Goal: Task Accomplishment & Management: Manage account settings

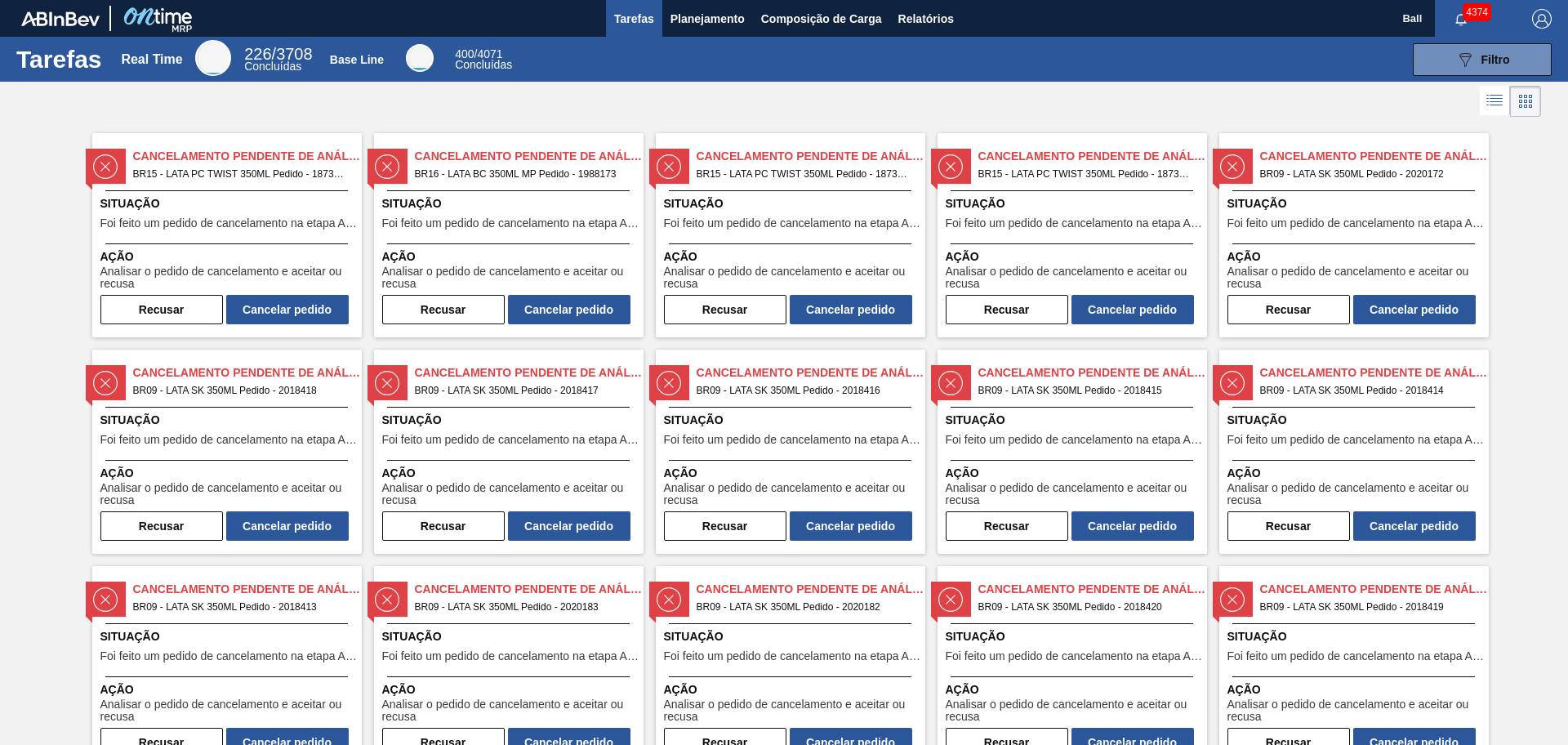
click at [818, 102] on div at bounding box center [784, 102] width 1568 height 40
click at [633, 19] on span "Tarefas" at bounding box center [634, 19] width 40 height 20
click at [918, 19] on span "Relatórios" at bounding box center [926, 19] width 56 height 20
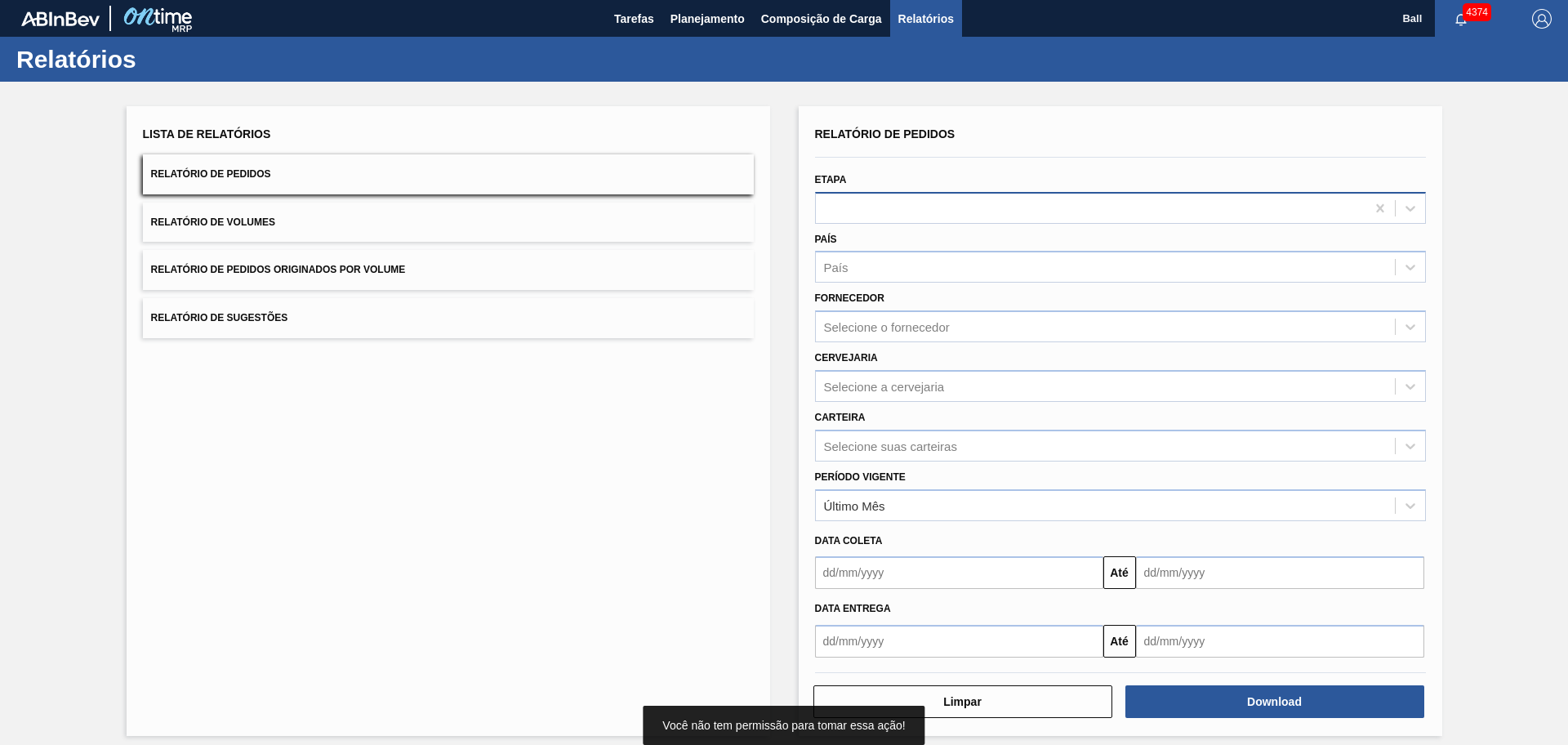
click at [903, 207] on div at bounding box center [1091, 208] width 550 height 23
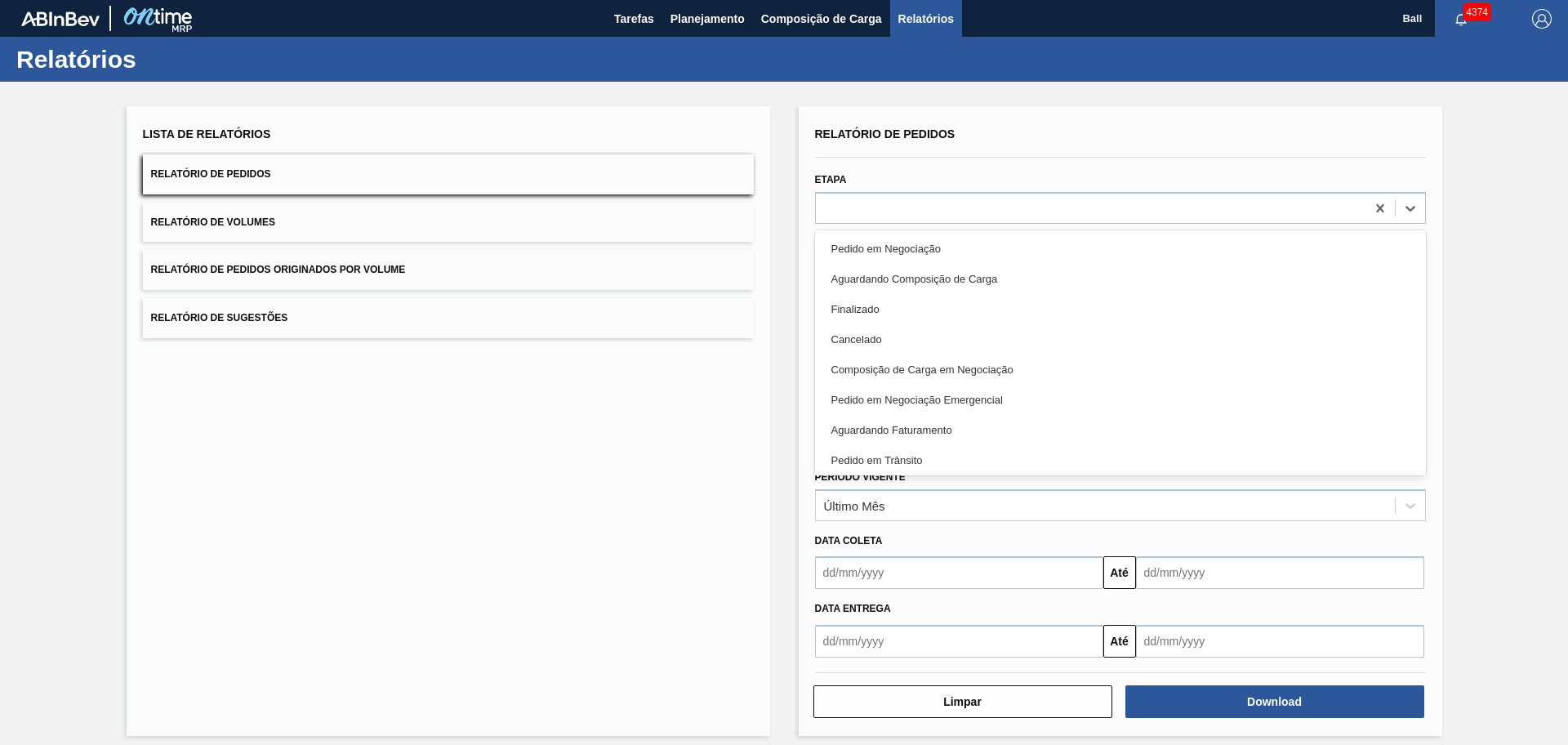
click at [789, 284] on div "Lista de Relatórios Relatório de Pedidos Relatório de Volumes Relatório de Pedi…" at bounding box center [784, 419] width 1568 height 675
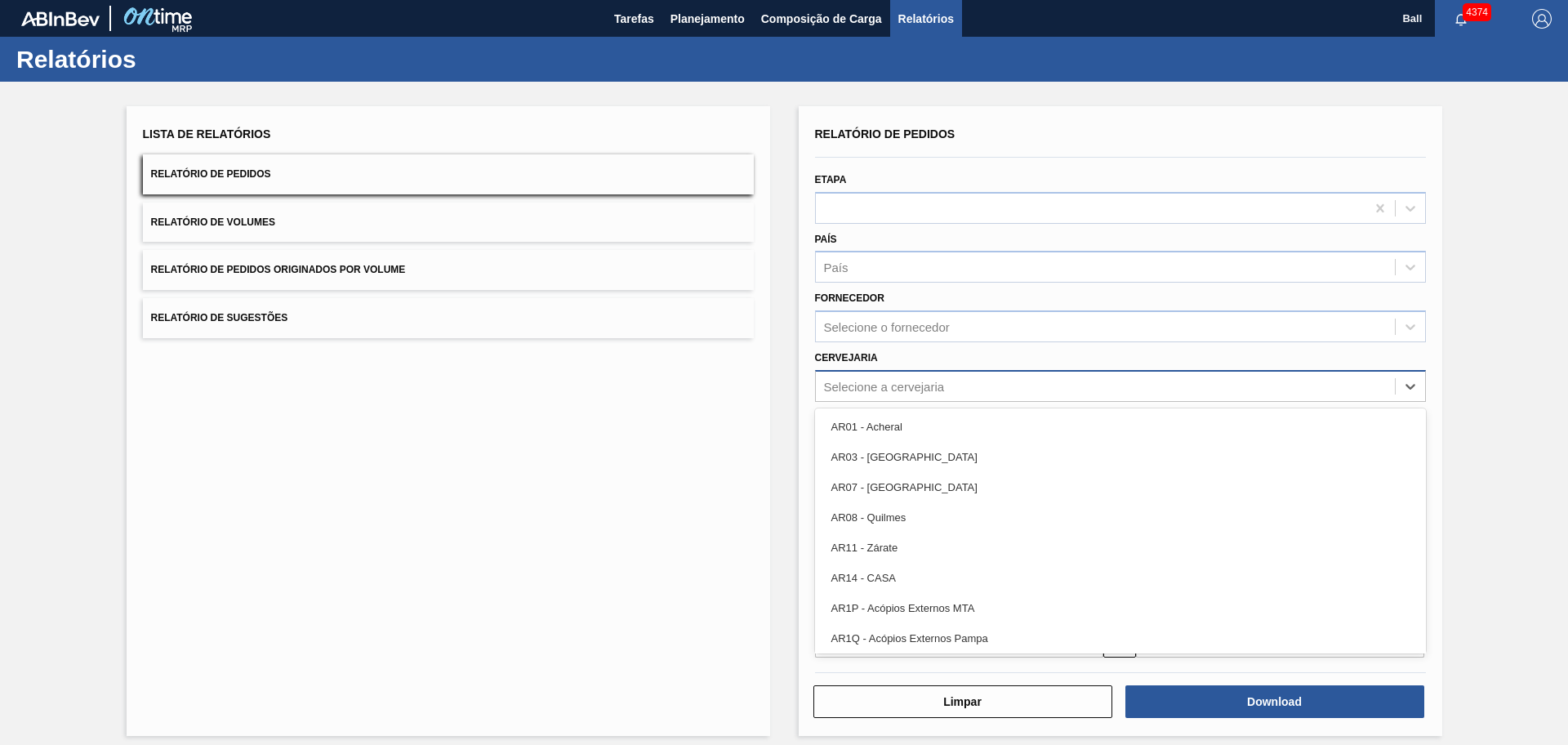
click at [905, 376] on div "Selecione a cervejaria" at bounding box center [1106, 386] width 579 height 23
type input "l"
type input "a"
type input "vi"
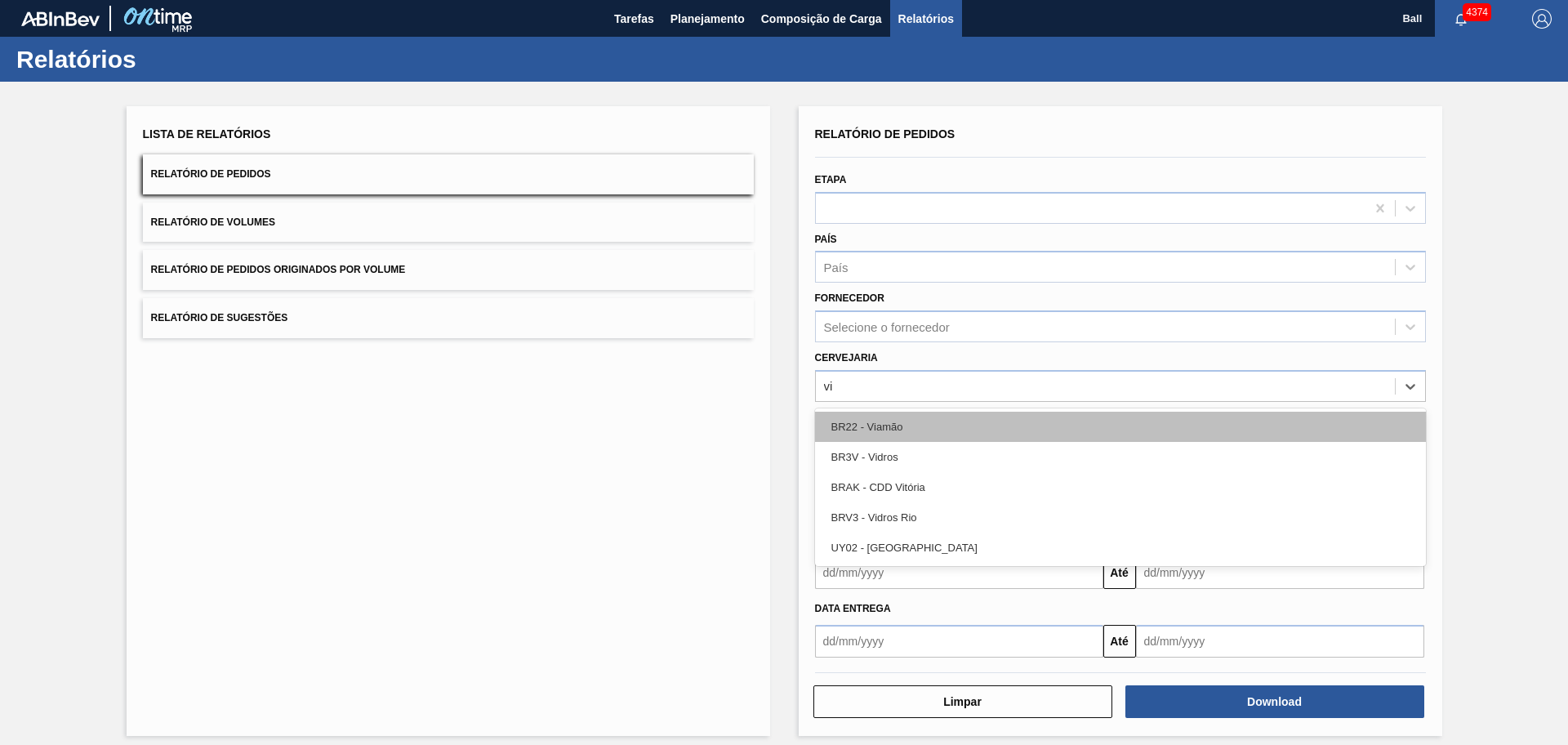
click at [932, 426] on div "BR22 - Viamão" at bounding box center [1121, 427] width 611 height 31
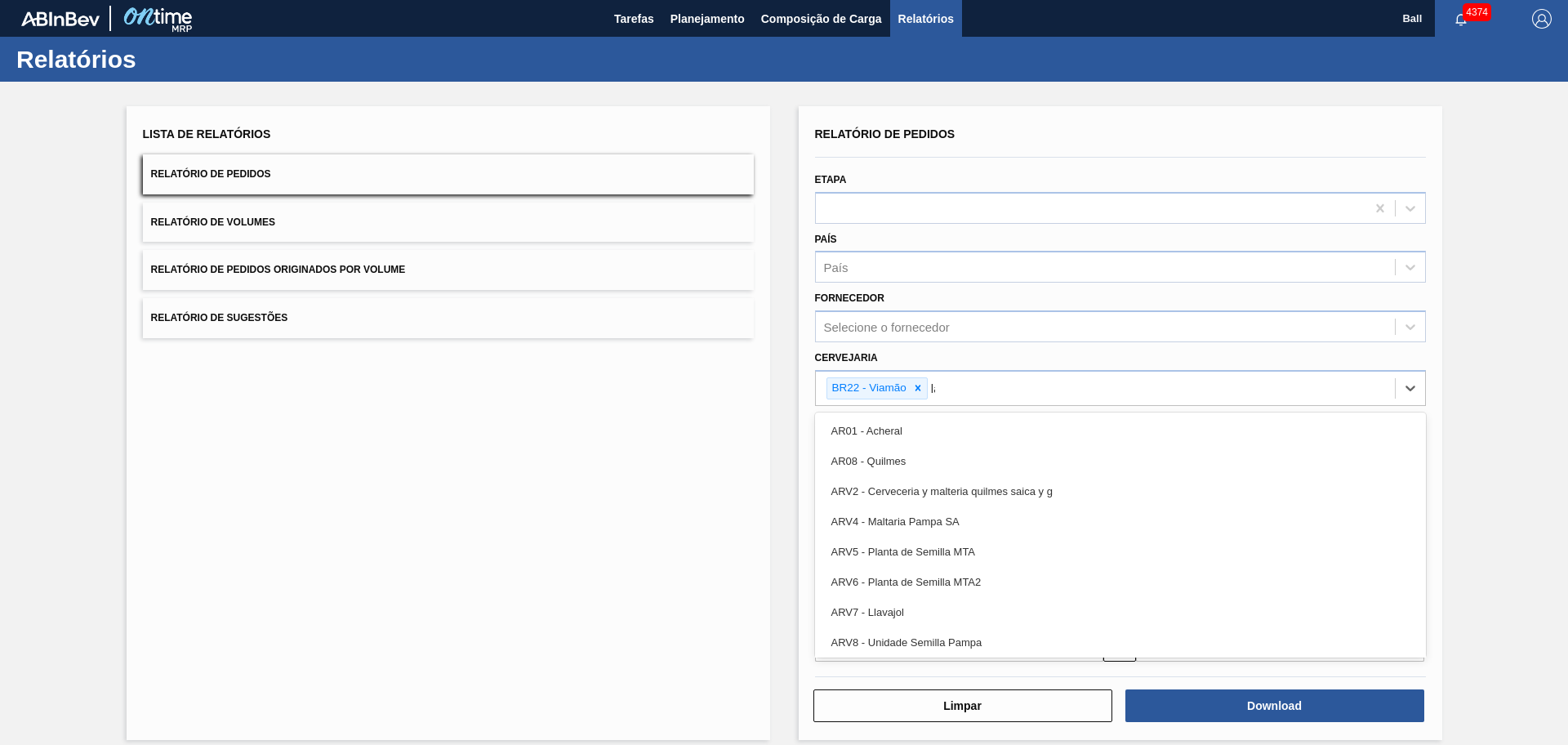
type input "lag"
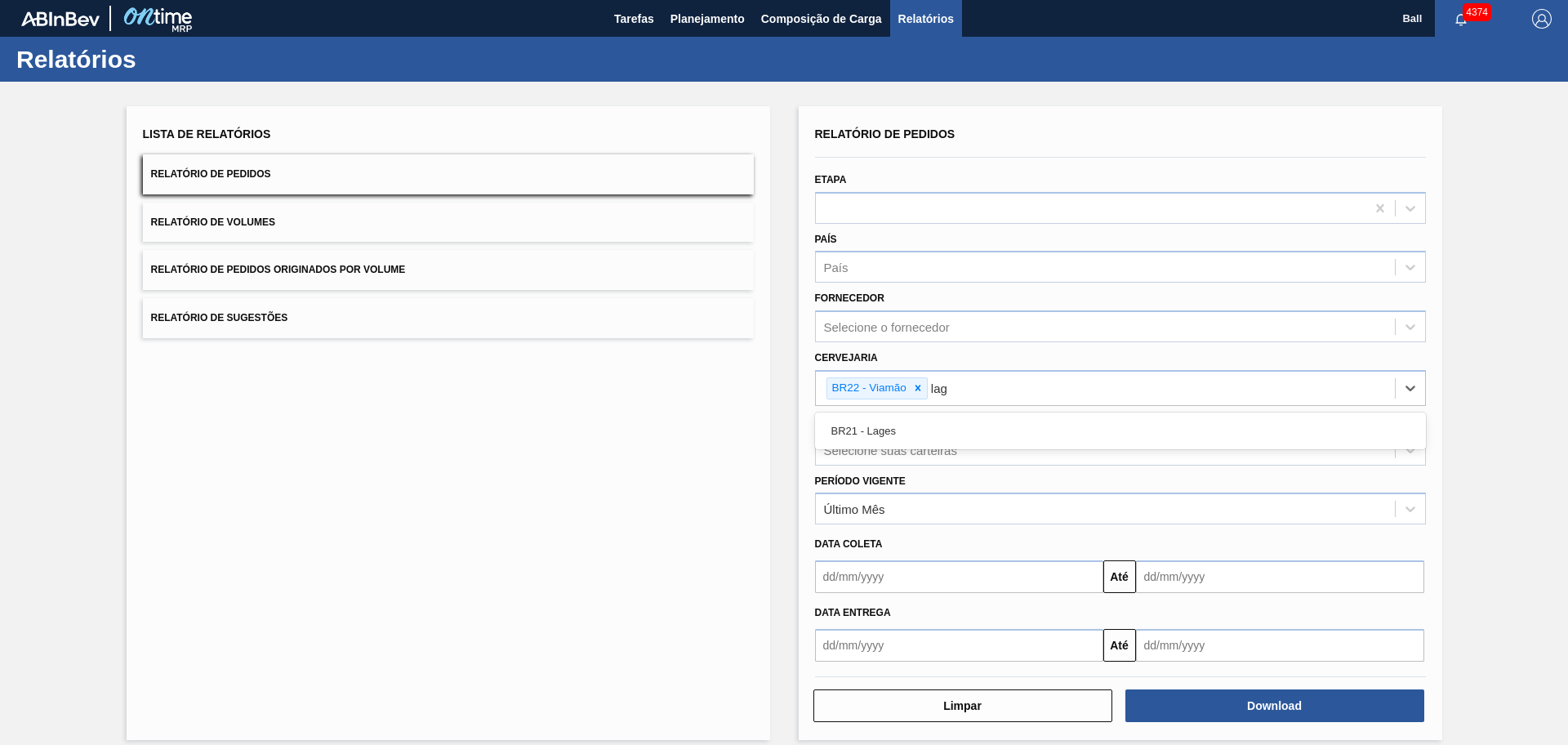
click at [932, 426] on div "BR21 - Lages" at bounding box center [1121, 431] width 611 height 31
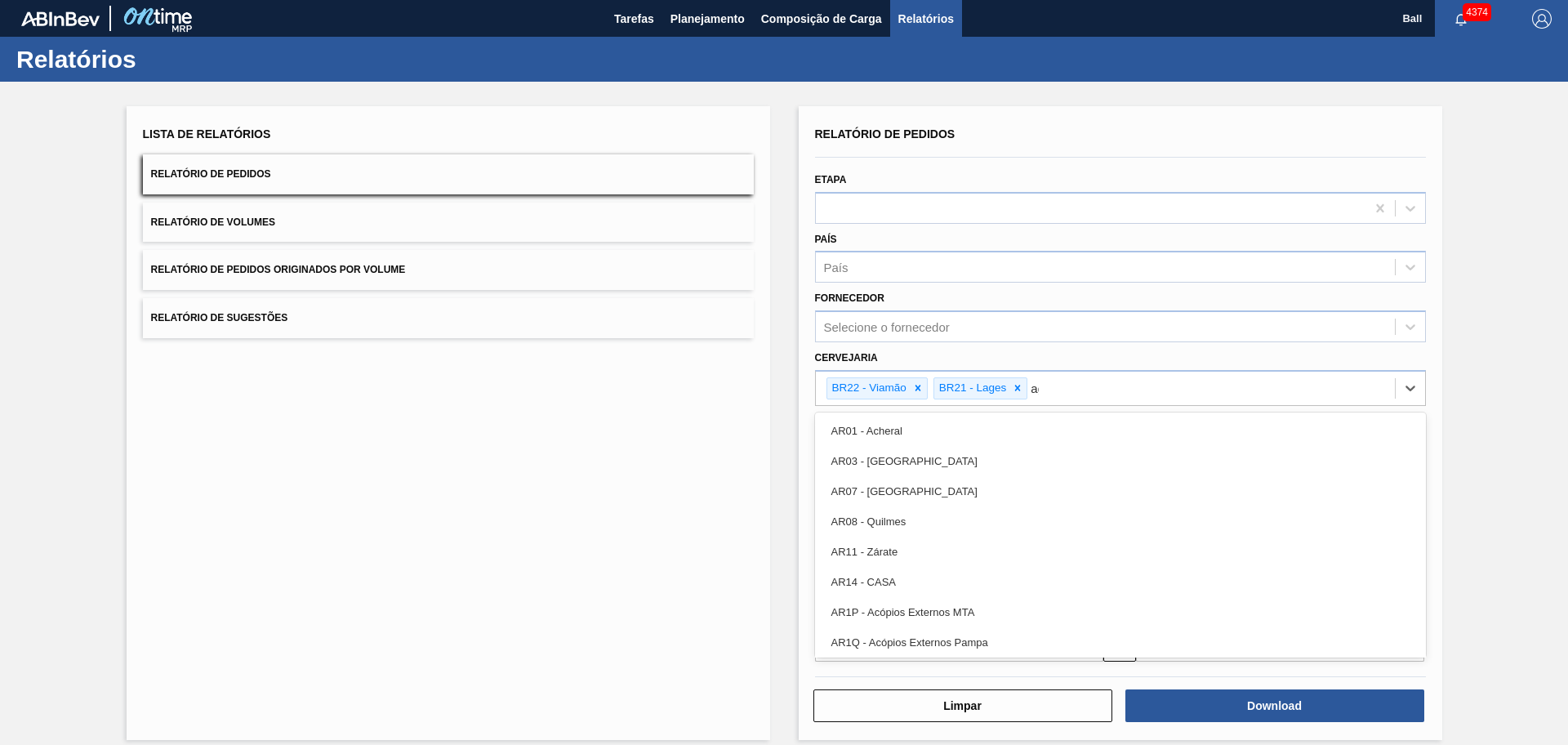
type input "agu"
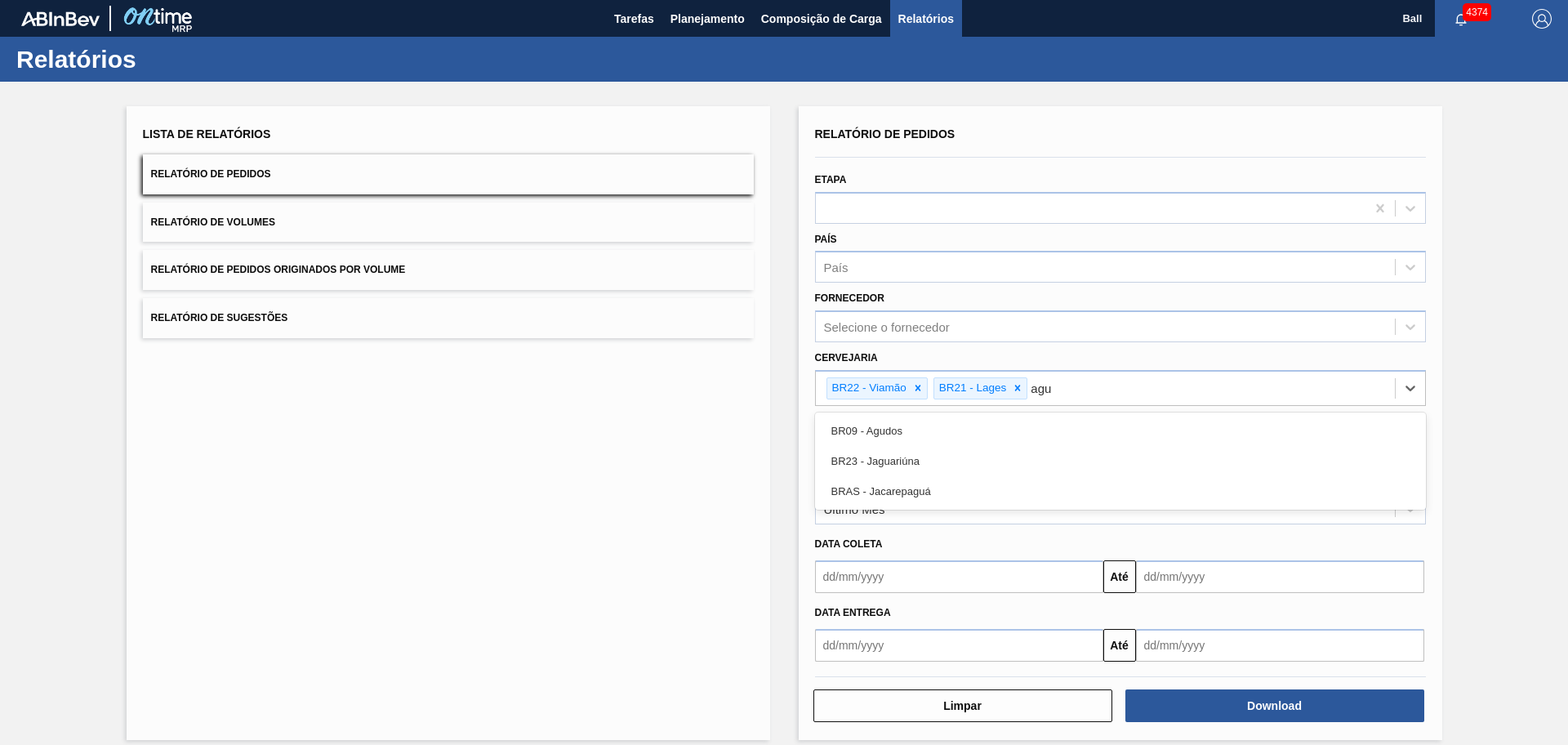
click at [932, 426] on div "BR09 - Agudos" at bounding box center [1121, 431] width 611 height 31
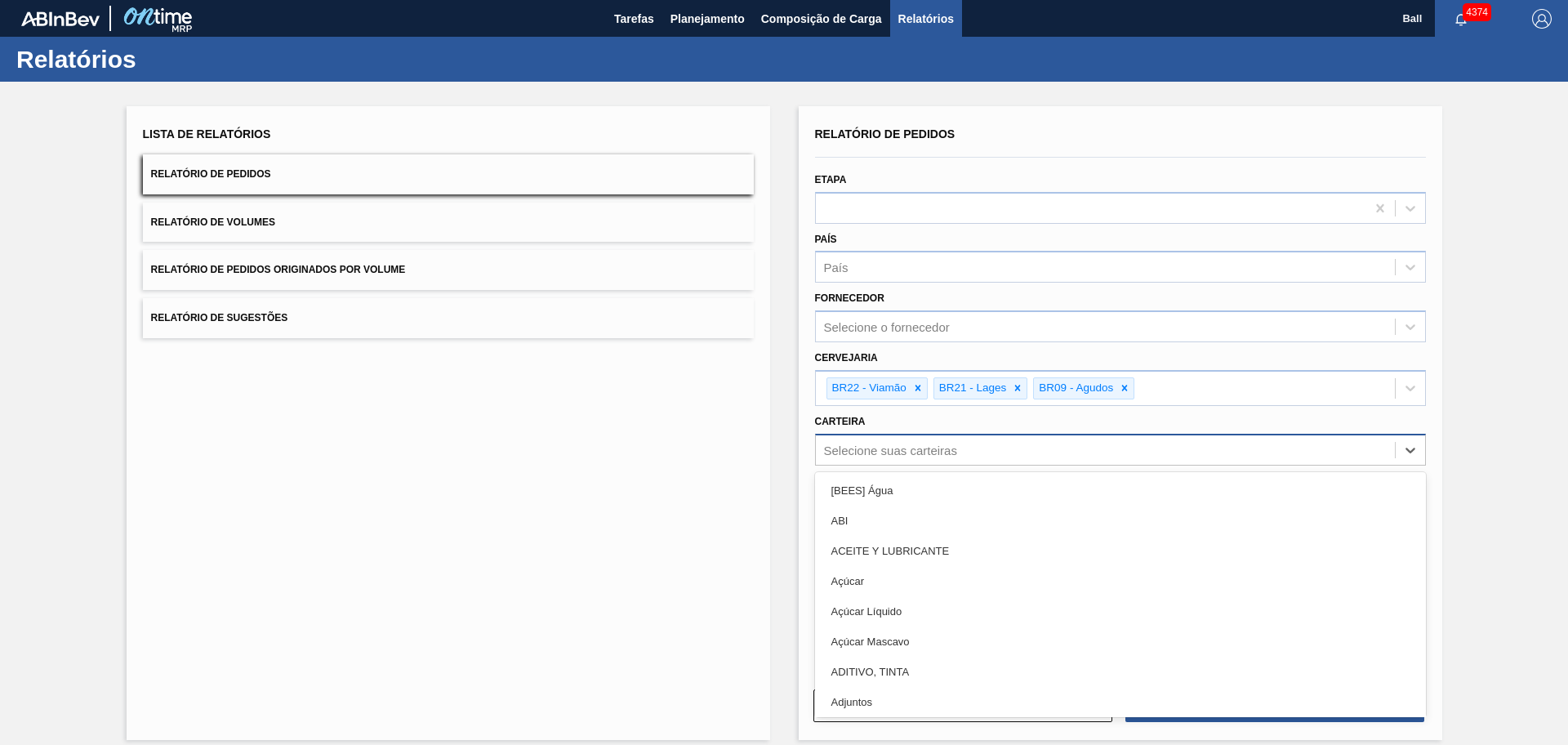
click at [911, 441] on div "Selecione suas carteiras" at bounding box center [1106, 450] width 579 height 23
type input "lata"
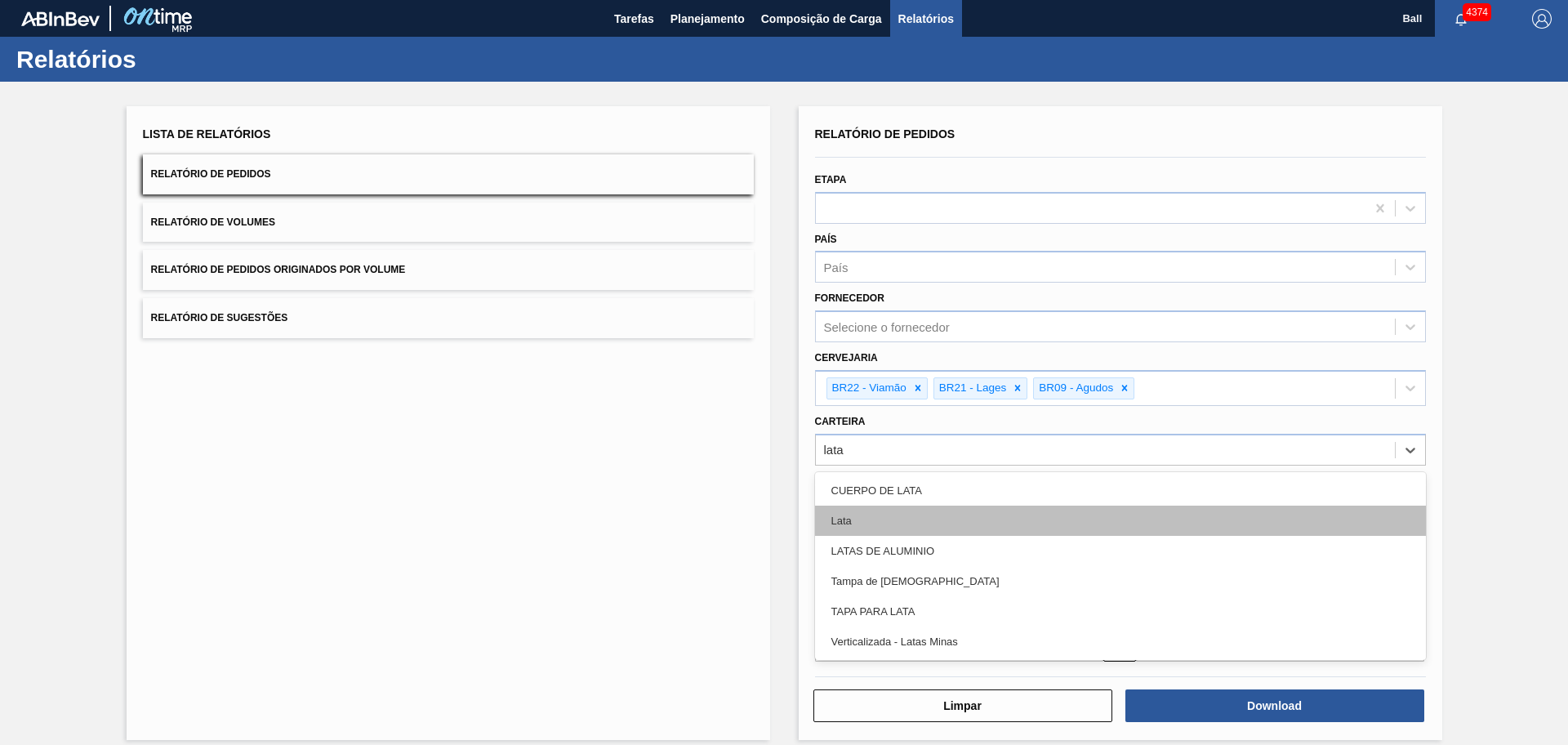
click at [898, 516] on div "Lata" at bounding box center [1121, 521] width 611 height 31
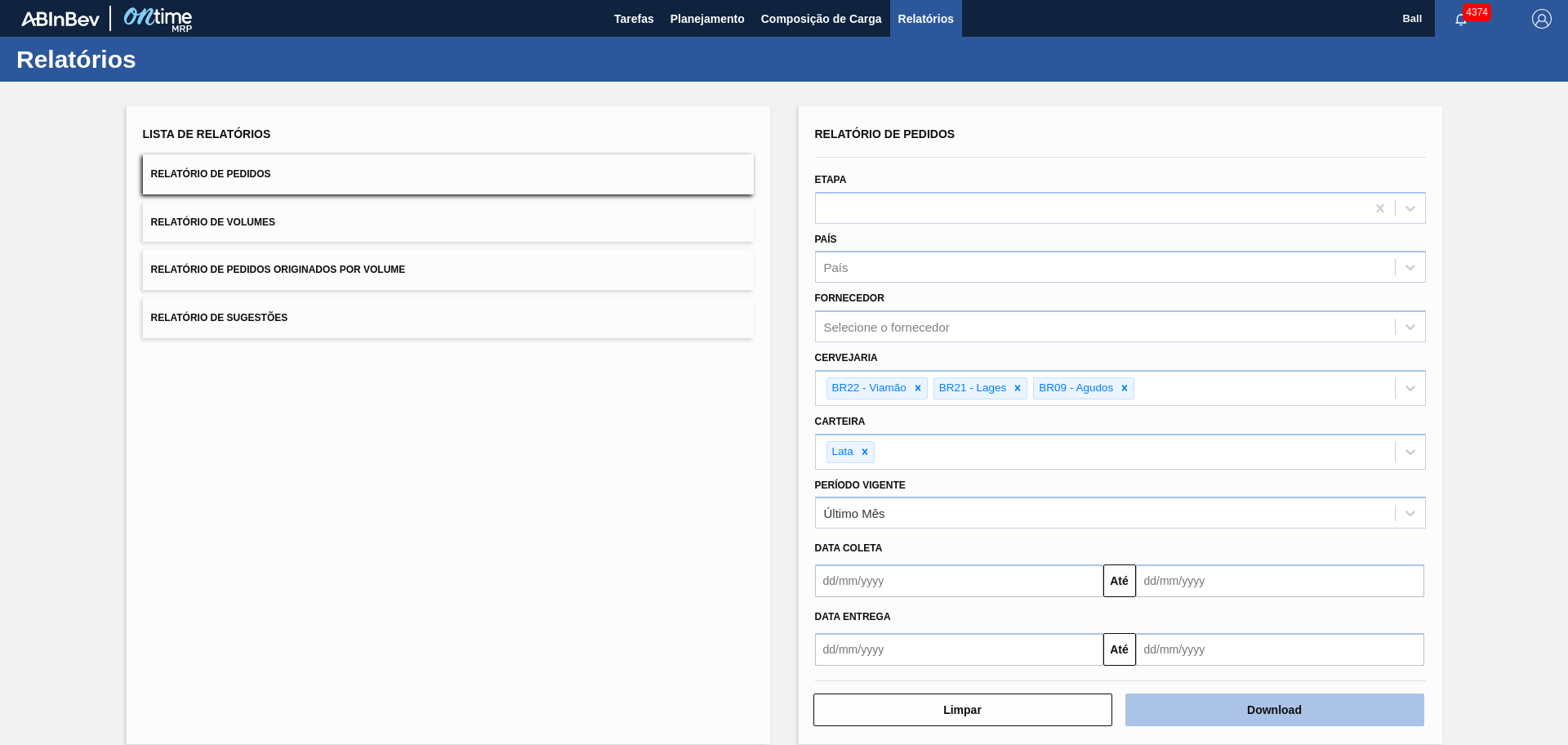
click at [1253, 595] on button "Download" at bounding box center [1275, 710] width 299 height 32
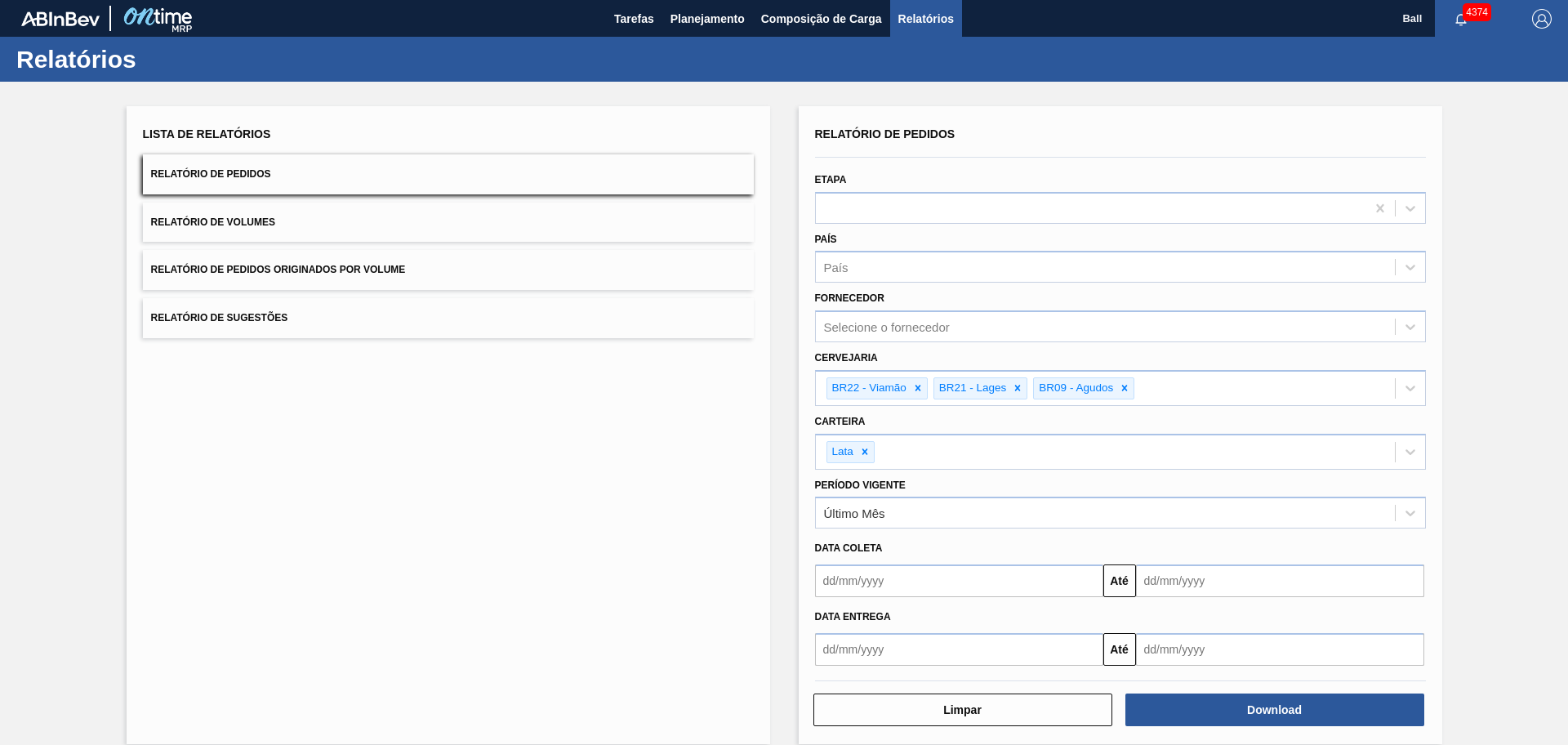
click at [399, 225] on button "Relatório de Volumes" at bounding box center [449, 223] width 611 height 40
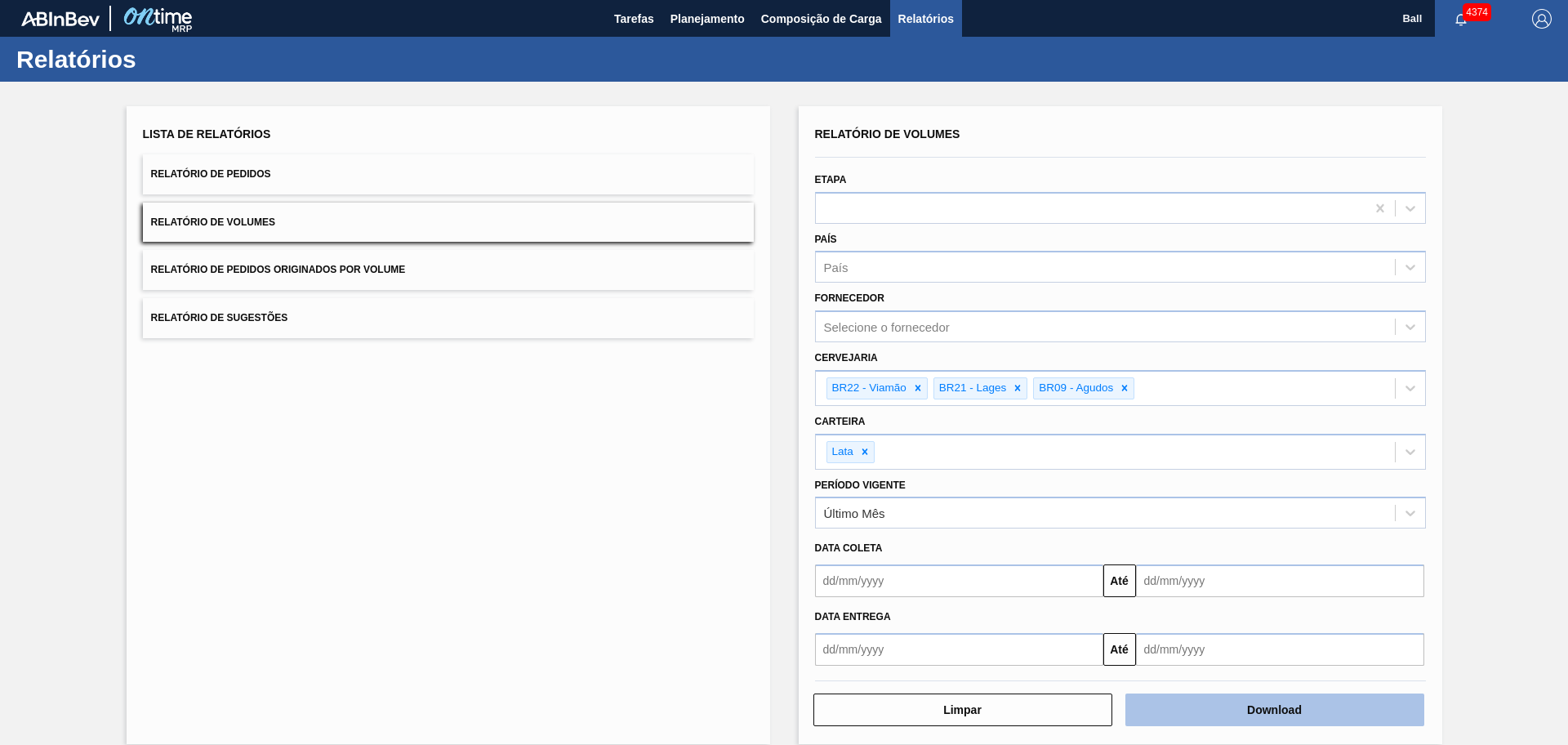
click at [1253, 595] on button "Download" at bounding box center [1275, 710] width 299 height 32
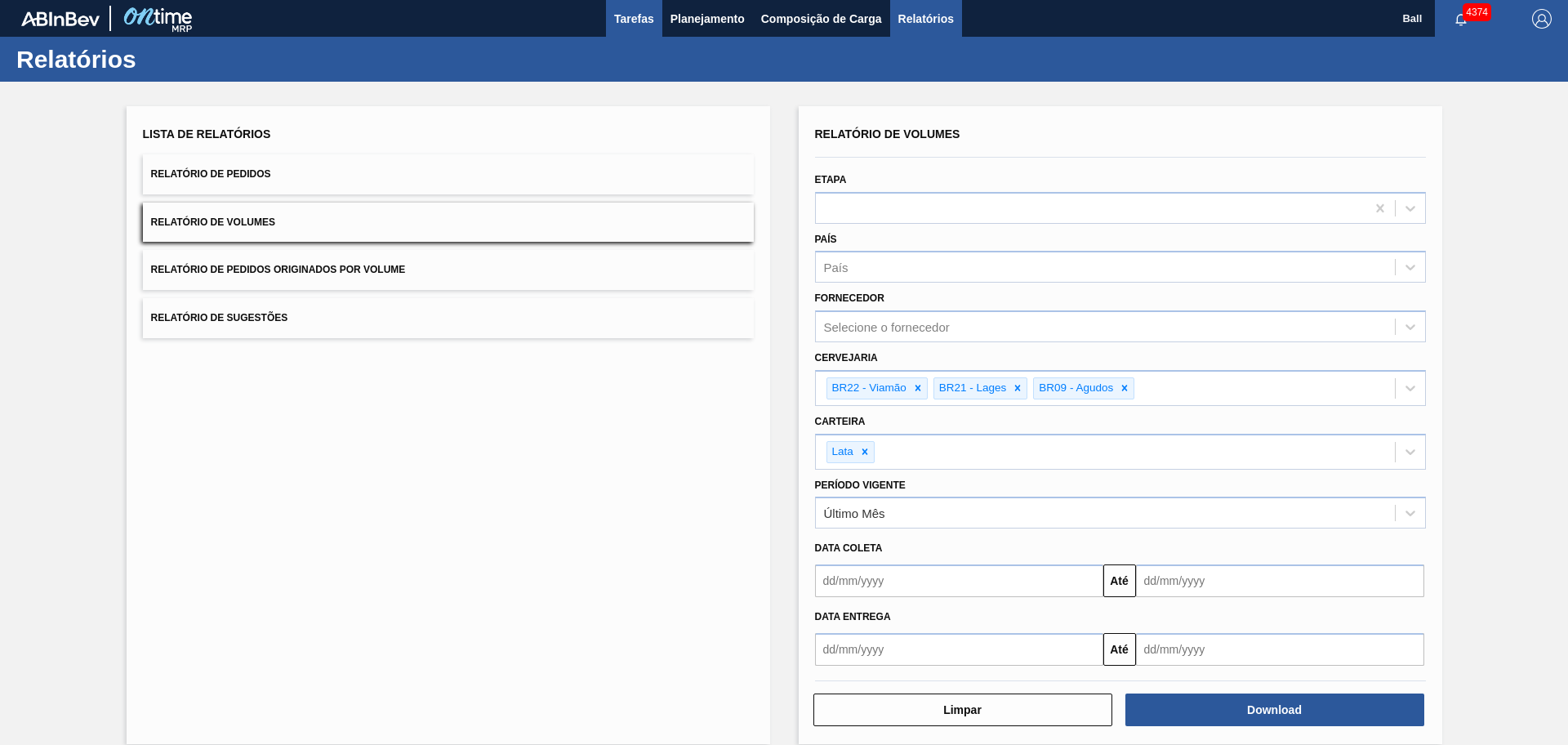
click at [642, 31] on button "Tarefas" at bounding box center [634, 18] width 57 height 37
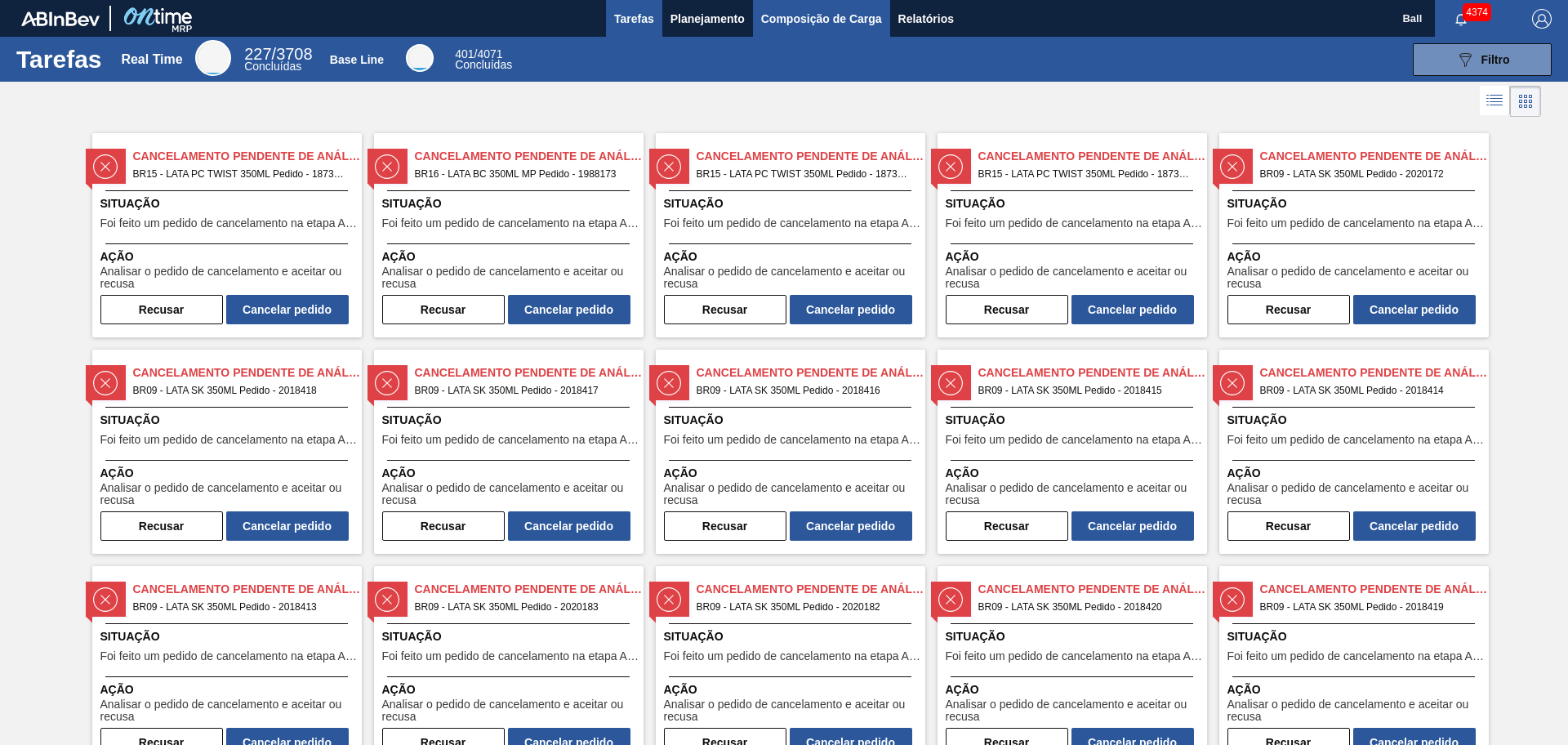
click at [755, 26] on button "Composição de Carga" at bounding box center [822, 18] width 137 height 37
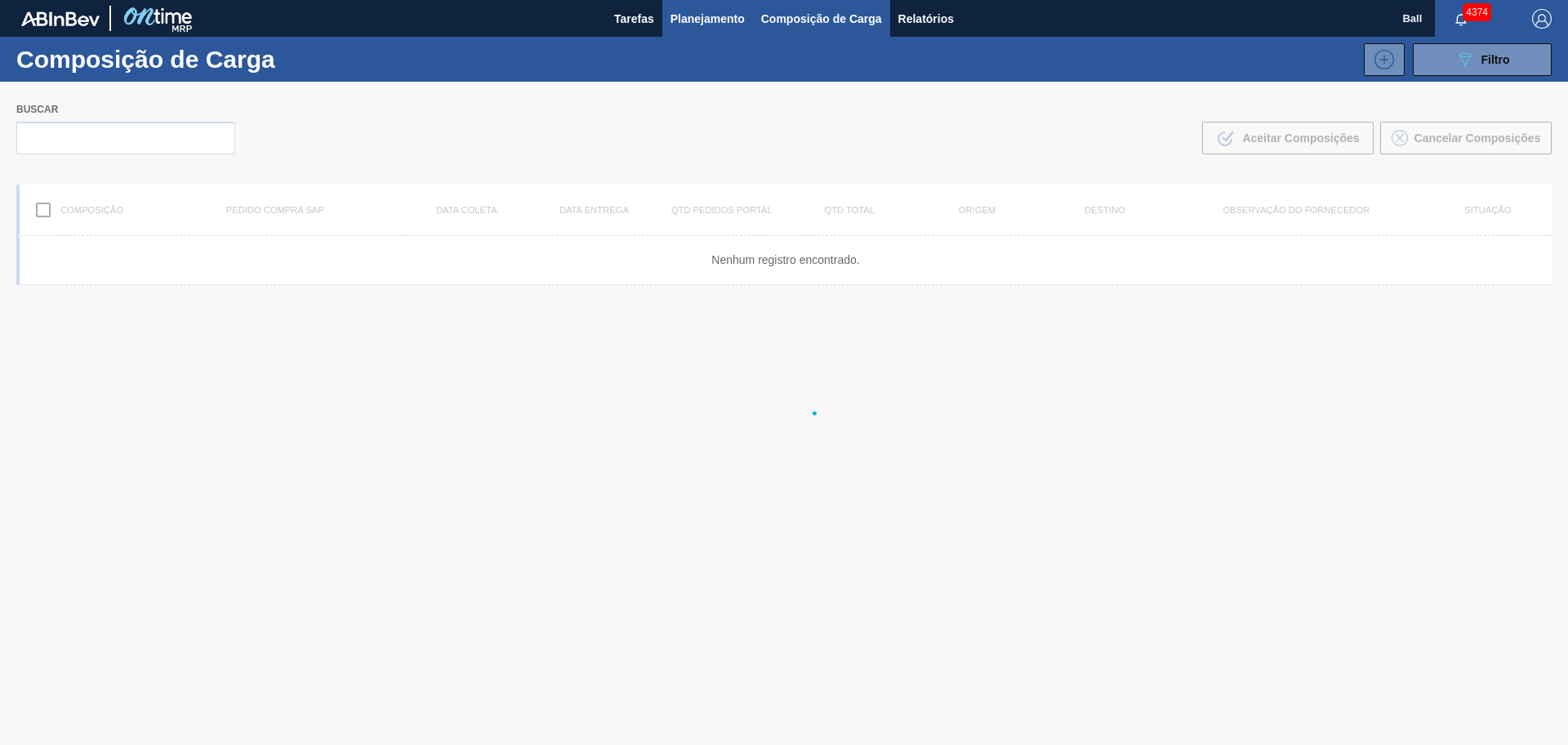
click at [723, 26] on span "Planejamento" at bounding box center [707, 19] width 74 height 20
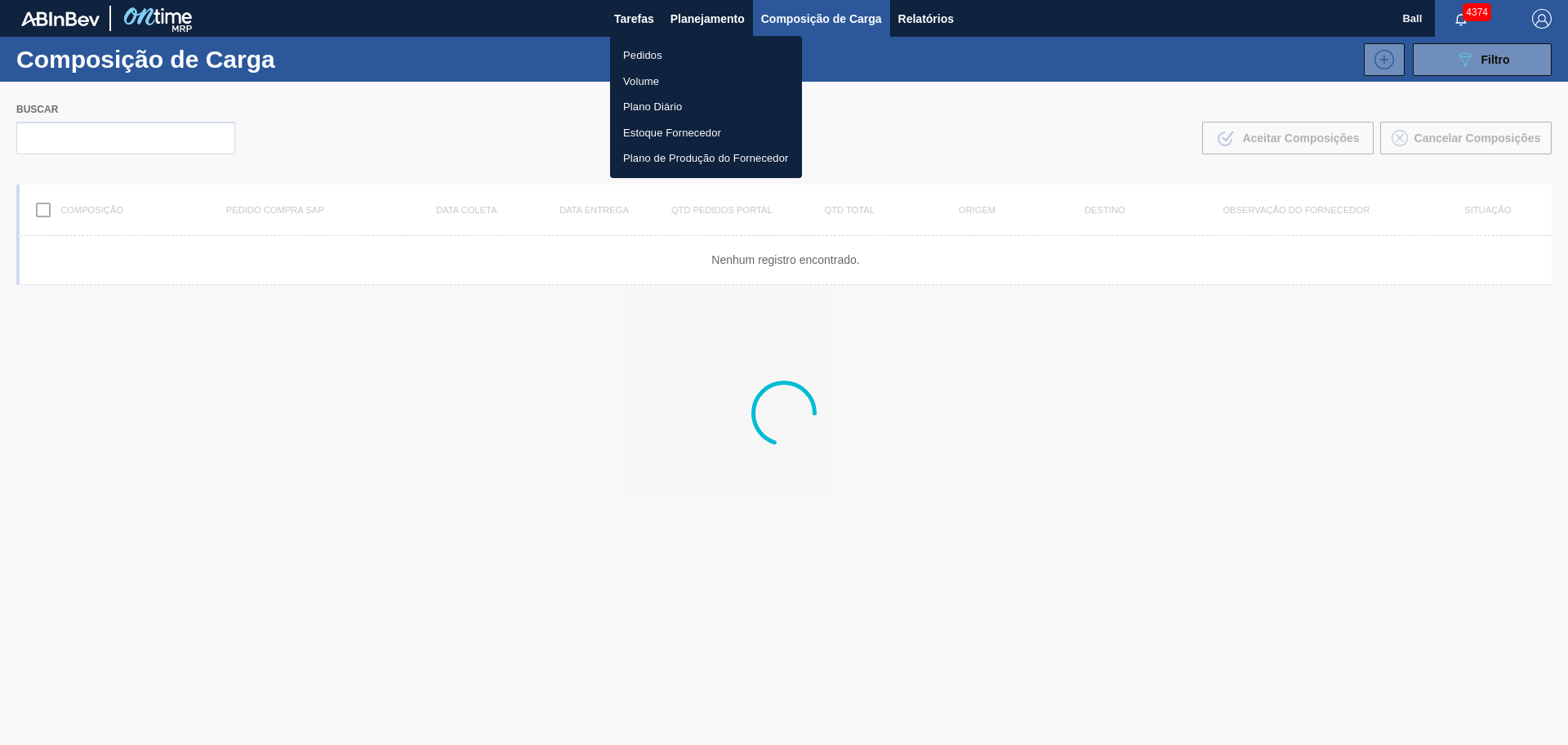
click at [679, 47] on li "Pedidos" at bounding box center [706, 55] width 192 height 26
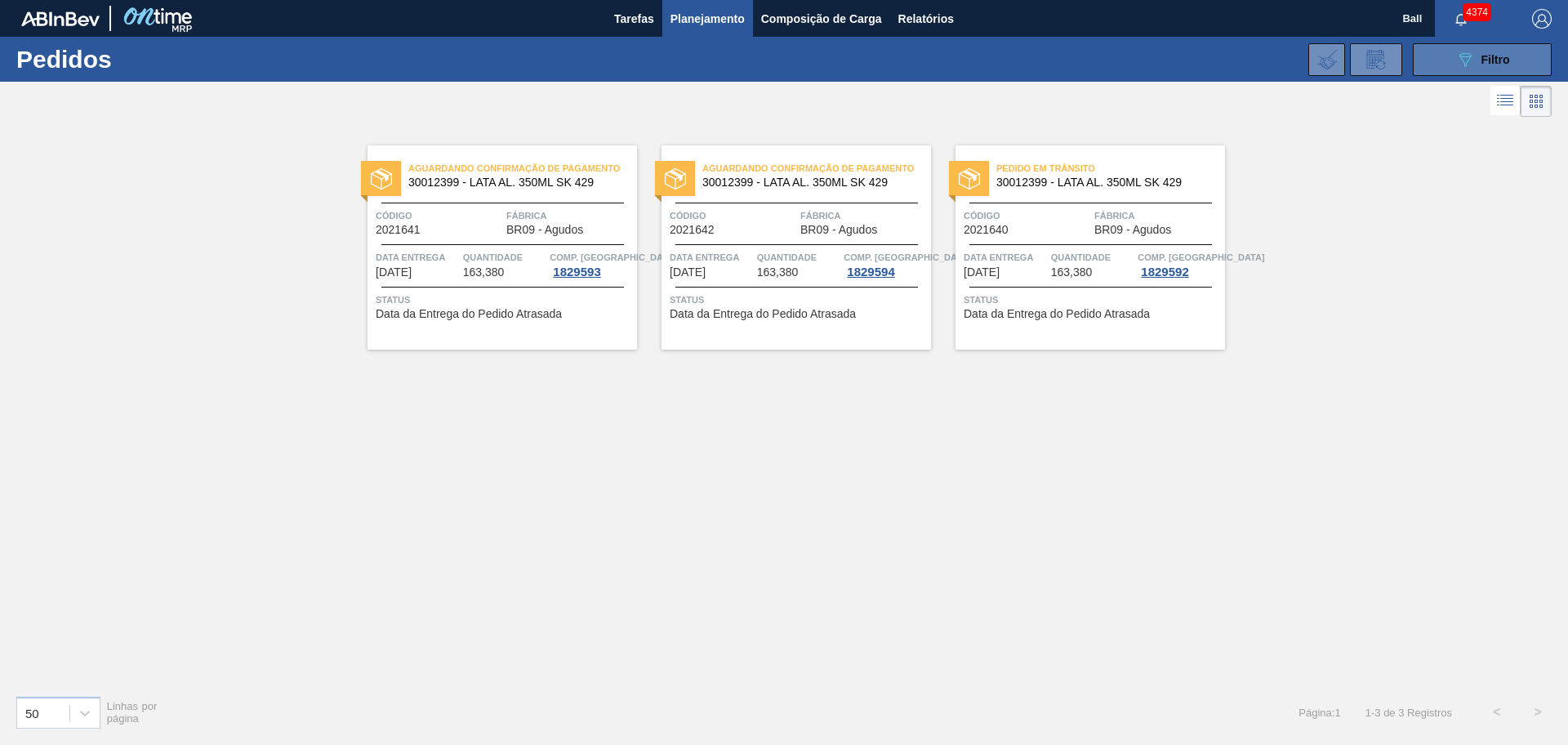
click at [1253, 57] on button "089F7B8B-B2A5-4AFE-B5C0-19BA573D28AC Filtro" at bounding box center [1482, 59] width 139 height 32
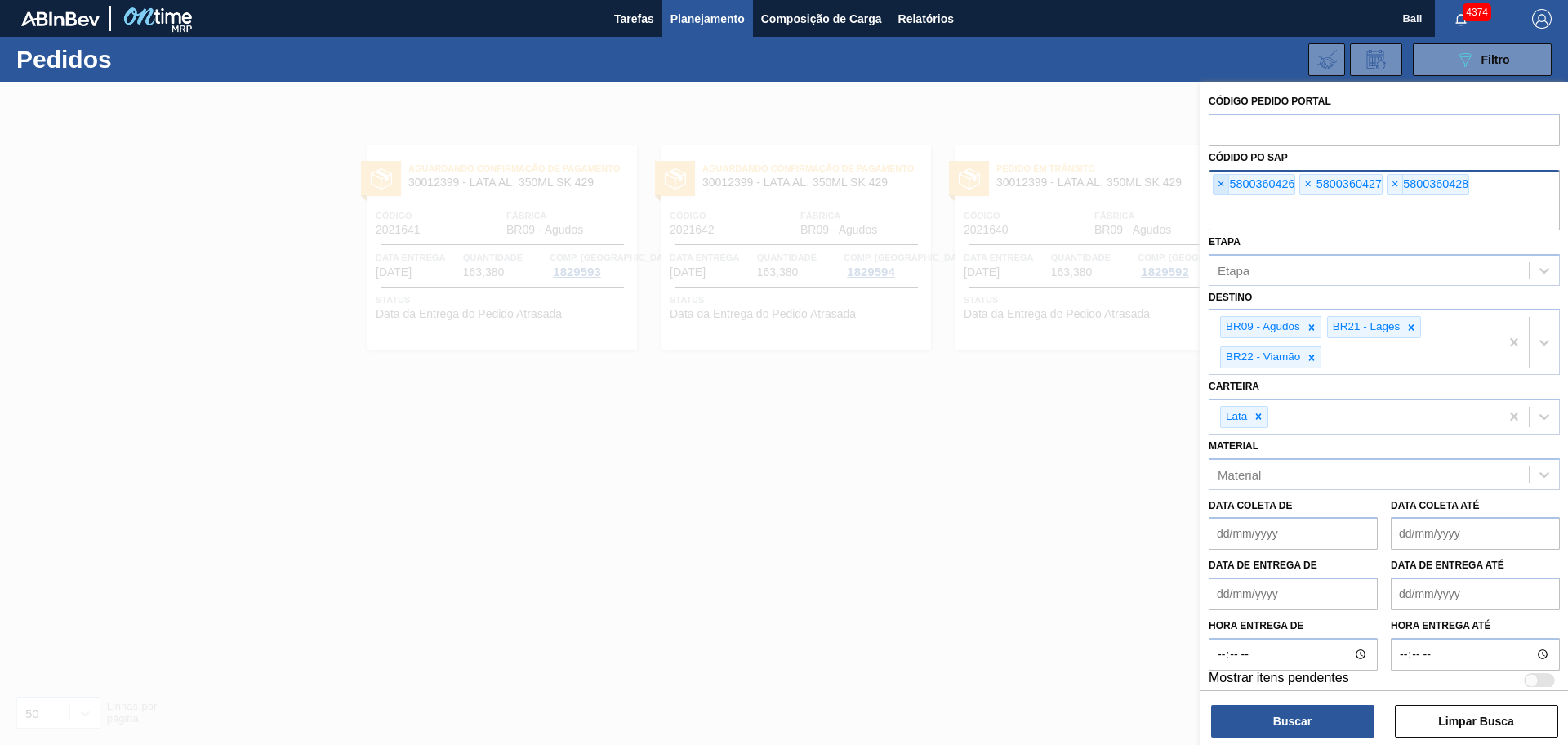
click at [1221, 187] on span "×" at bounding box center [1221, 185] width 15 height 20
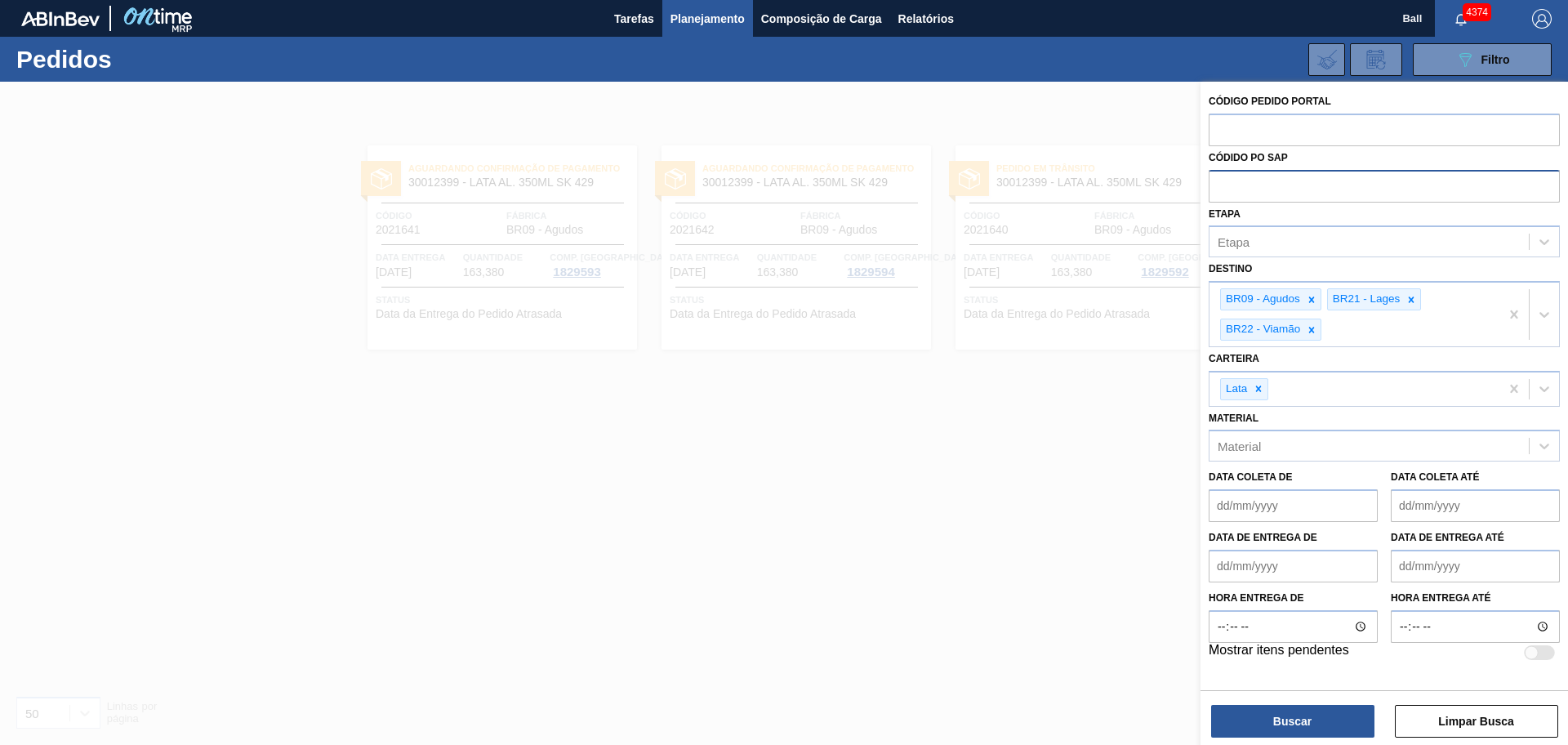
paste input "text"
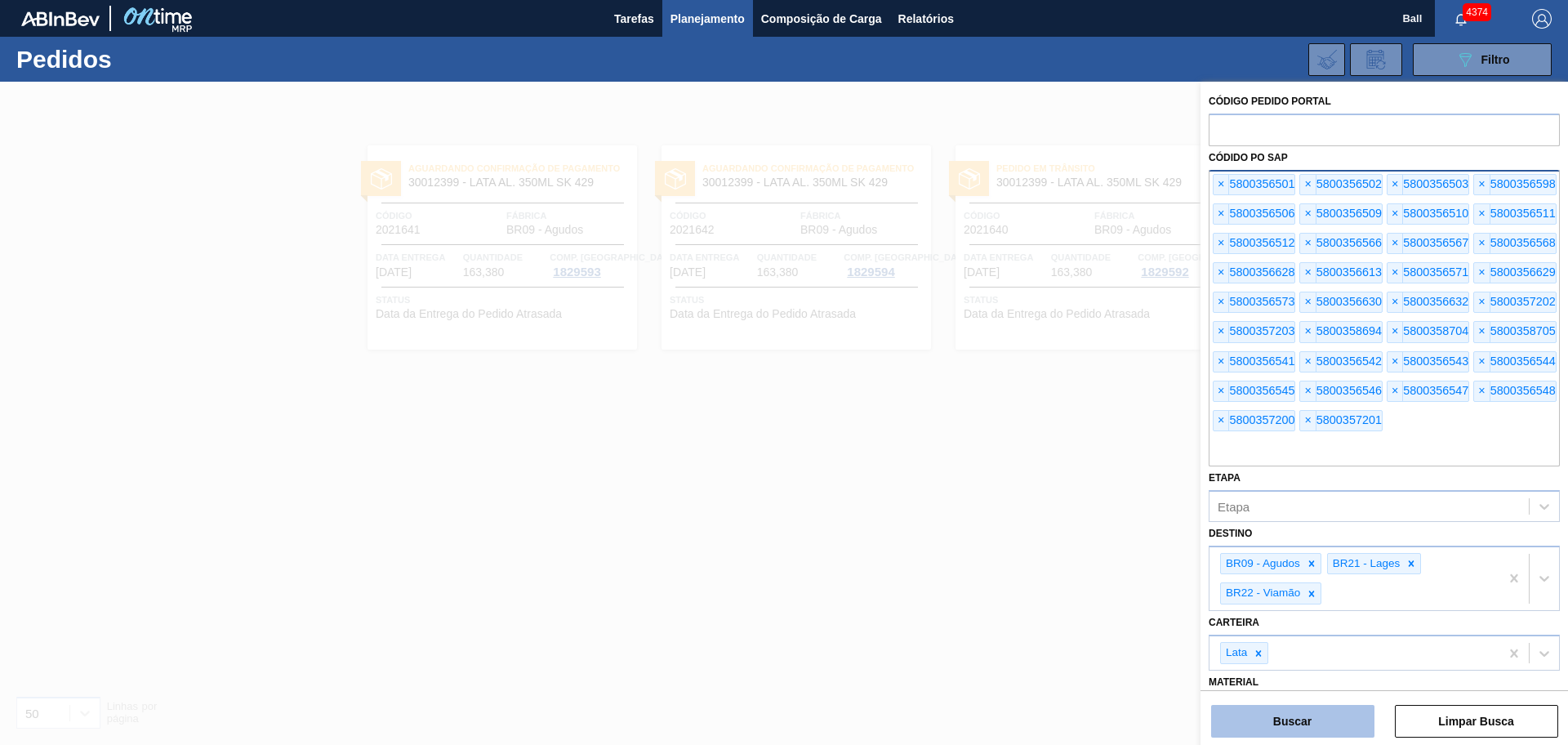
click at [1253, 595] on button "Buscar" at bounding box center [1292, 721] width 163 height 32
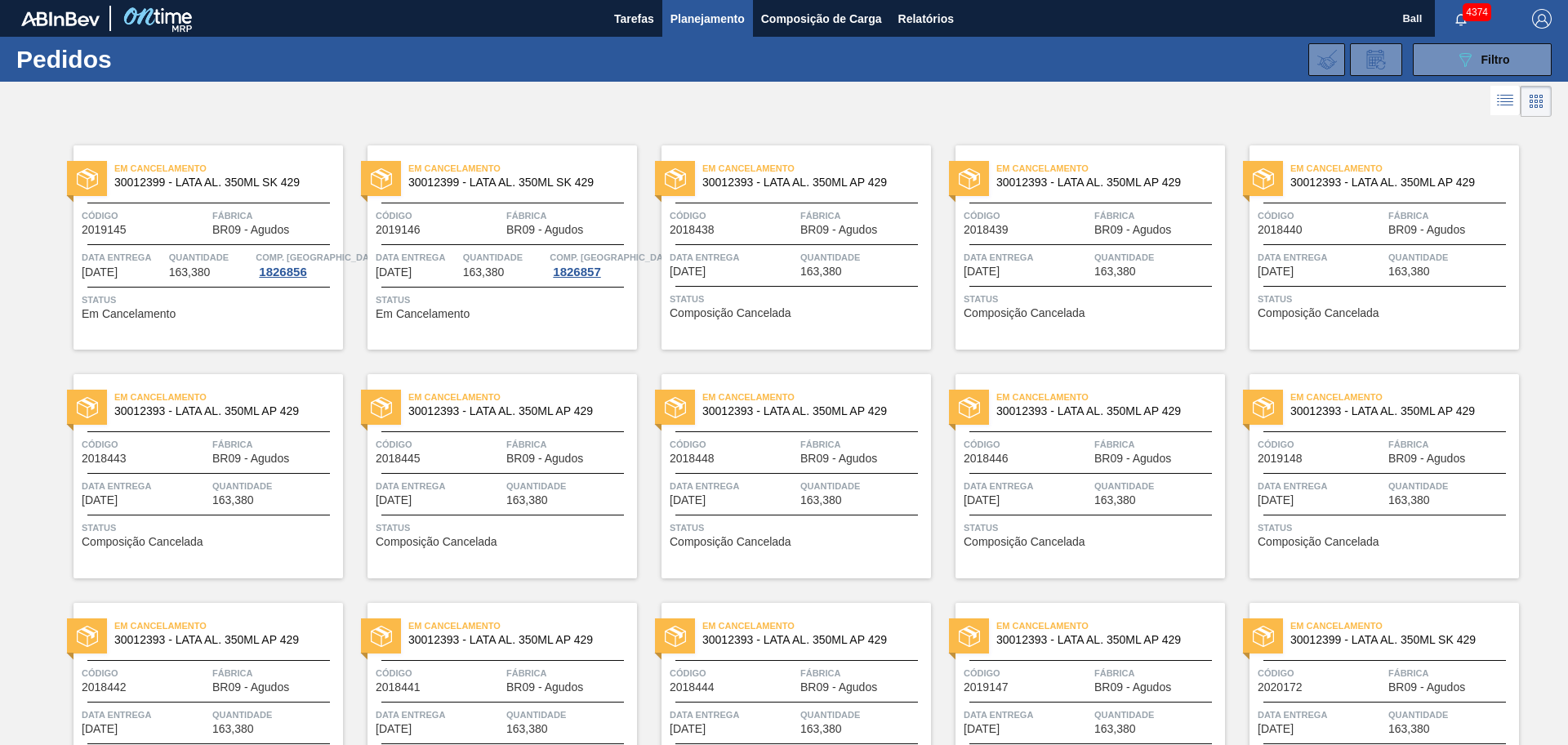
click at [231, 240] on div "Em Cancelamento 30012399 - LATA AL. 350ML SK 429 Código 2019145 Fábrica BR09 - …" at bounding box center [208, 247] width 269 height 204
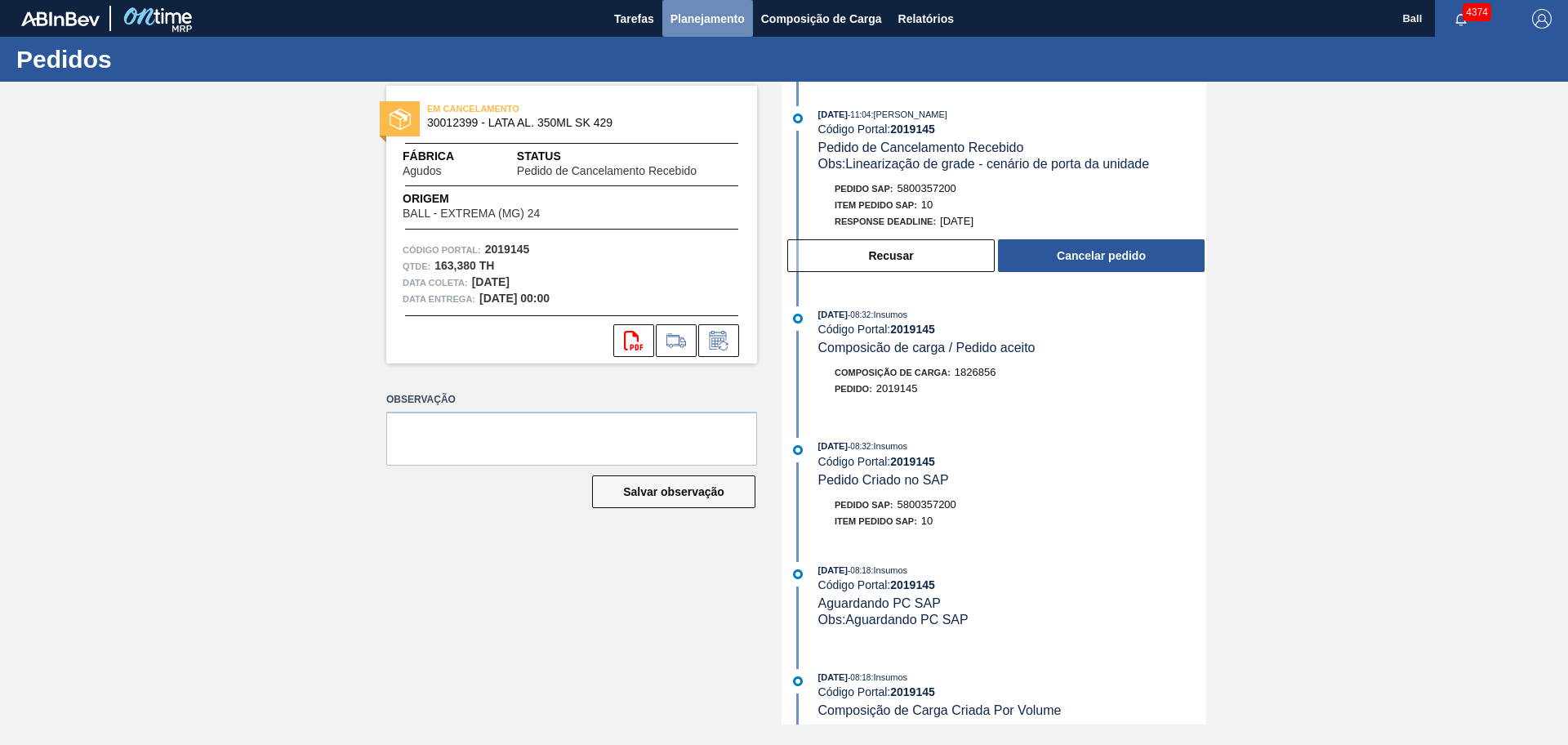
click at [668, 28] on button "Planejamento" at bounding box center [707, 18] width 91 height 37
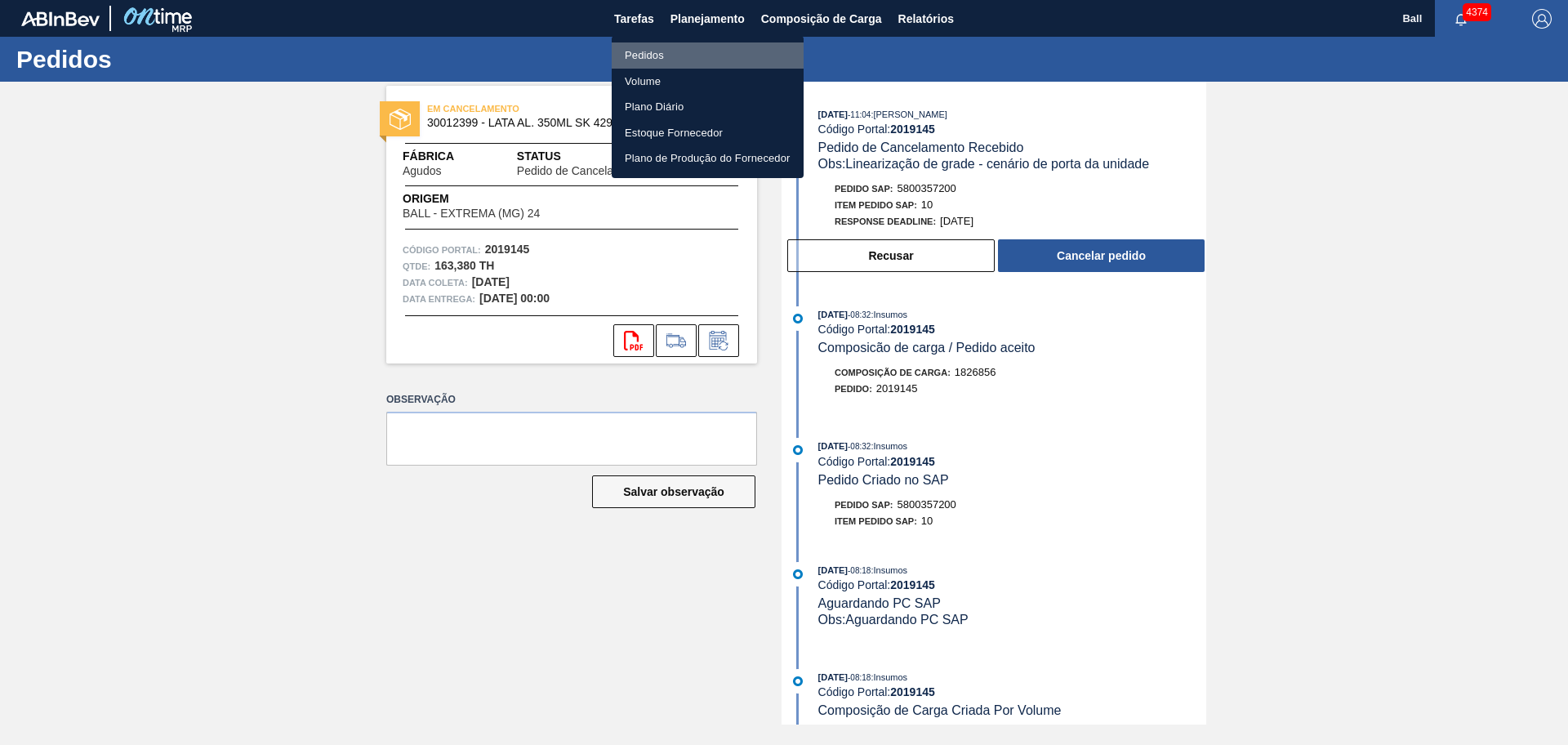
click at [679, 57] on li "Pedidos" at bounding box center [707, 55] width 192 height 26
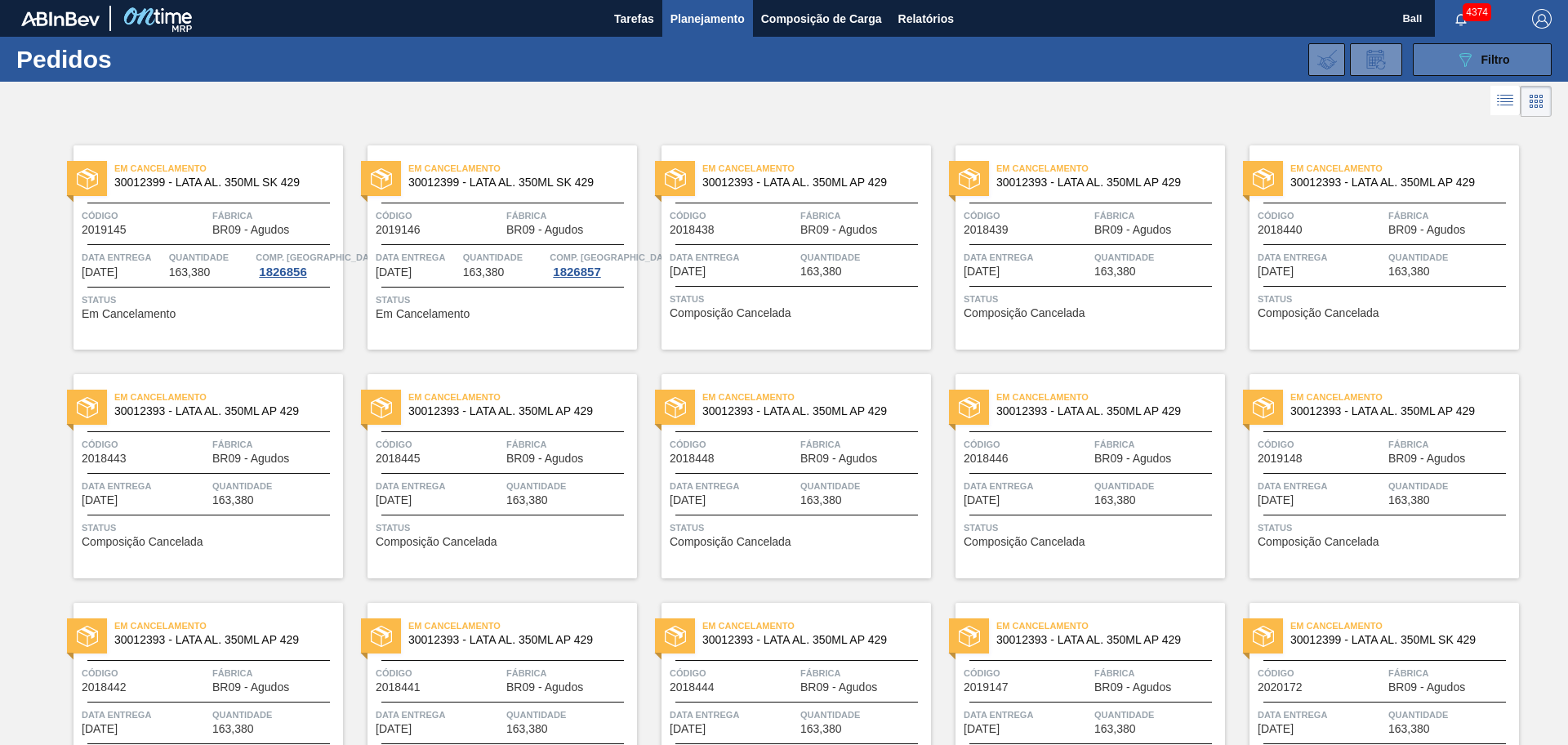
click at [1253, 66] on icon "089F7B8B-B2A5-4AFE-B5C0-19BA573D28AC" at bounding box center [1465, 59] width 20 height 20
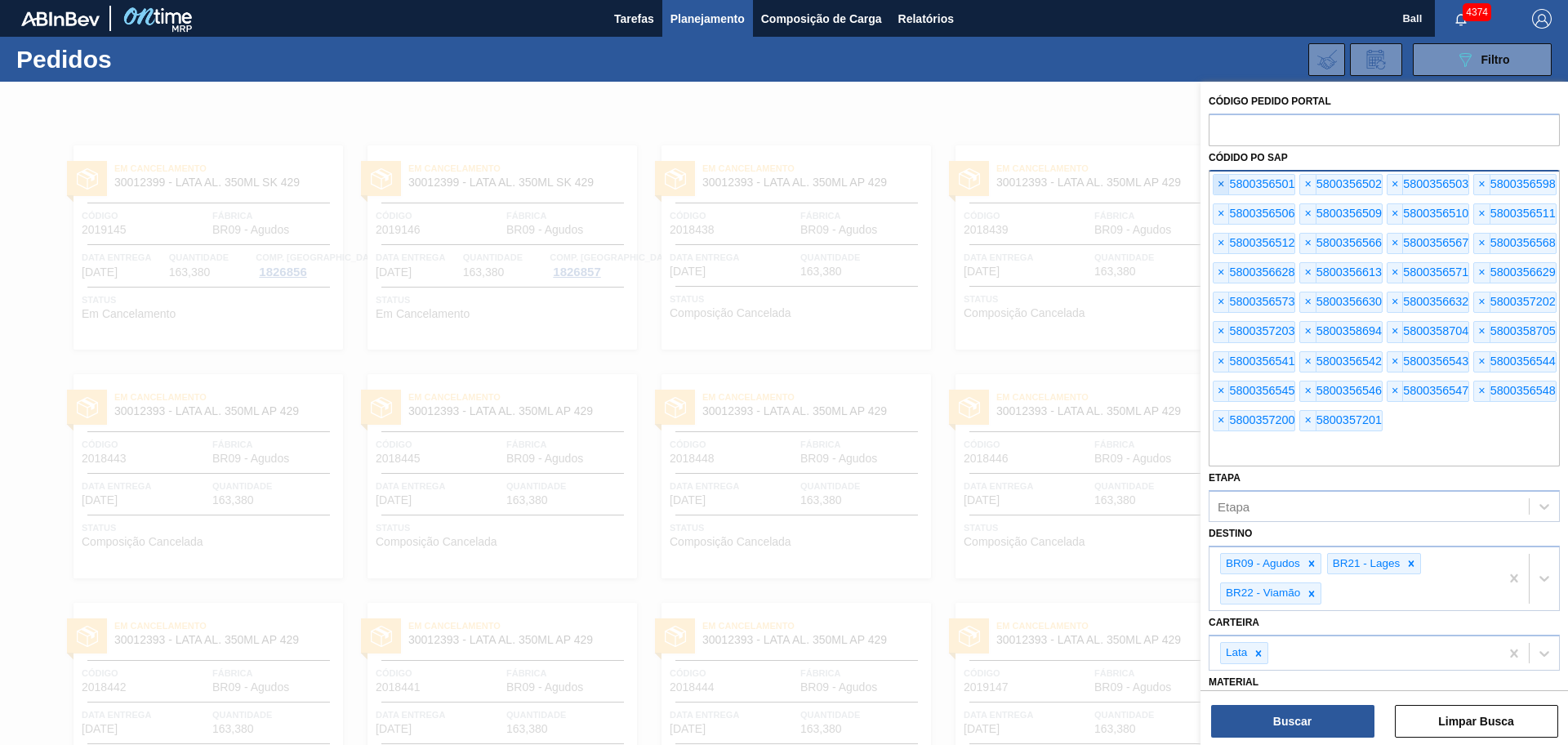
click at [1218, 178] on span "×" at bounding box center [1221, 185] width 15 height 20
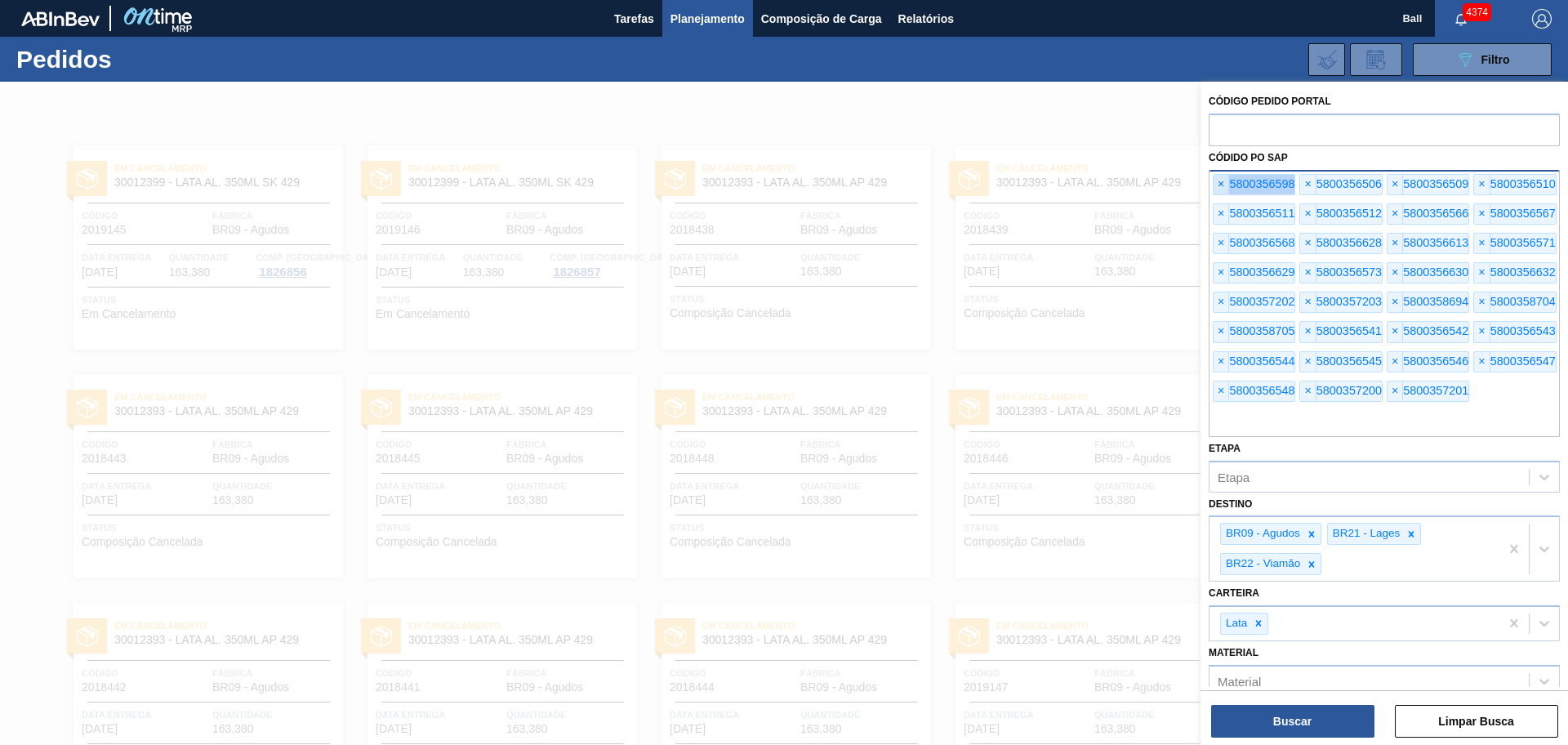
click at [1218, 178] on span "×" at bounding box center [1221, 185] width 15 height 20
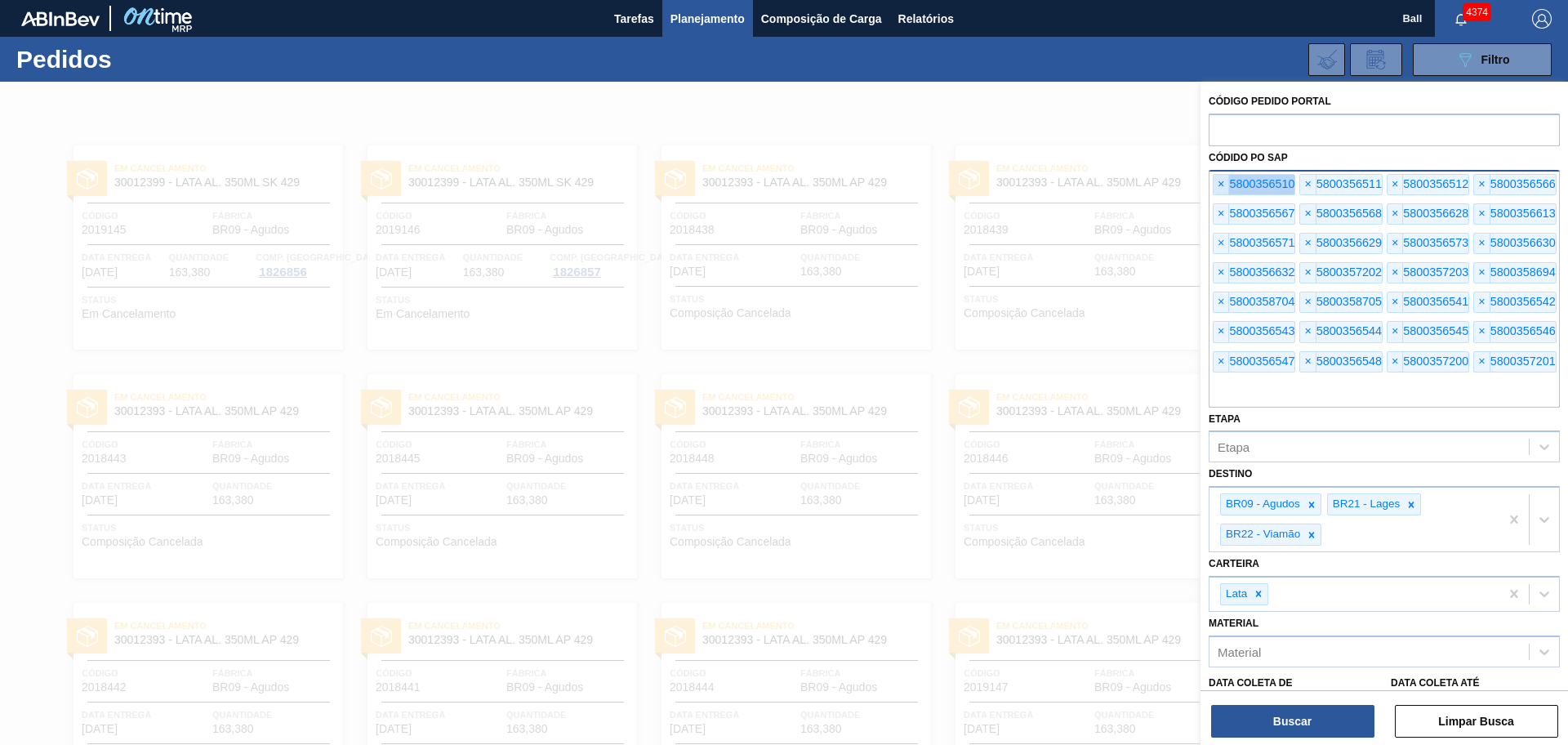
click at [1218, 178] on span "×" at bounding box center [1221, 185] width 15 height 20
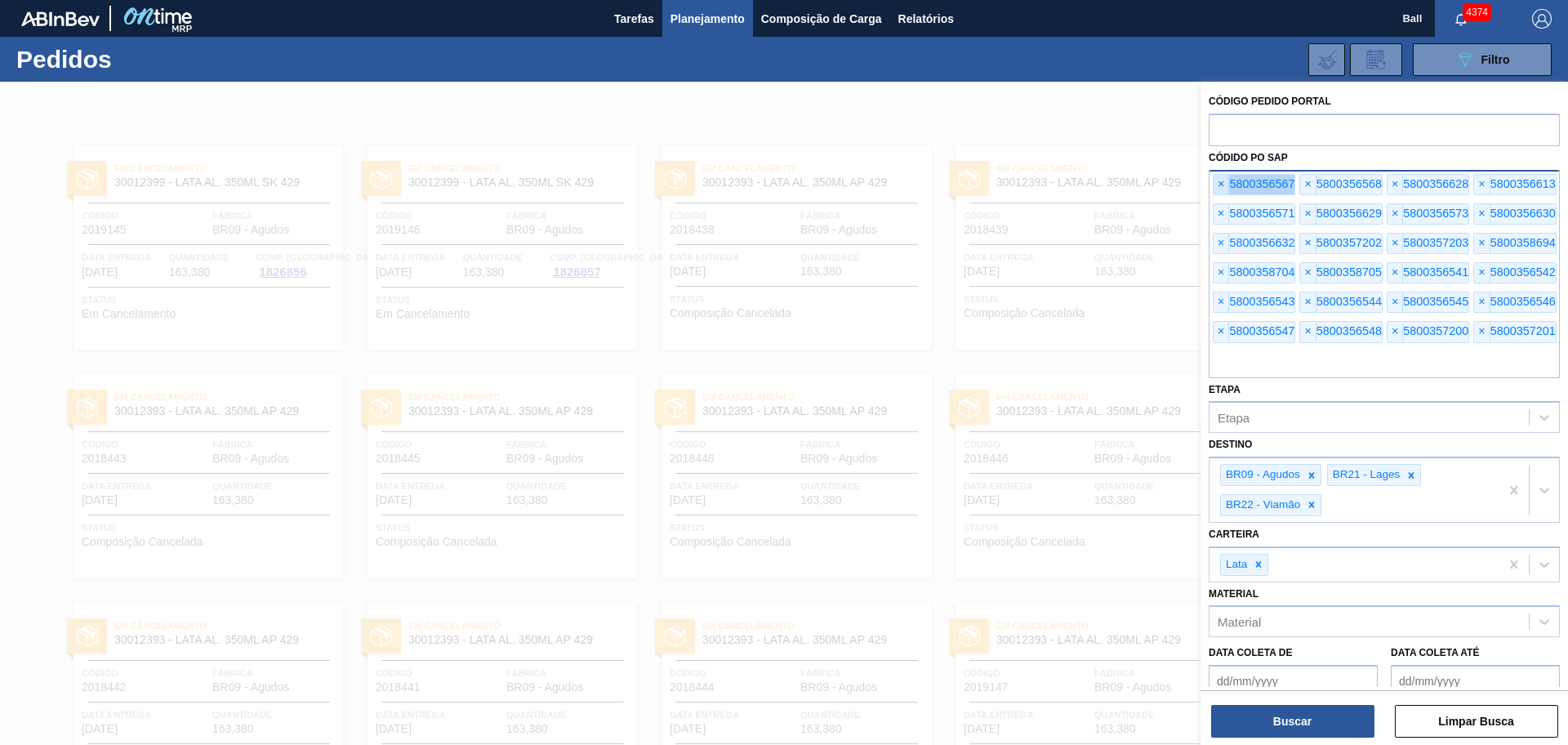
click at [1218, 178] on span "×" at bounding box center [1221, 185] width 15 height 20
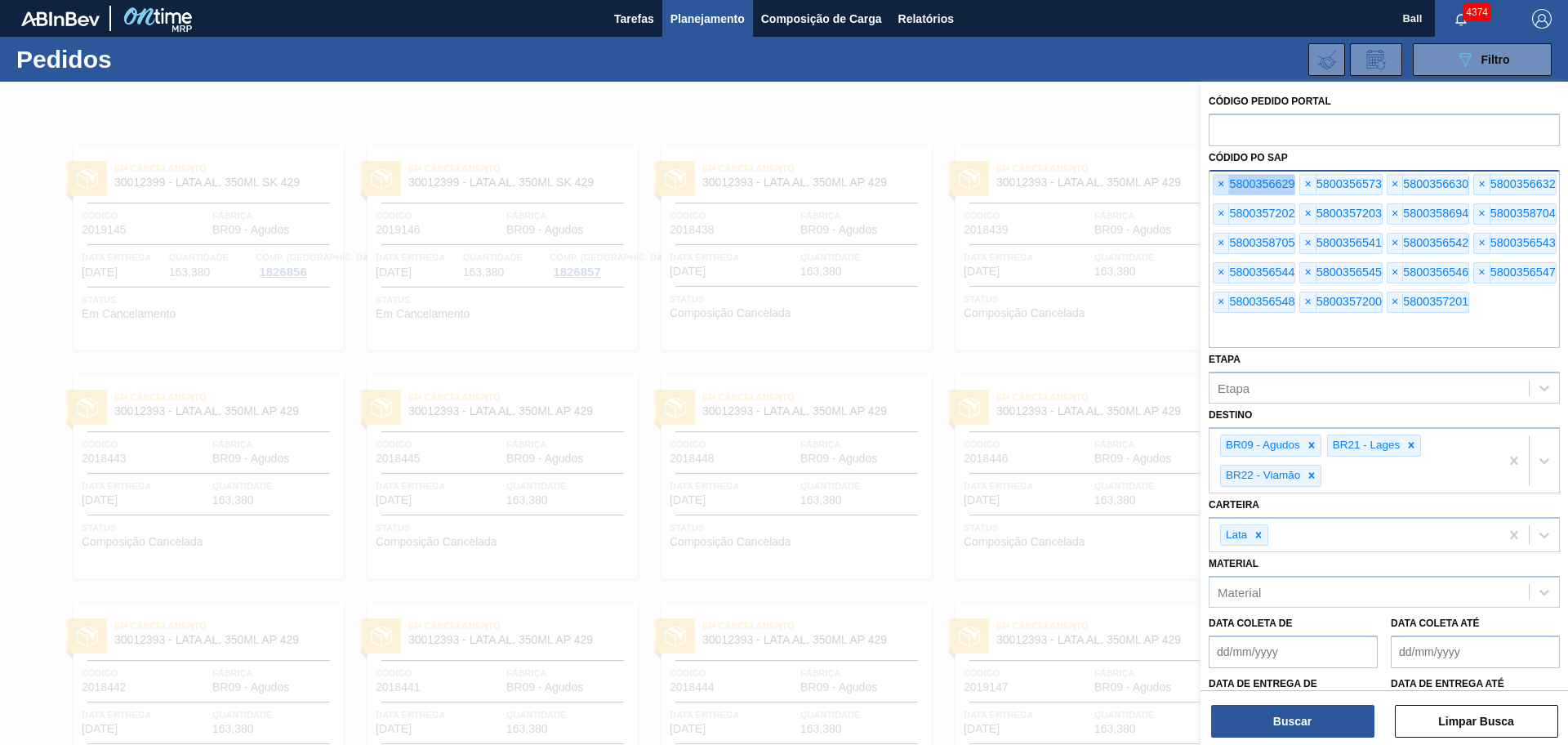
click at [1218, 178] on span "×" at bounding box center [1221, 185] width 15 height 20
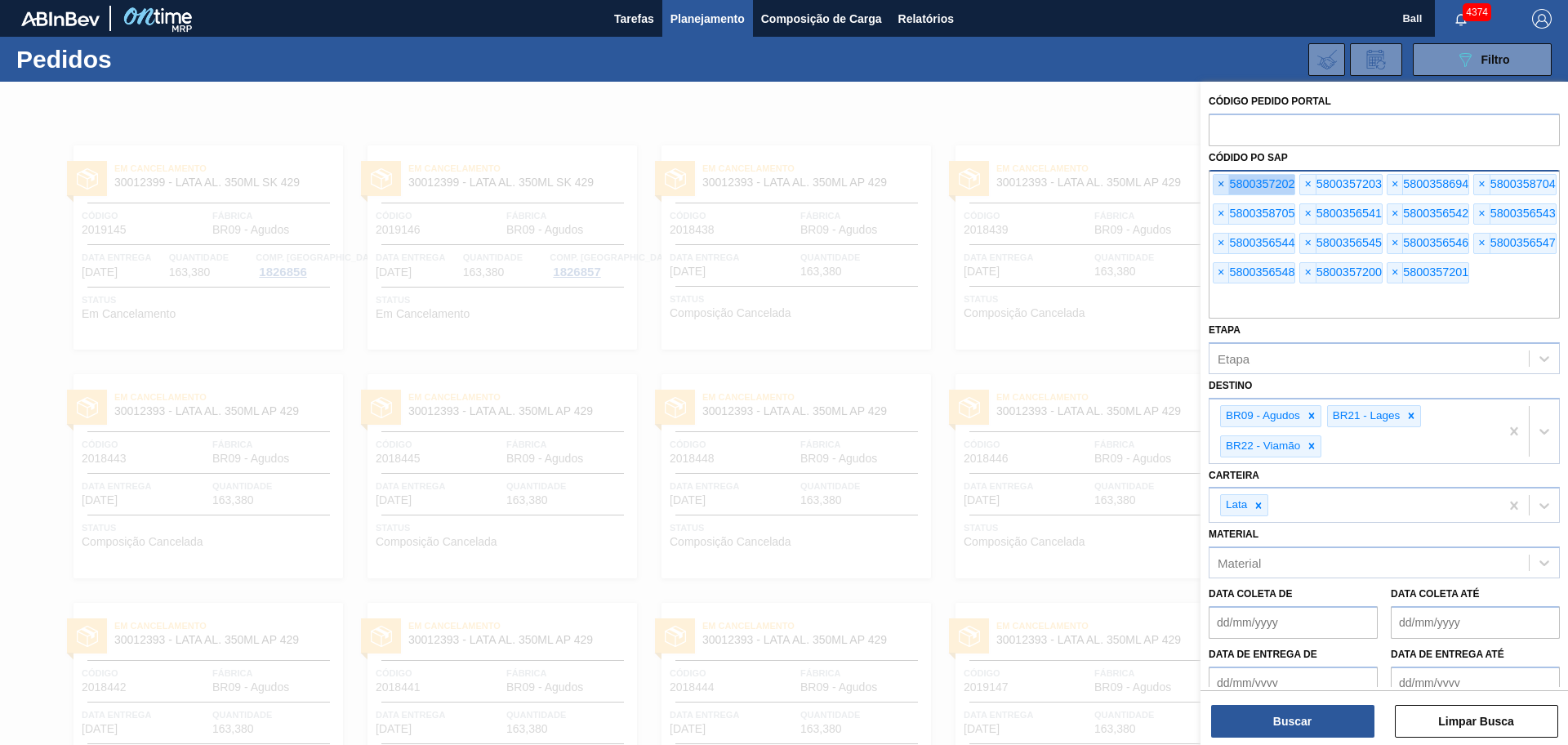
click at [1218, 178] on span "×" at bounding box center [1221, 185] width 15 height 20
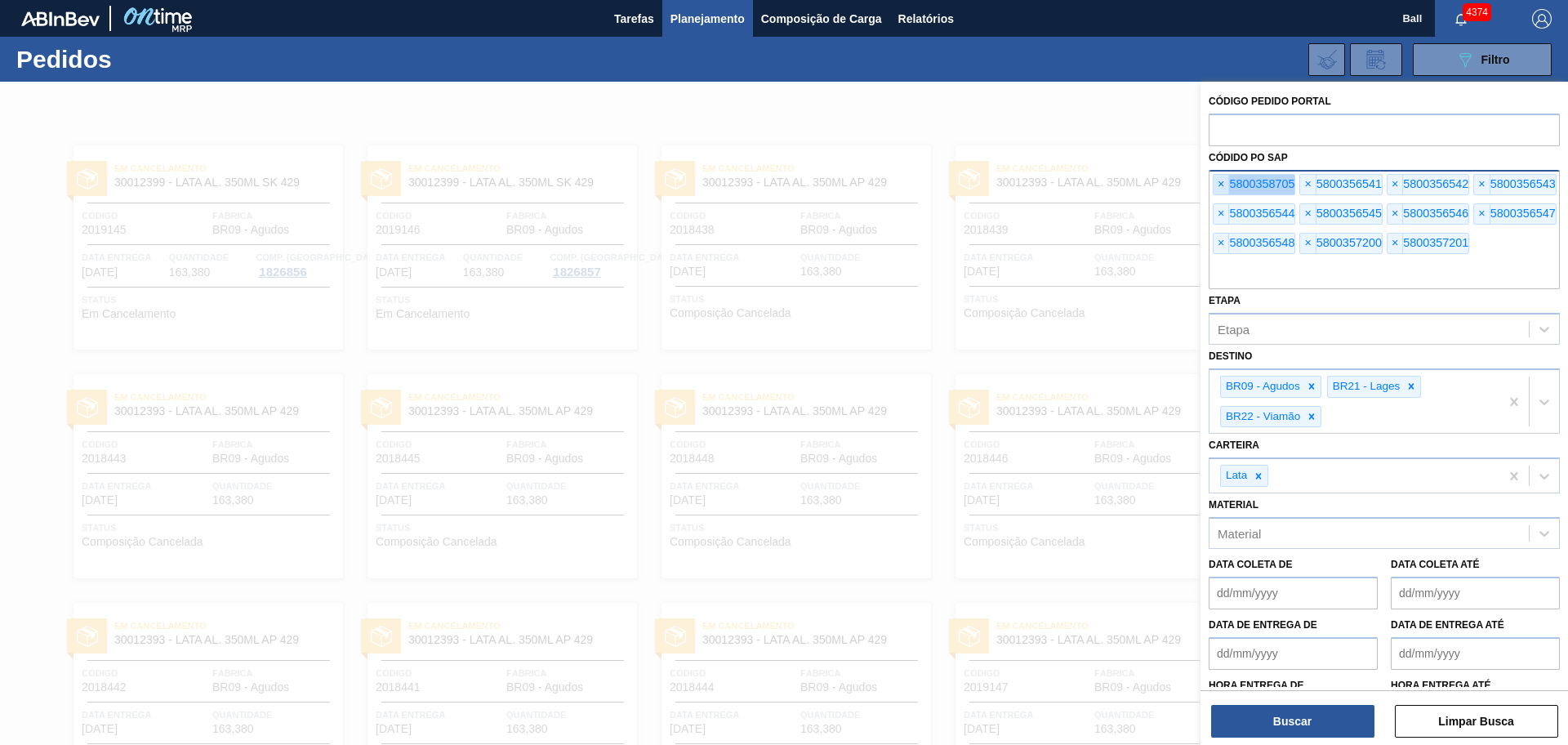
click at [1218, 178] on span "×" at bounding box center [1221, 185] width 15 height 20
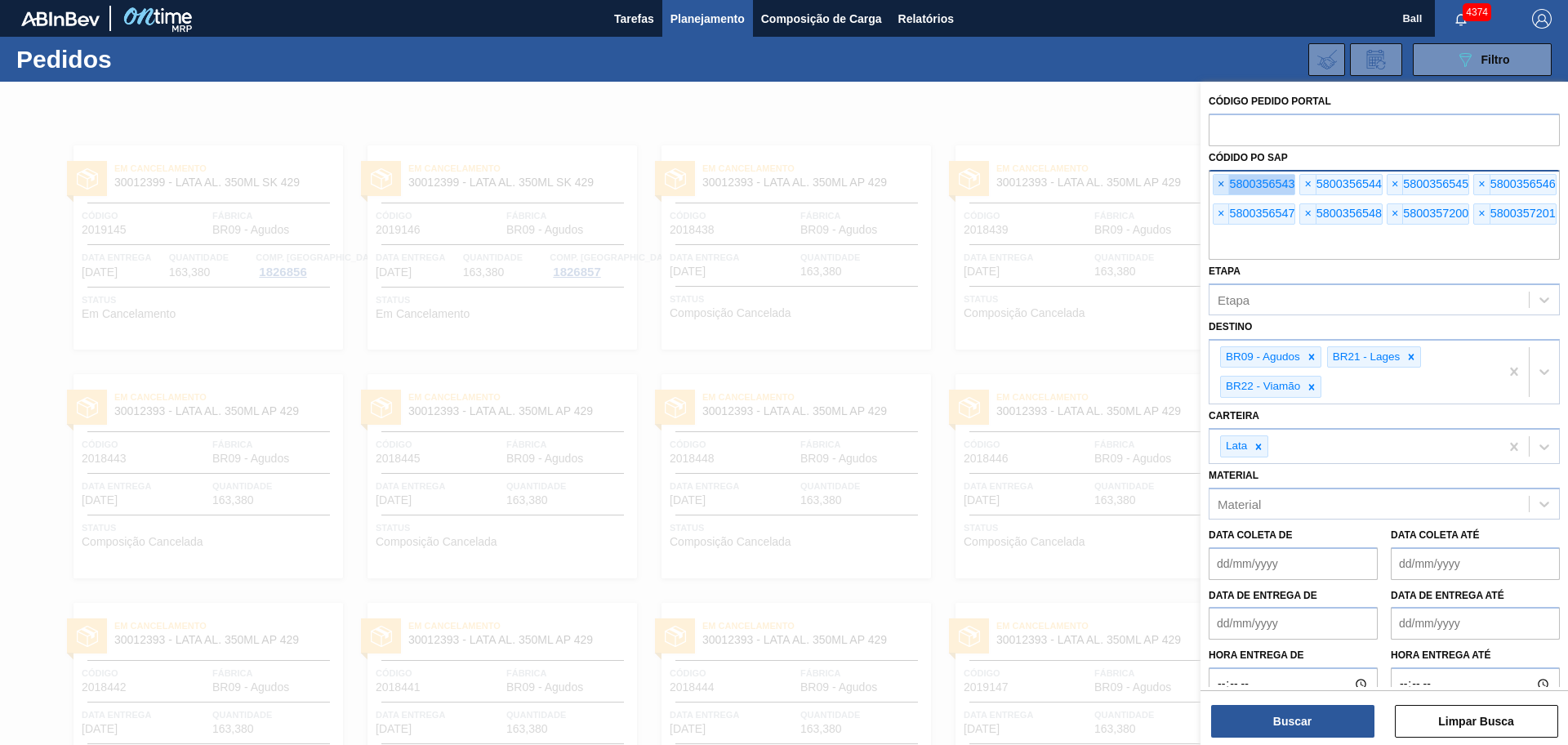
click at [1218, 178] on span "×" at bounding box center [1221, 185] width 15 height 20
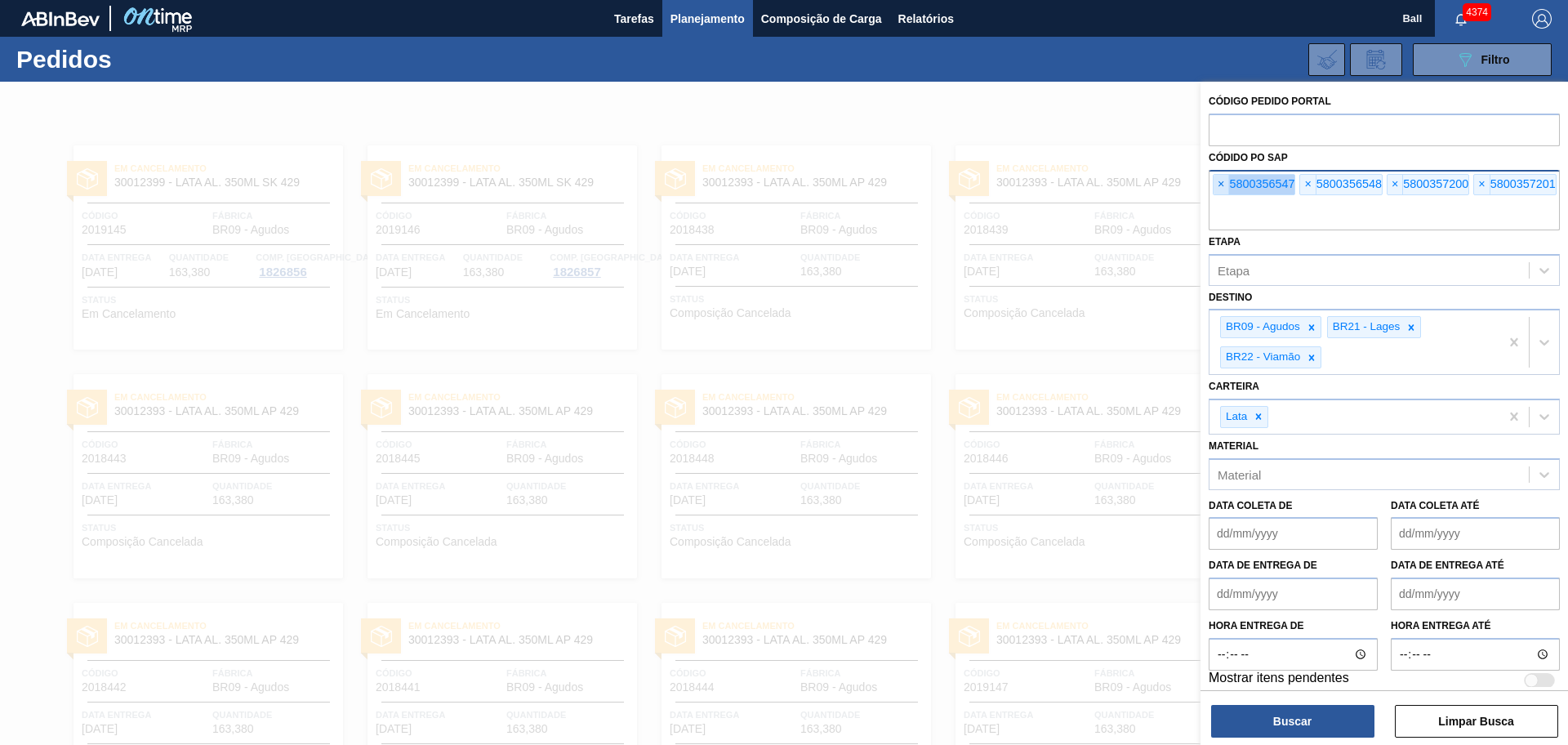
click at [1218, 178] on span "×" at bounding box center [1221, 185] width 15 height 20
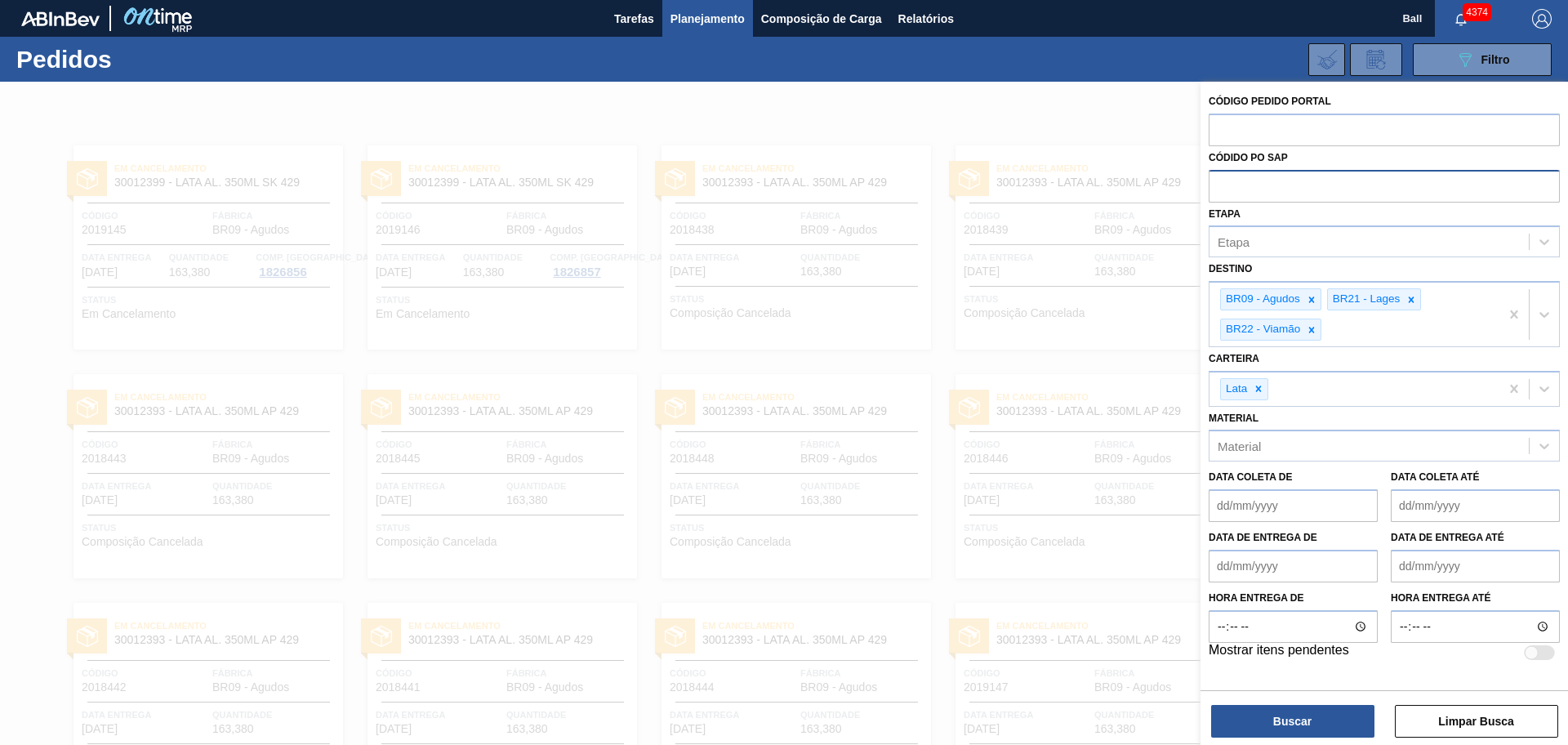
paste input "5800356506"
type input "5800356506"
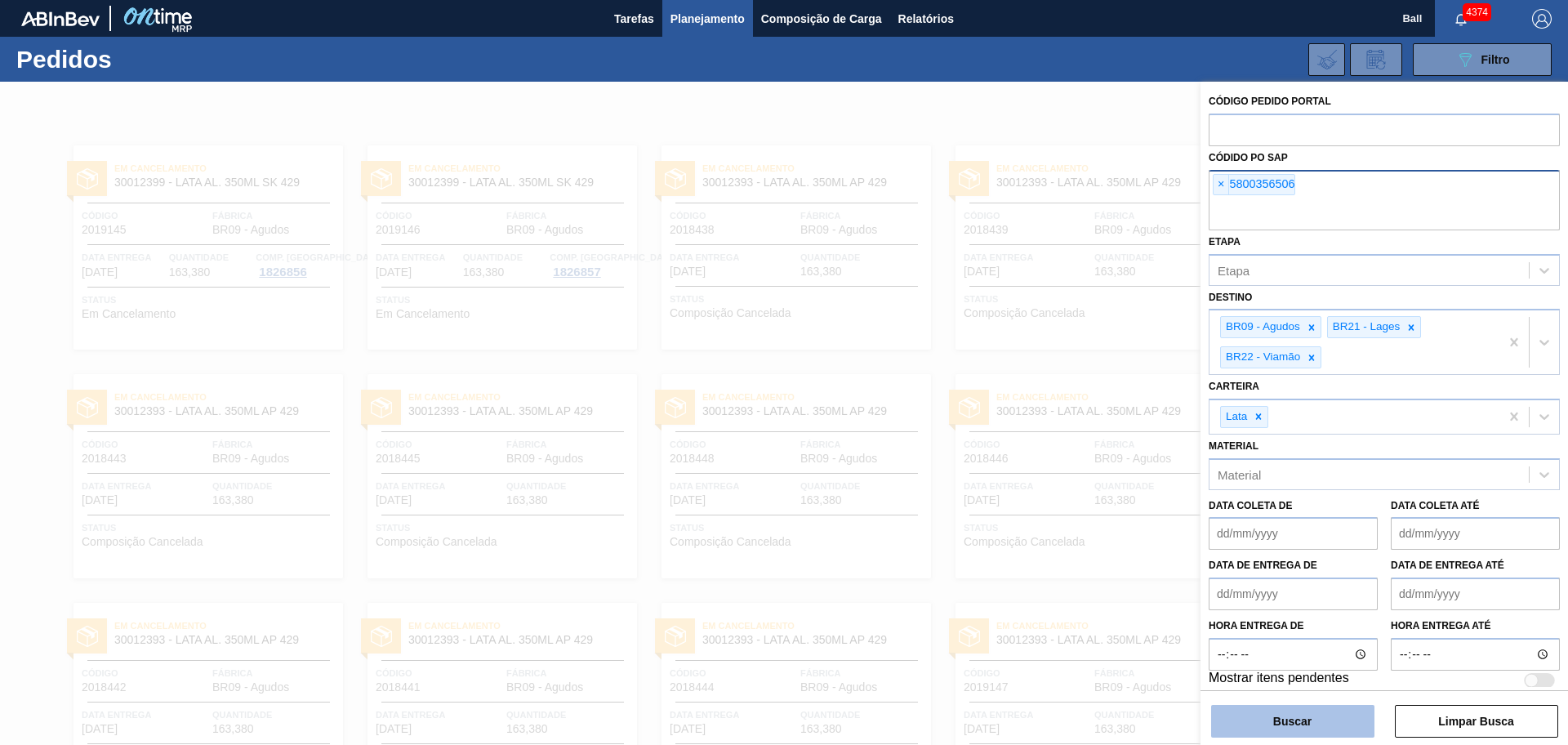
click at [1247, 595] on button "Buscar" at bounding box center [1292, 721] width 163 height 32
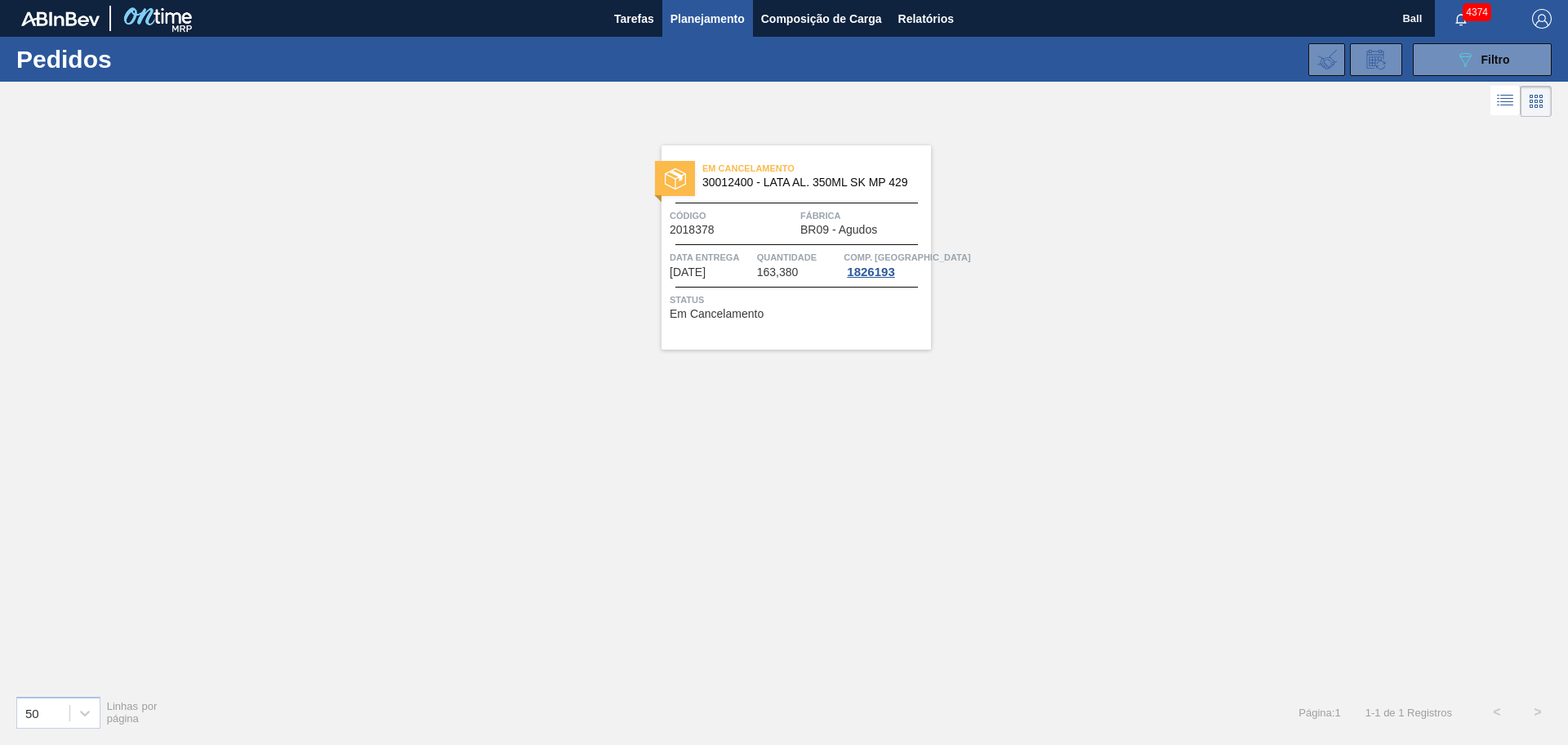
click at [798, 272] on span "163,380" at bounding box center [778, 272] width 41 height 13
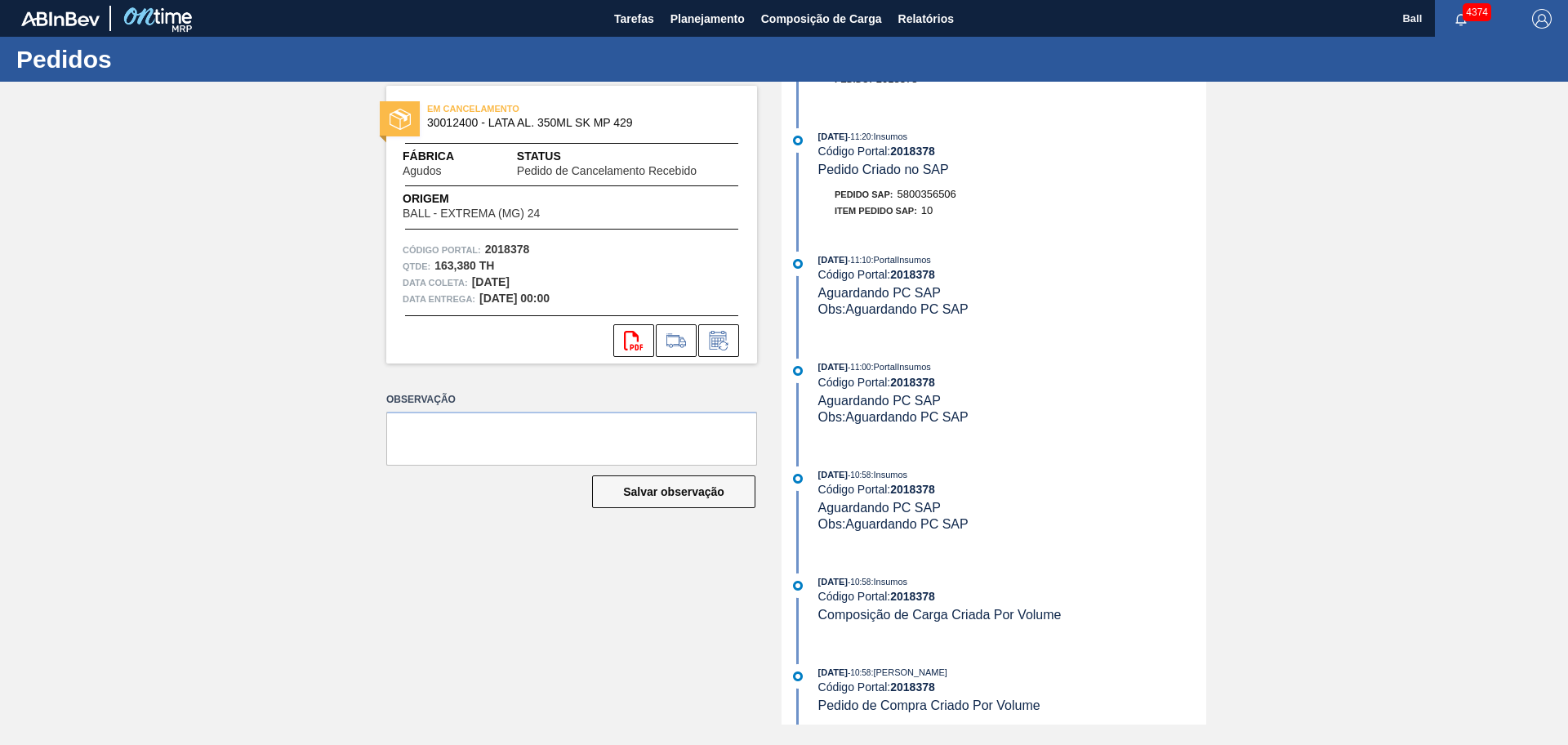
scroll to position [1253, 0]
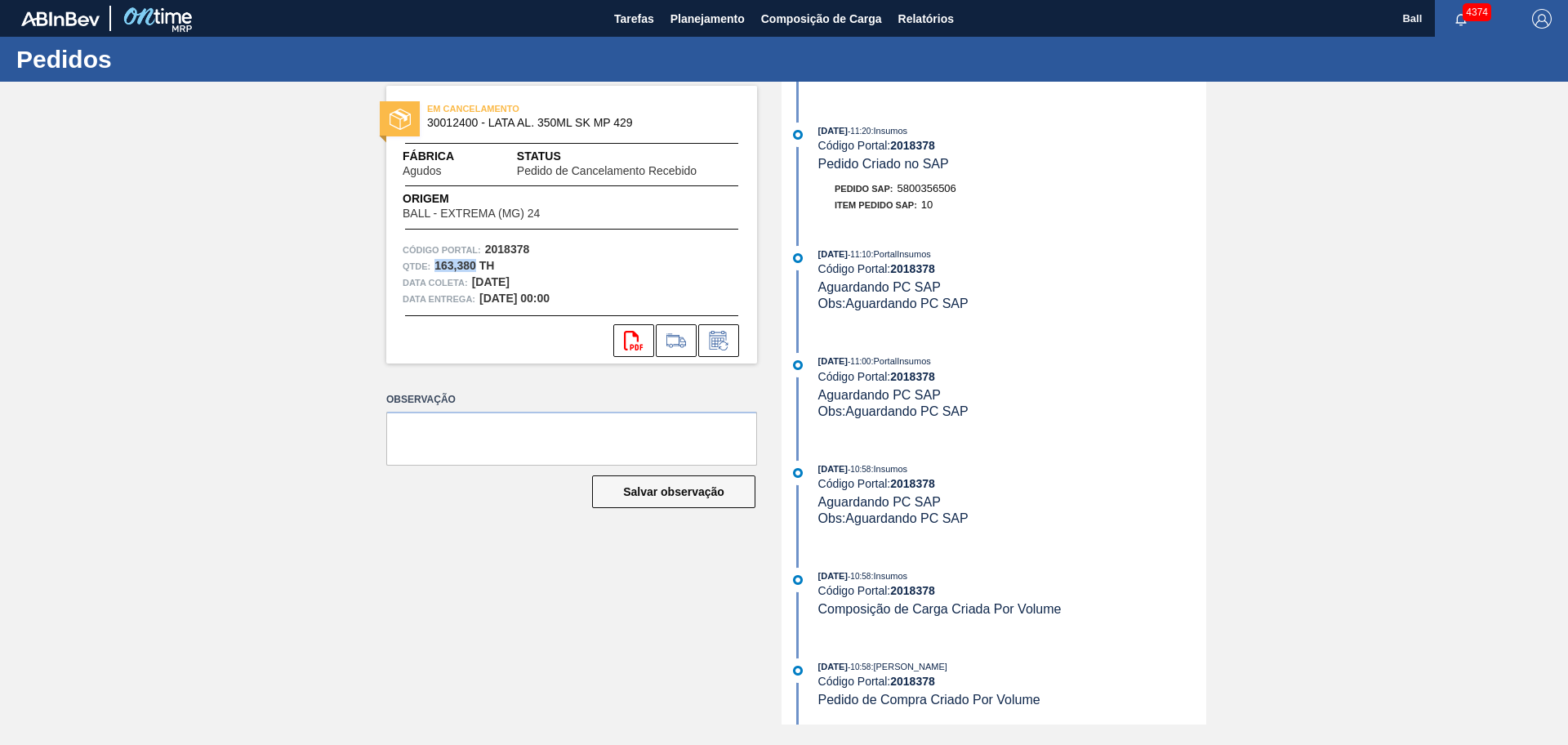
drag, startPoint x: 432, startPoint y: 265, endPoint x: 473, endPoint y: 265, distance: 41.0
click at [473, 265] on div "Qtde : 163,380 TH" at bounding box center [571, 266] width 338 height 16
click at [580, 265] on div "Qtde : 163,380 TH" at bounding box center [571, 266] width 338 height 16
click at [638, 14] on span "Tarefas" at bounding box center [634, 19] width 40 height 20
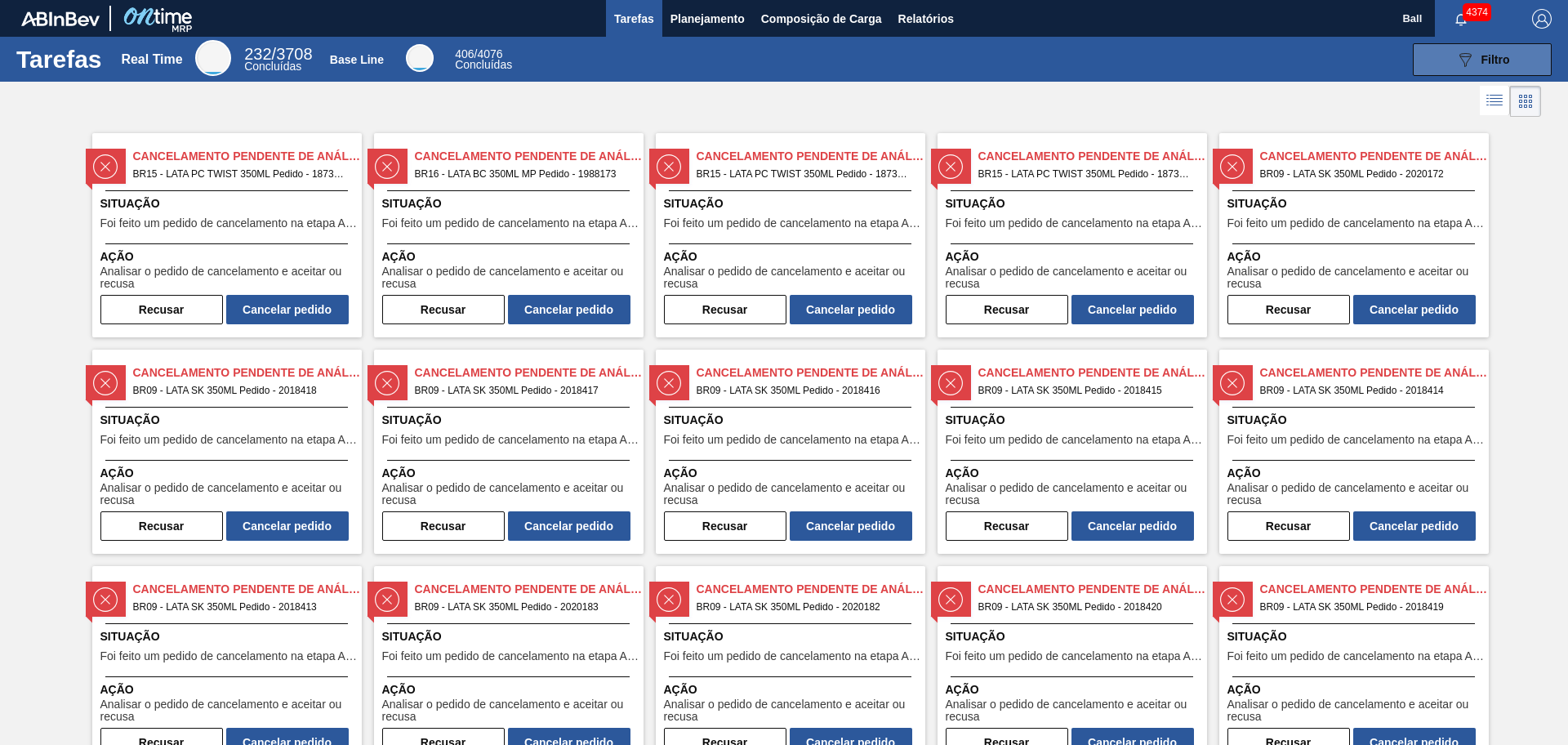
click at [1253, 53] on icon "089F7B8B-B2A5-4AFE-B5C0-19BA573D28AC" at bounding box center [1465, 59] width 20 height 20
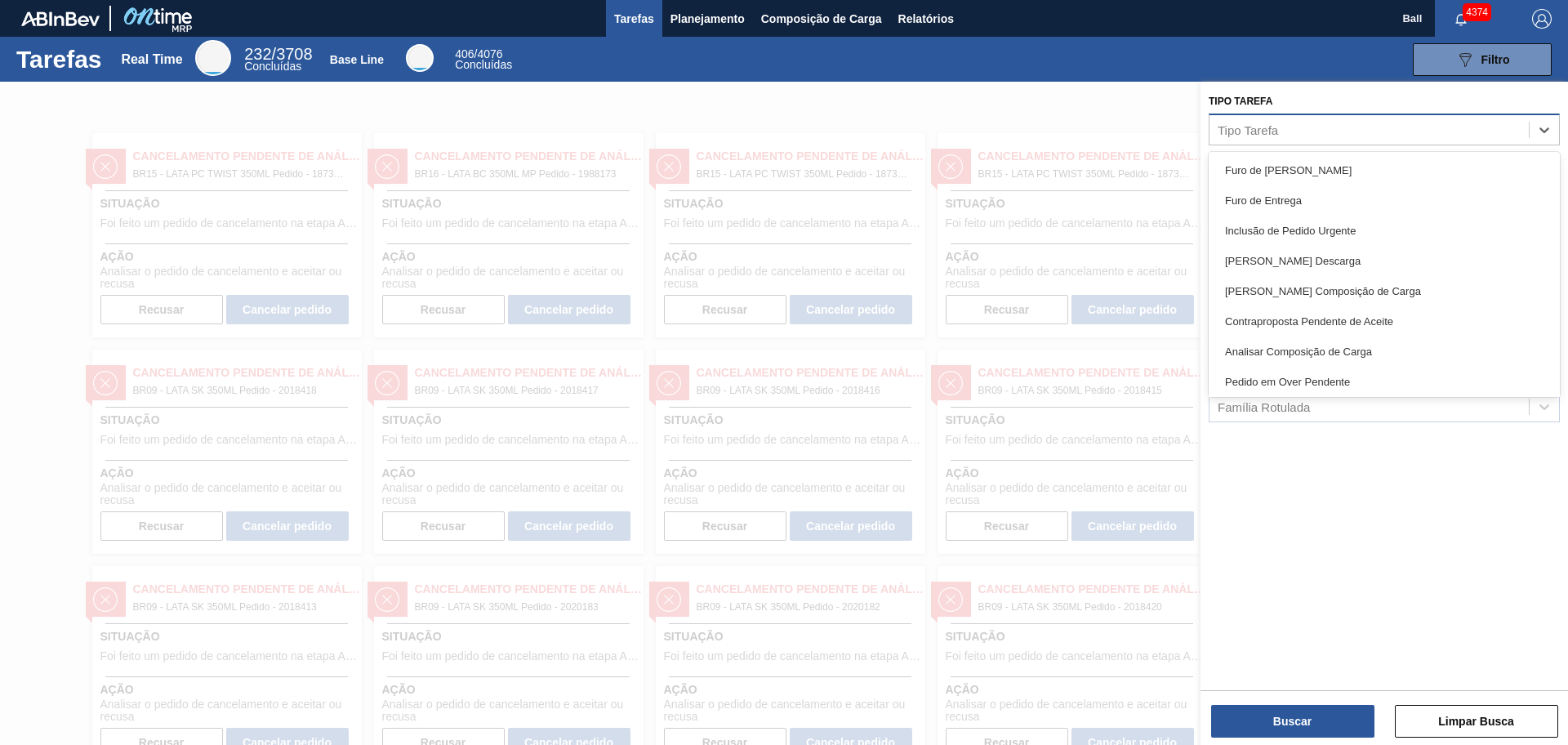
click at [1253, 132] on div "Tipo Tarefa" at bounding box center [1369, 130] width 319 height 23
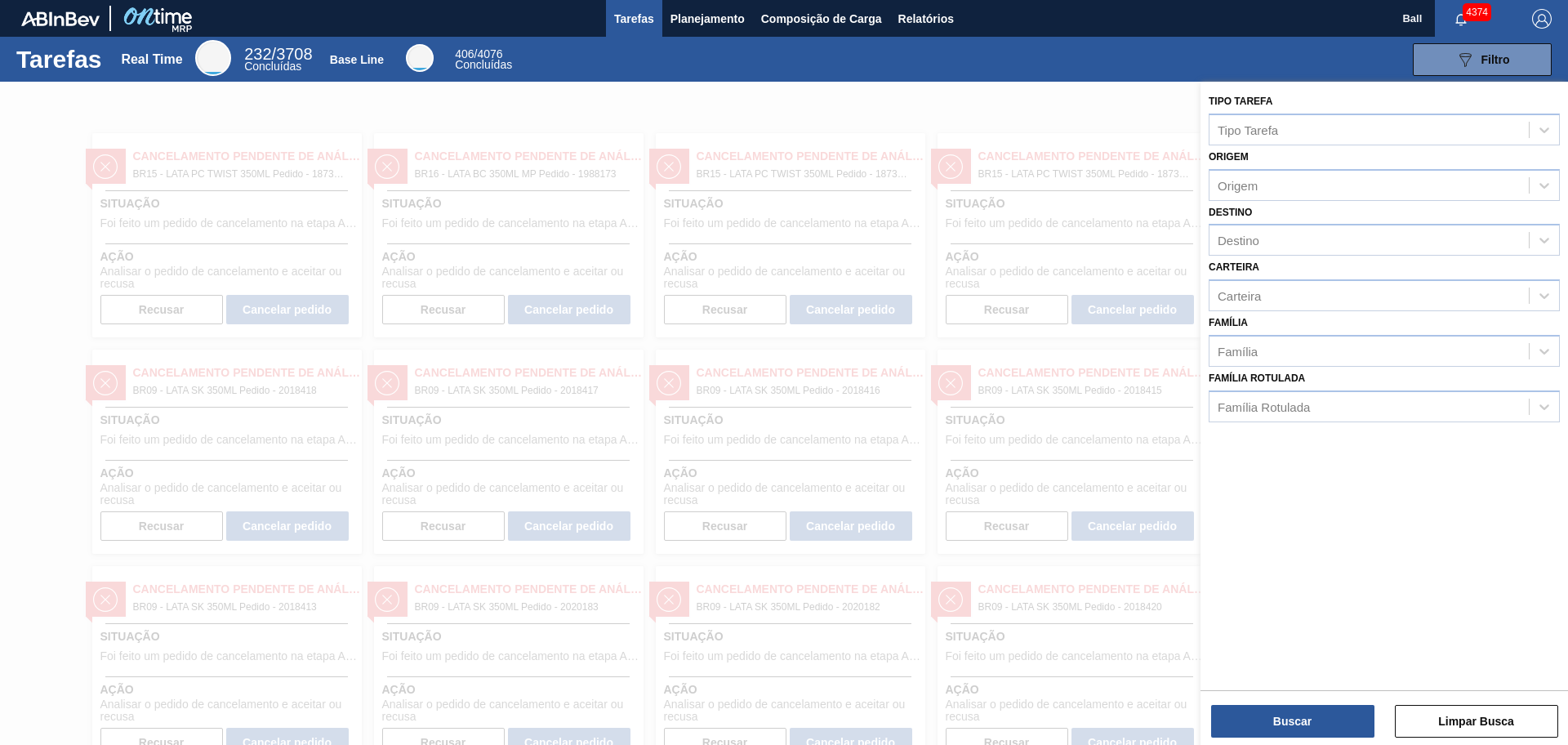
click at [1253, 512] on div "Tipo Tarefa Tipo Tarefa Origem Origem Destino Destino Carteira Carteira Família…" at bounding box center [1384, 385] width 368 height 605
click at [1253, 595] on button "Limpar Busca" at bounding box center [1476, 721] width 163 height 32
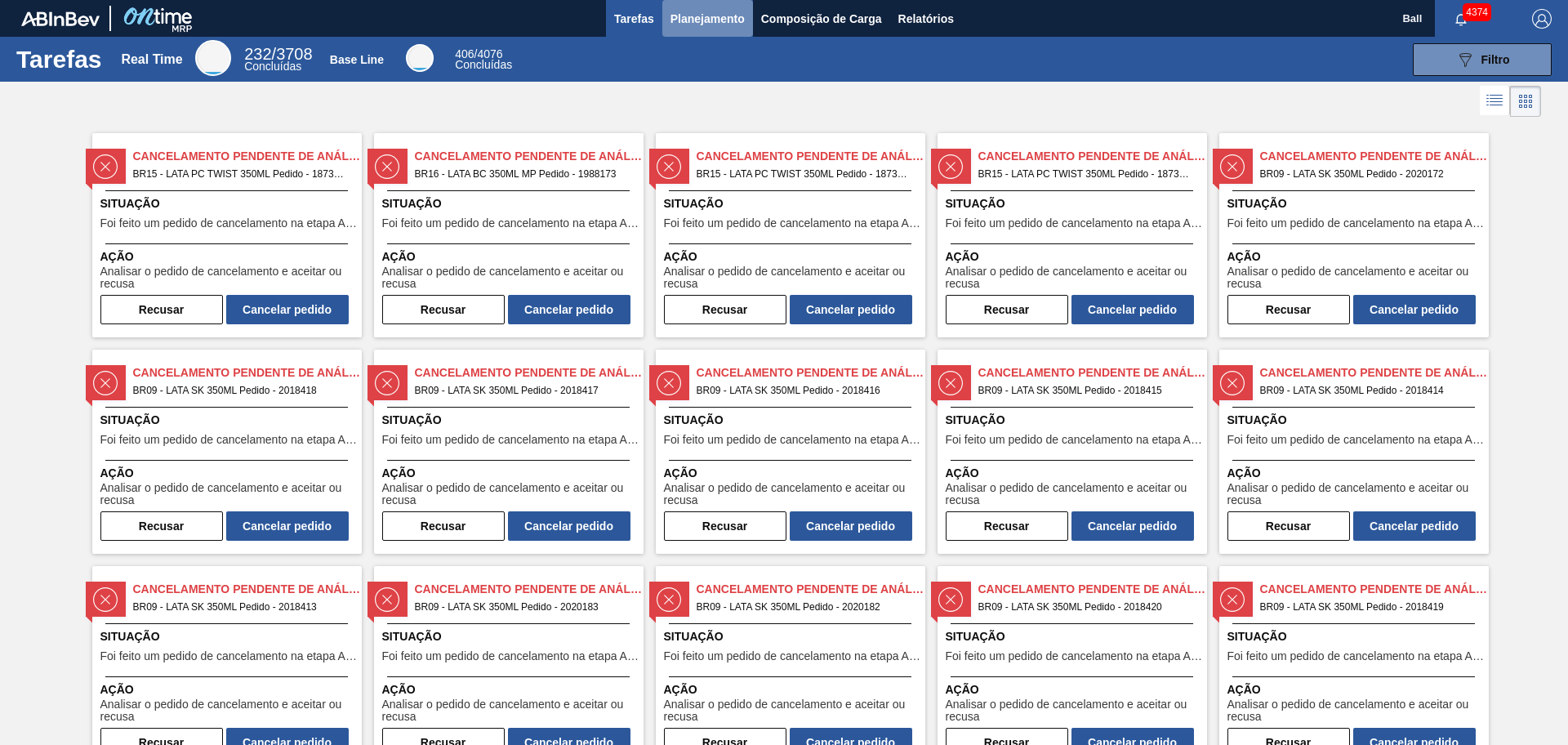
click at [670, 27] on span "Planejamento" at bounding box center [707, 19] width 74 height 20
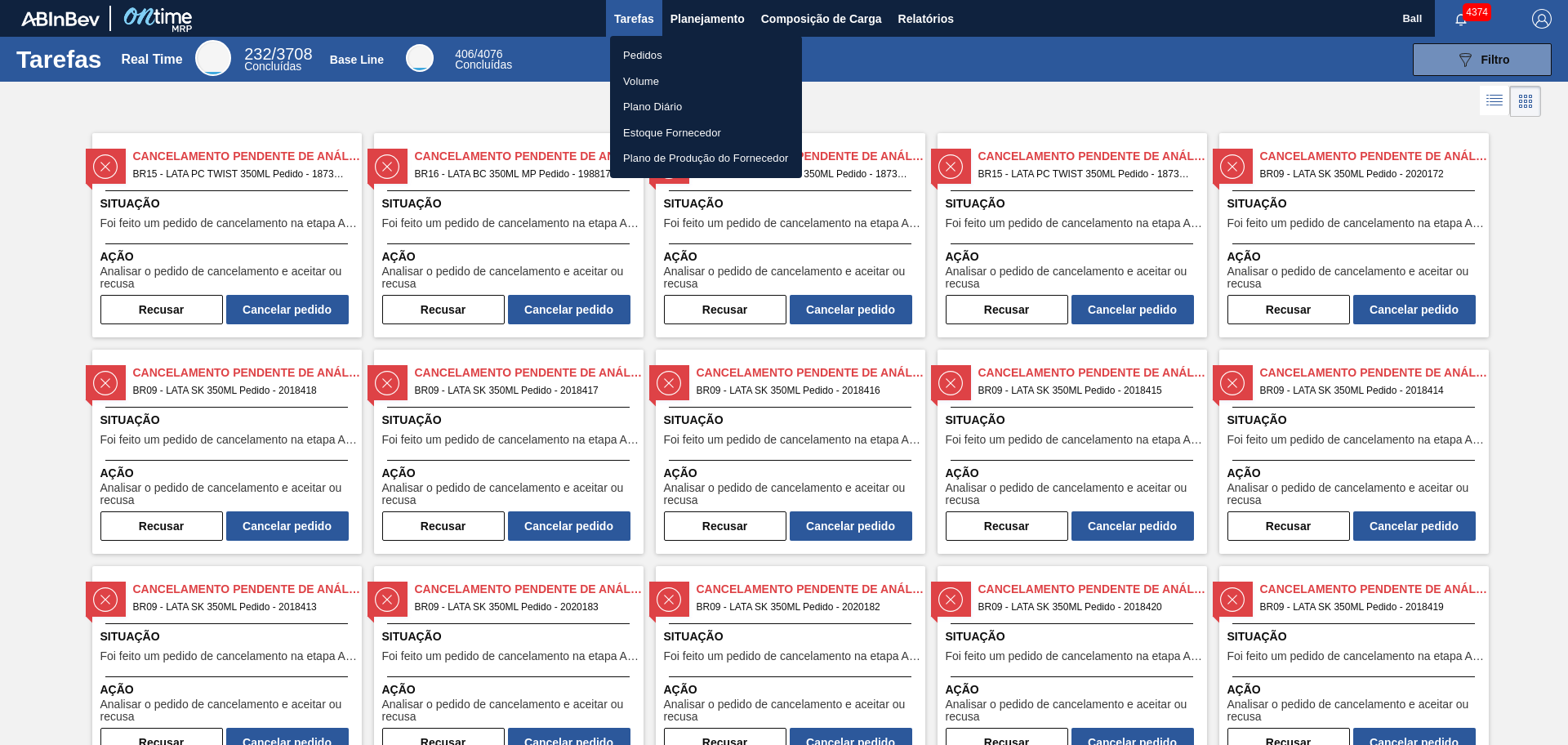
click at [636, 57] on li "Pedidos" at bounding box center [706, 55] width 192 height 26
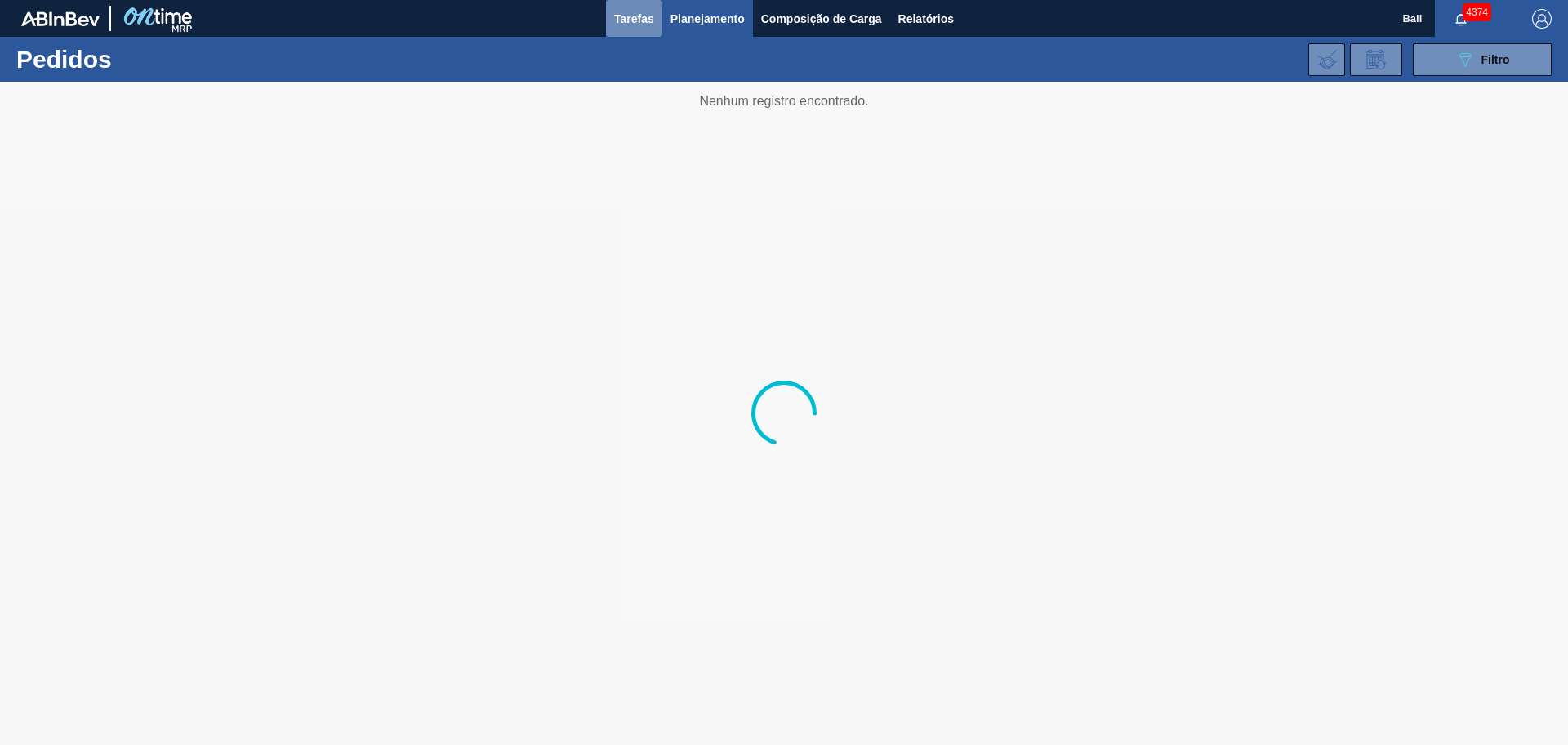
click at [638, 26] on span "Tarefas" at bounding box center [634, 19] width 40 height 20
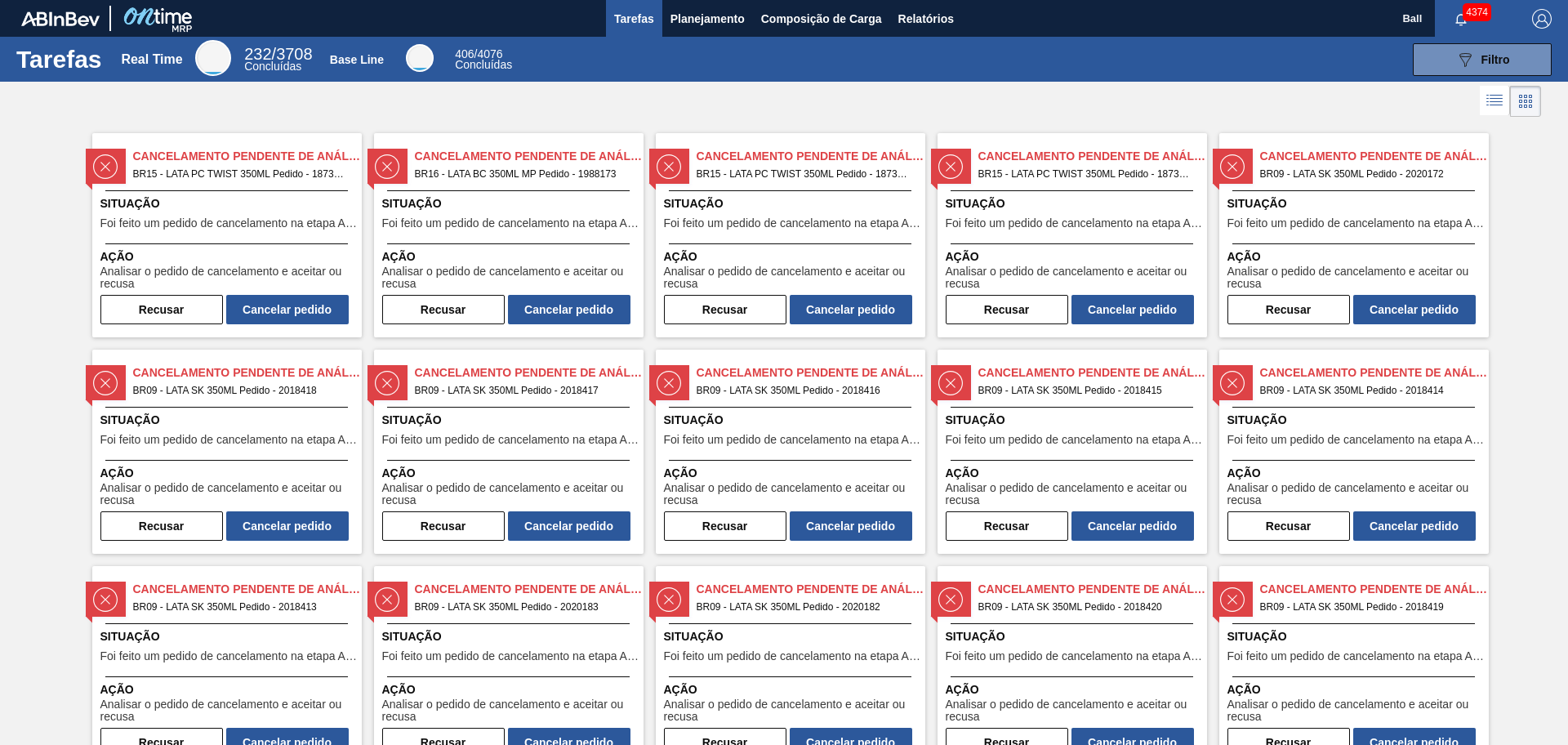
click at [1253, 106] on icon at bounding box center [1495, 101] width 20 height 20
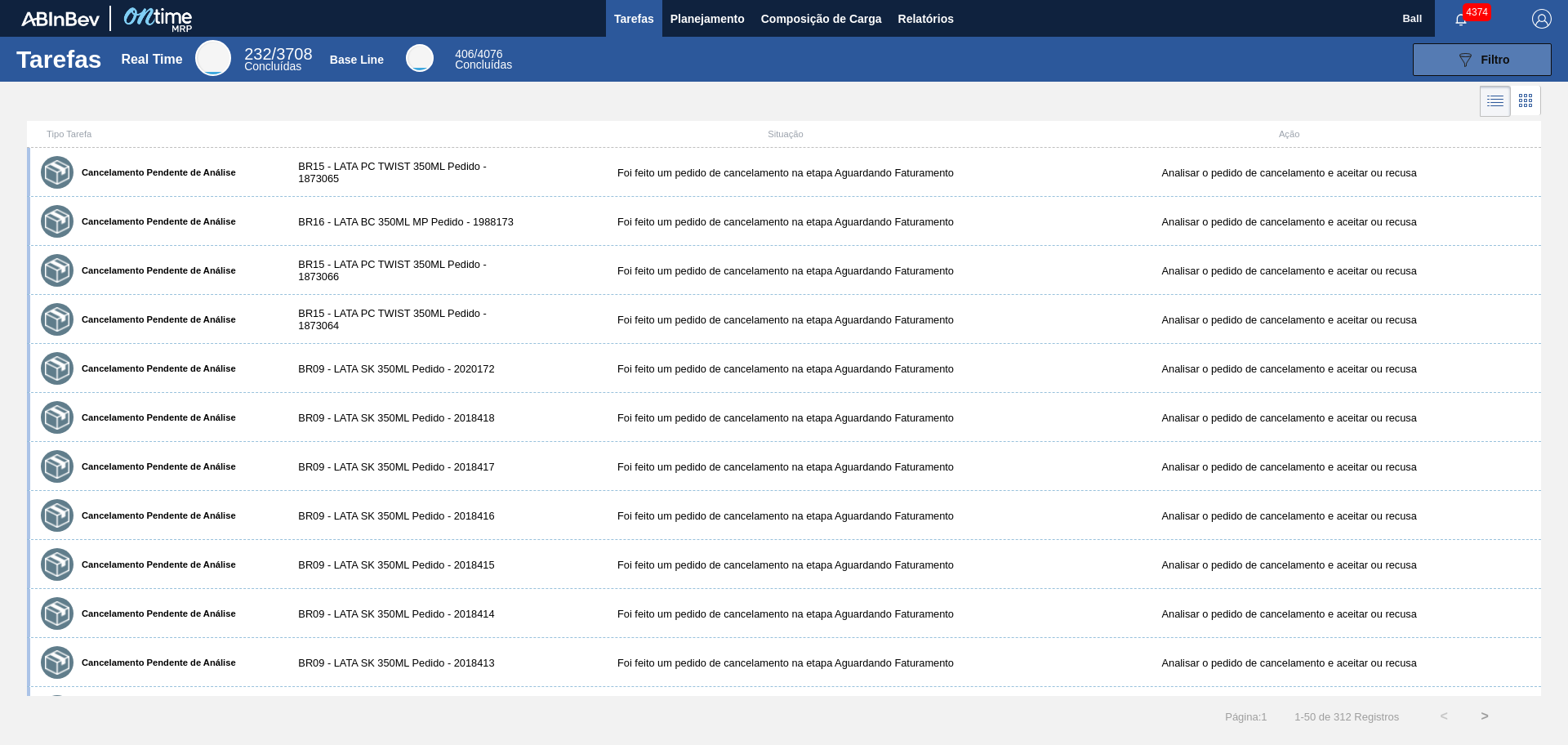
click at [1253, 74] on button "089F7B8B-B2A5-4AFE-B5C0-19BA573D28AC Filtro" at bounding box center [1482, 59] width 139 height 32
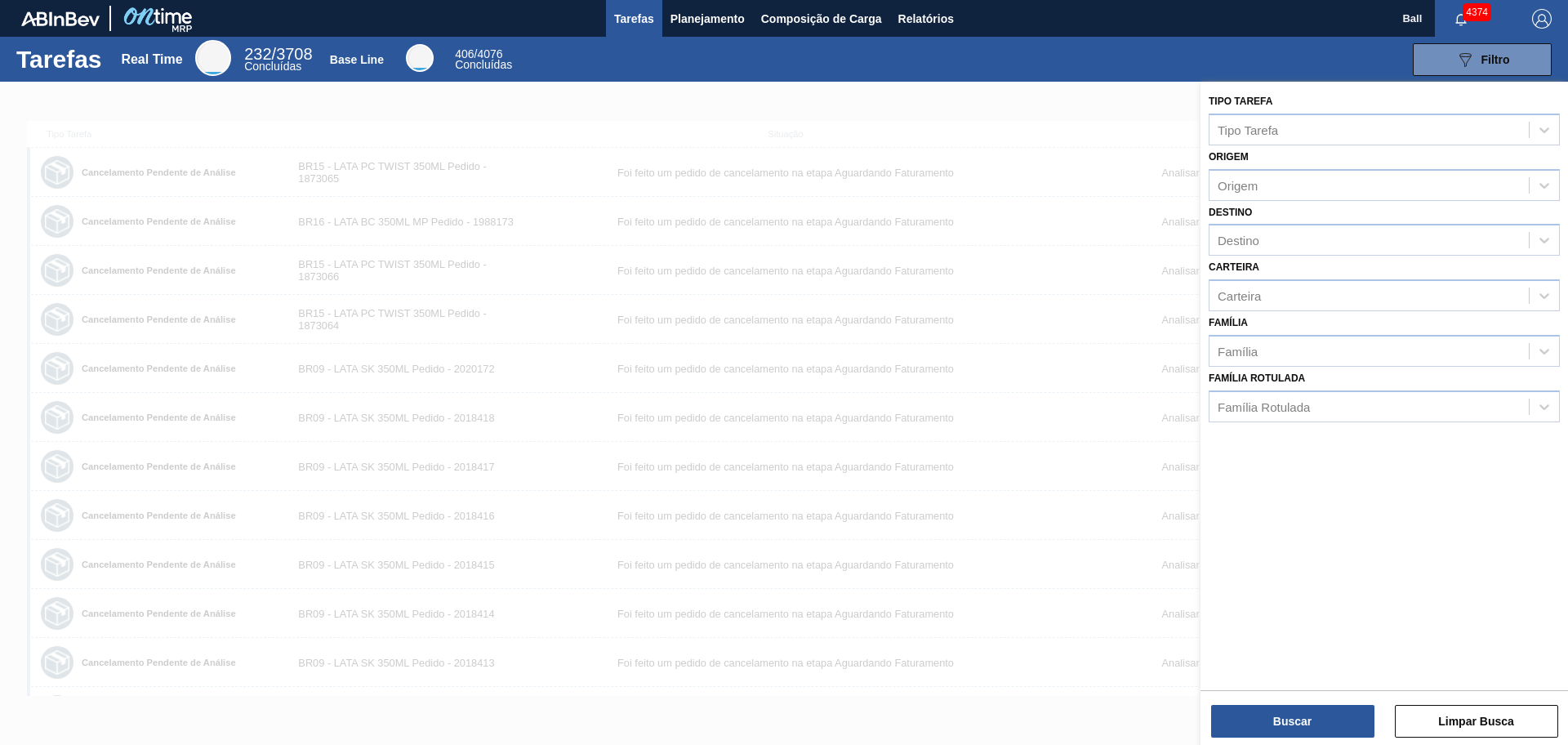
click at [1139, 89] on div at bounding box center [784, 454] width 1568 height 745
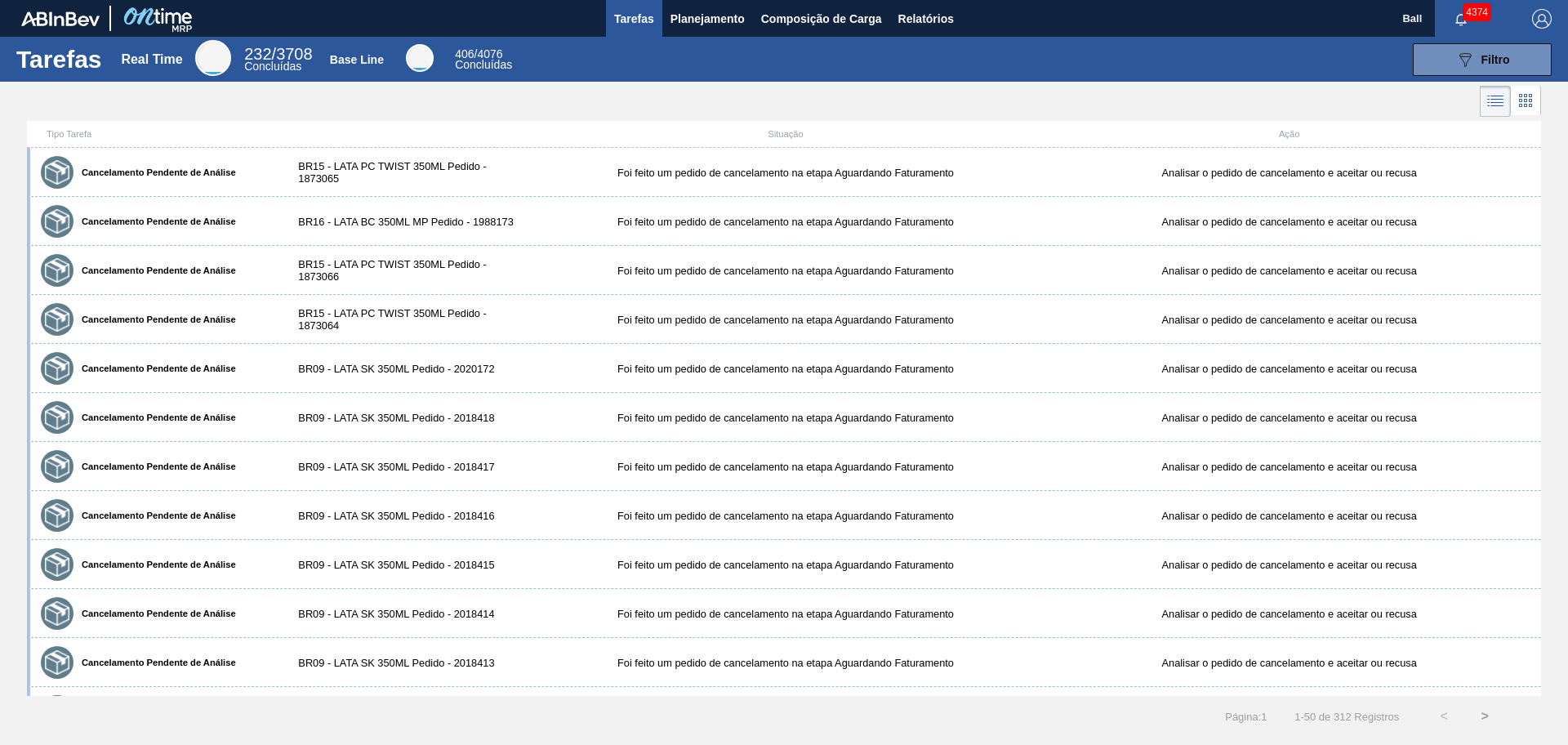
click at [1253, 109] on icon at bounding box center [1526, 101] width 20 height 20
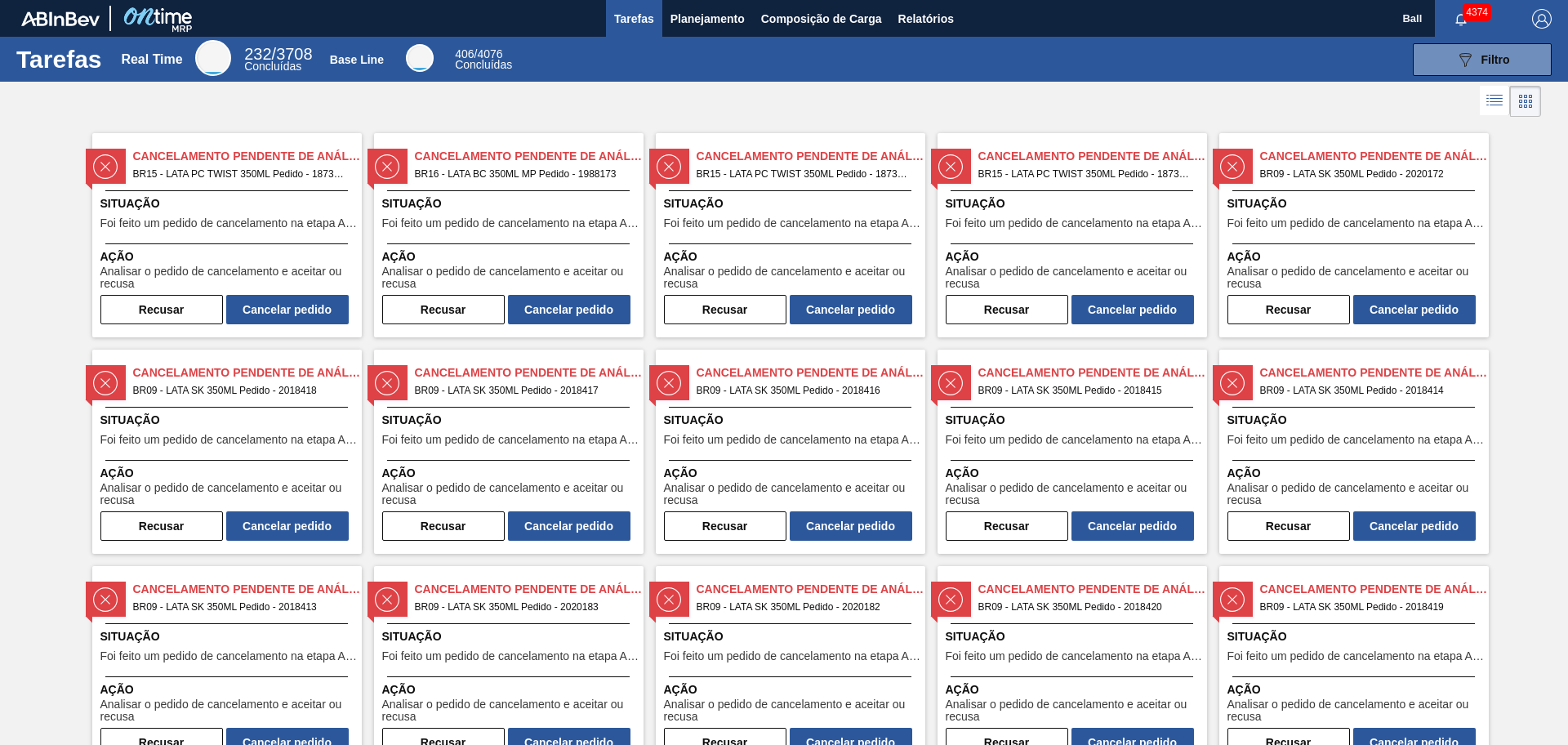
click at [830, 195] on span "Situação" at bounding box center [793, 204] width 258 height 17
click at [1253, 65] on icon "089F7B8B-B2A5-4AFE-B5C0-19BA573D28AC" at bounding box center [1465, 59] width 20 height 20
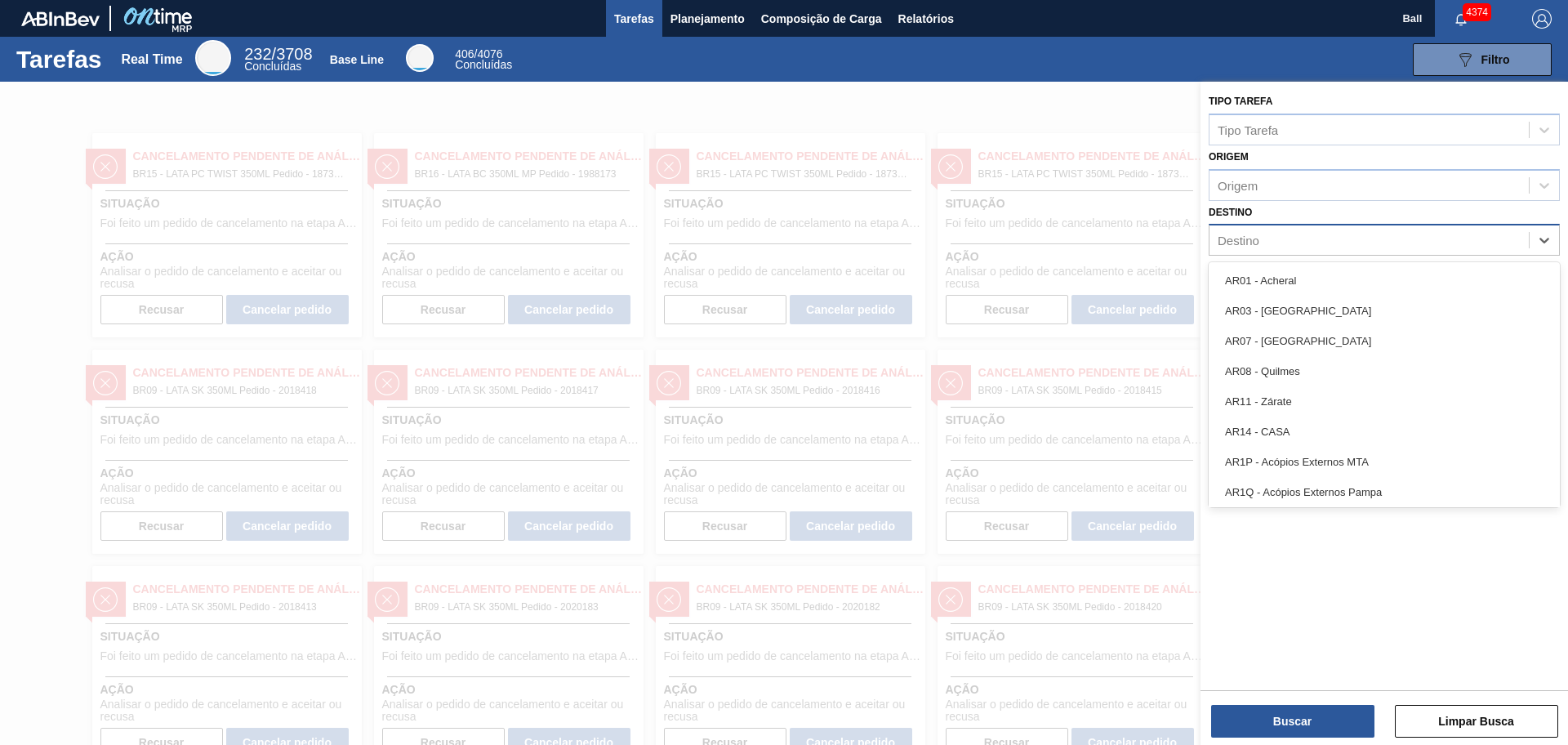
click at [1253, 238] on div "Destino" at bounding box center [1369, 241] width 319 height 23
type input "AGUDO"
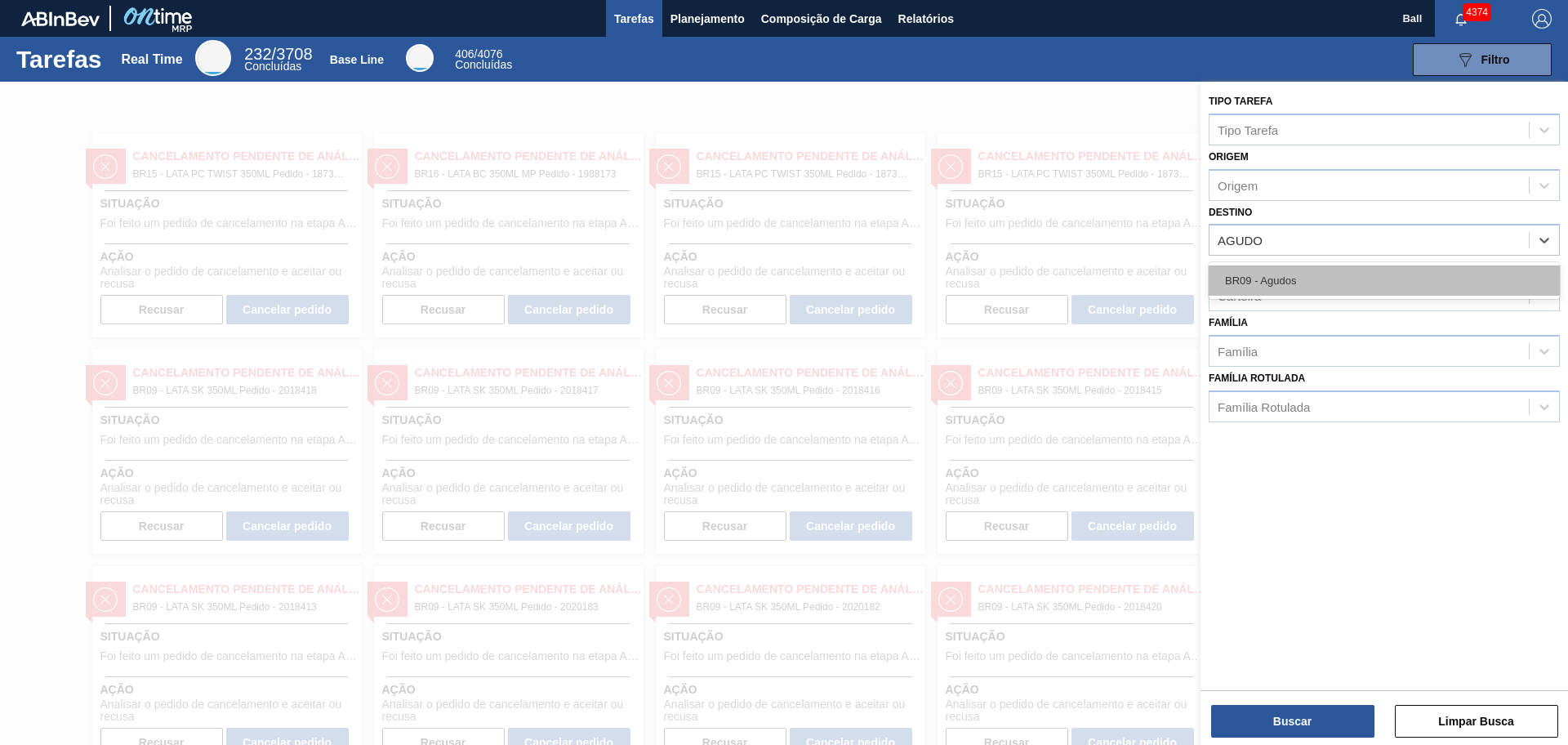
click at [1253, 281] on div "BR09 - Agudos" at bounding box center [1384, 281] width 351 height 31
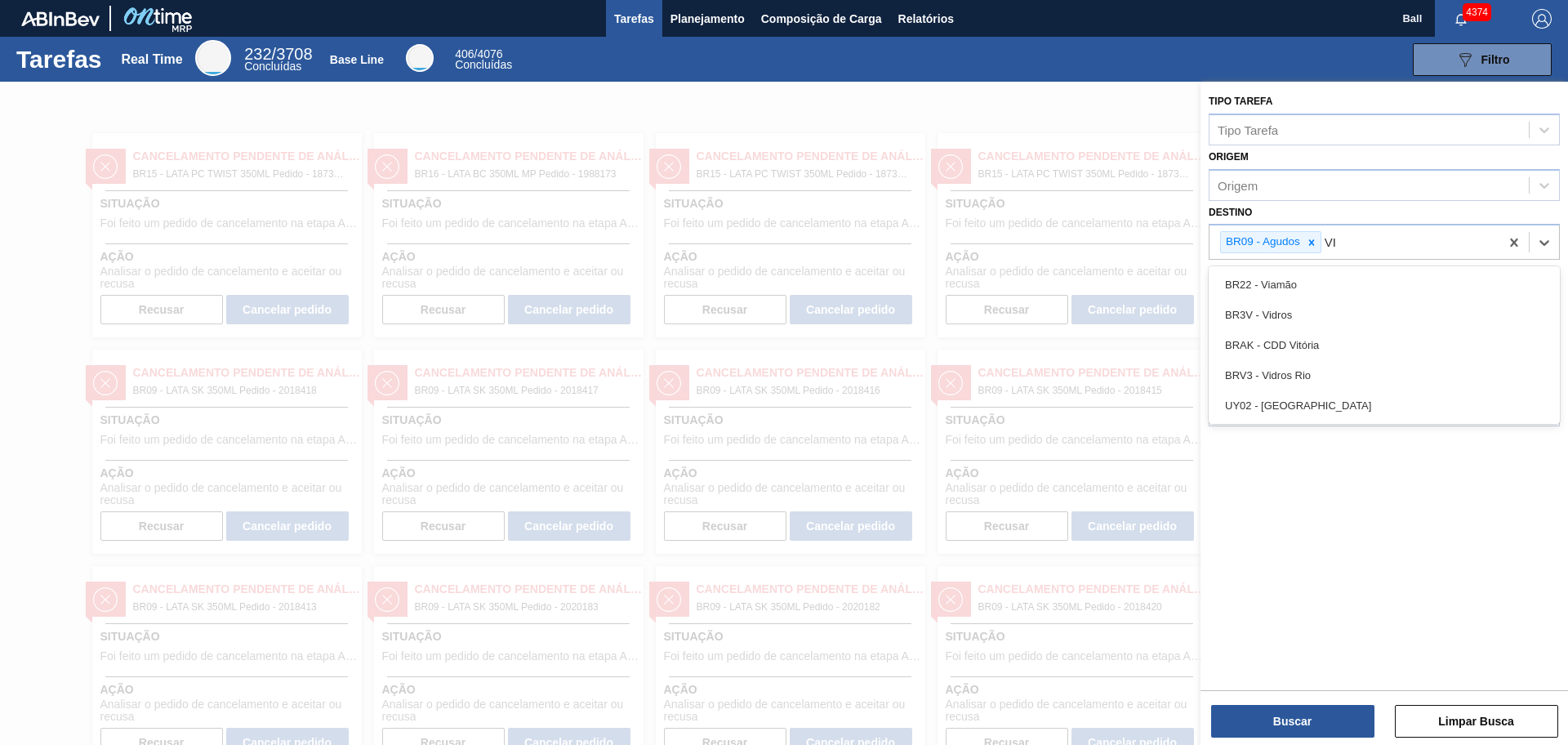
type input "VIA"
click at [1253, 277] on div "BR22 - Viamão" at bounding box center [1384, 285] width 351 height 31
type input "LAGES"
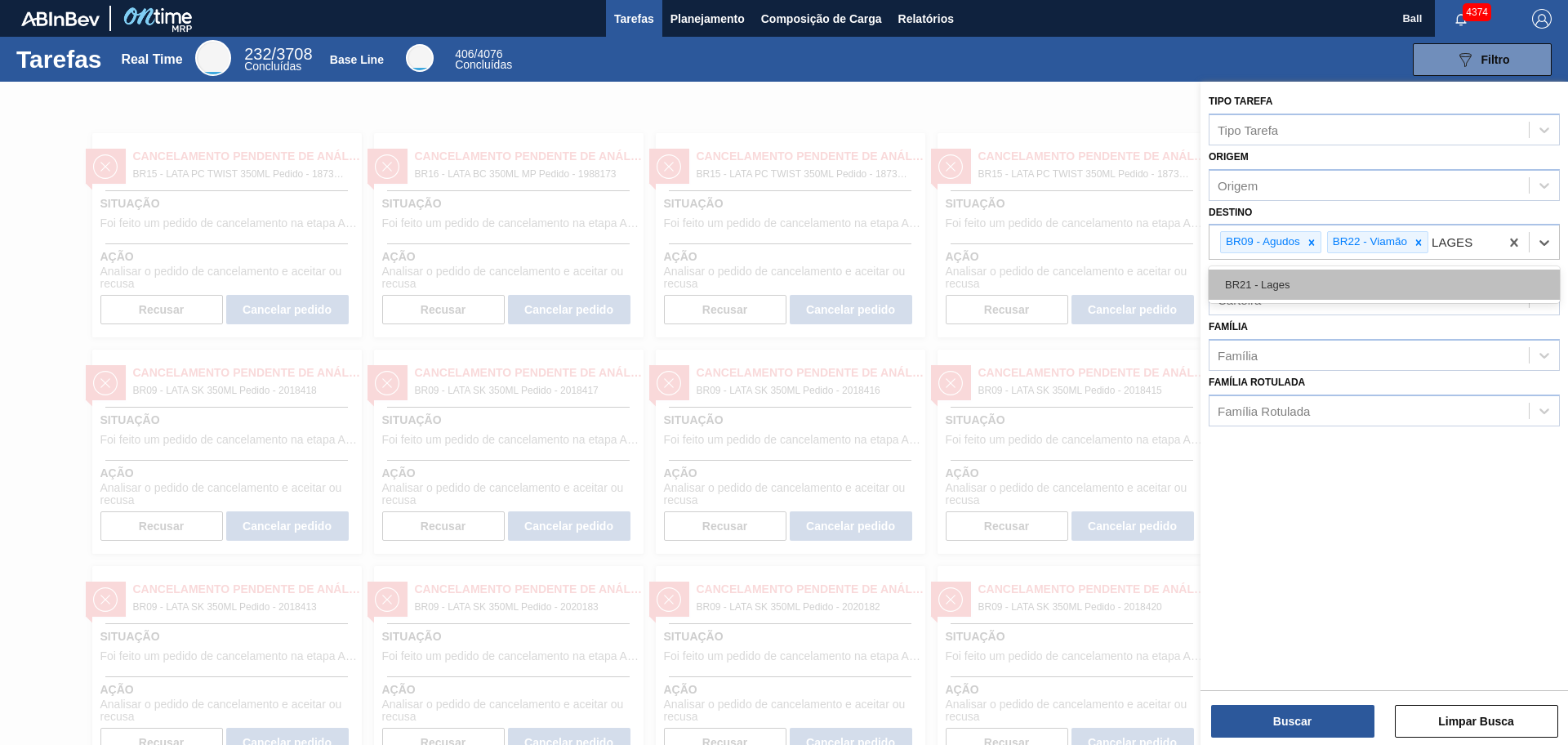
click at [1253, 292] on div "BR21 - Lages" at bounding box center [1384, 285] width 351 height 31
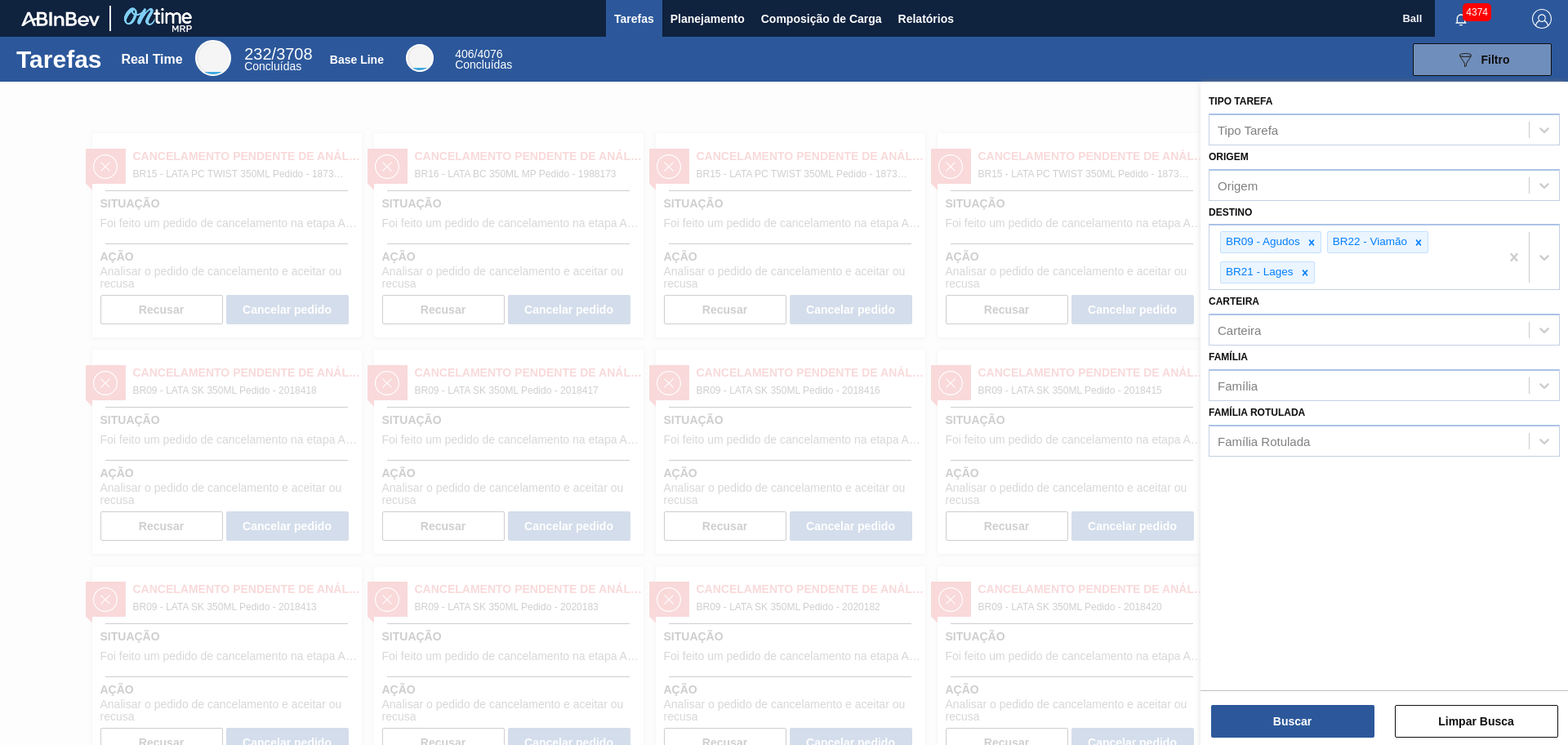
click at [1253, 346] on div "Família Família" at bounding box center [1384, 373] width 351 height 56
click at [1253, 326] on div "Carteira" at bounding box center [1239, 329] width 43 height 14
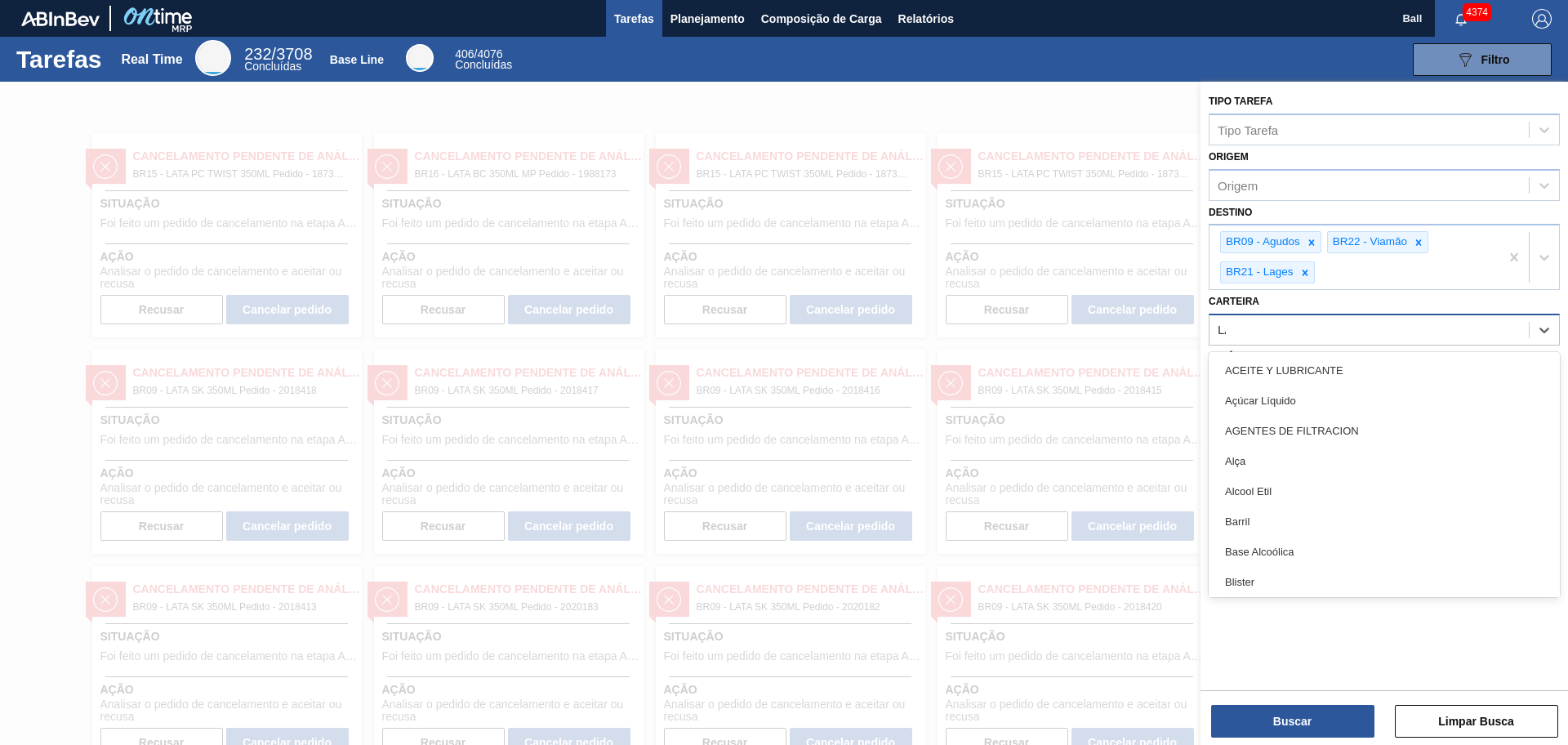
type input "LATA"
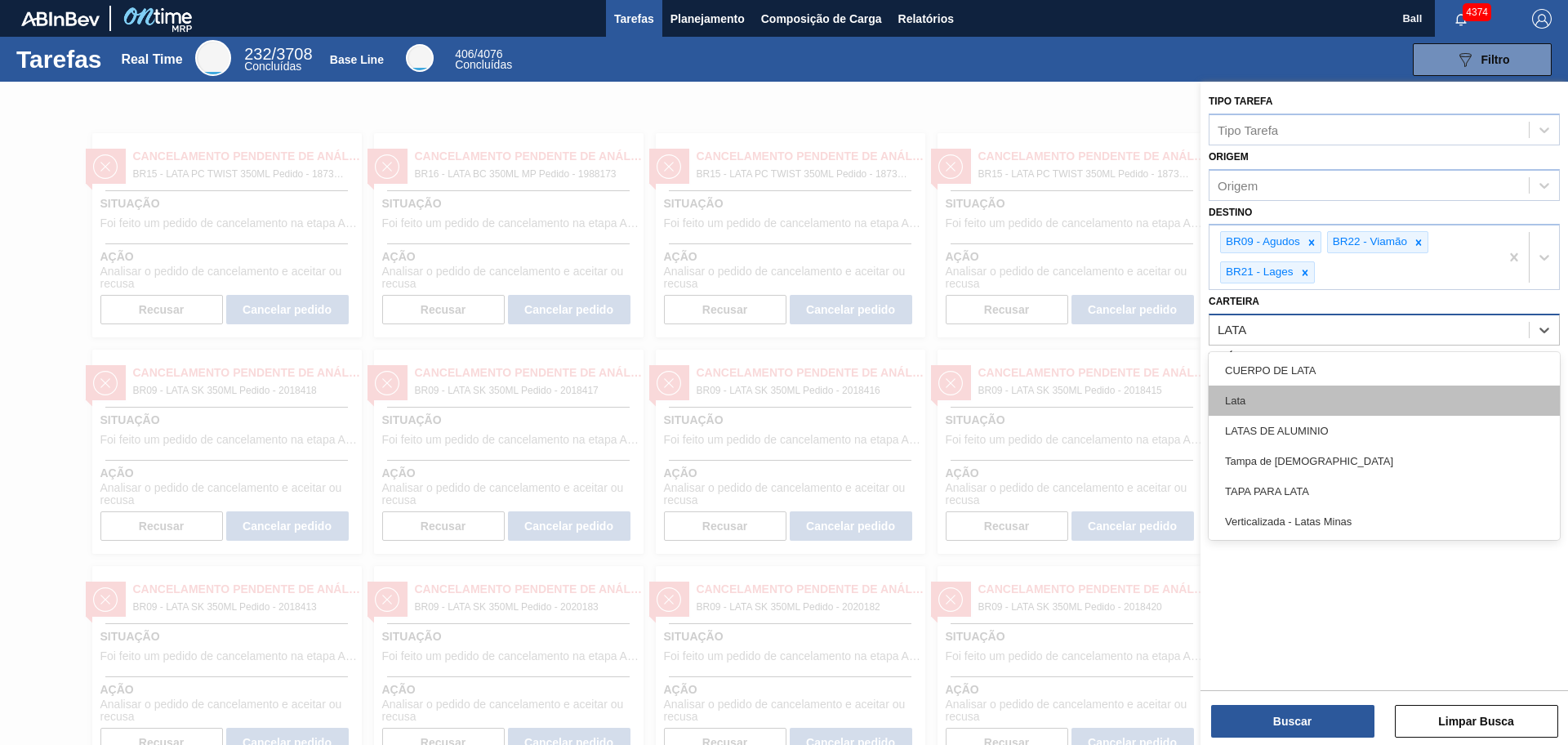
click at [1252, 396] on div "Lata" at bounding box center [1384, 401] width 351 height 31
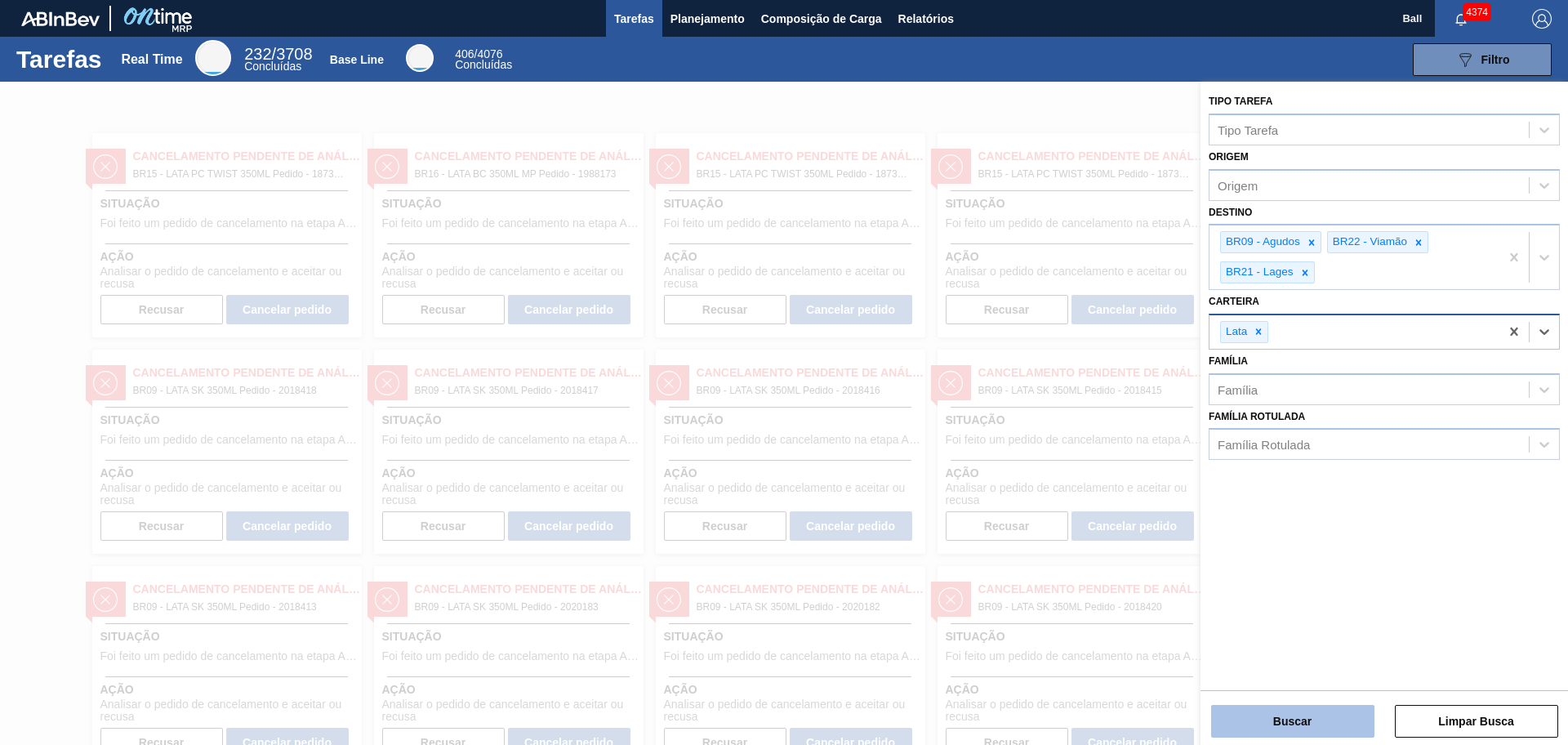
click at [1253, 595] on button "Buscar" at bounding box center [1292, 721] width 163 height 32
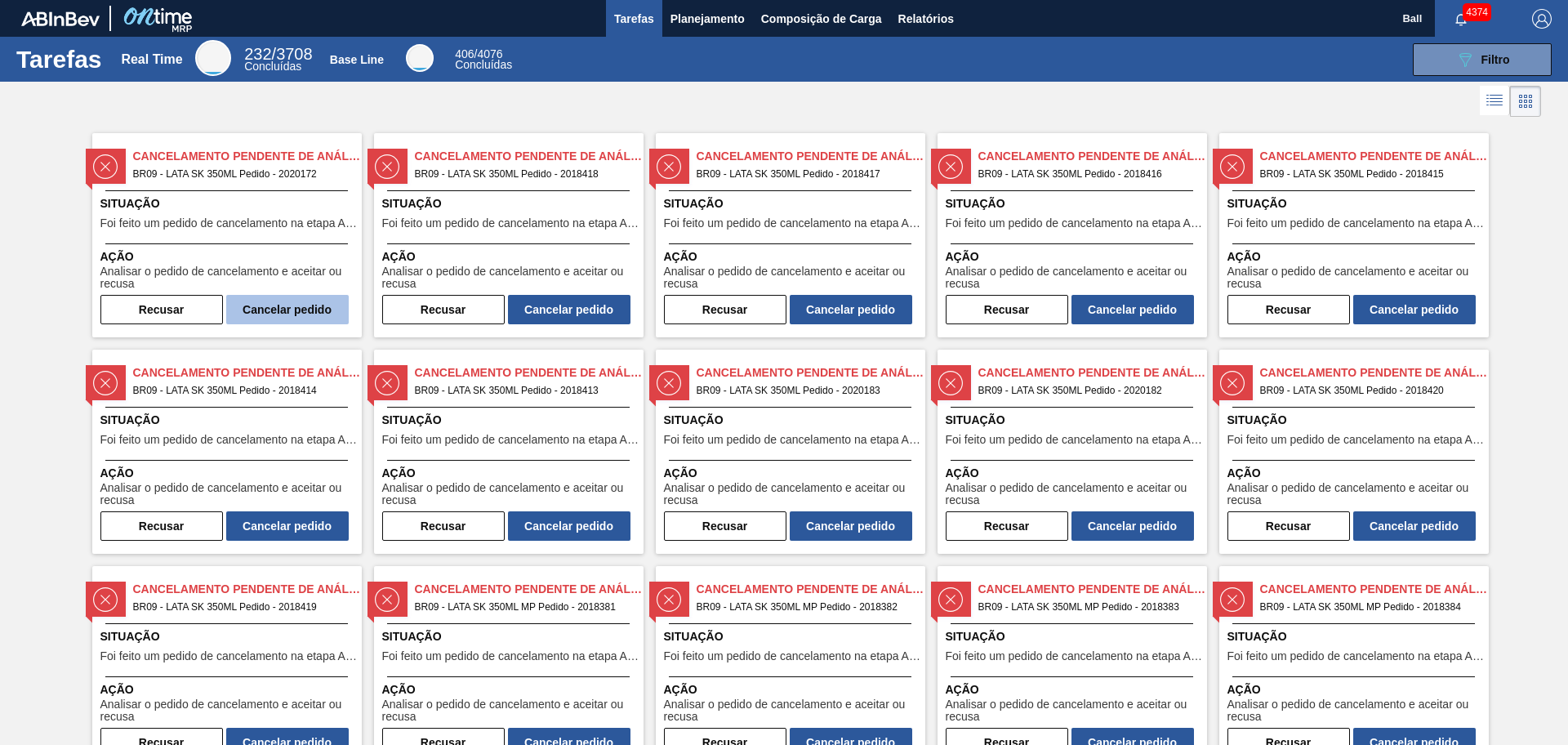
click at [298, 306] on button "Cancelar pedido" at bounding box center [287, 309] width 123 height 30
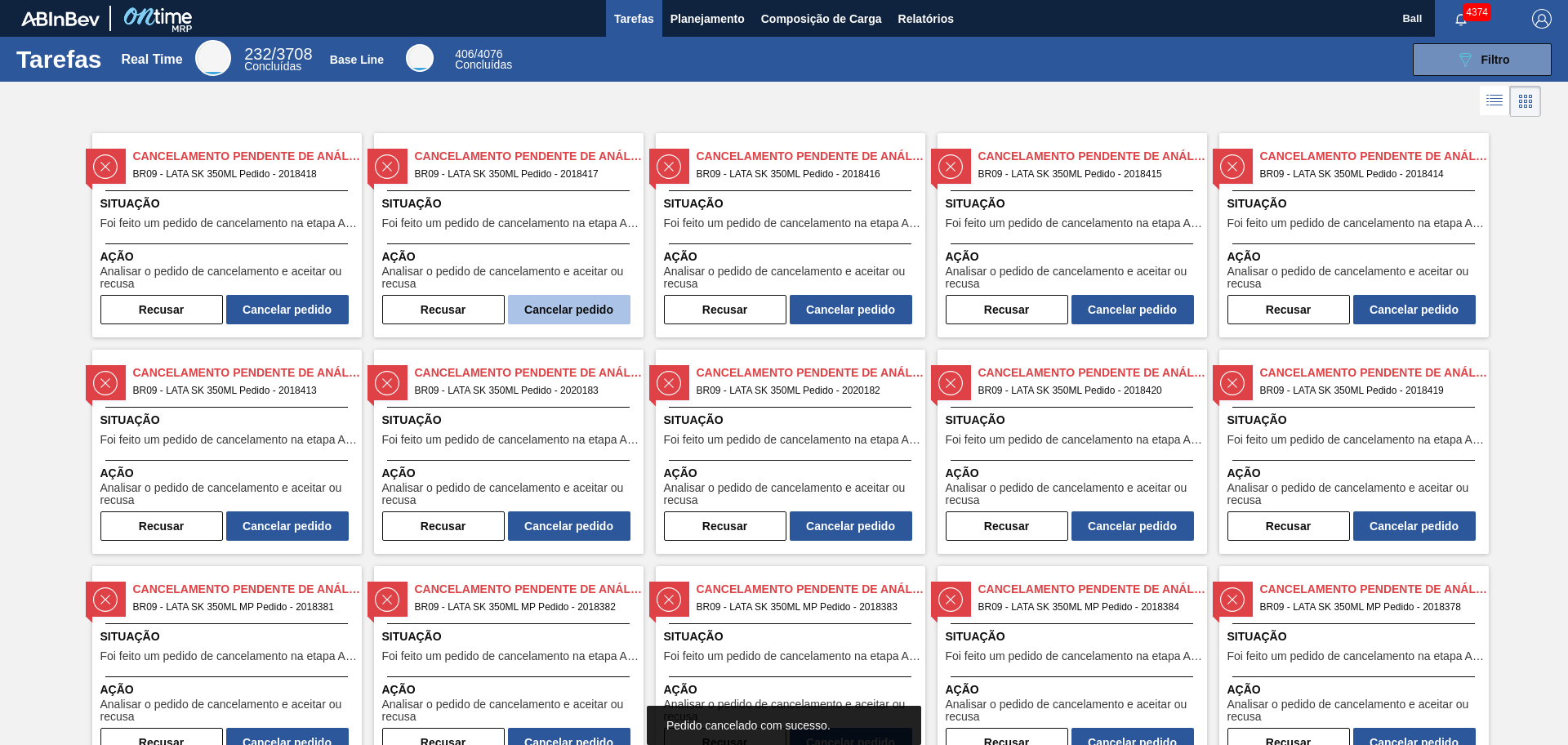
click at [589, 314] on button "Cancelar pedido" at bounding box center [570, 309] width 123 height 30
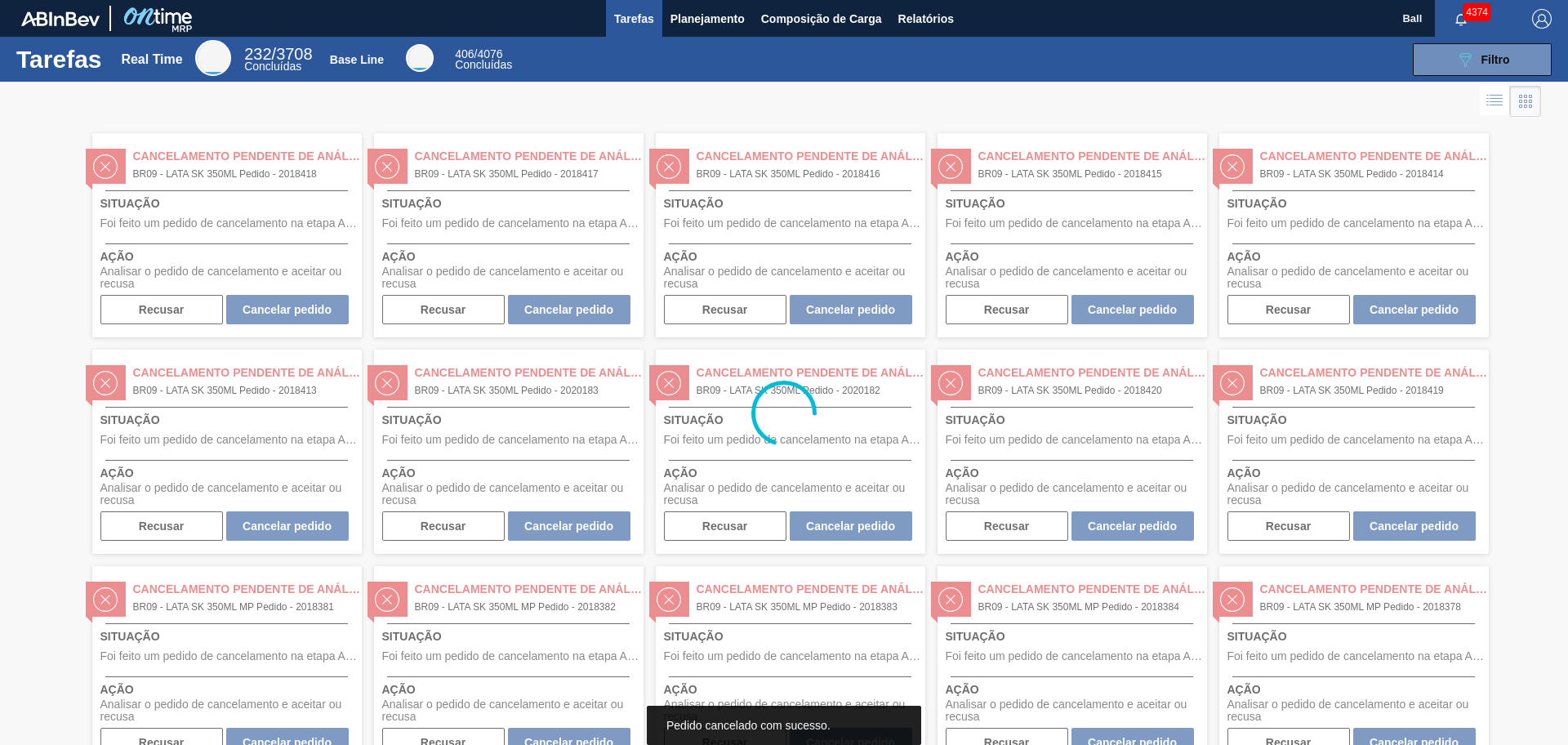
click at [292, 301] on div at bounding box center [784, 413] width 1568 height 663
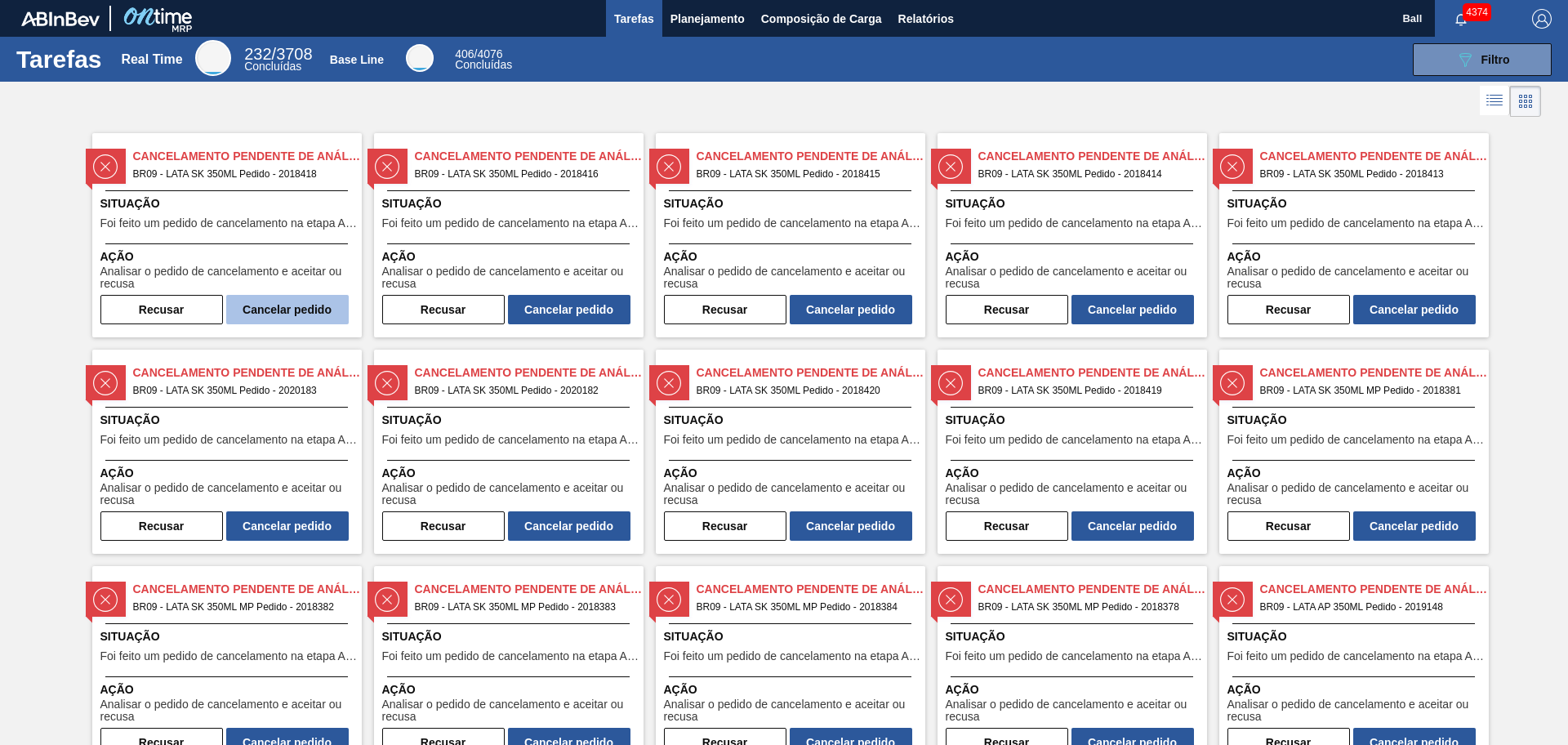
click at [292, 302] on button "Cancelar pedido" at bounding box center [287, 309] width 123 height 30
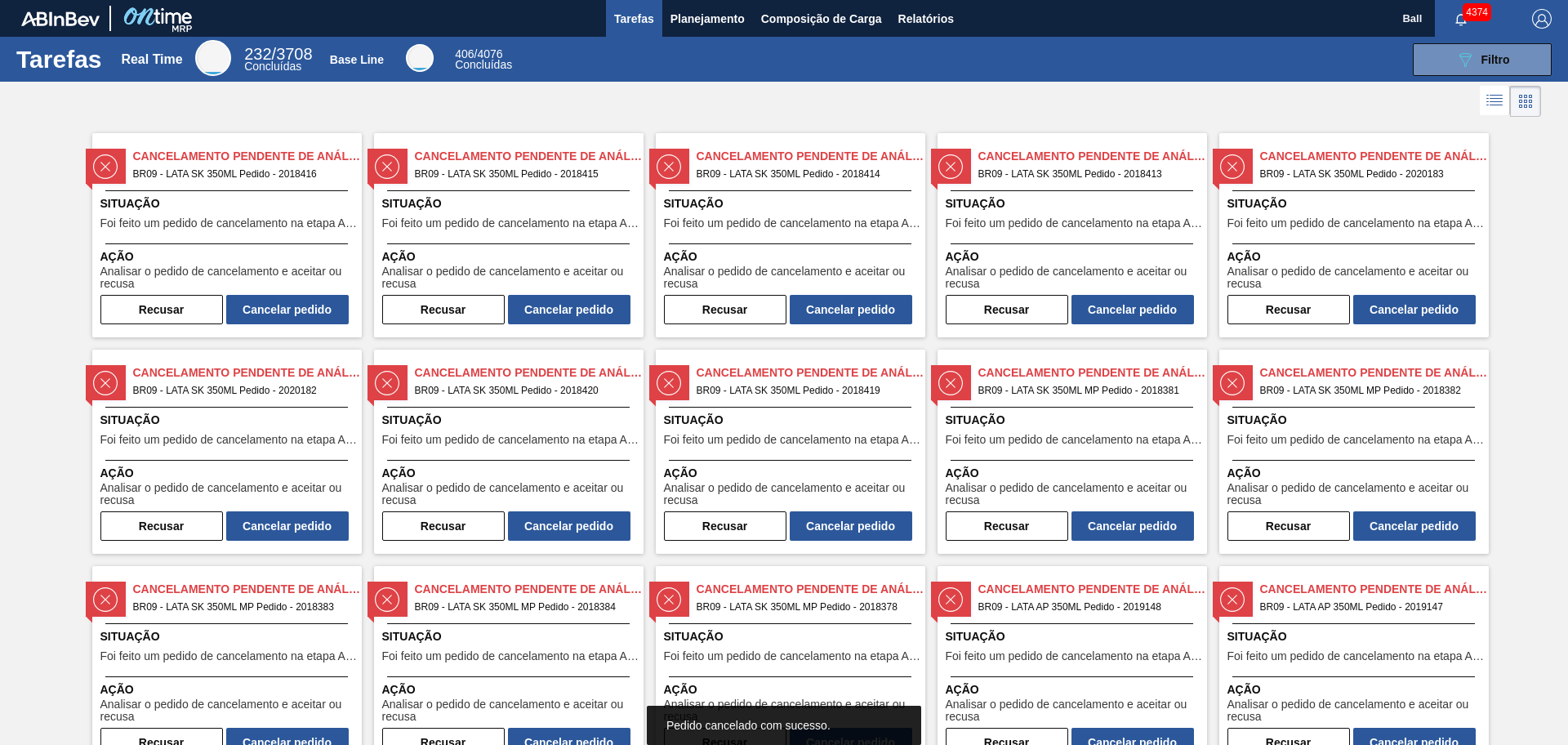
click at [1253, 101] on icon at bounding box center [1495, 101] width 20 height 20
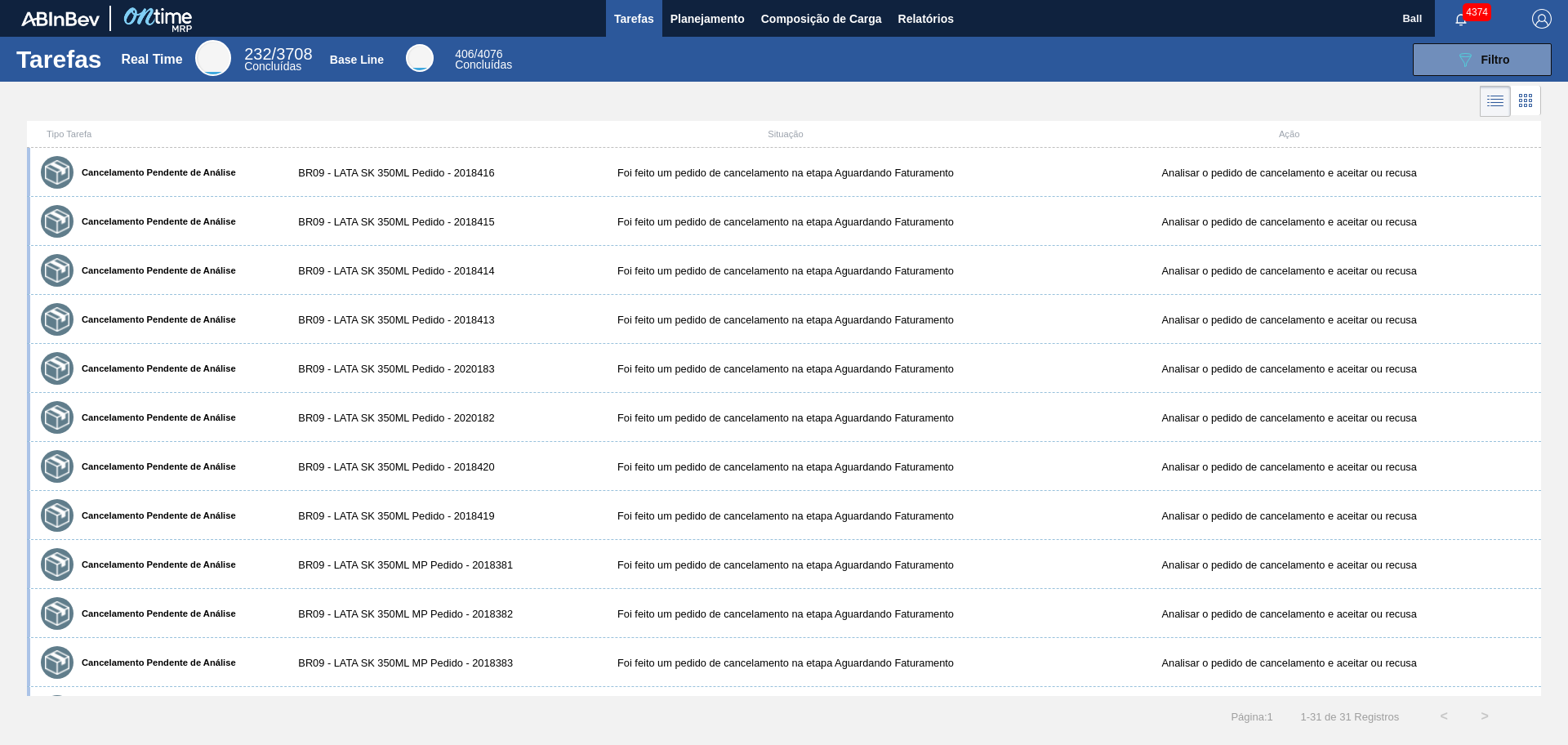
click at [1253, 96] on icon at bounding box center [1526, 101] width 20 height 20
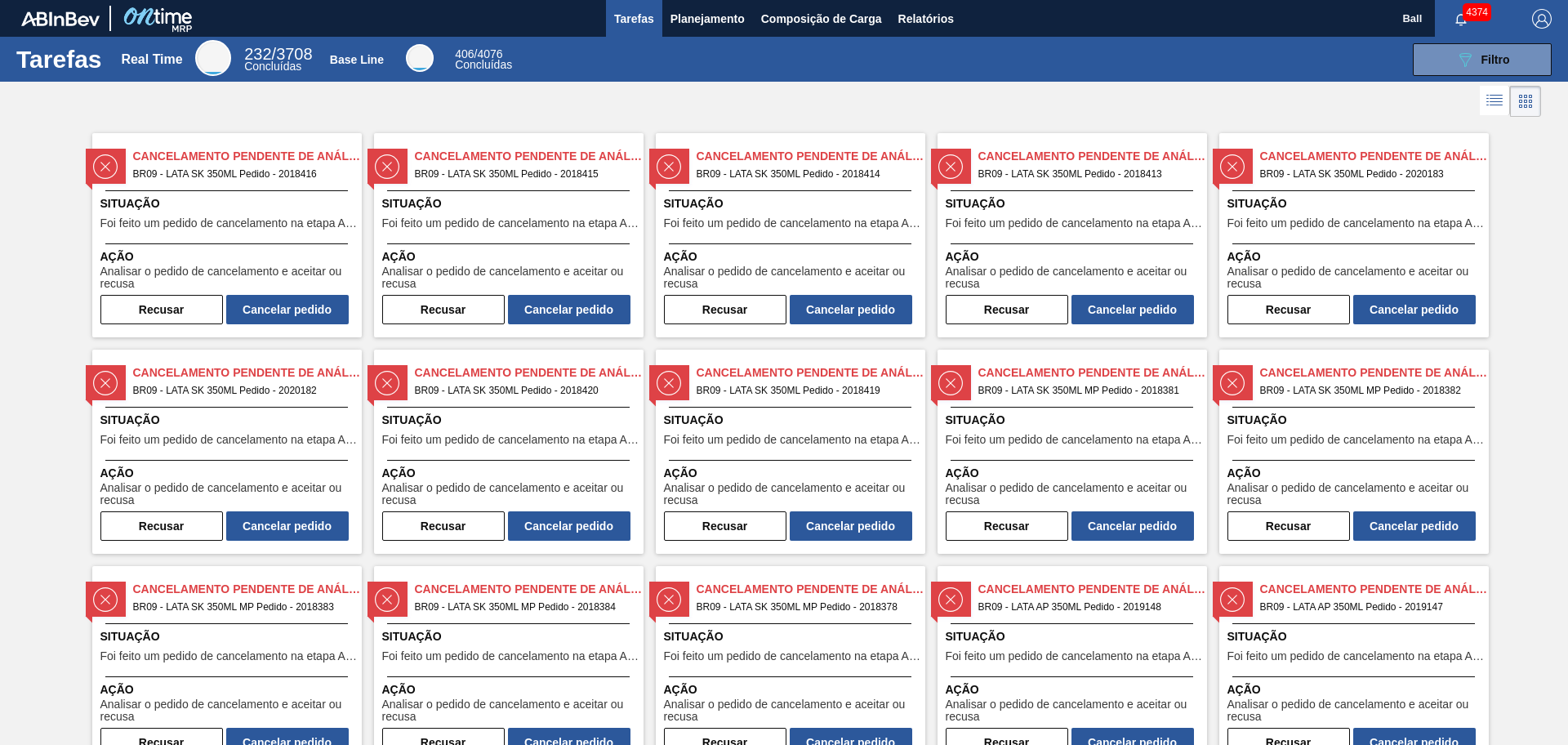
click at [1253, 99] on icon at bounding box center [1495, 101] width 20 height 20
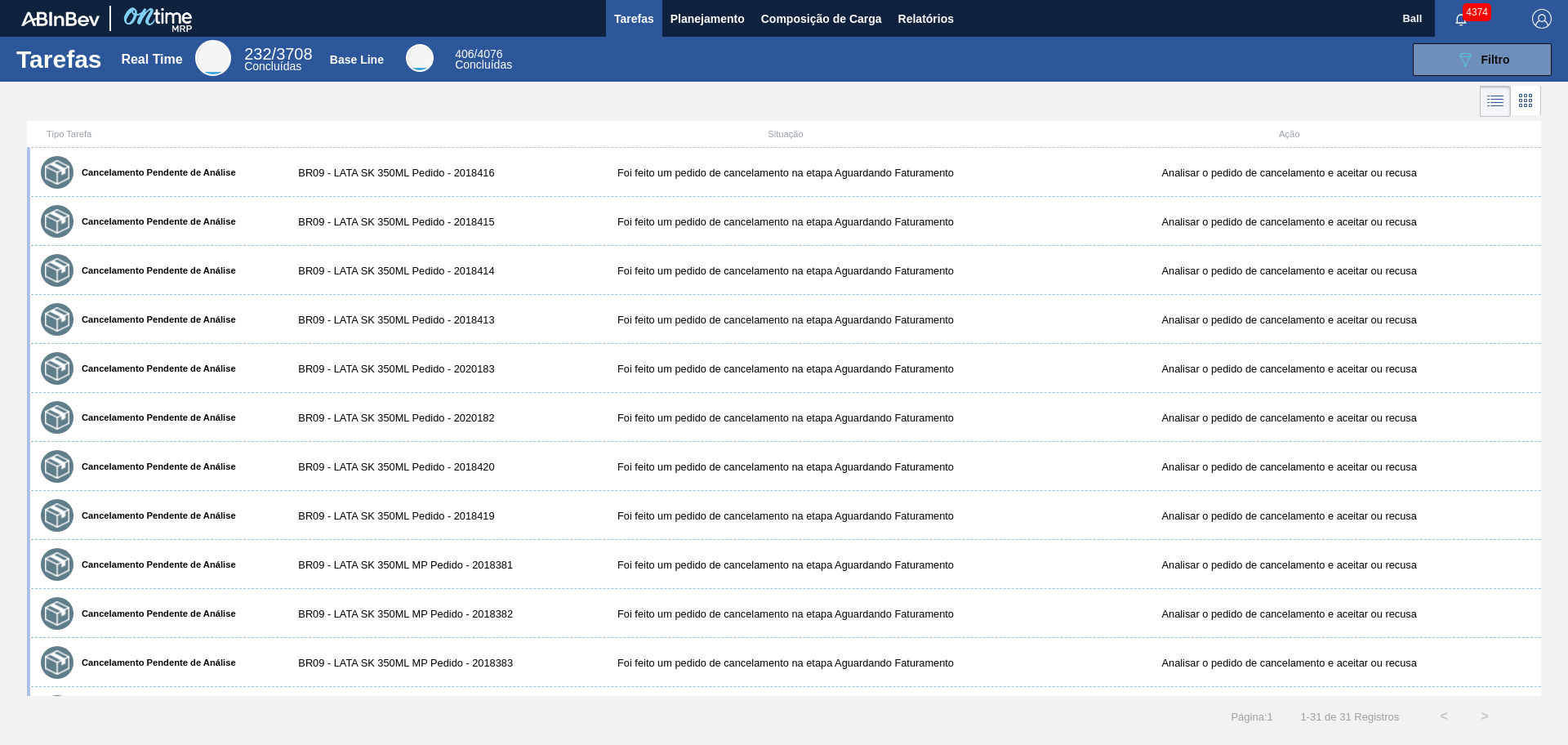
click at [53, 127] on div "Tipo Tarefa Situação Ação" at bounding box center [784, 134] width 1514 height 27
click at [1253, 109] on icon at bounding box center [1496, 102] width 20 height 20
click at [1253, 100] on icon at bounding box center [1526, 101] width 20 height 20
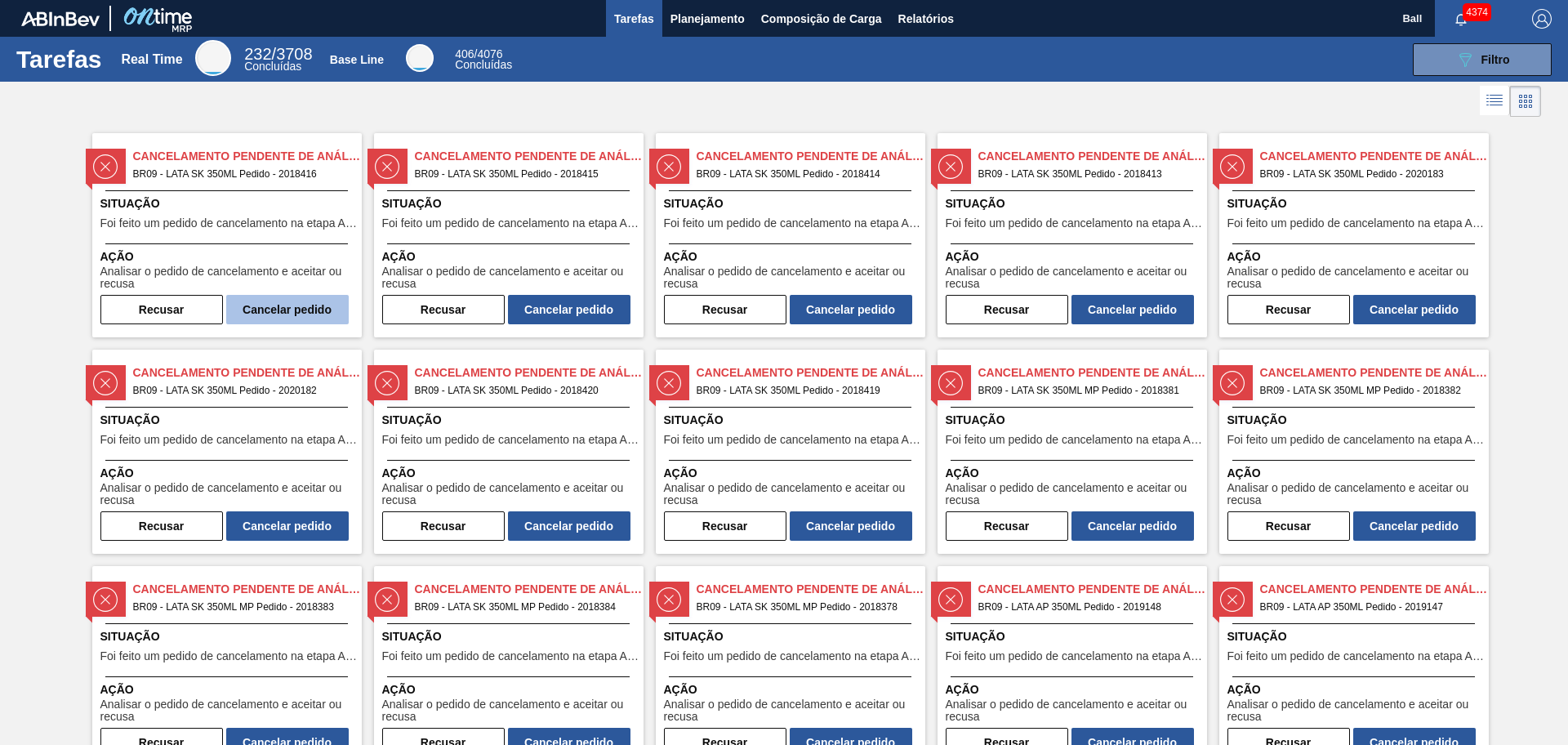
click at [296, 301] on button "Cancelar pedido" at bounding box center [287, 309] width 123 height 30
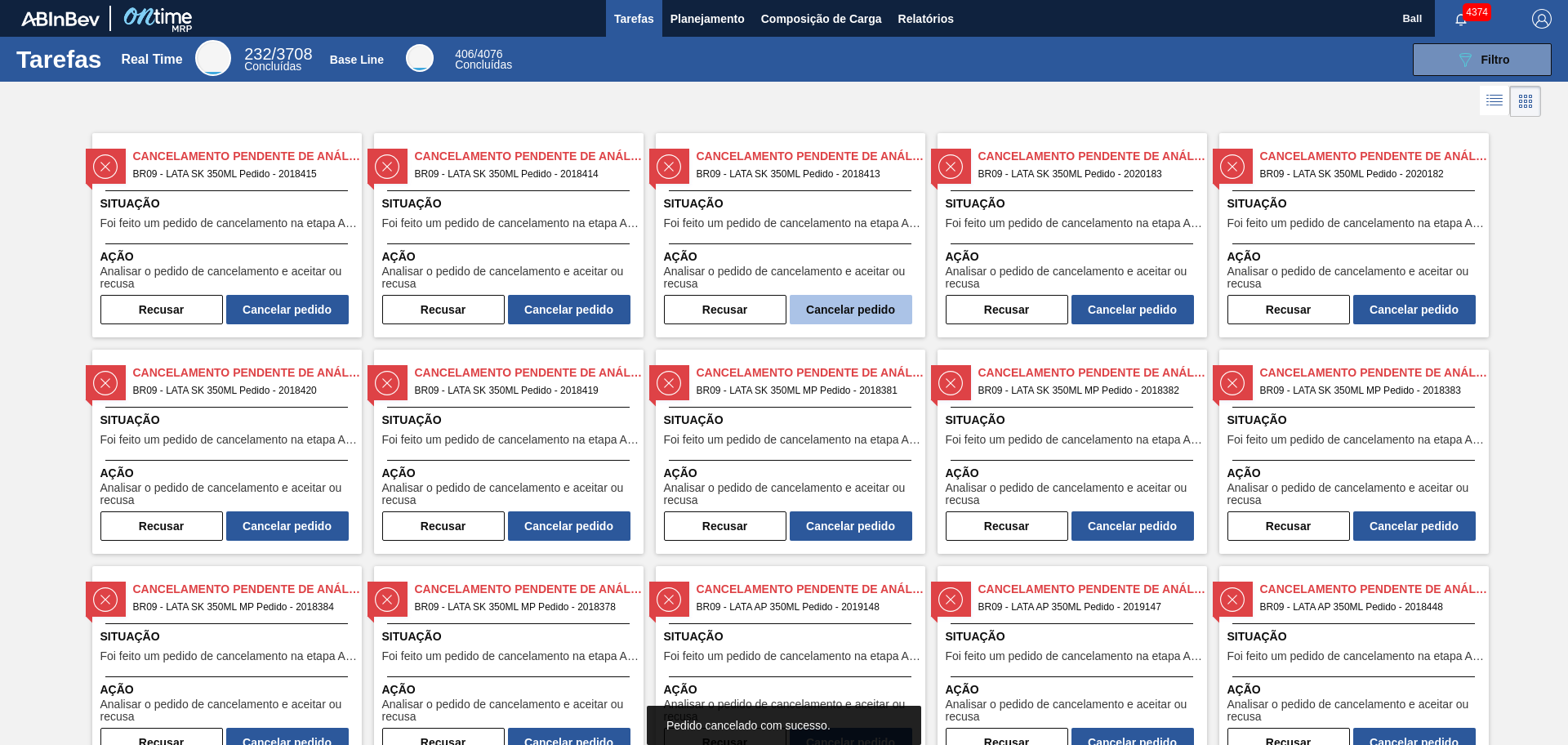
click at [834, 304] on button "Cancelar pedido" at bounding box center [851, 309] width 123 height 30
click at [1109, 311] on button "Cancelar pedido" at bounding box center [1133, 309] width 123 height 30
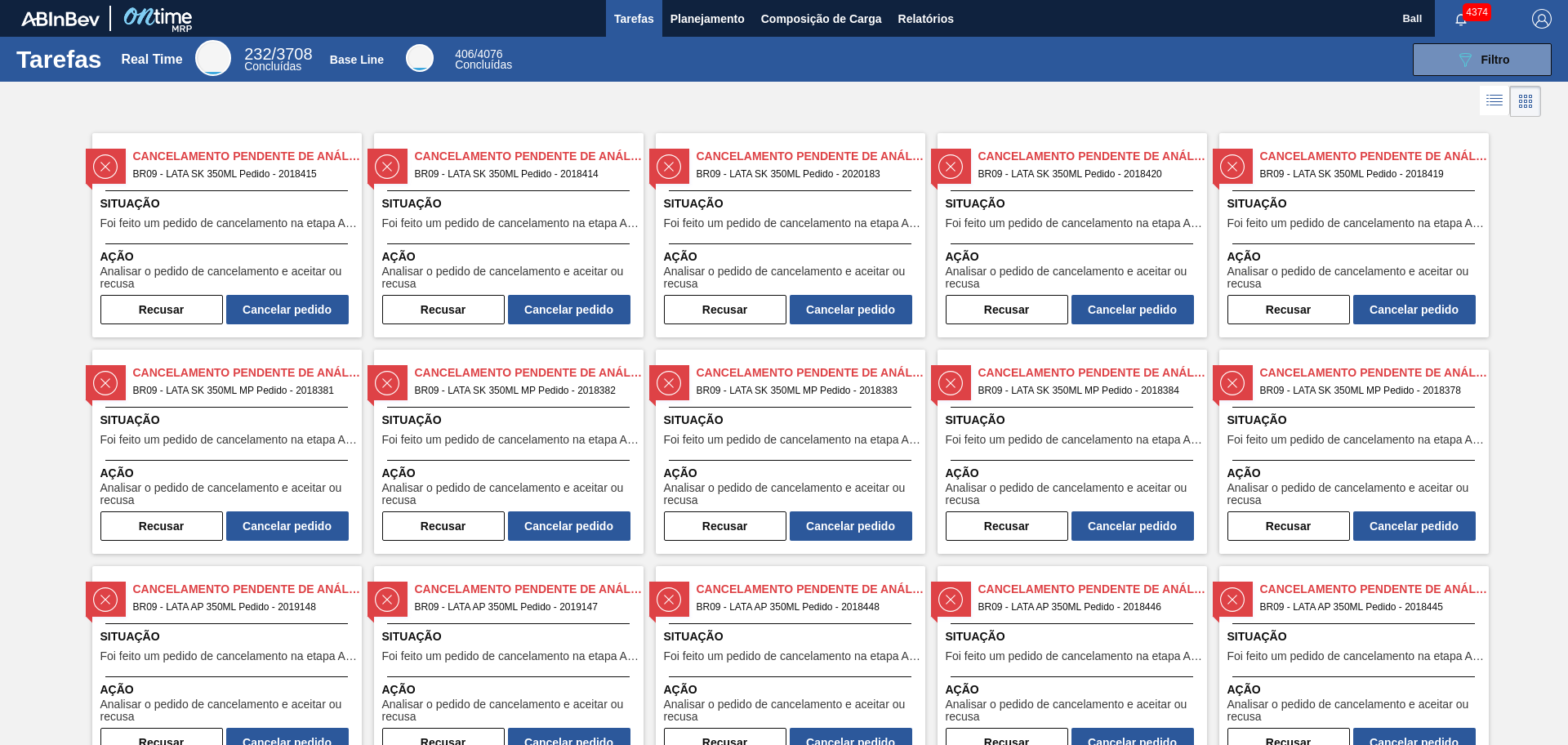
click at [1112, 293] on div "Recusar Cancelar pedido" at bounding box center [1071, 308] width 249 height 32
click at [1112, 304] on button "Cancelar pedido" at bounding box center [1133, 309] width 123 height 30
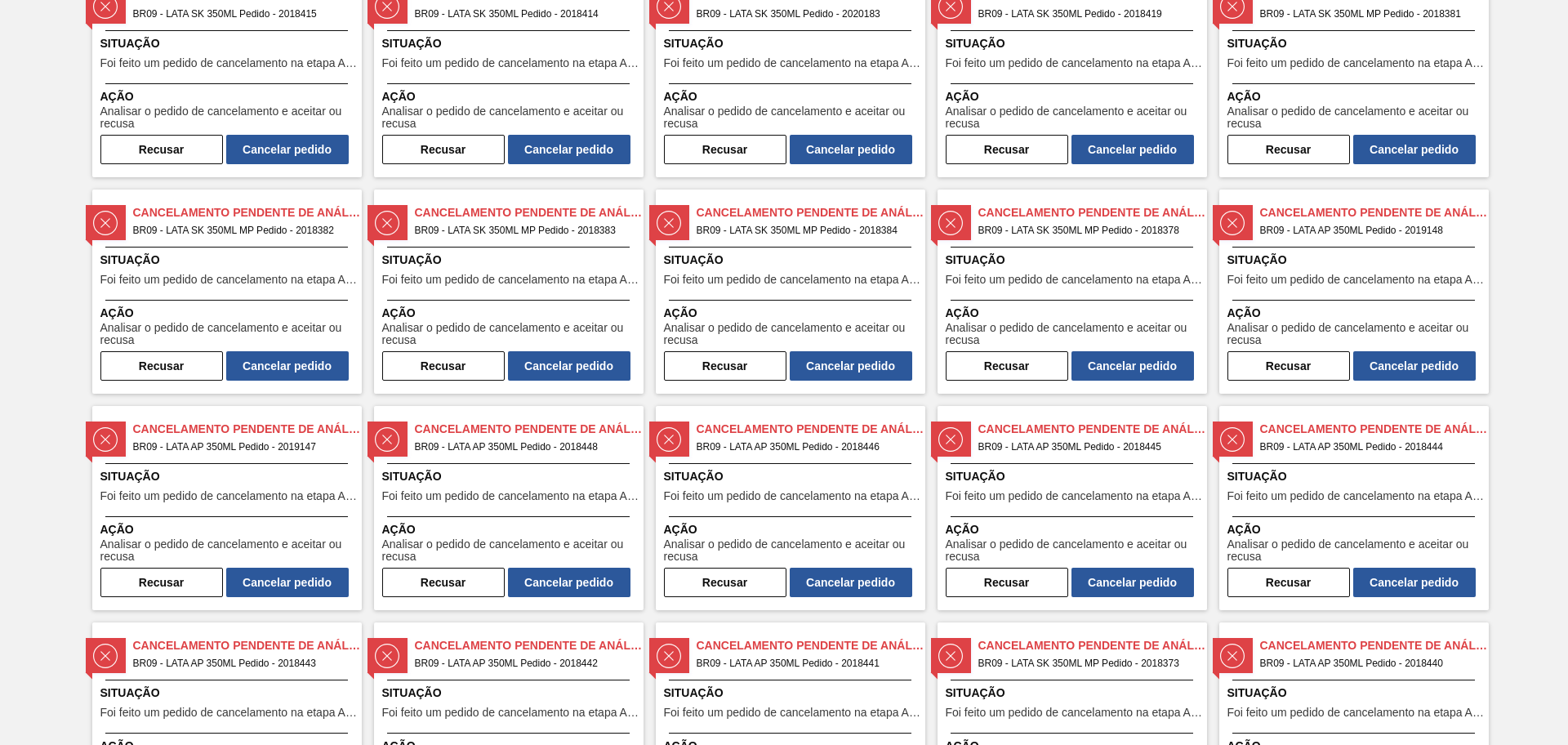
scroll to position [408, 0]
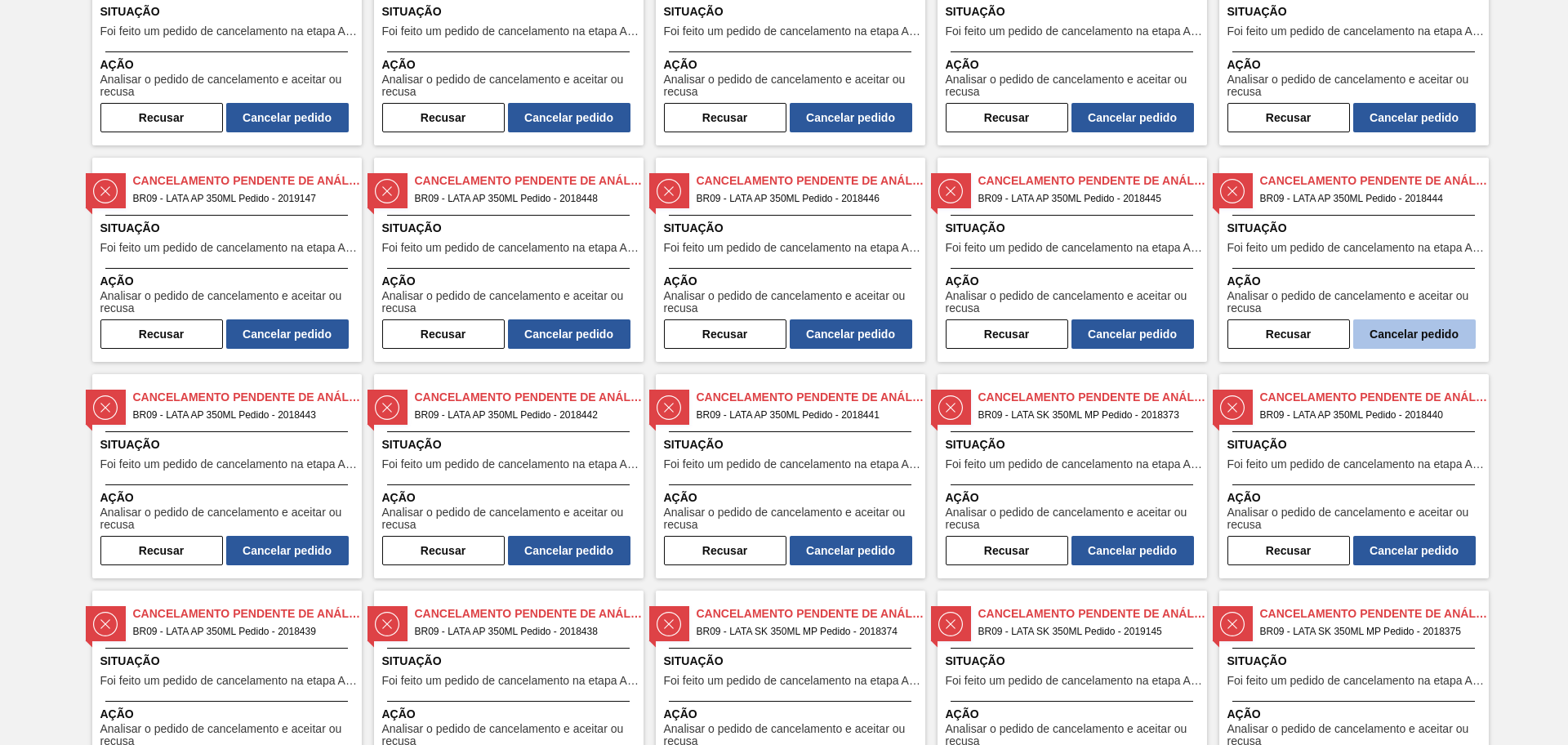
click at [1253, 335] on button "Cancelar pedido" at bounding box center [1415, 333] width 123 height 30
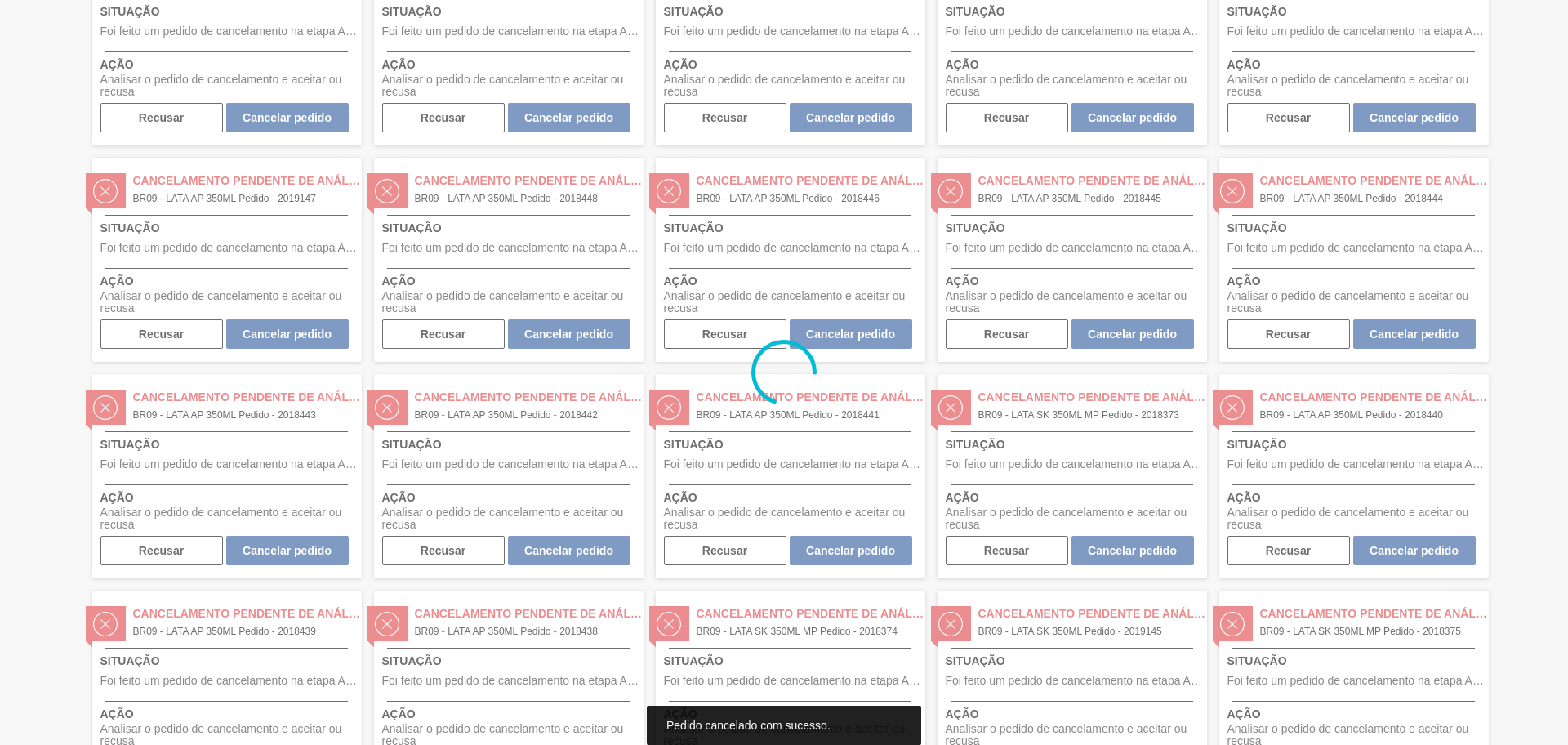
scroll to position [0, 0]
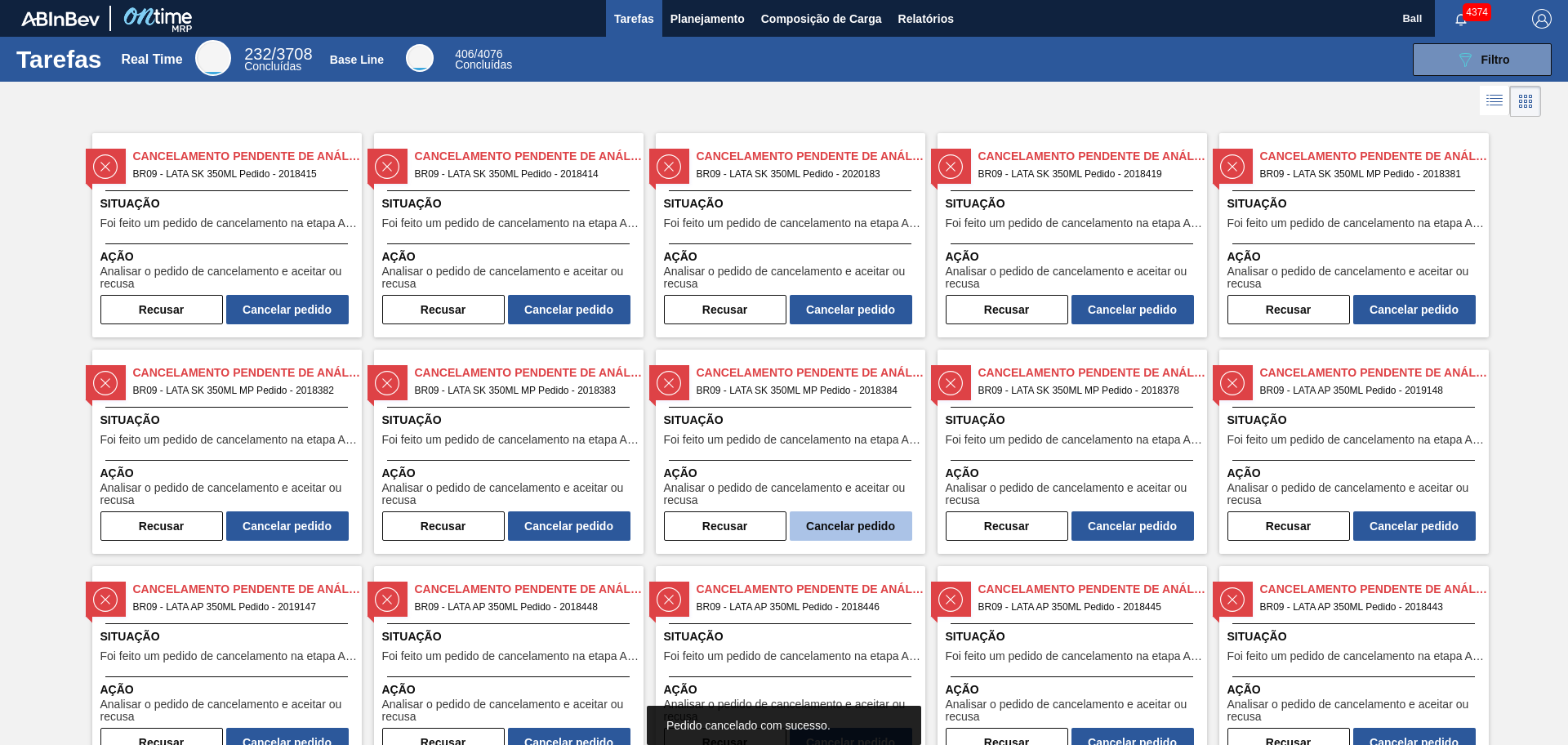
click at [845, 520] on button "Cancelar pedido" at bounding box center [851, 525] width 123 height 30
click at [844, 308] on button "Cancelar pedido" at bounding box center [851, 309] width 123 height 30
click at [575, 301] on button "Cancelar pedido" at bounding box center [570, 309] width 123 height 30
click at [307, 313] on button "Cancelar pedido" at bounding box center [287, 309] width 123 height 30
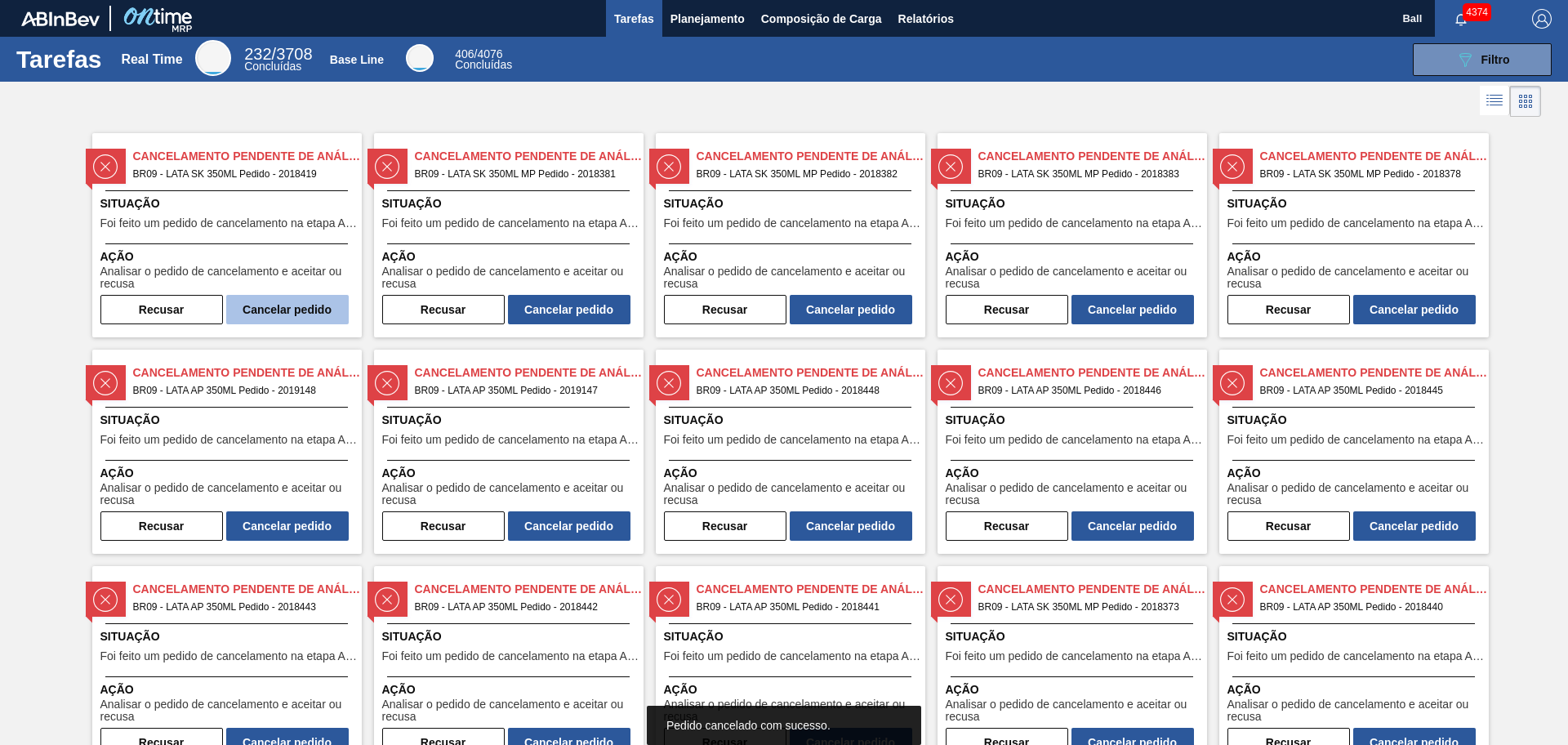
click at [307, 313] on button "Cancelar pedido" at bounding box center [287, 309] width 123 height 30
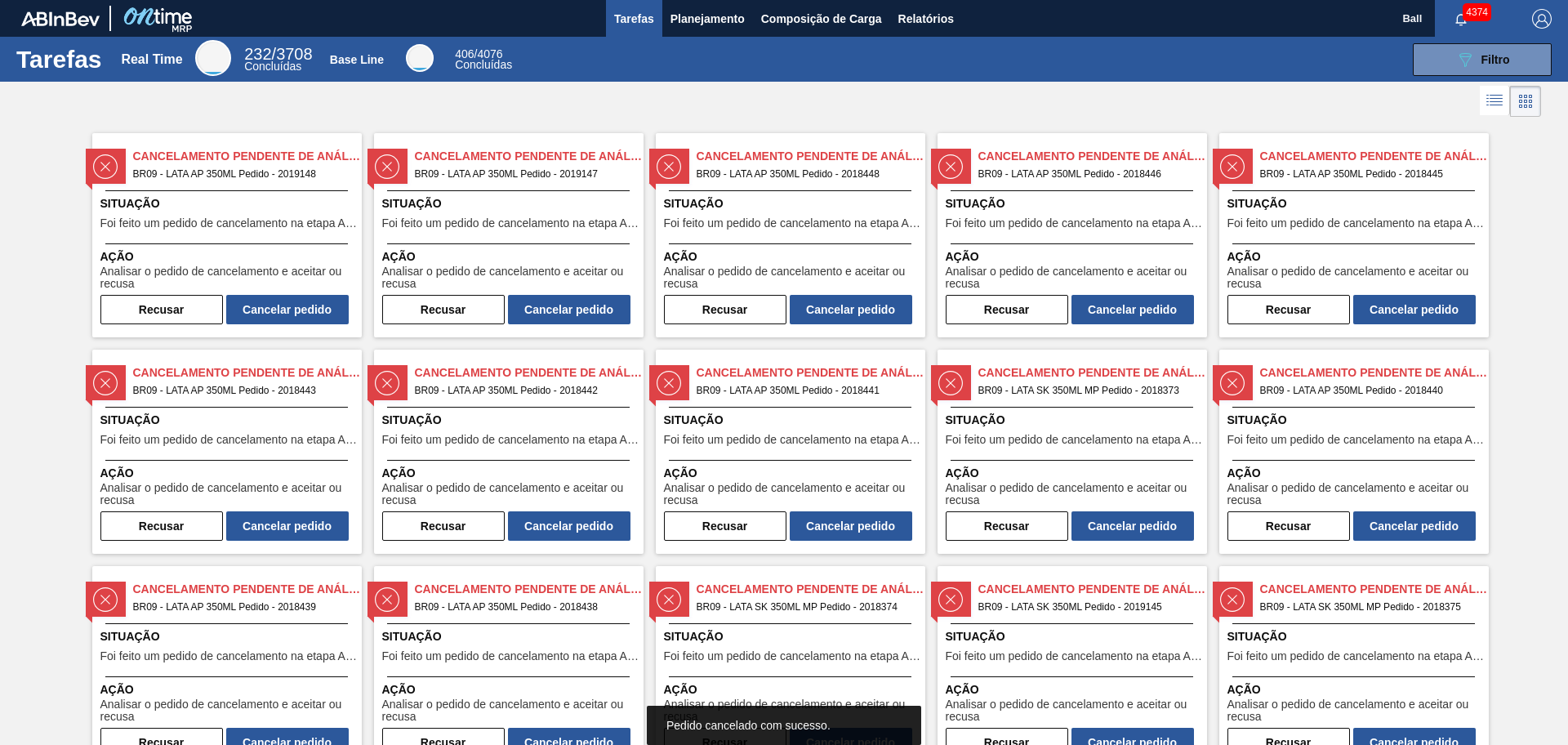
click at [307, 313] on button "Cancelar pedido" at bounding box center [287, 309] width 123 height 30
click at [301, 308] on button "Cancelar pedido" at bounding box center [287, 309] width 123 height 30
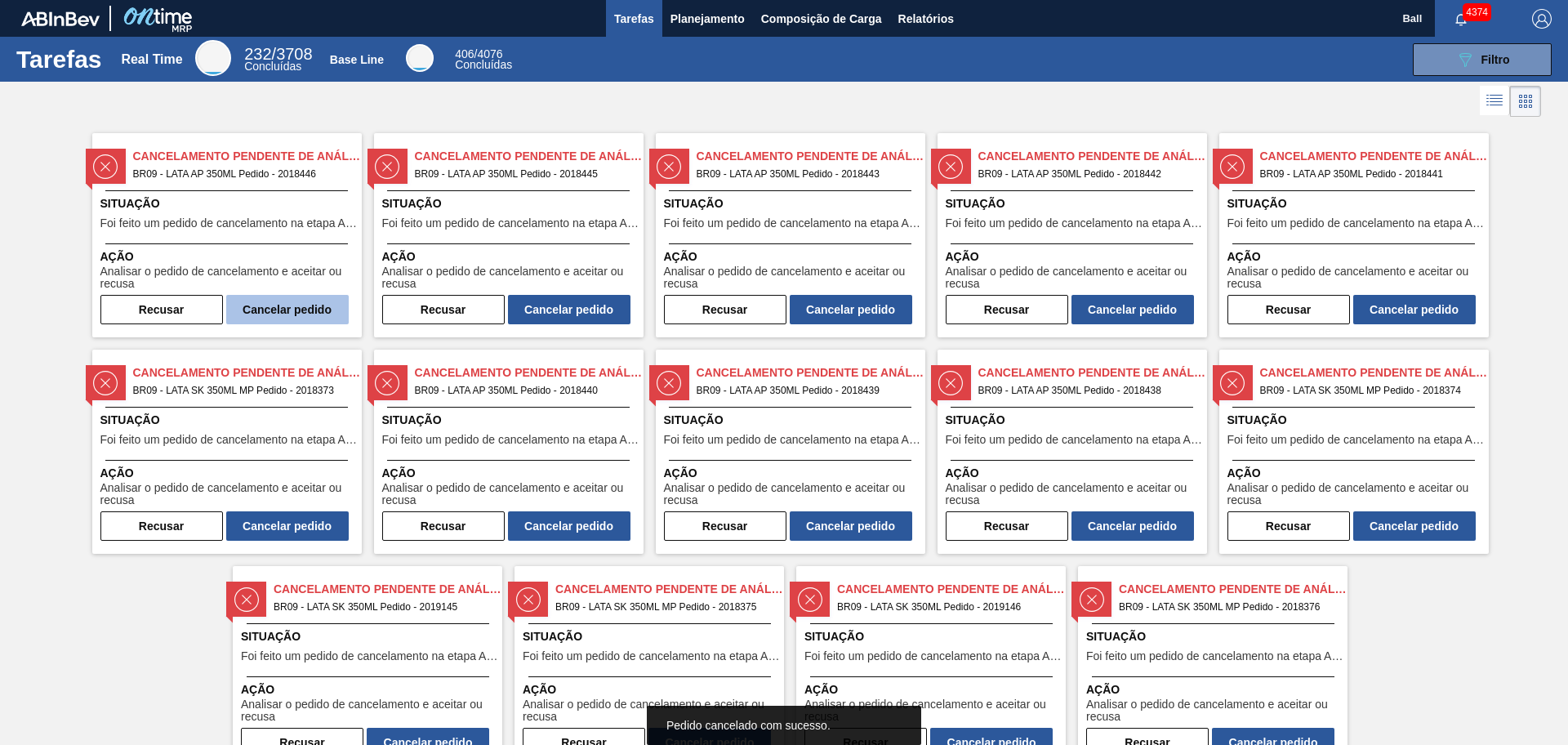
click at [281, 307] on button "Cancelar pedido" at bounding box center [287, 309] width 123 height 30
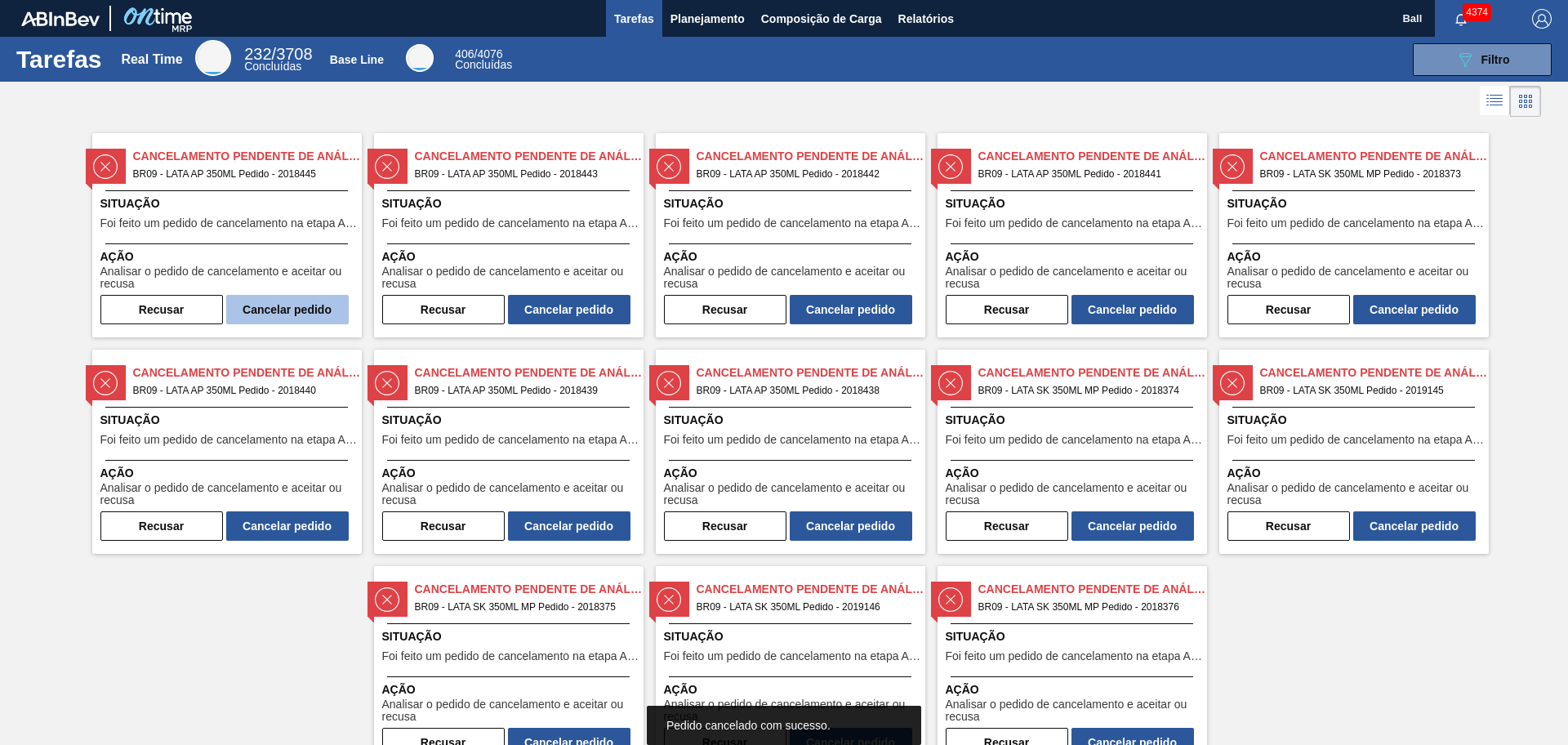
click at [281, 307] on button "Cancelar pedido" at bounding box center [287, 309] width 123 height 30
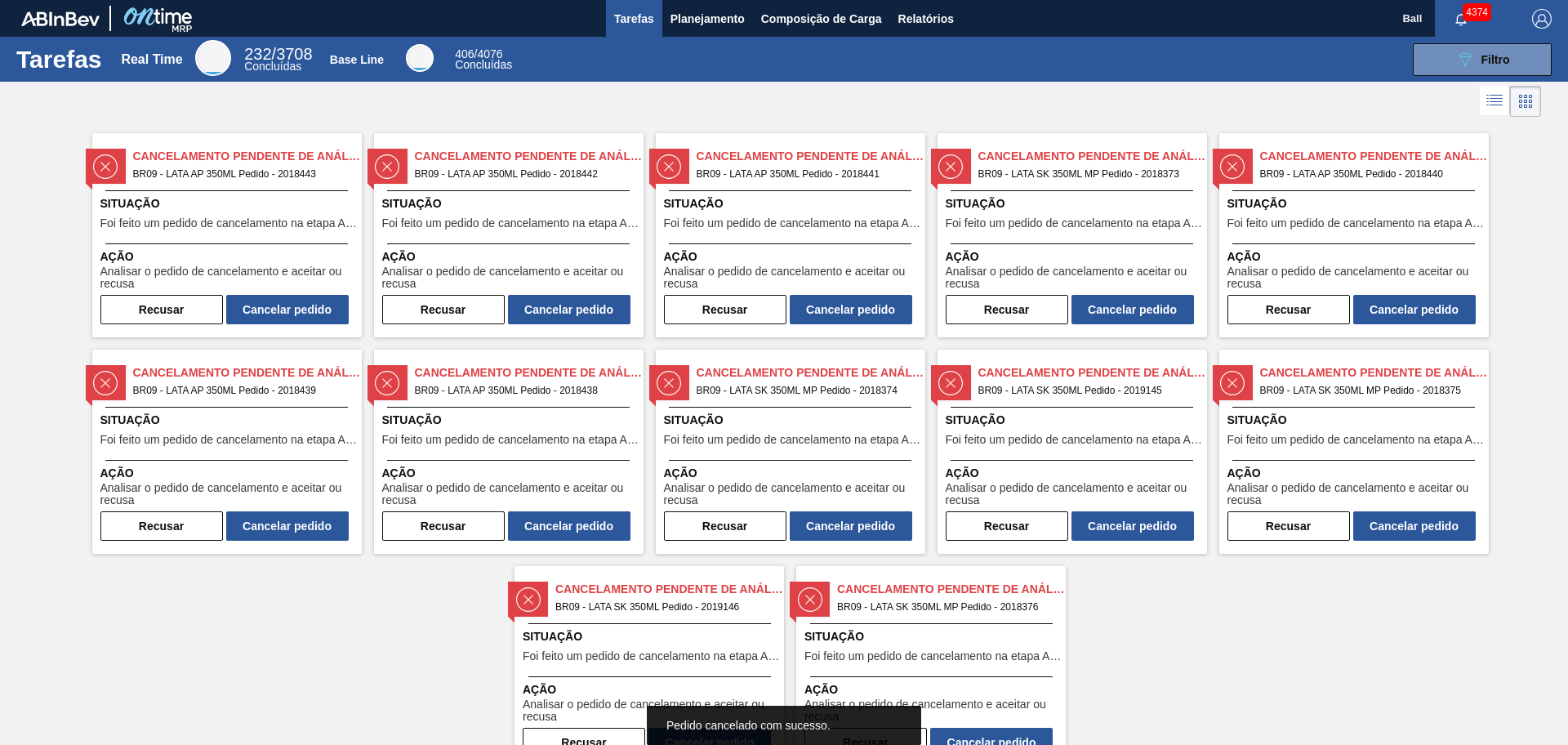
click at [281, 307] on button "Cancelar pedido" at bounding box center [287, 309] width 123 height 30
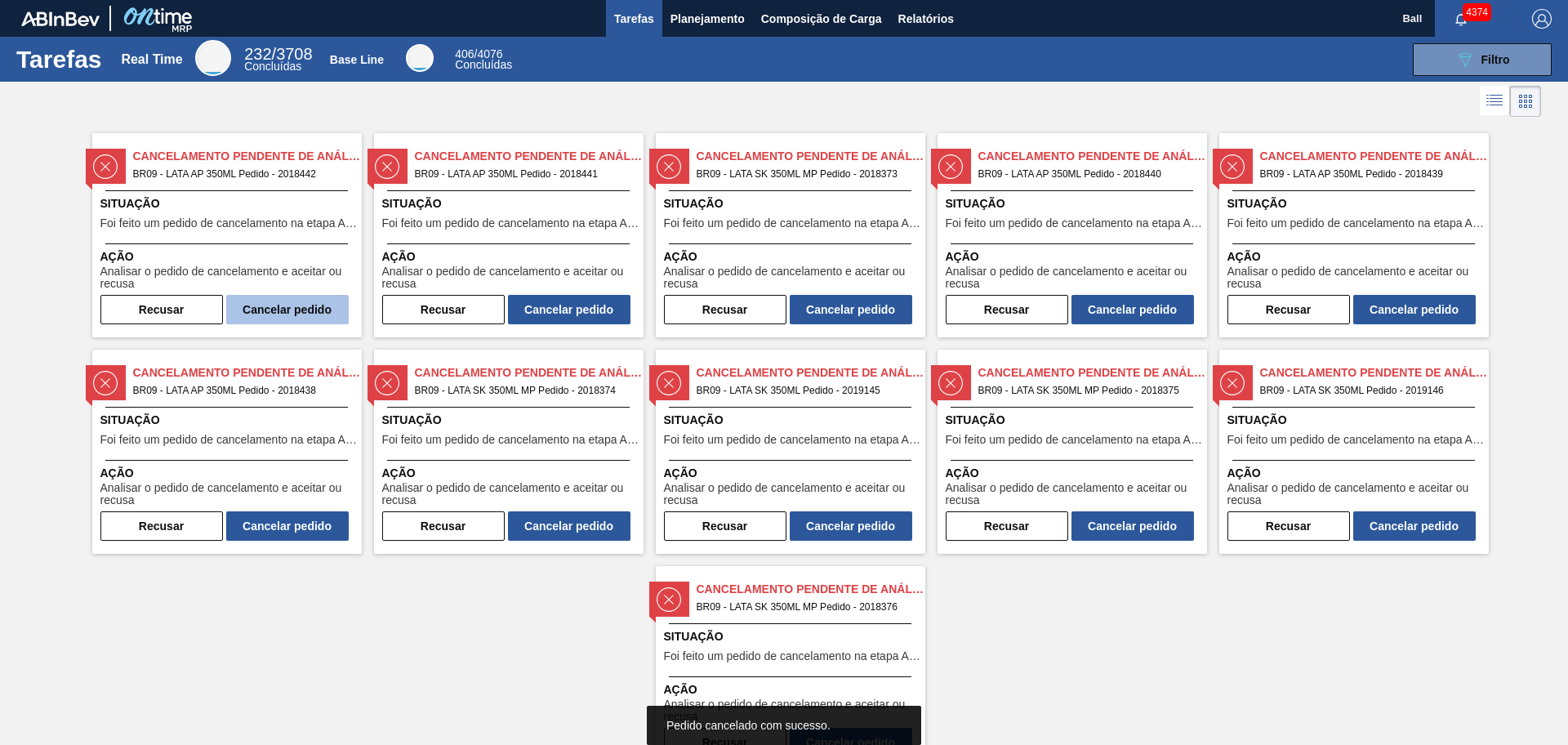
click at [280, 301] on button "Cancelar pedido" at bounding box center [287, 309] width 123 height 30
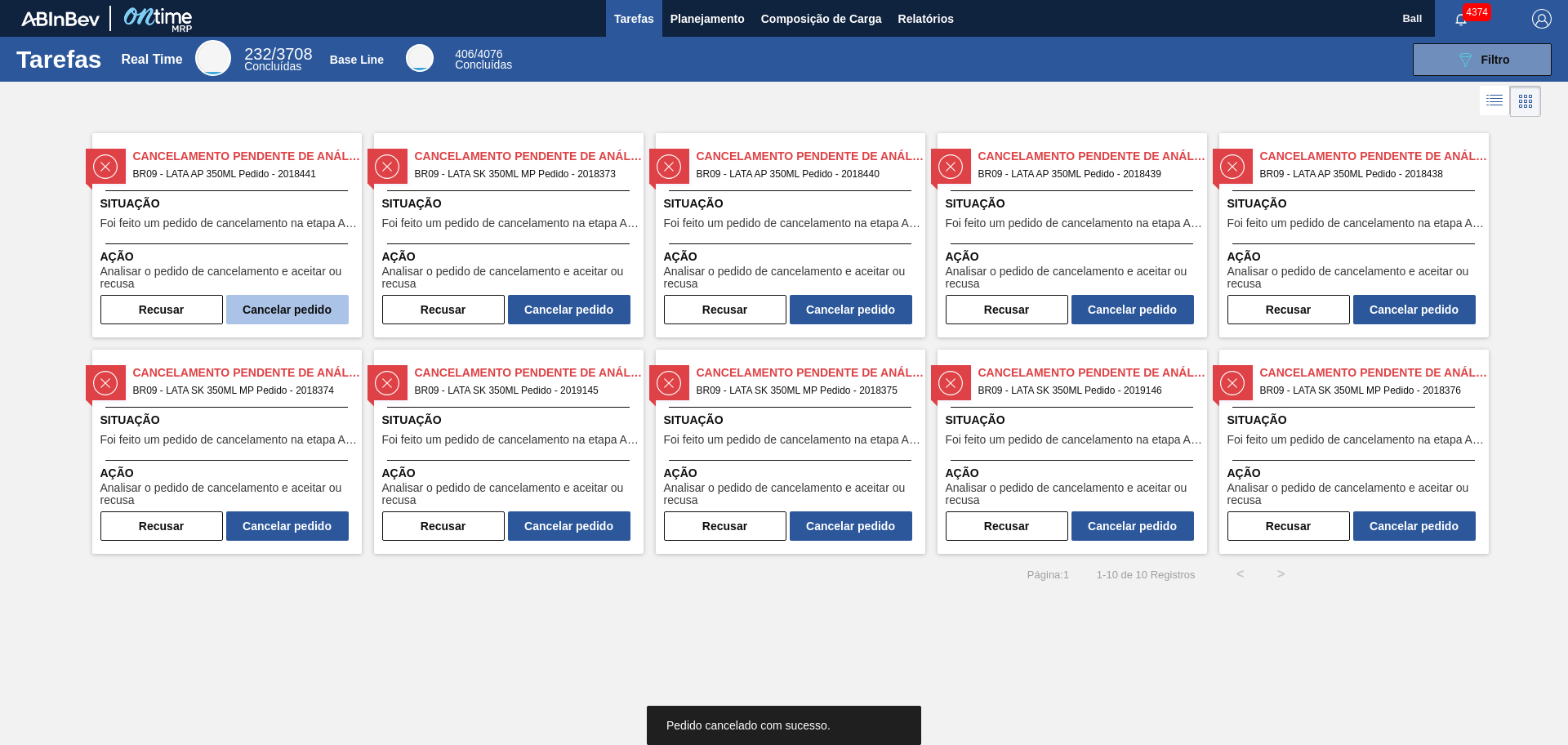
click at [279, 301] on button "Cancelar pedido" at bounding box center [287, 309] width 123 height 30
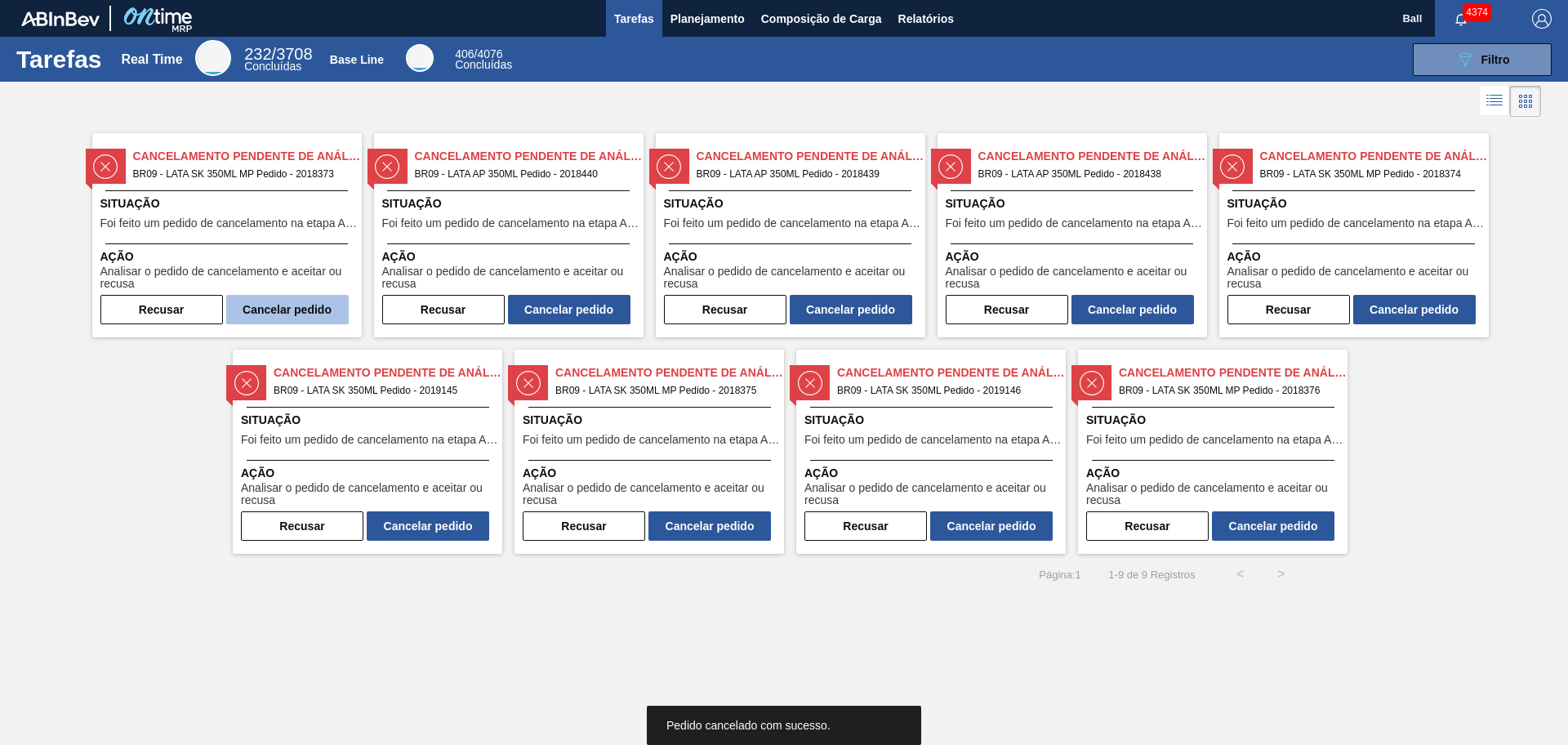
click at [279, 301] on button "Cancelar pedido" at bounding box center [287, 309] width 123 height 30
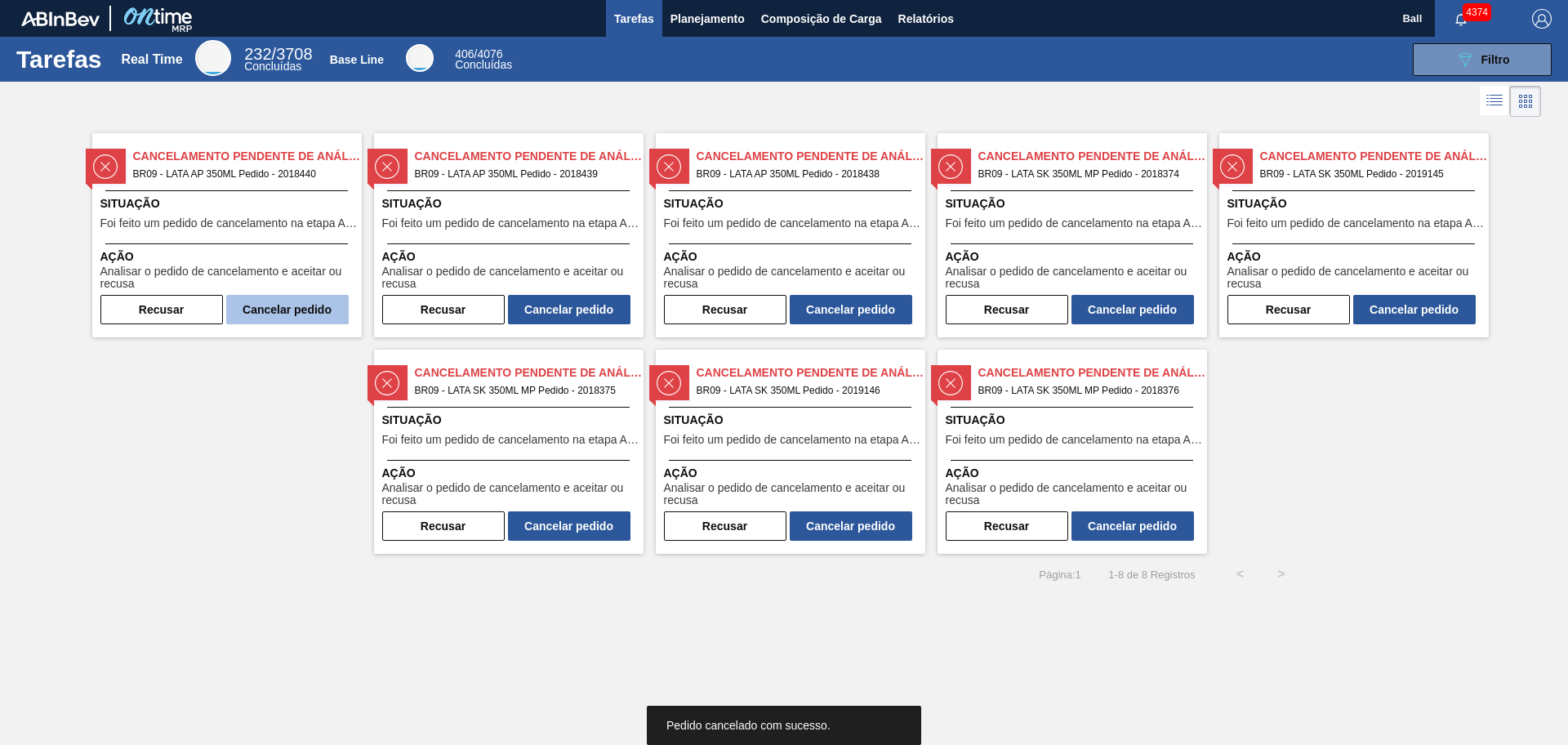
click at [279, 301] on button "Cancelar pedido" at bounding box center [287, 309] width 123 height 30
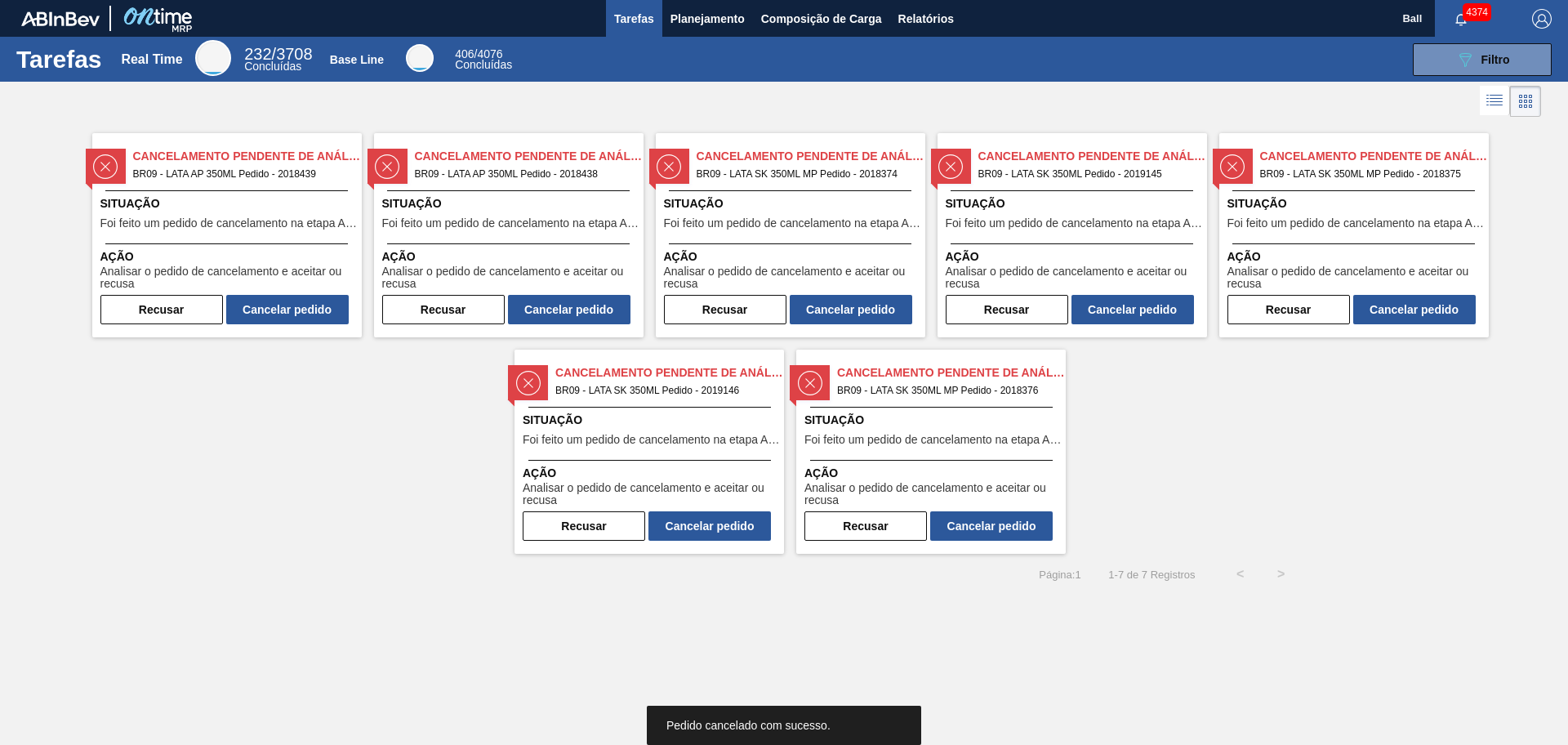
click at [279, 301] on button "Cancelar pedido" at bounding box center [287, 309] width 123 height 30
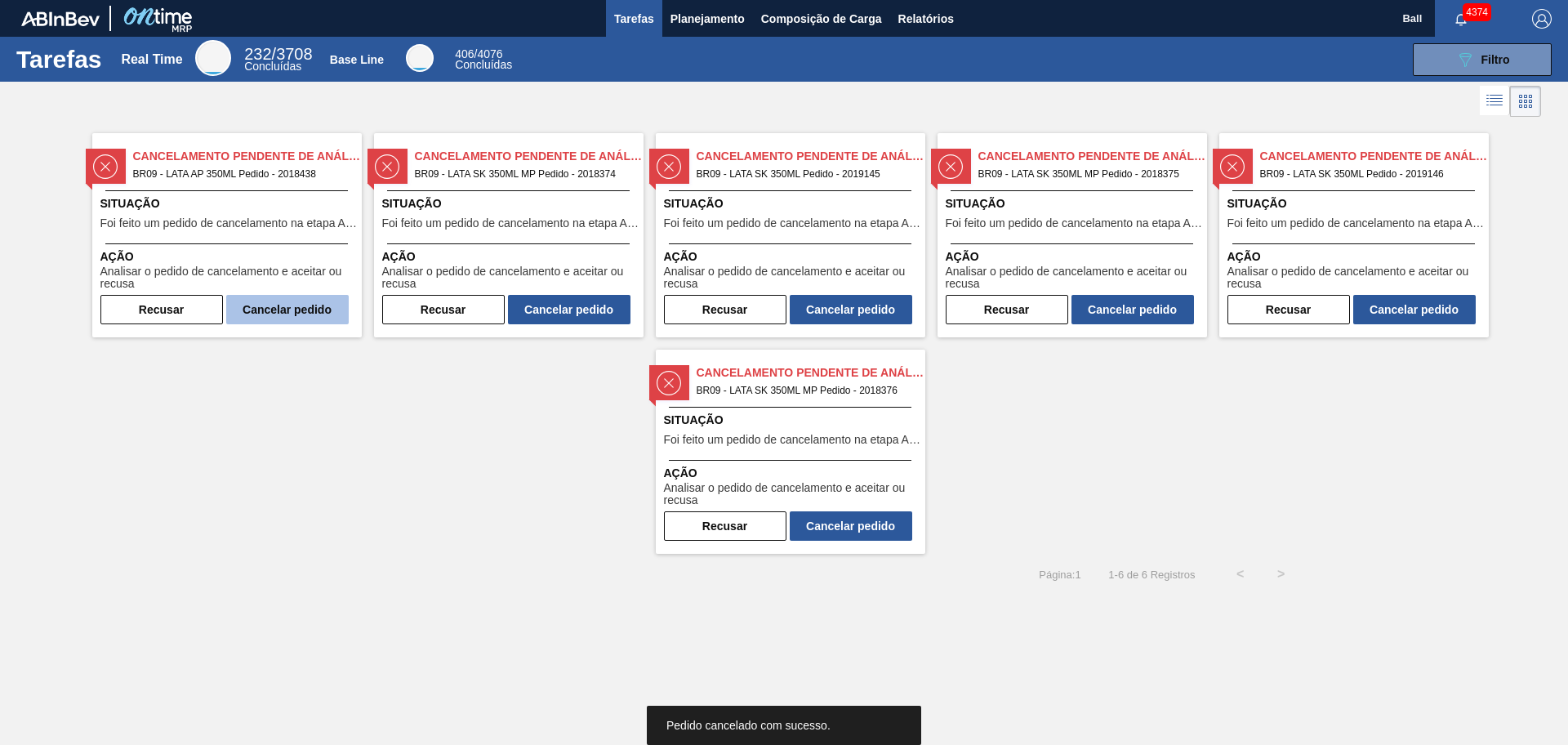
click at [279, 305] on button "Cancelar pedido" at bounding box center [287, 309] width 123 height 30
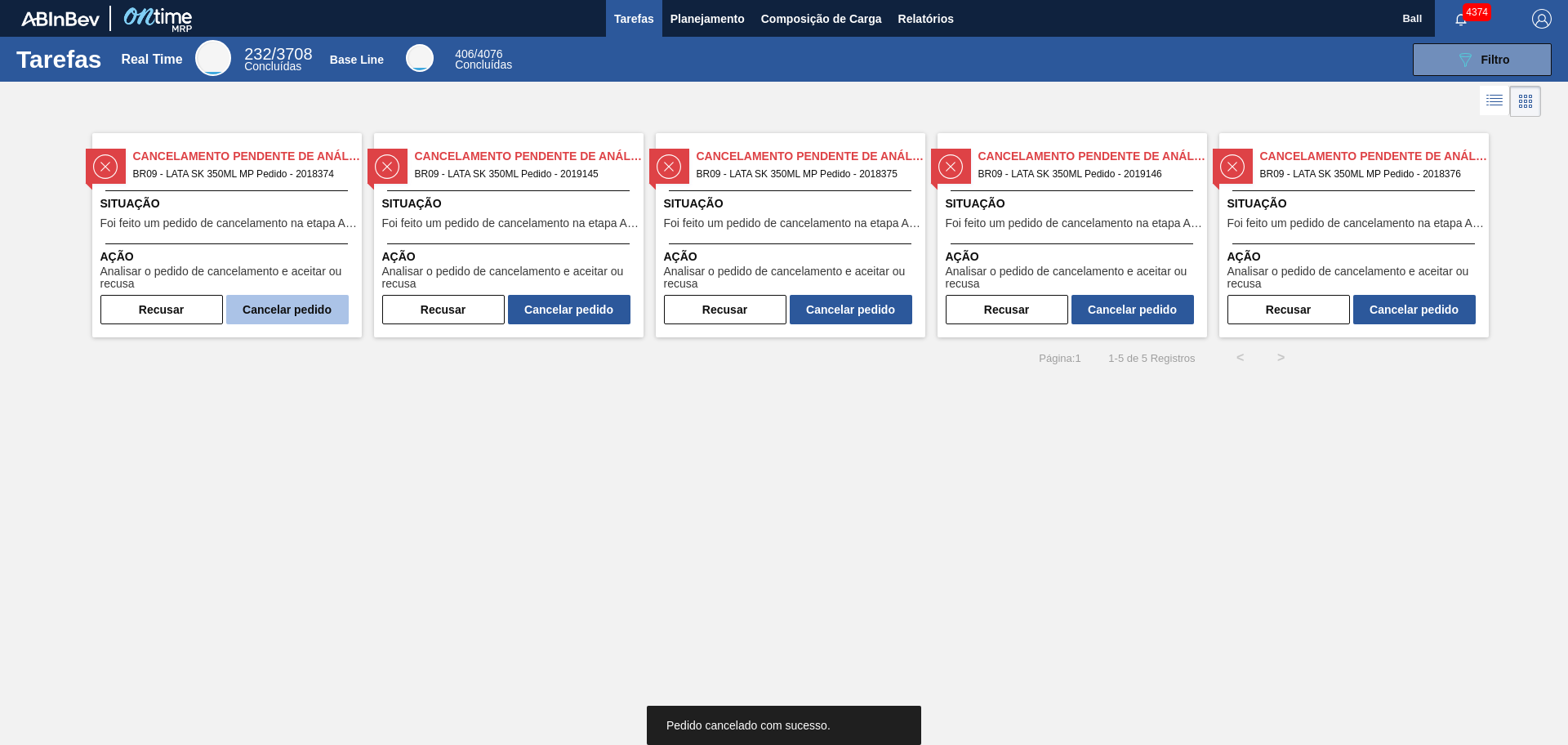
click at [279, 305] on button "Cancelar pedido" at bounding box center [287, 309] width 123 height 30
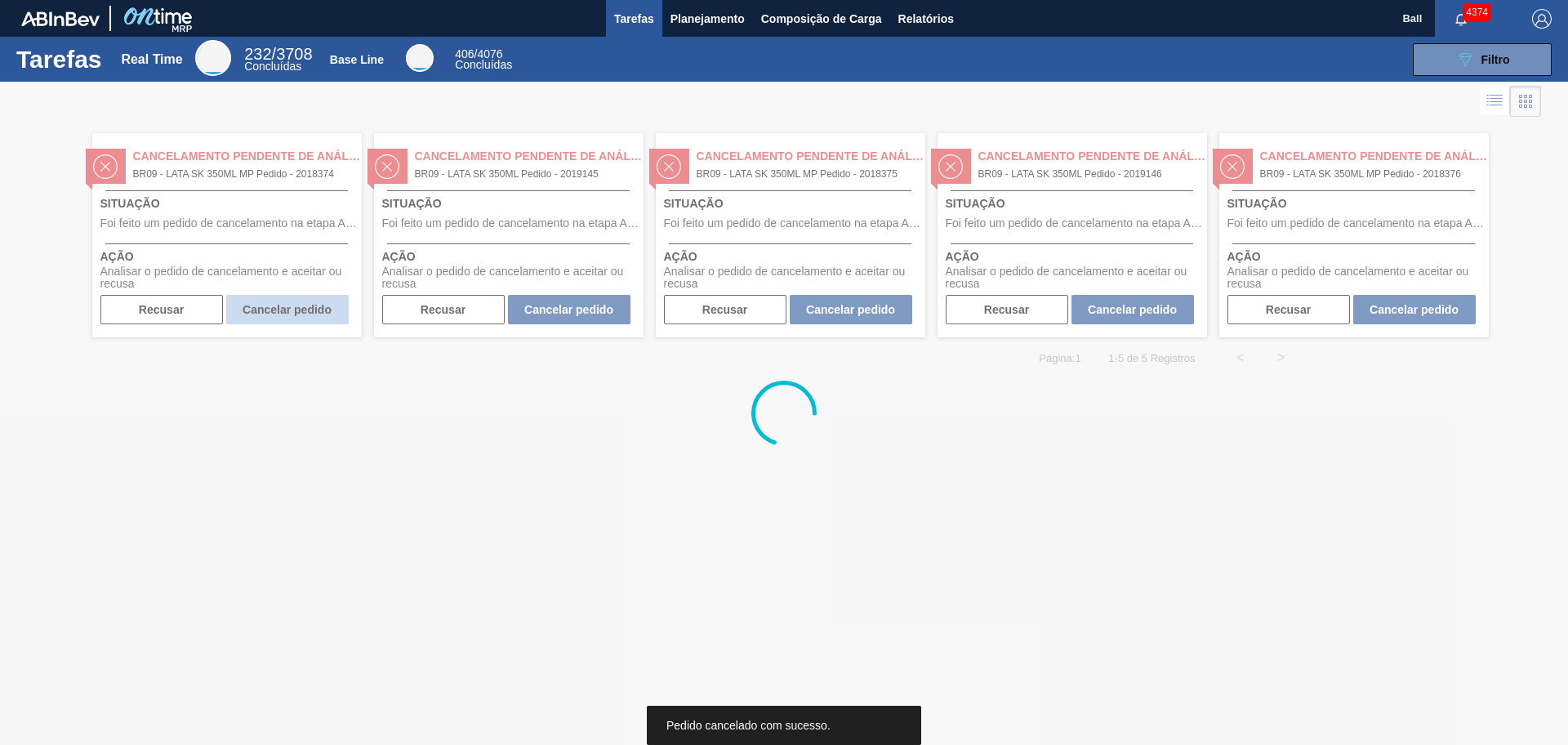
click at [279, 305] on div at bounding box center [784, 413] width 1568 height 663
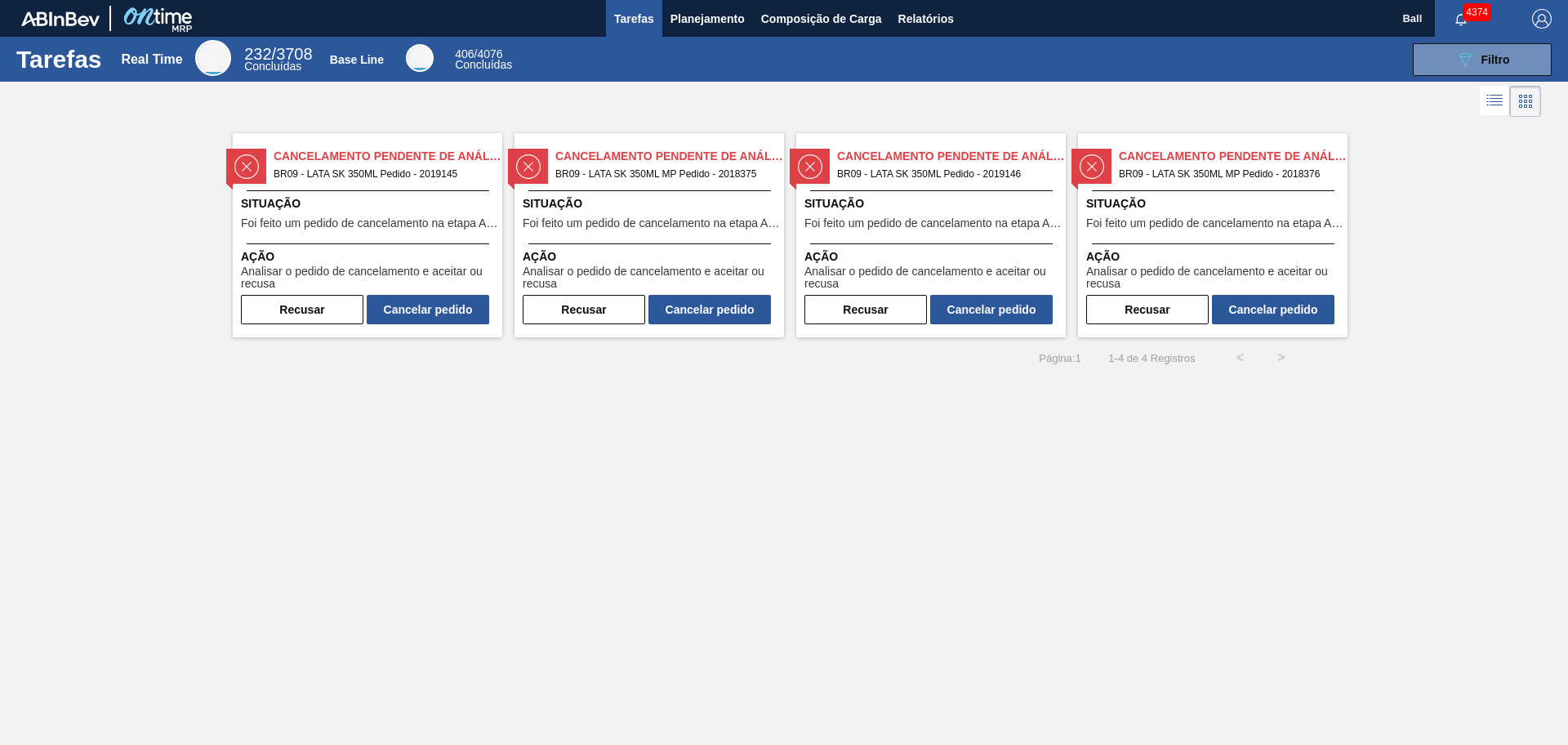
click at [279, 305] on button "Recusar" at bounding box center [302, 309] width 123 height 30
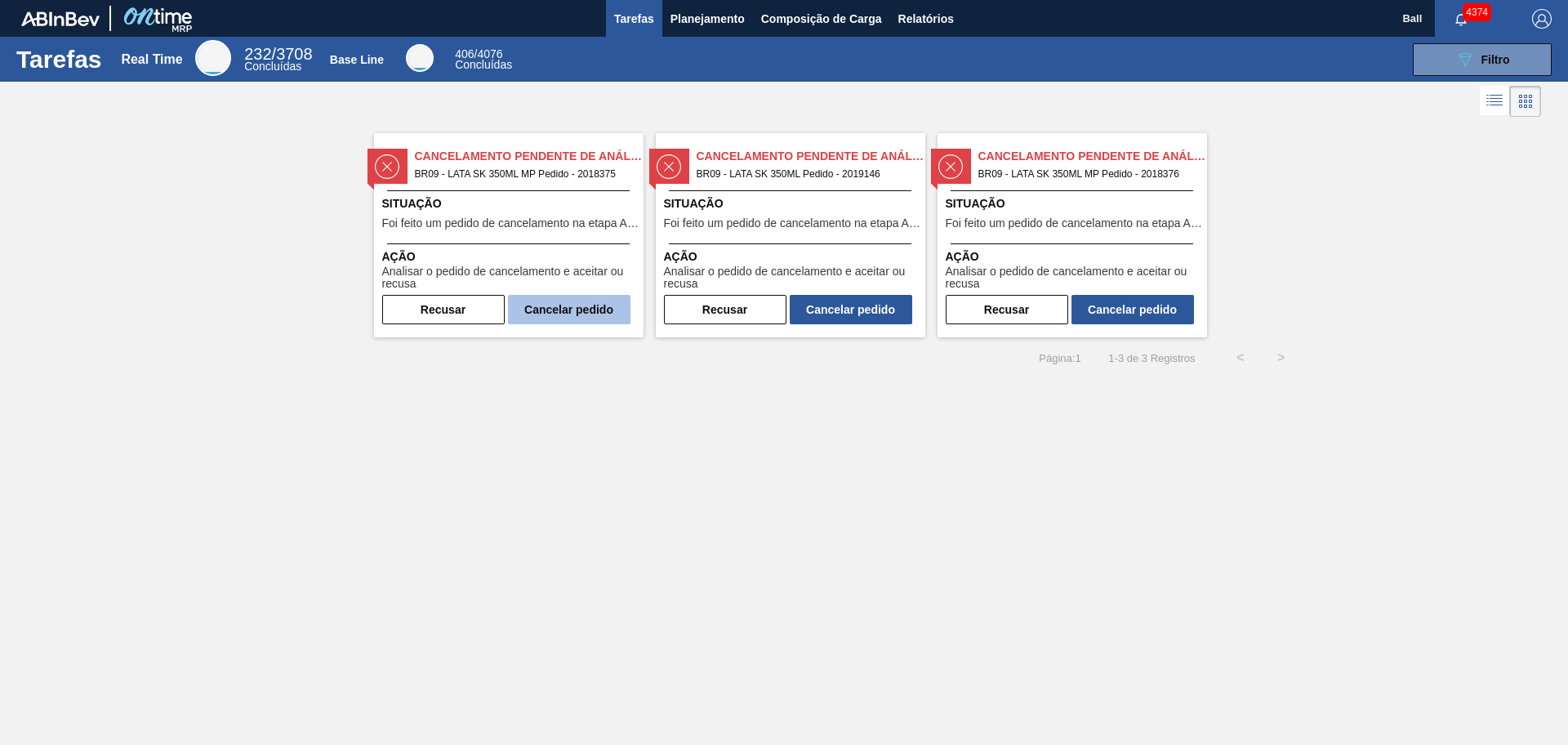
click at [574, 304] on button "Cancelar pedido" at bounding box center [570, 309] width 123 height 30
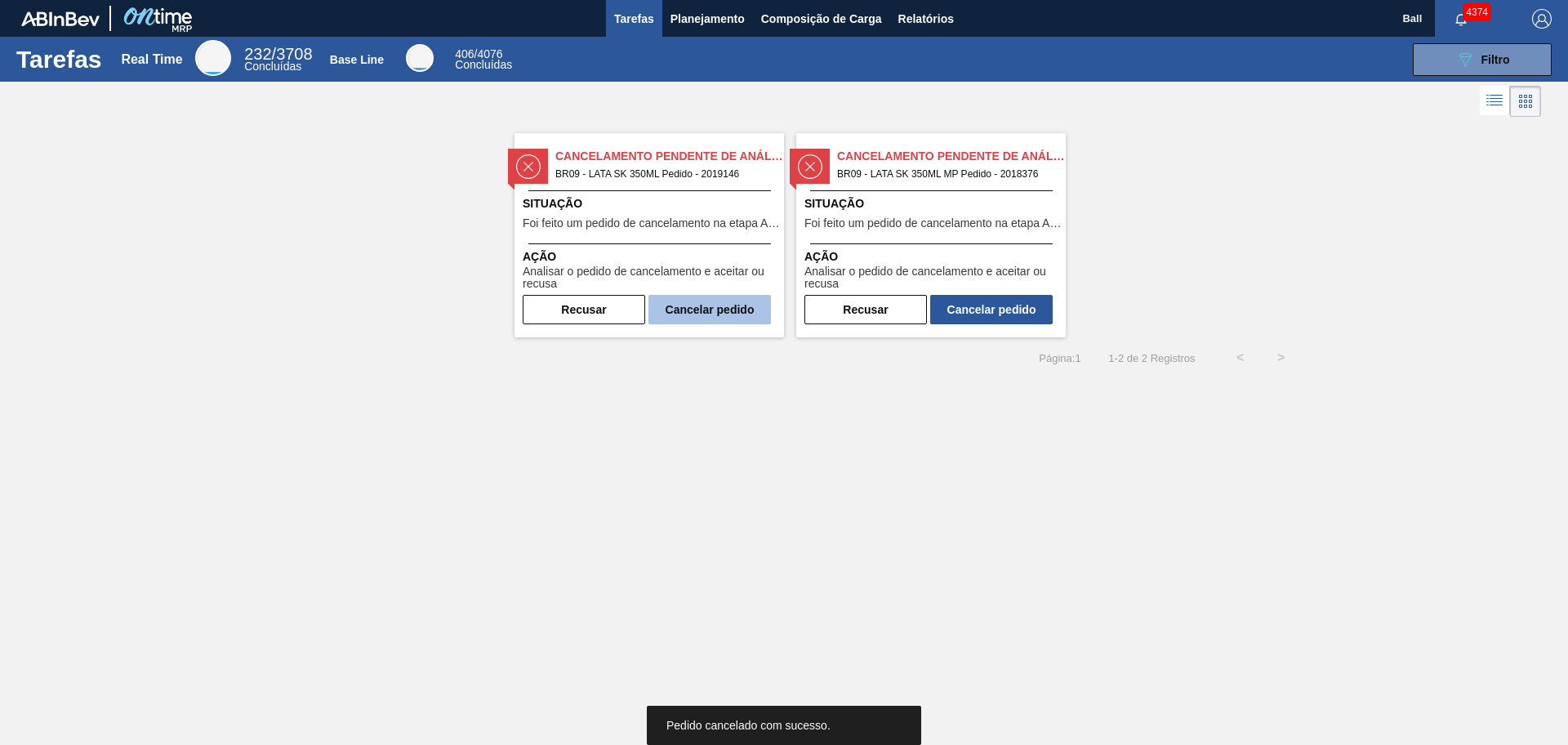
click at [734, 310] on button "Cancelar pedido" at bounding box center [710, 309] width 123 height 30
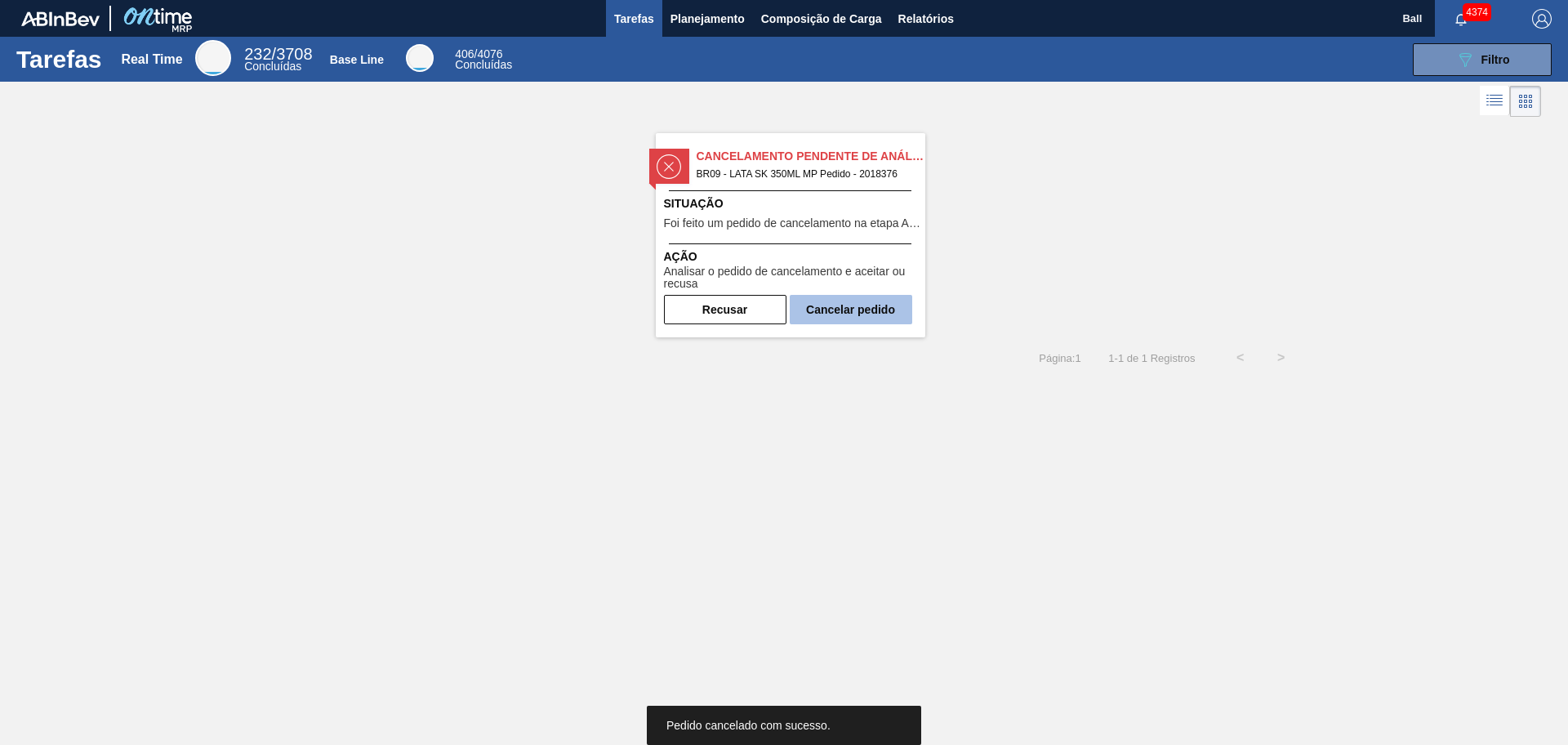
click at [895, 306] on button "Cancelar pedido" at bounding box center [851, 309] width 123 height 30
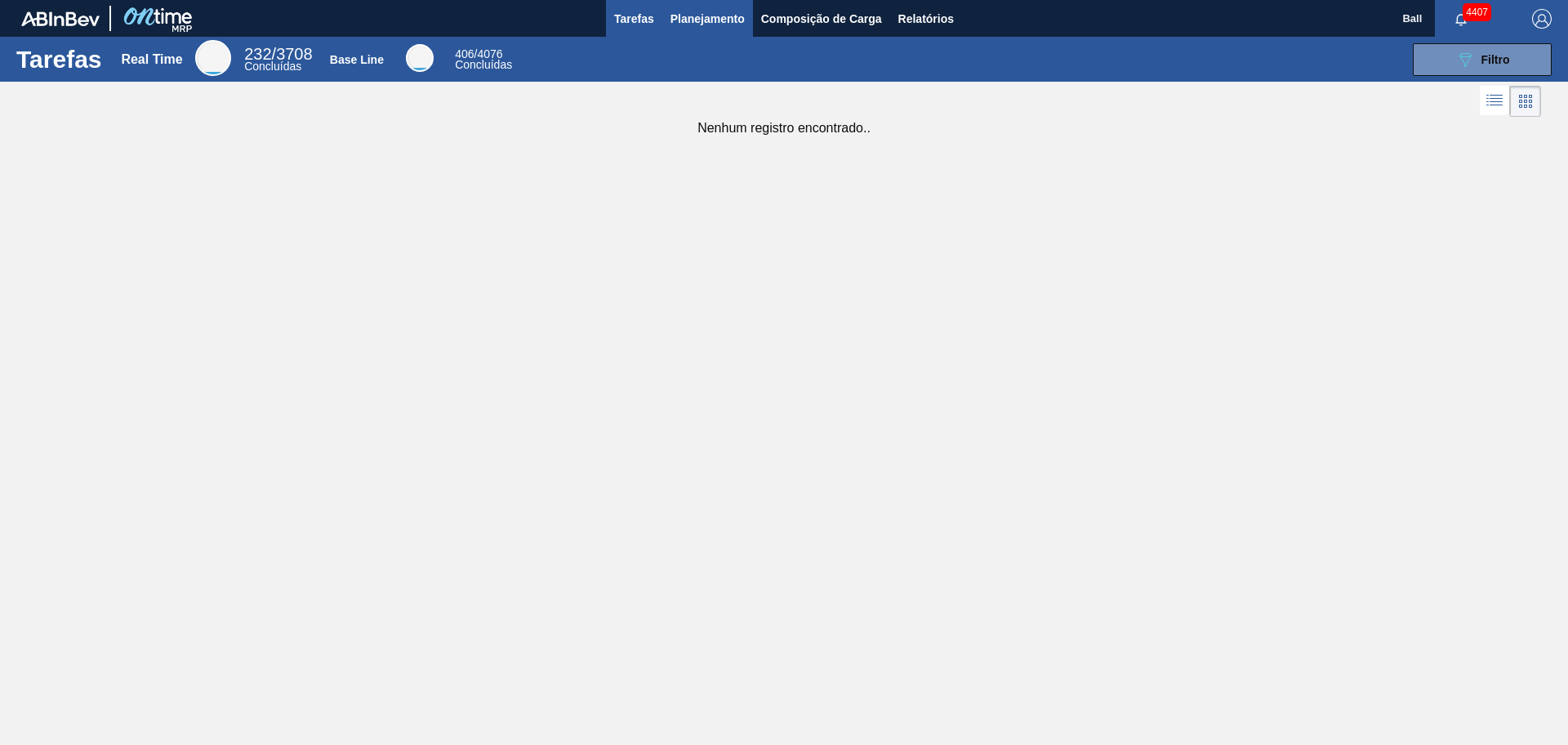
click at [699, 21] on span "Planejamento" at bounding box center [707, 19] width 74 height 20
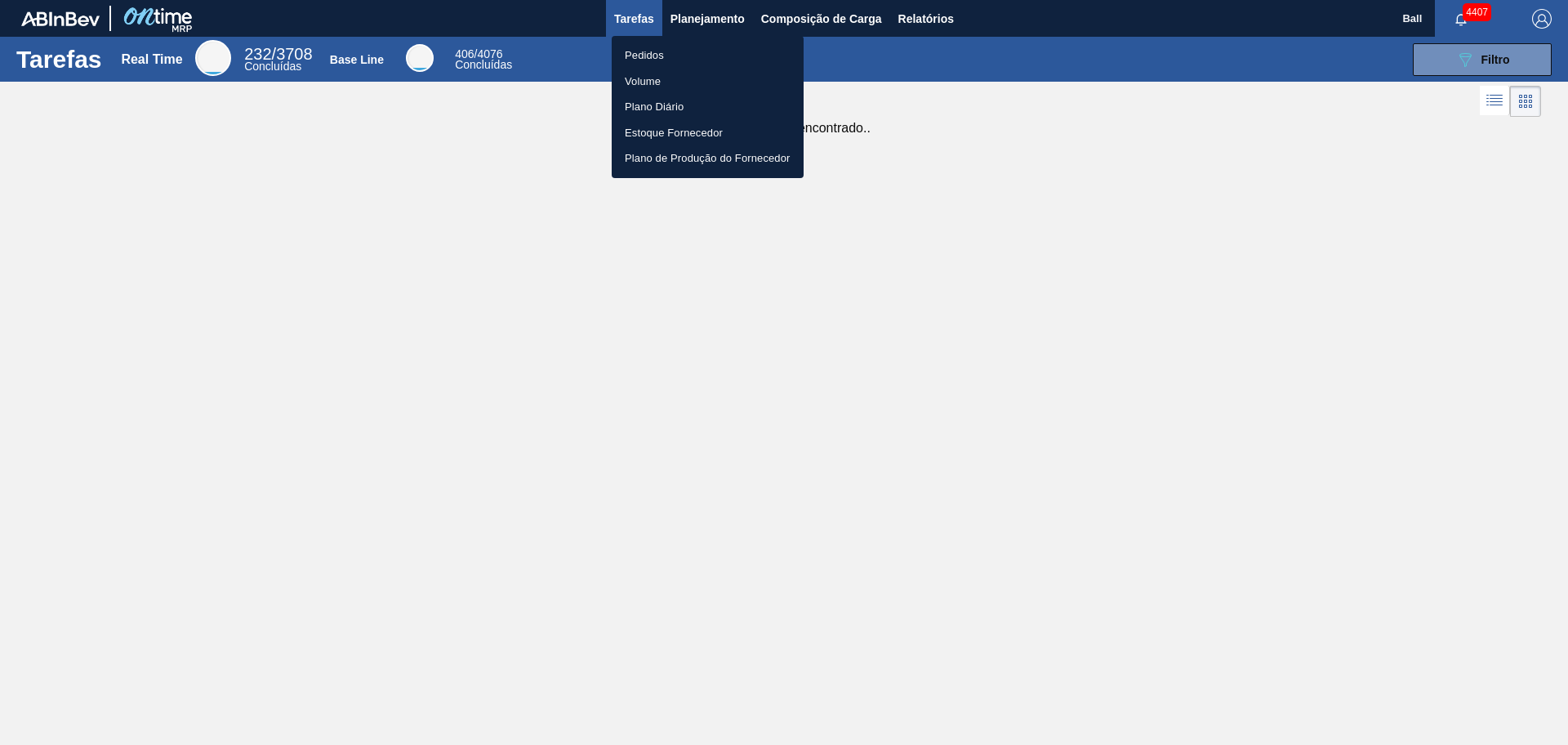
click at [693, 55] on li "Pedidos" at bounding box center [707, 55] width 192 height 26
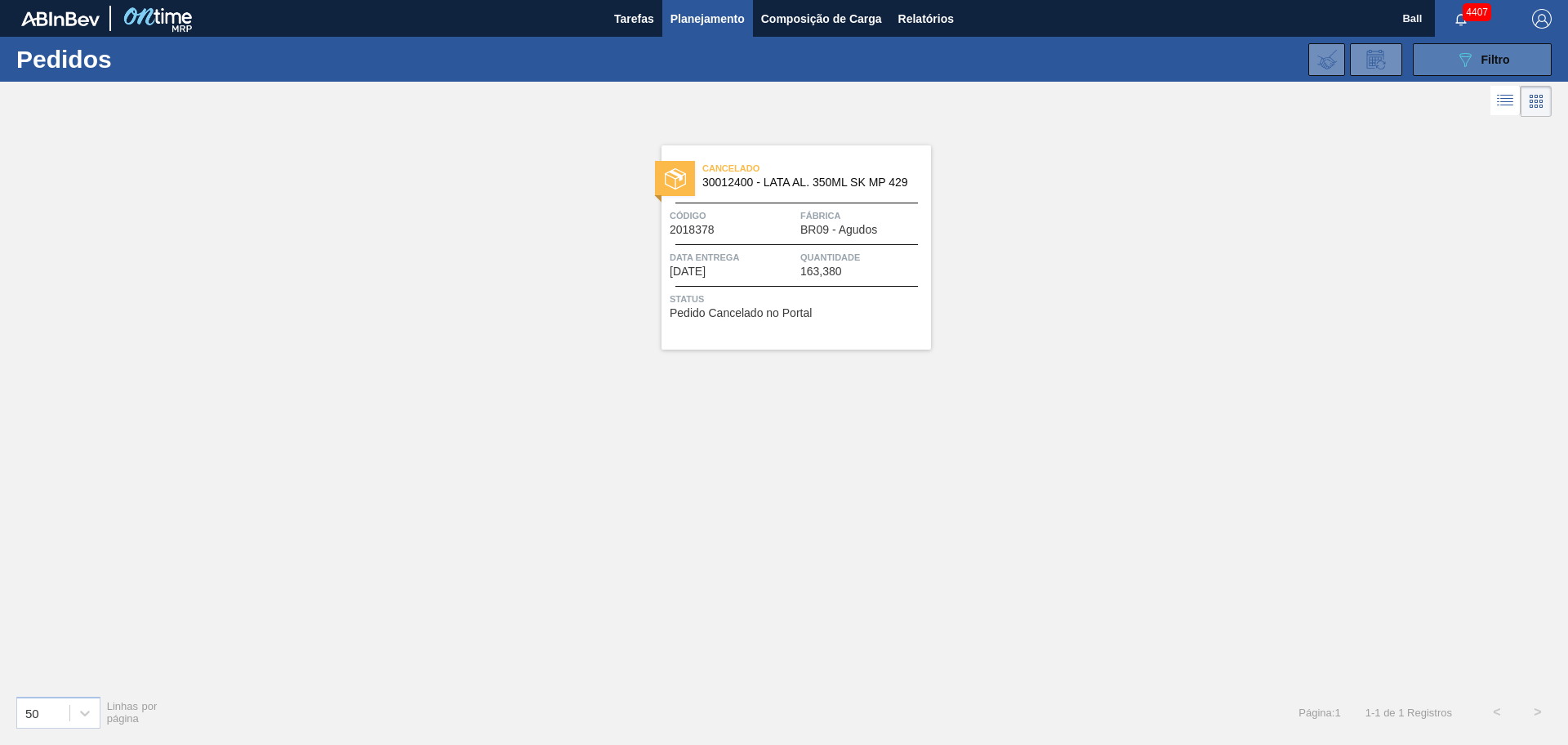
click at [1455, 47] on button "089F7B8B-B2A5-4AFE-B5C0-19BA573D28AC Filtro" at bounding box center [1482, 59] width 139 height 32
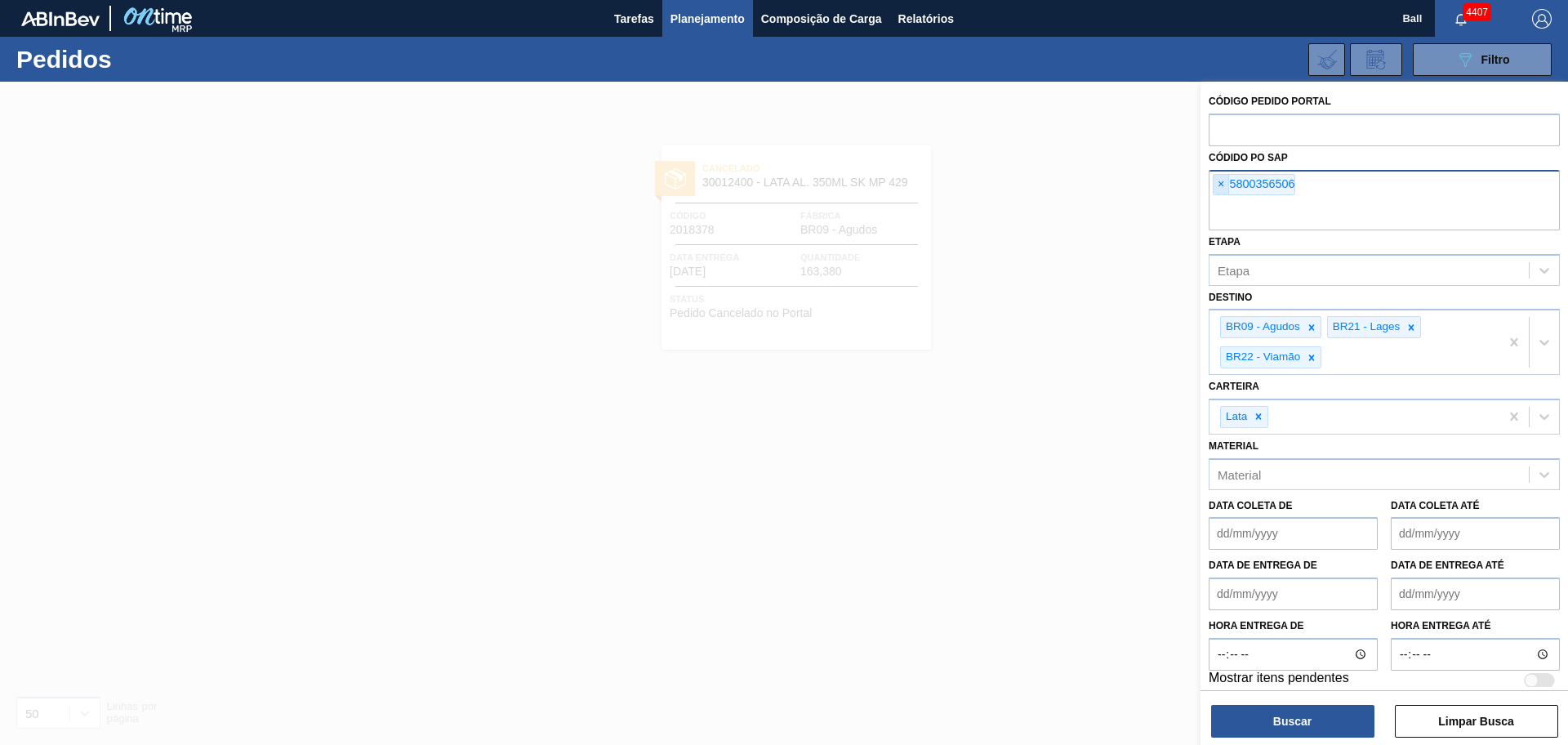
click at [1226, 186] on span "×" at bounding box center [1221, 185] width 15 height 20
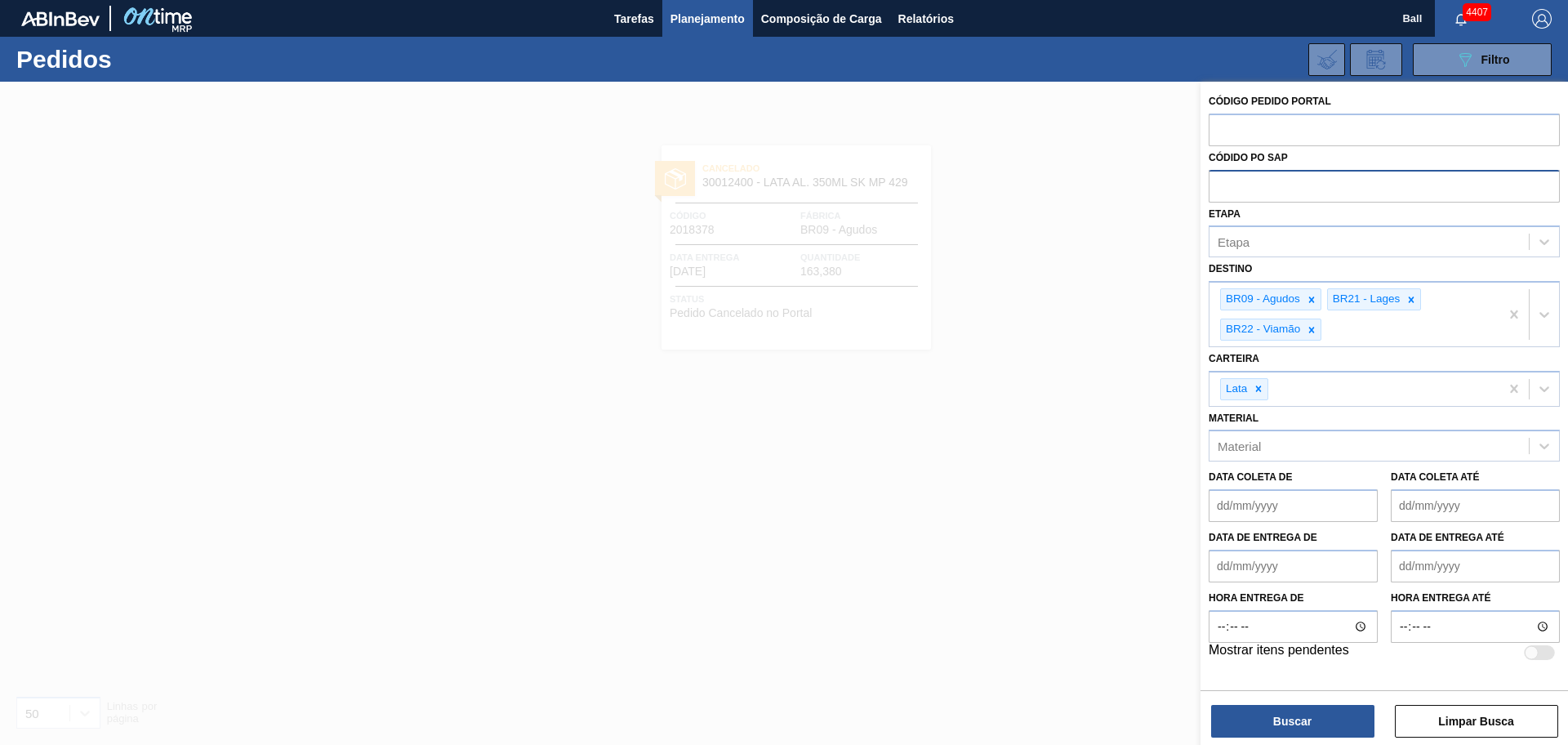
paste input "text"
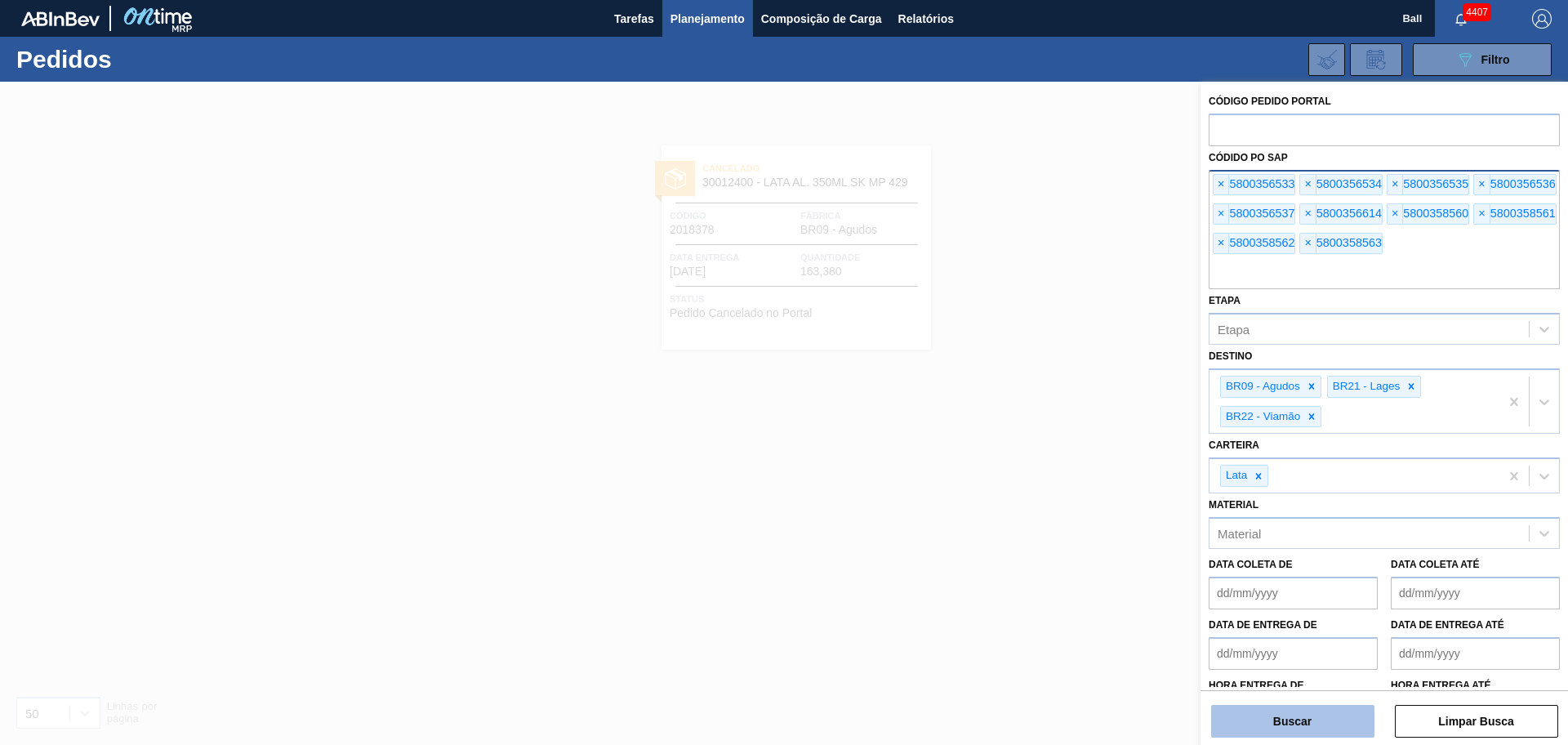
click at [1310, 729] on button "Buscar" at bounding box center [1292, 721] width 163 height 32
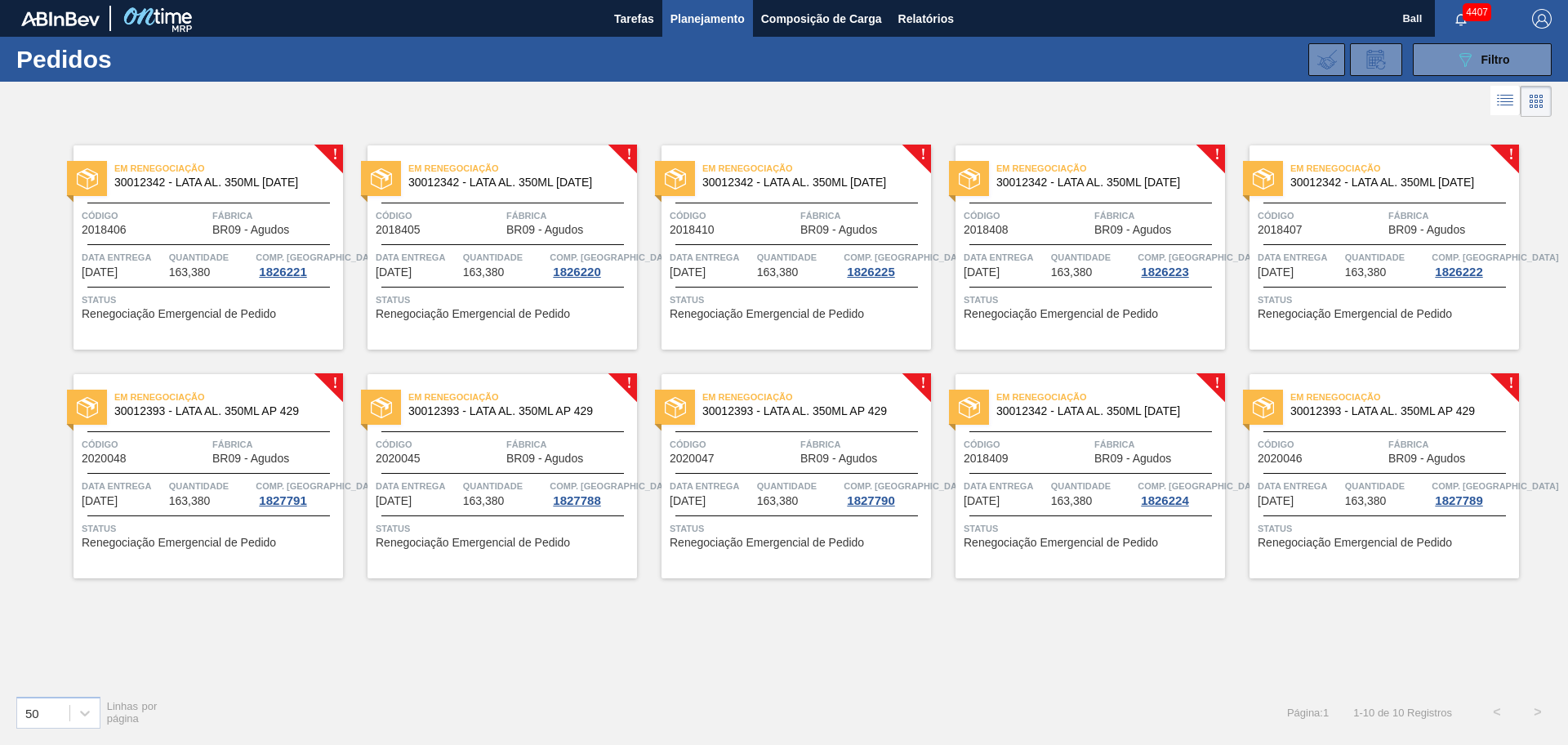
click at [214, 248] on div "Em renegociação 30012342 - LATA AL. 350ML BC 429 Código 2018406 Fábrica BR09 - …" at bounding box center [208, 247] width 269 height 204
click at [172, 229] on div "Código 2018406" at bounding box center [145, 222] width 126 height 29
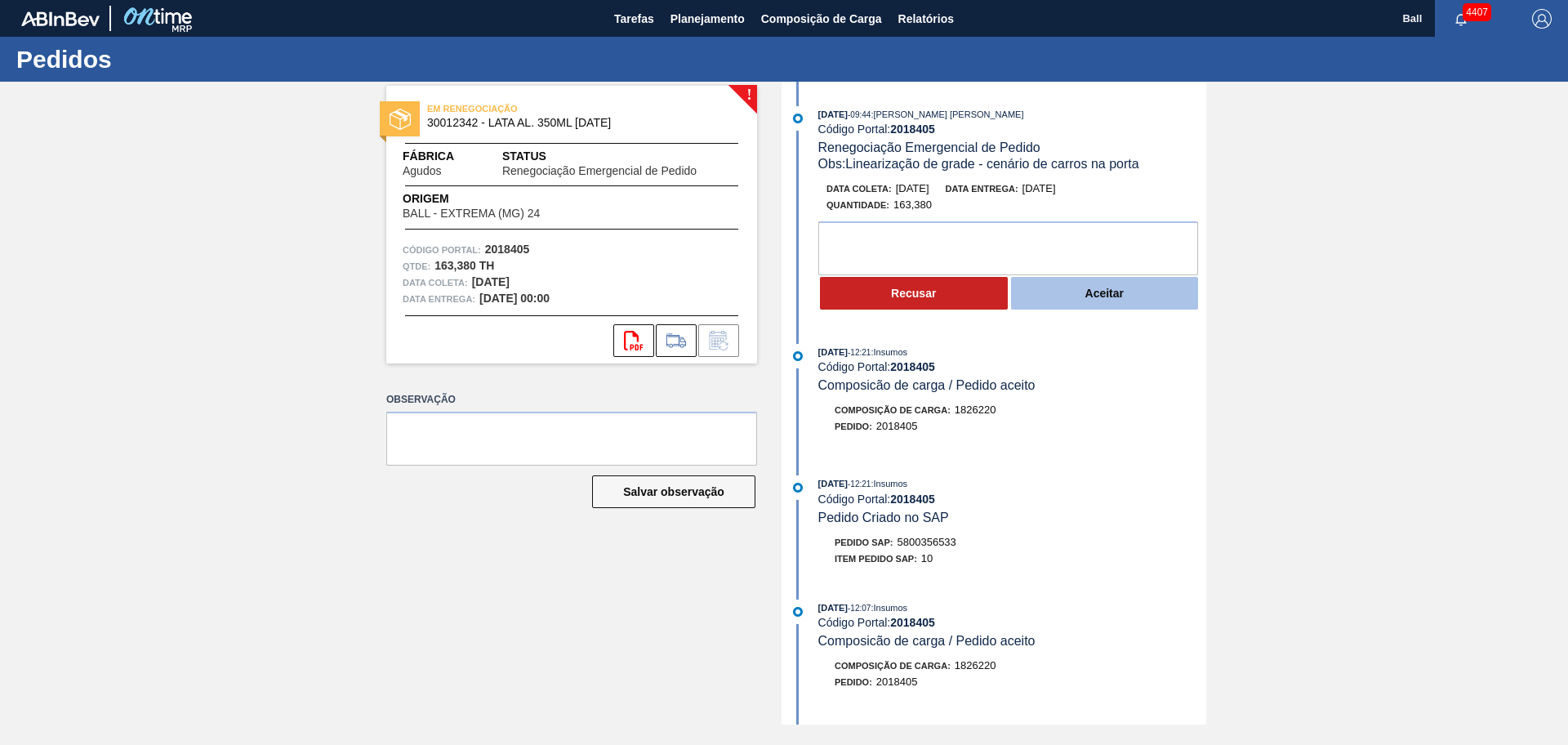
click at [1087, 285] on button "Aceitar" at bounding box center [1105, 293] width 187 height 32
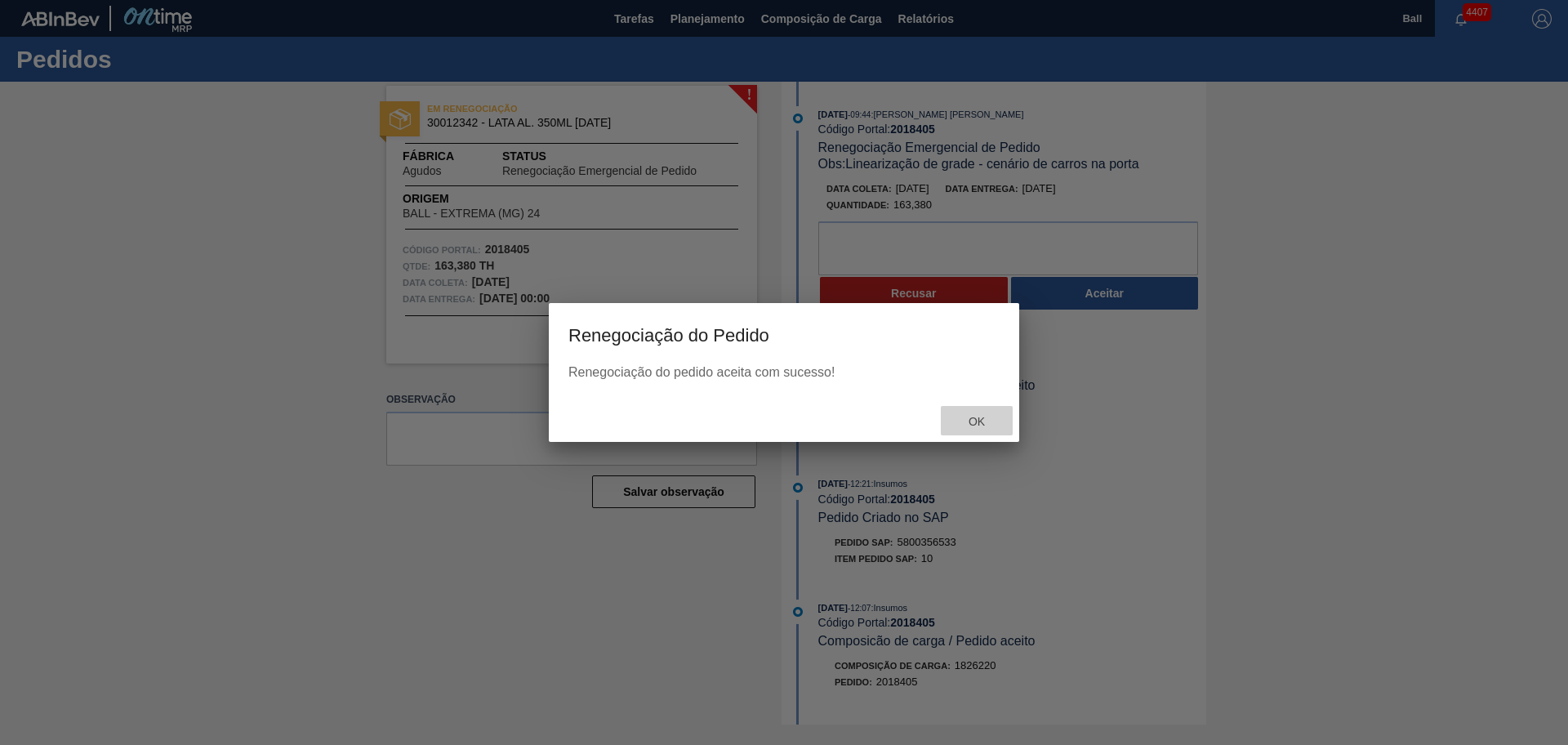
click at [981, 419] on span "Ok" at bounding box center [977, 421] width 42 height 14
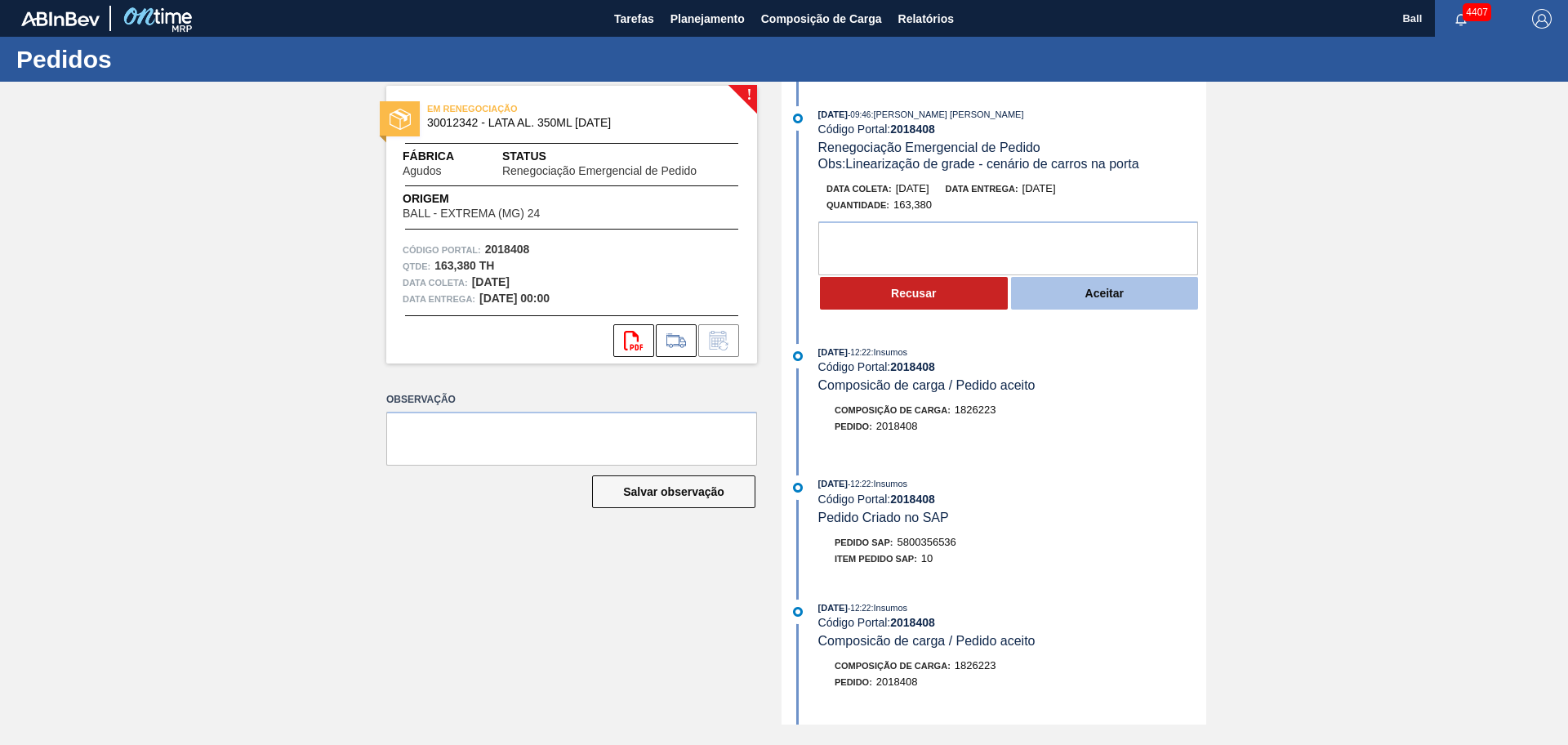
click at [1126, 295] on button "Aceitar" at bounding box center [1105, 293] width 187 height 32
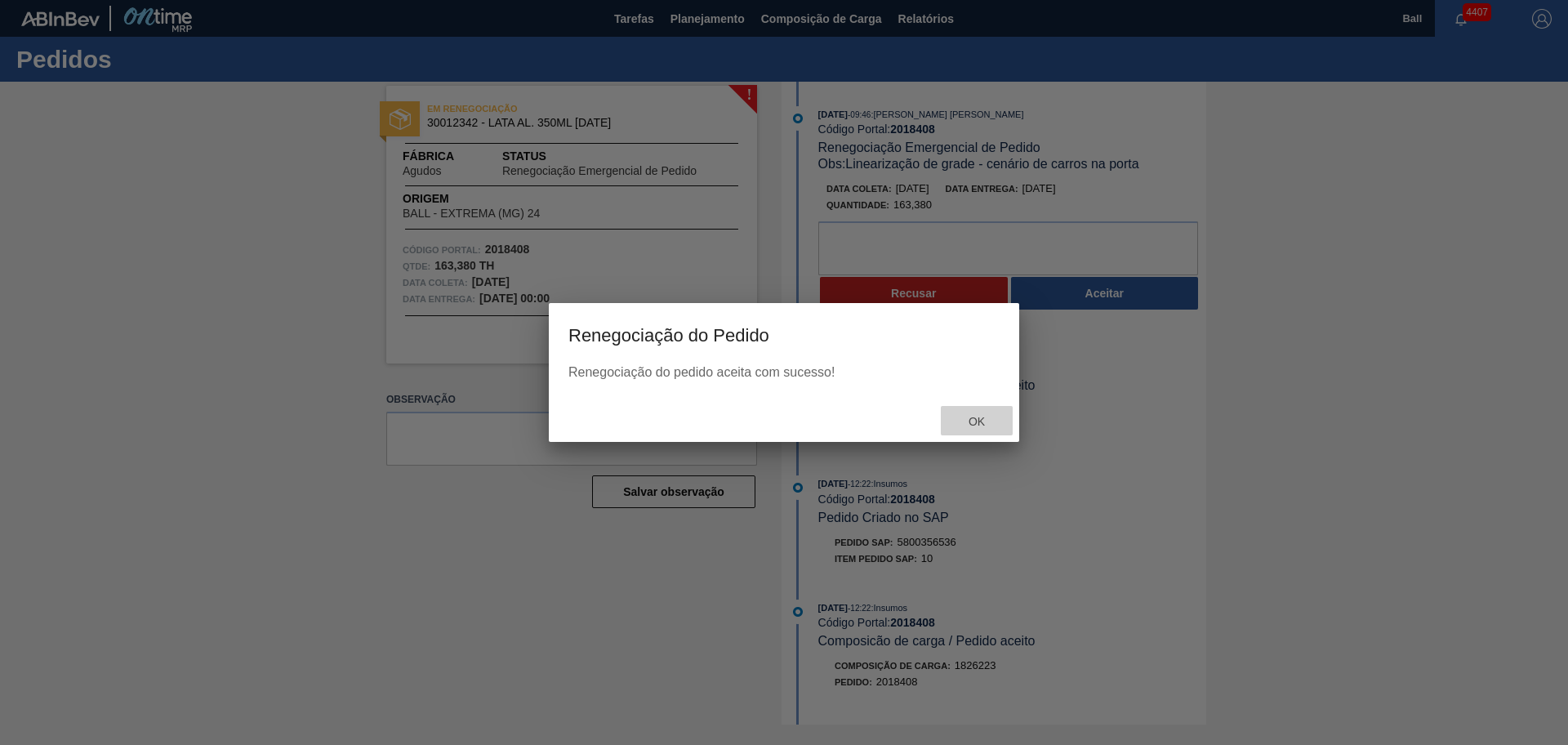
click at [971, 418] on span "Ok" at bounding box center [977, 421] width 42 height 14
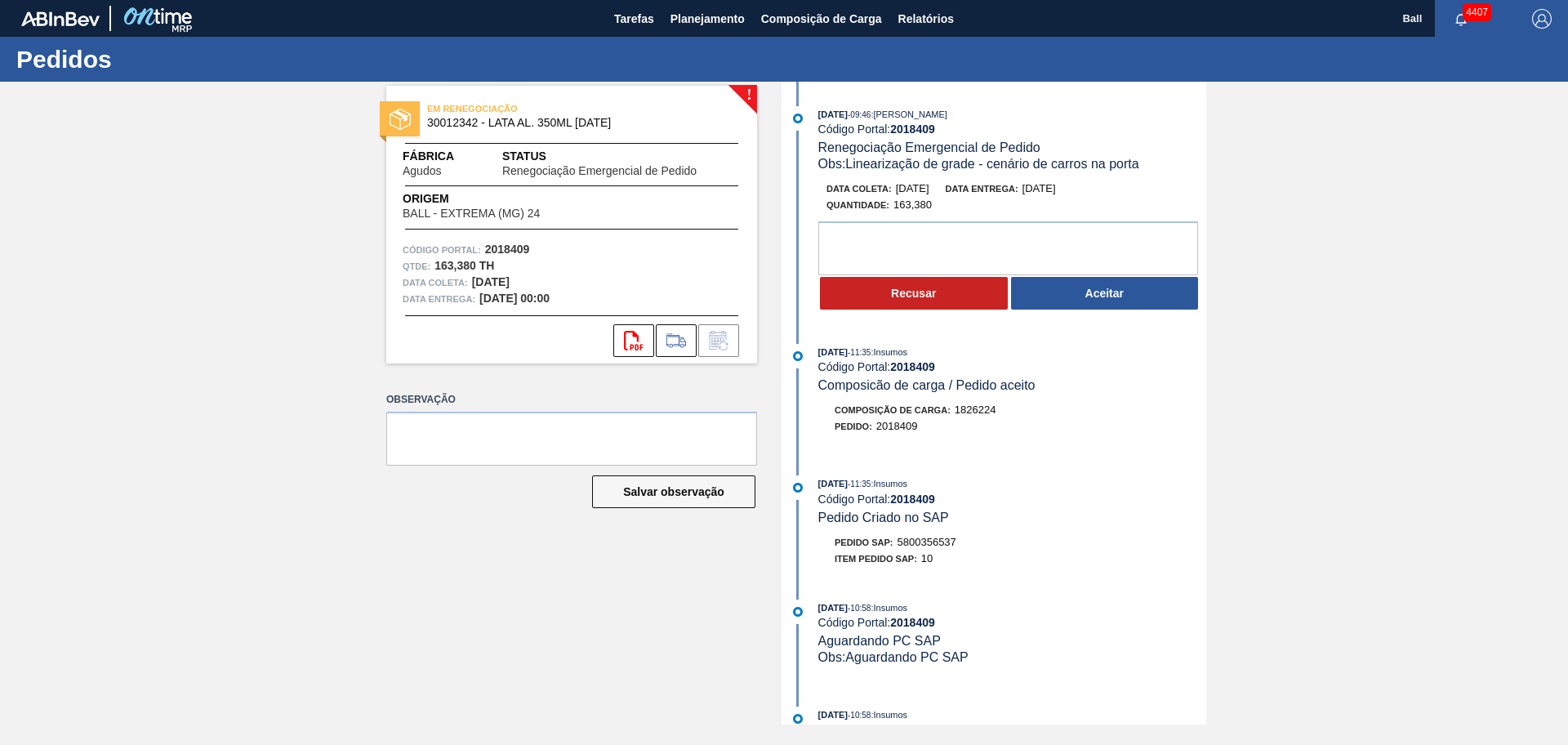
click at [1080, 460] on div "[DATE] 09:46 : [PERSON_NAME] Código Portal: 2018409 Renegociação Emergencial de…" at bounding box center [996, 403] width 421 height 642
click at [854, 232] on textarea at bounding box center [1007, 249] width 379 height 54
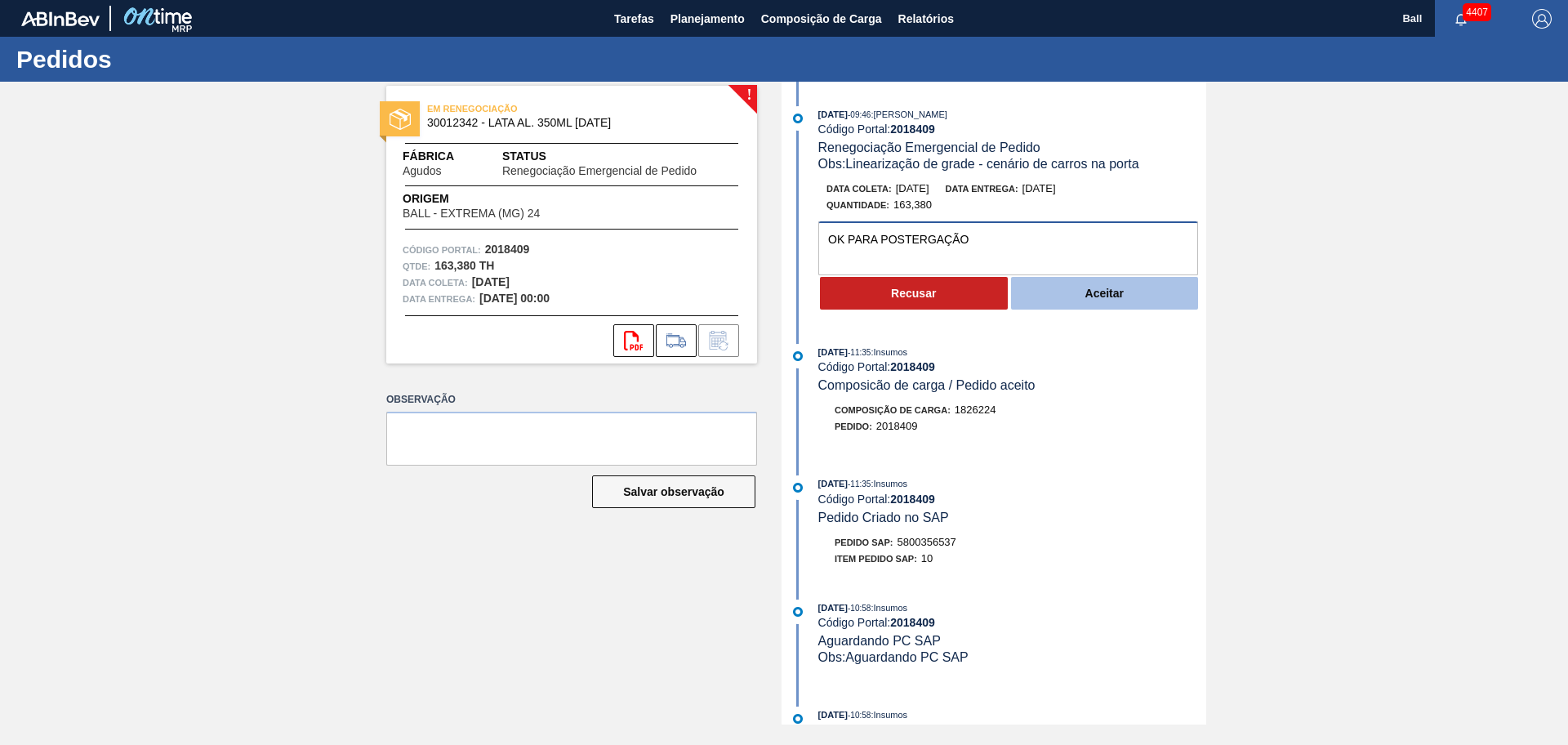
type textarea "OK PARA POSTERGAÇÃO"
click at [1060, 291] on button "Aceitar" at bounding box center [1105, 293] width 187 height 32
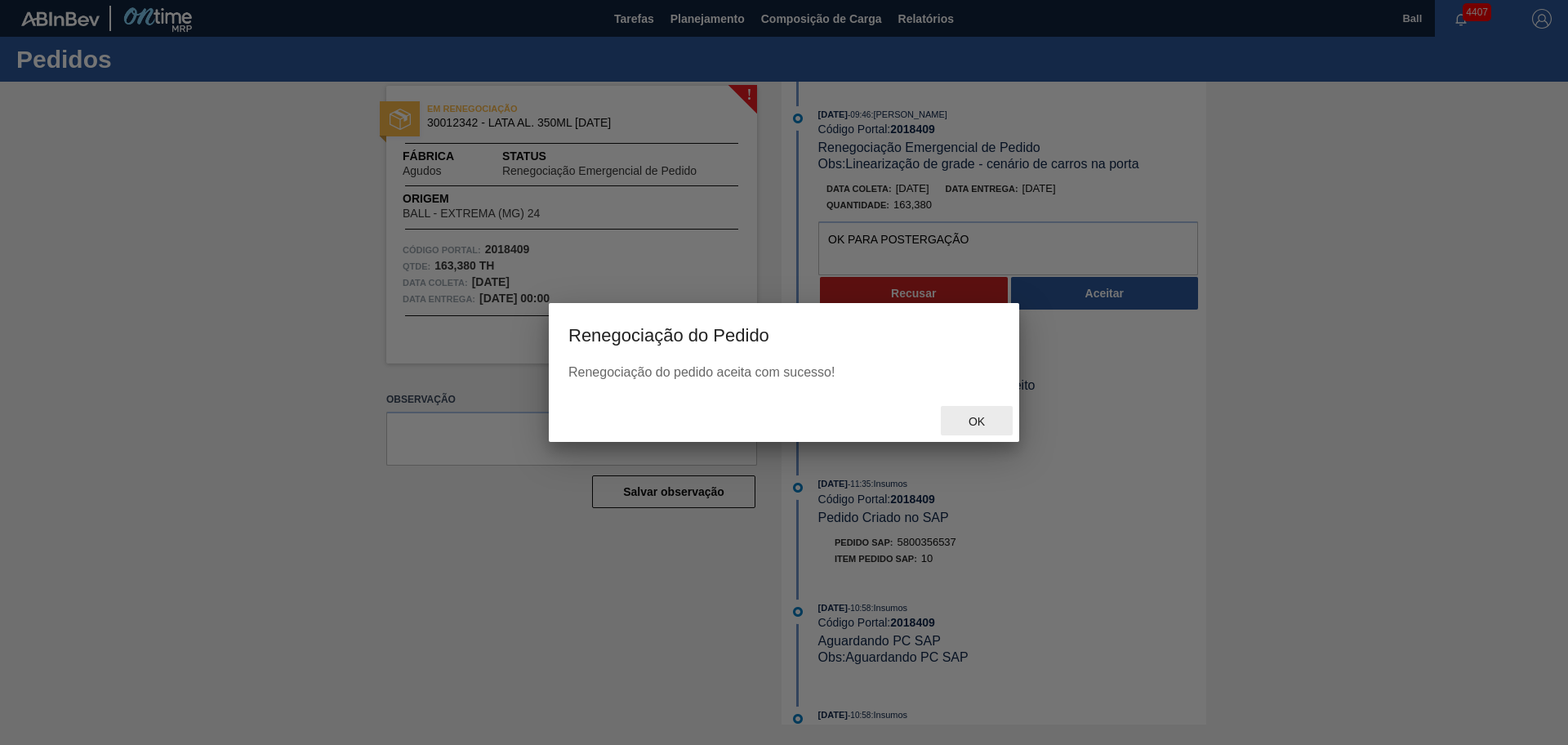
click at [966, 425] on span "Ok" at bounding box center [977, 421] width 42 height 14
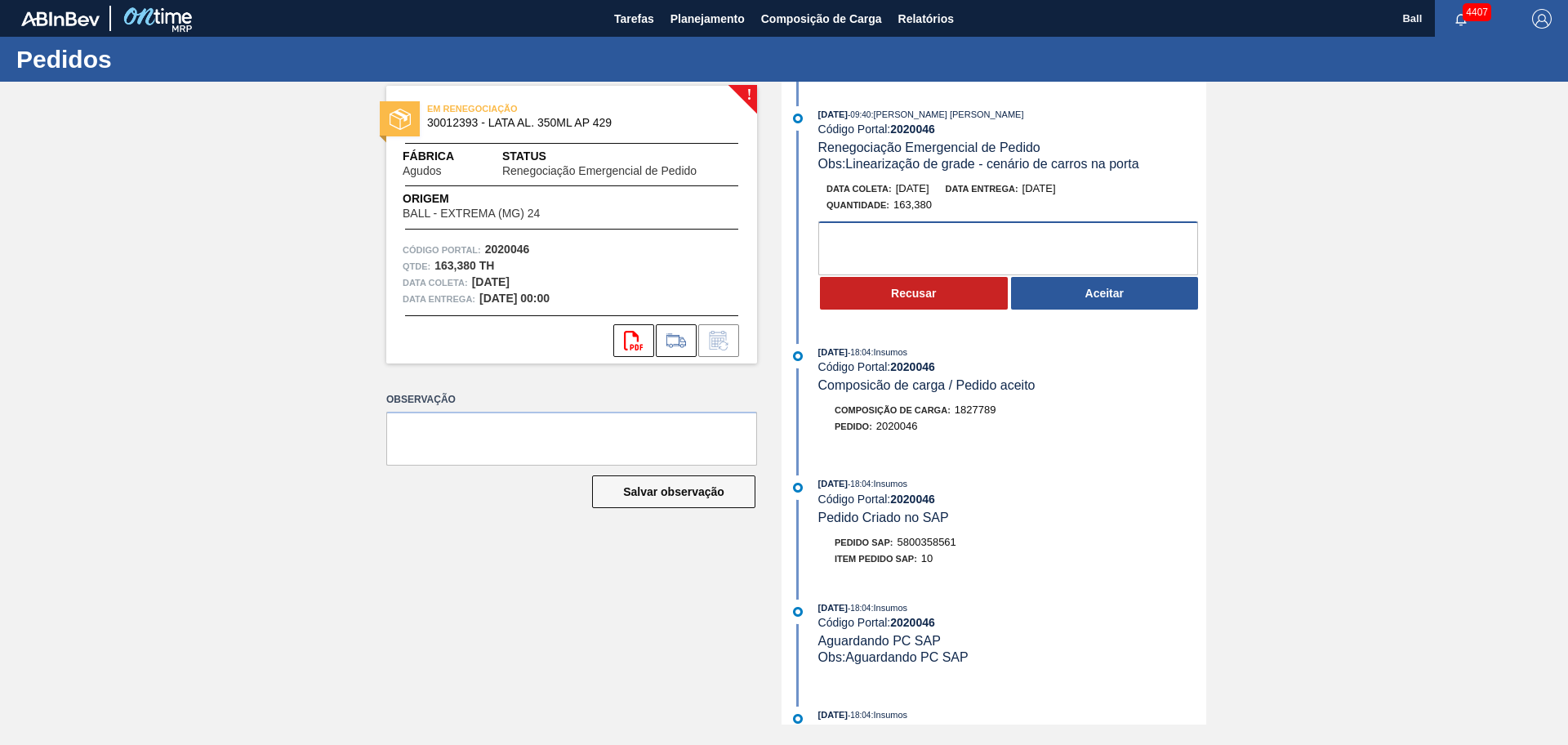
click at [990, 227] on textarea at bounding box center [1007, 249] width 379 height 54
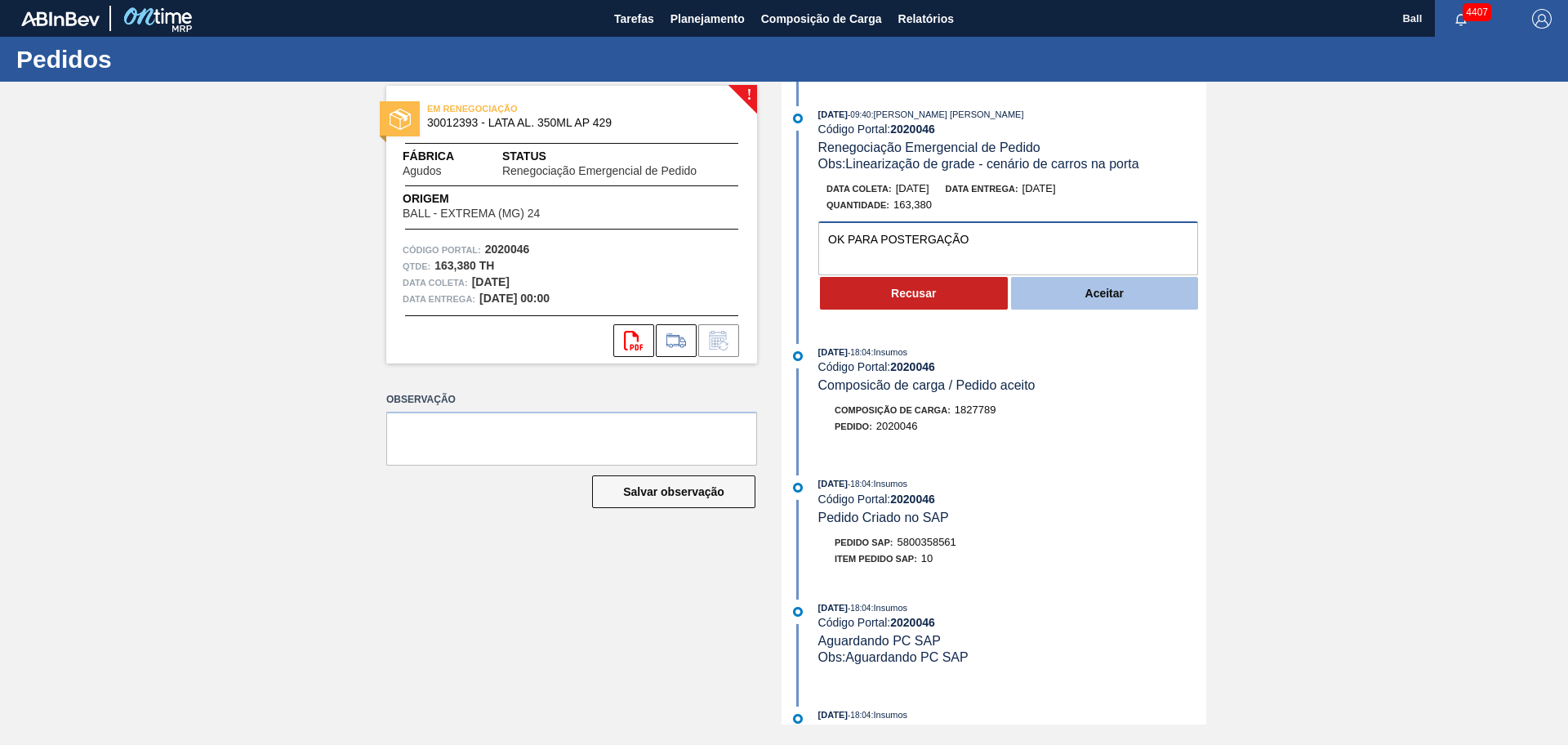
type textarea "OK PARA POSTERGAÇÃO"
click at [1038, 290] on button "Aceitar" at bounding box center [1105, 293] width 187 height 32
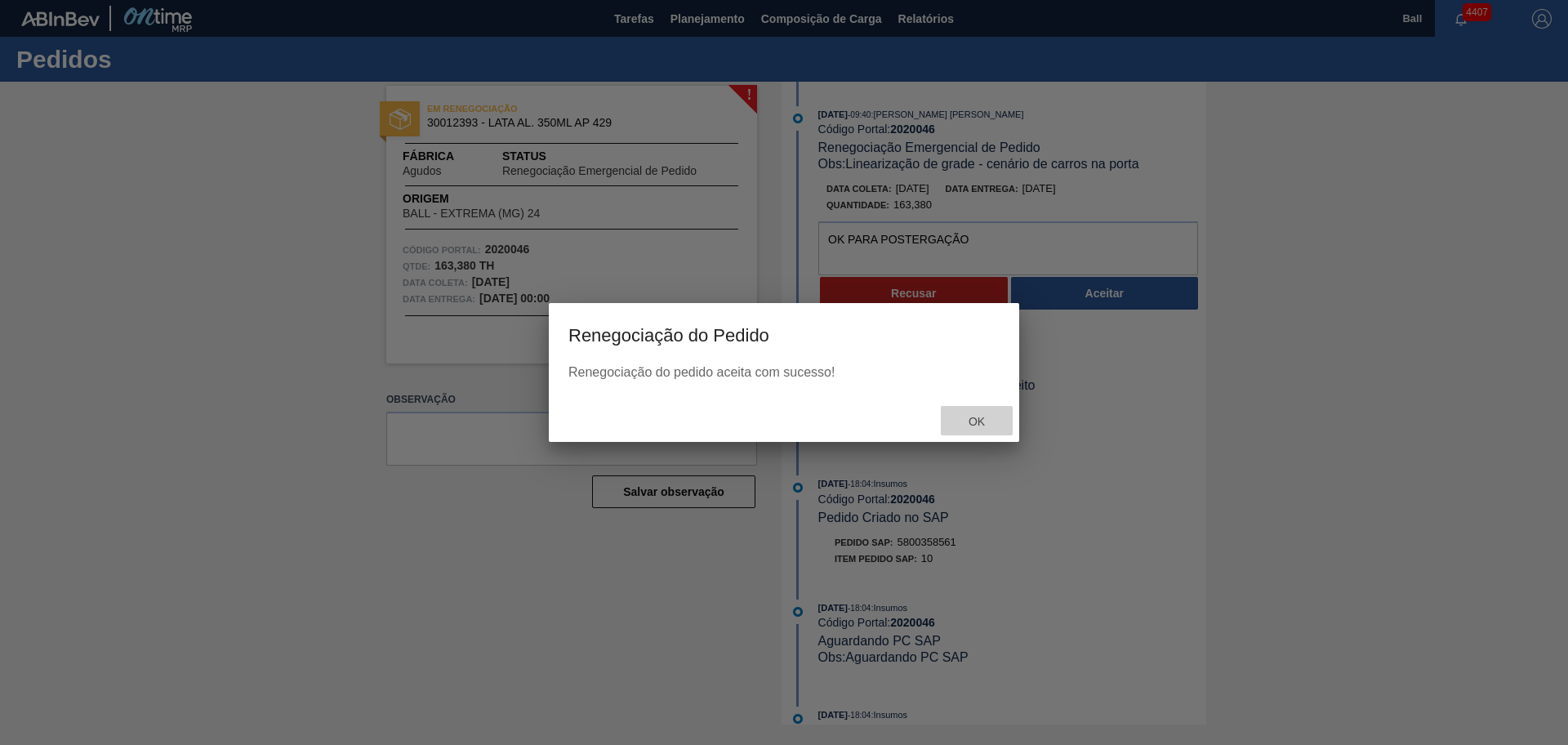
click at [972, 427] on span "Ok" at bounding box center [977, 421] width 42 height 14
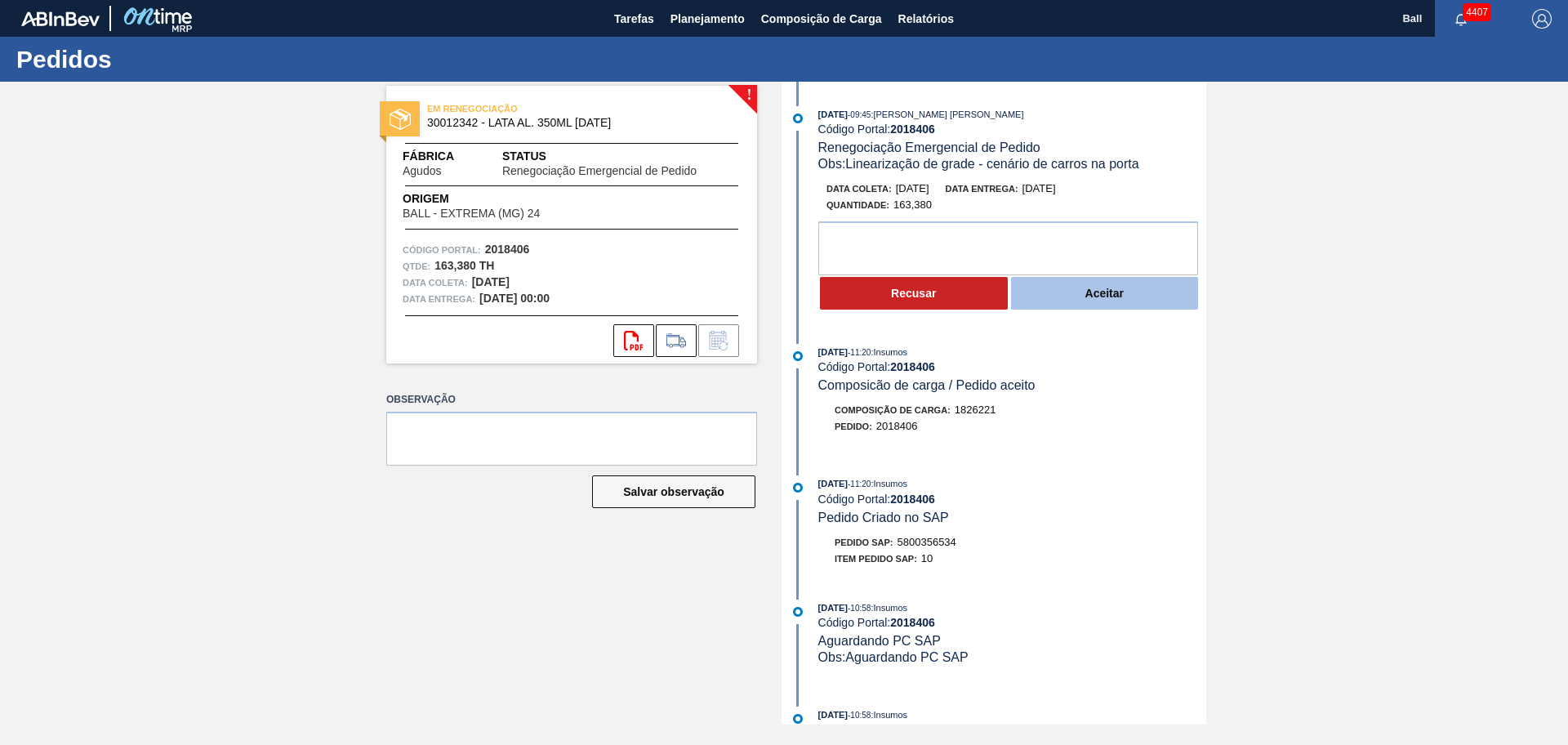
click at [1140, 296] on button "Aceitar" at bounding box center [1105, 293] width 187 height 32
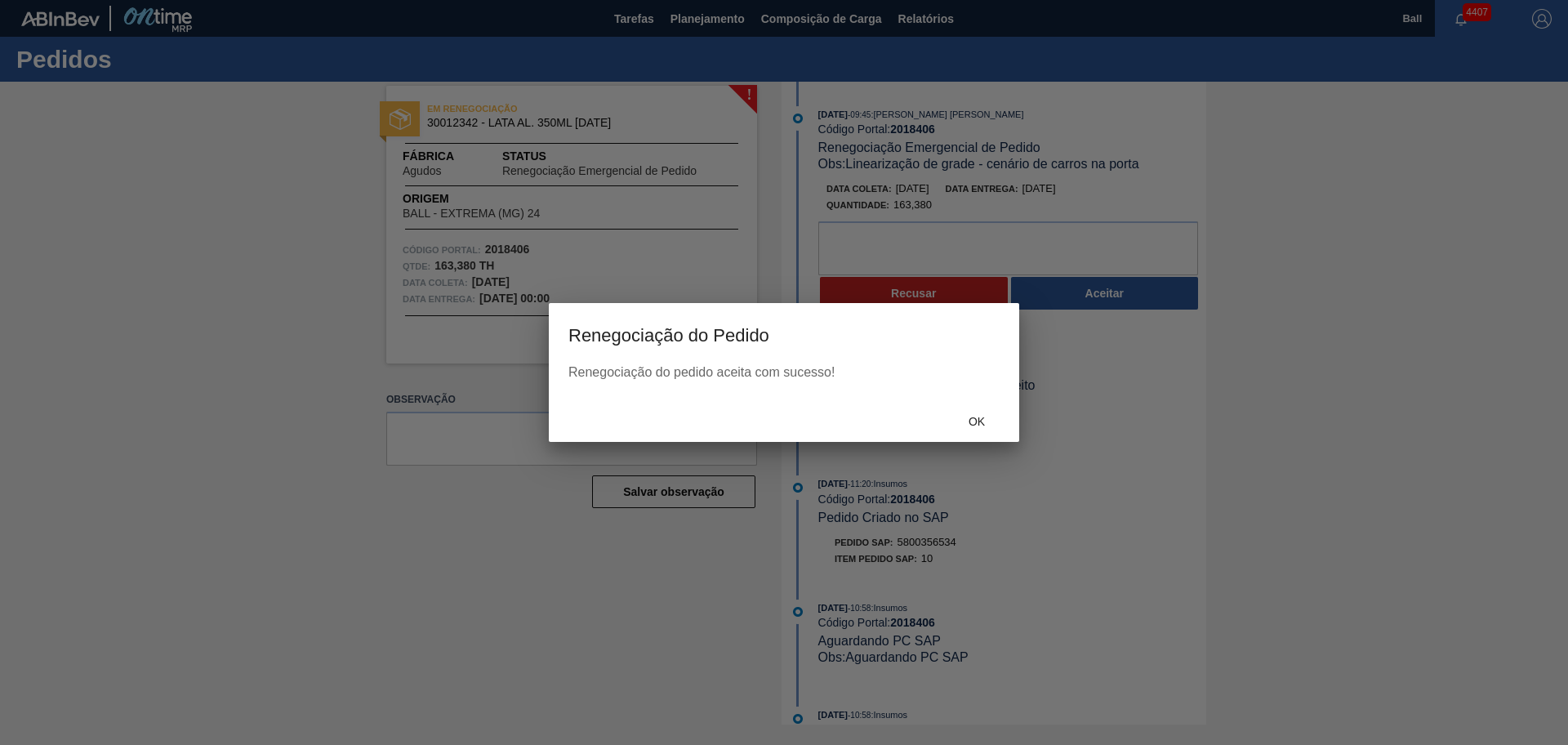
click at [971, 413] on div "Ok" at bounding box center [977, 421] width 72 height 31
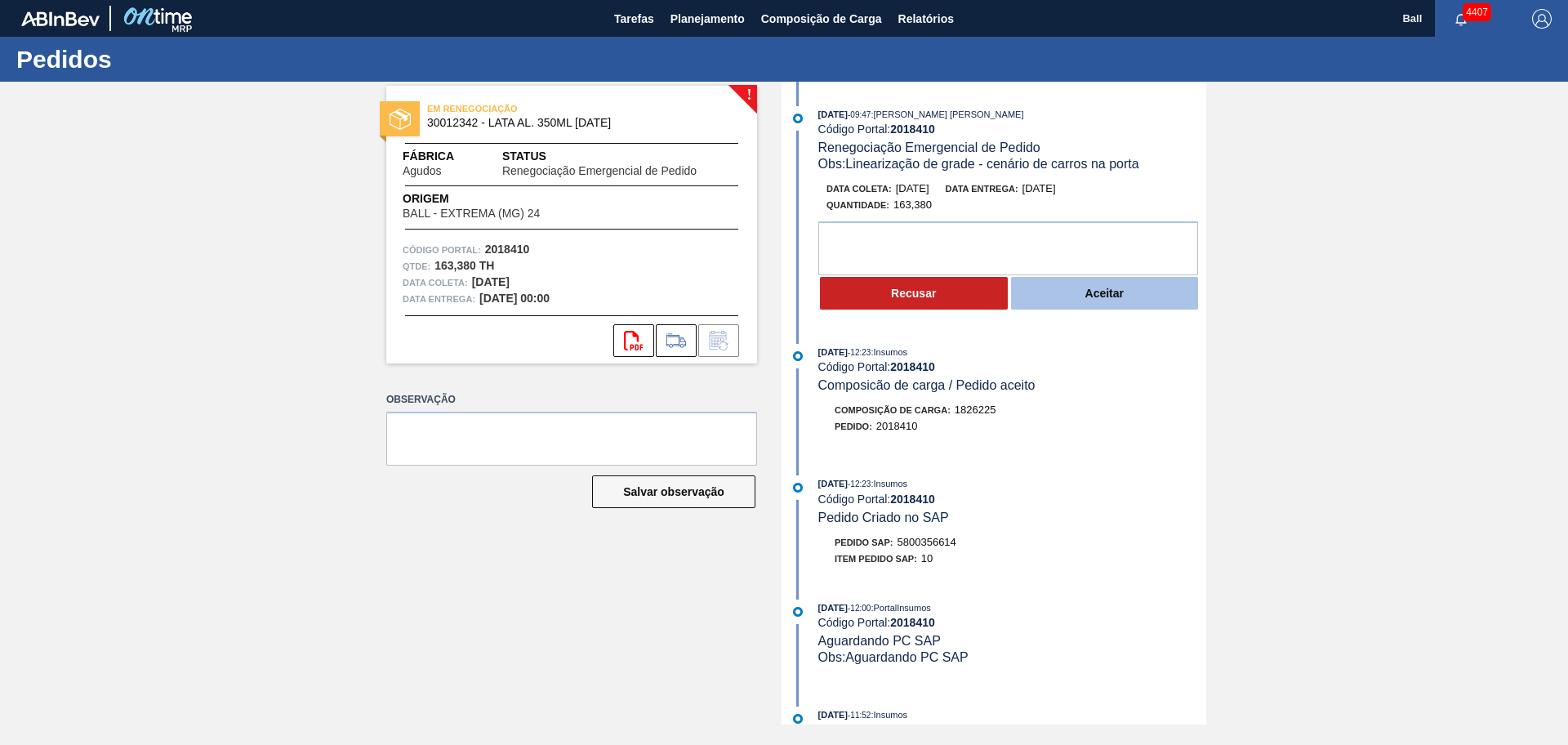
click at [1121, 301] on button "Aceitar" at bounding box center [1105, 293] width 187 height 32
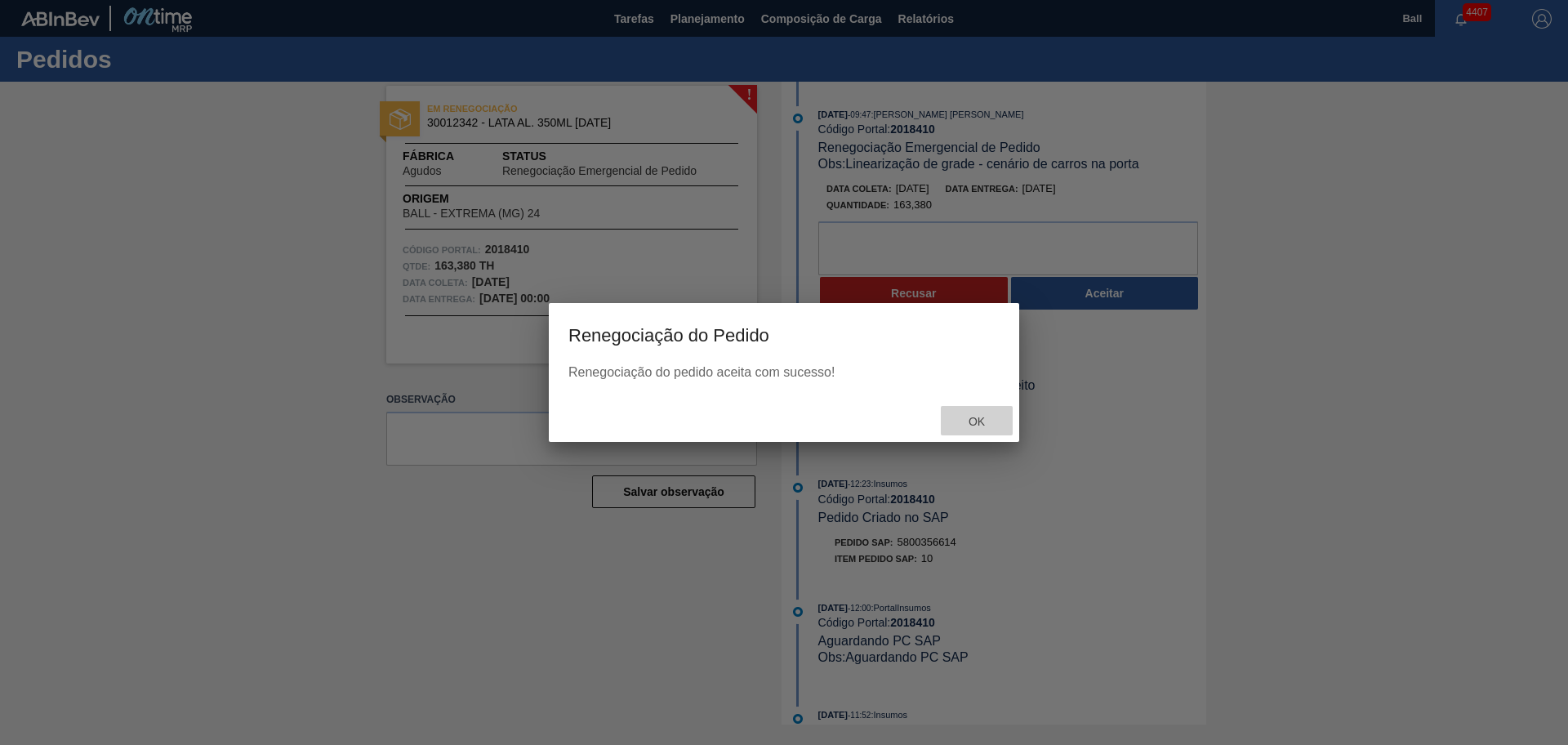
click at [979, 414] on span "Ok" at bounding box center [977, 421] width 42 height 14
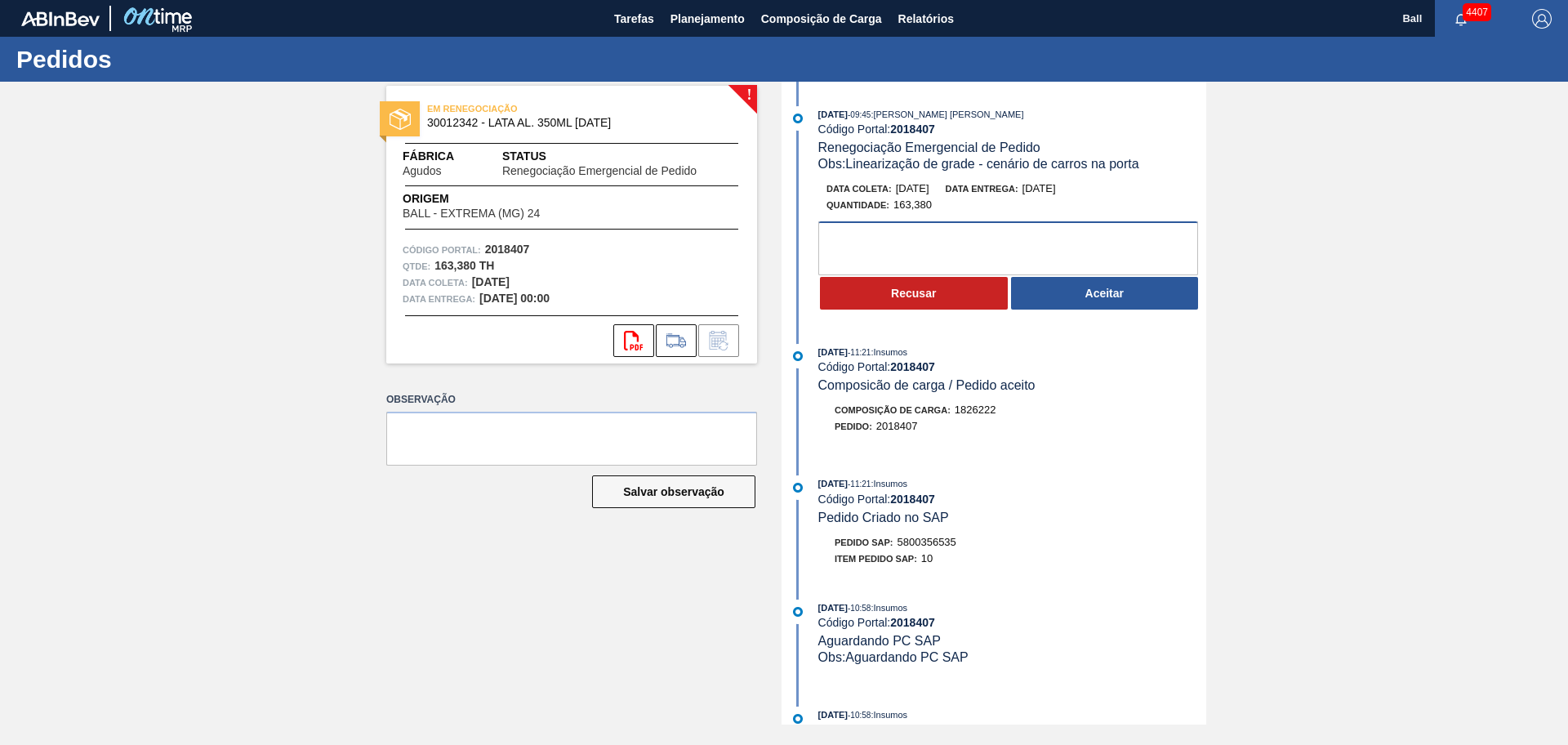
click at [1071, 240] on textarea at bounding box center [1007, 249] width 379 height 54
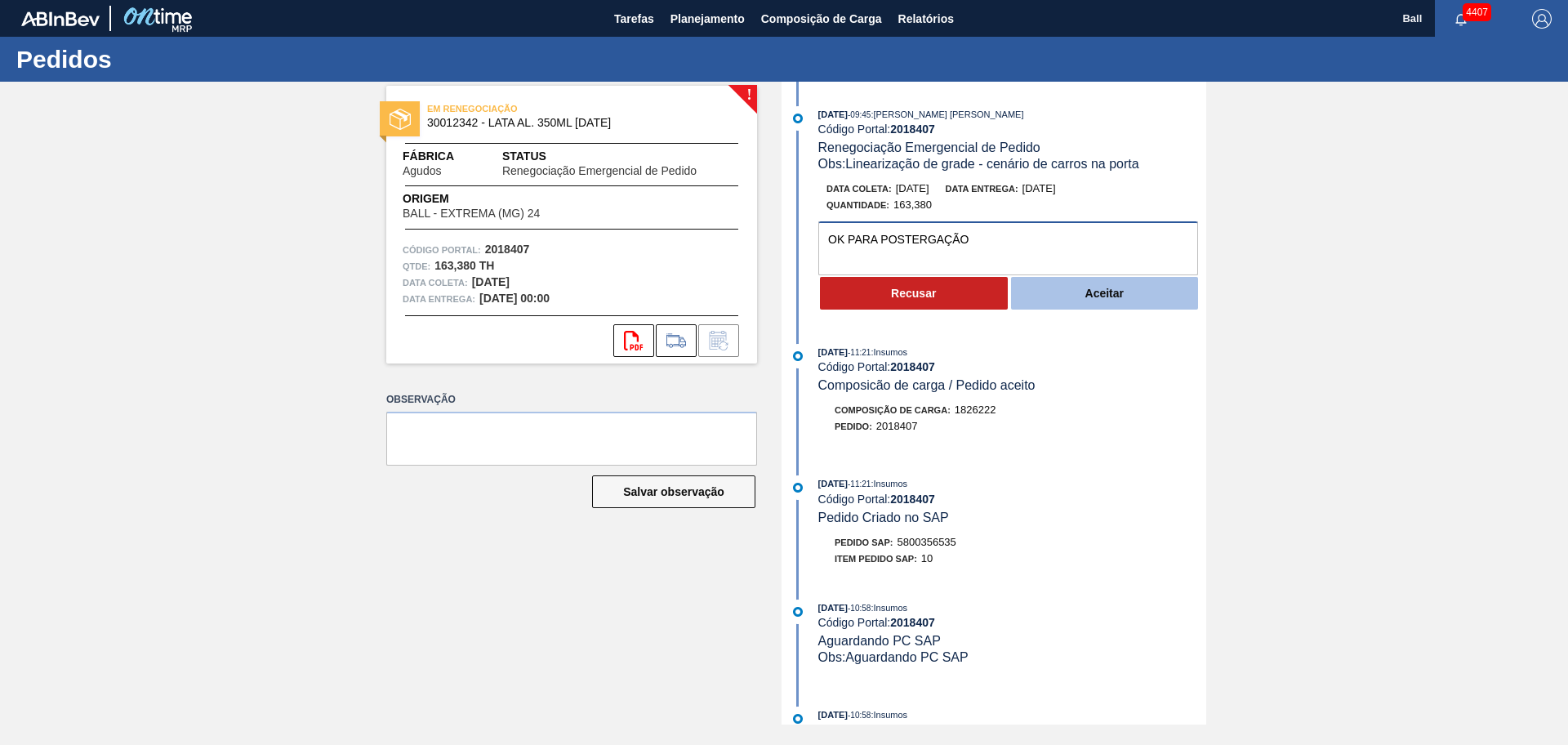
type textarea "OK PARA POSTERGAÇÃO"
click at [1090, 284] on button "Aceitar" at bounding box center [1105, 293] width 187 height 32
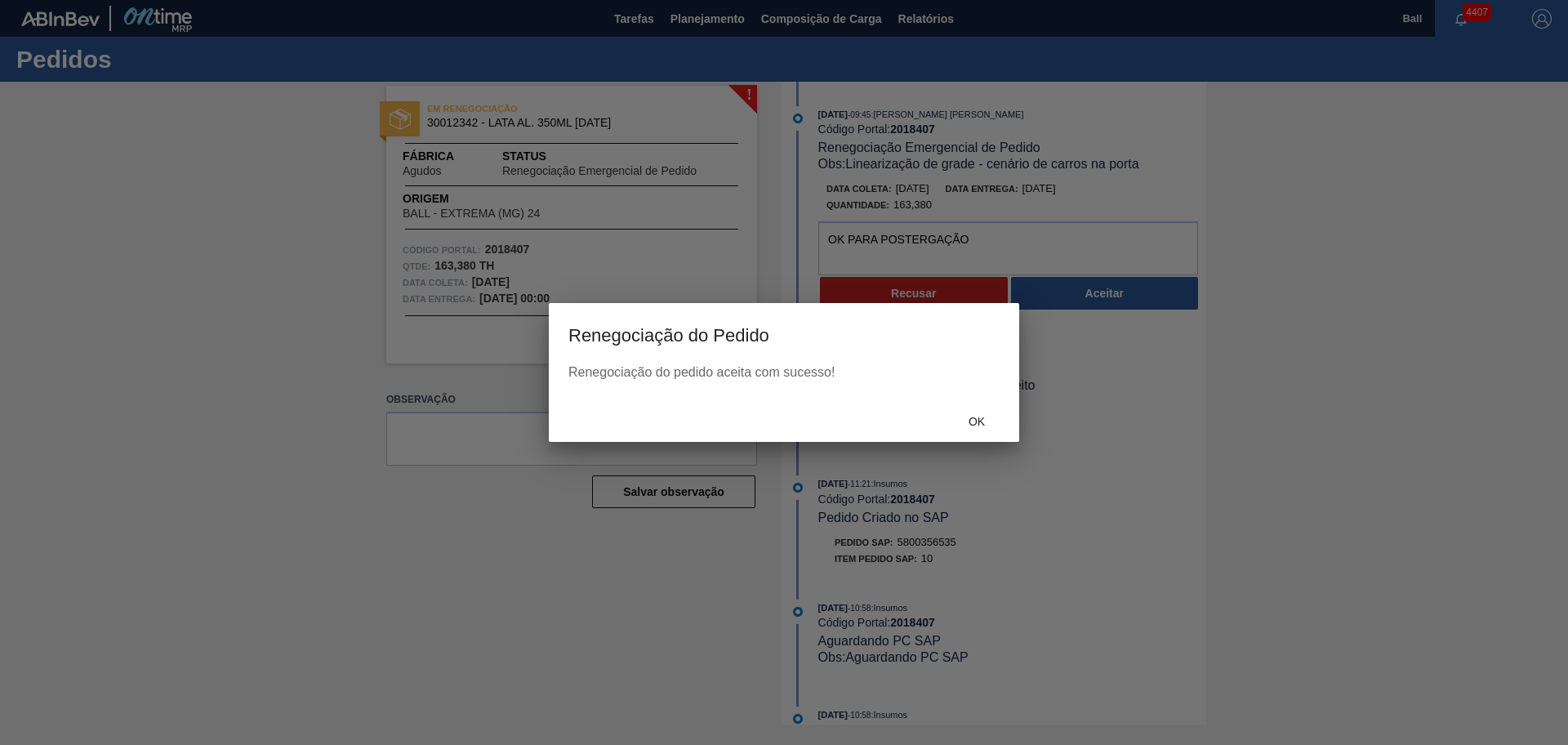
click at [985, 429] on div "Ok" at bounding box center [977, 421] width 72 height 31
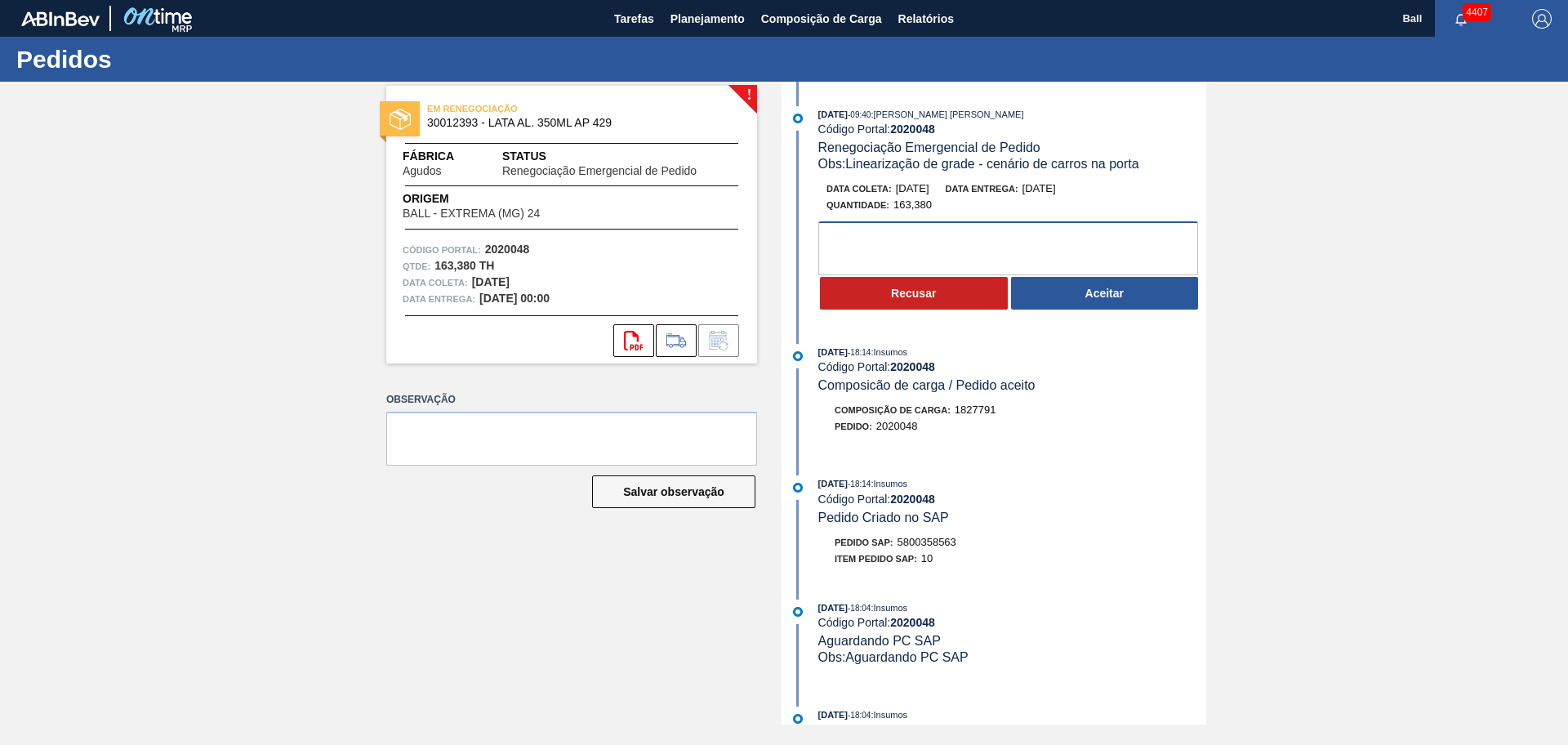
click at [855, 229] on textarea at bounding box center [1007, 249] width 379 height 54
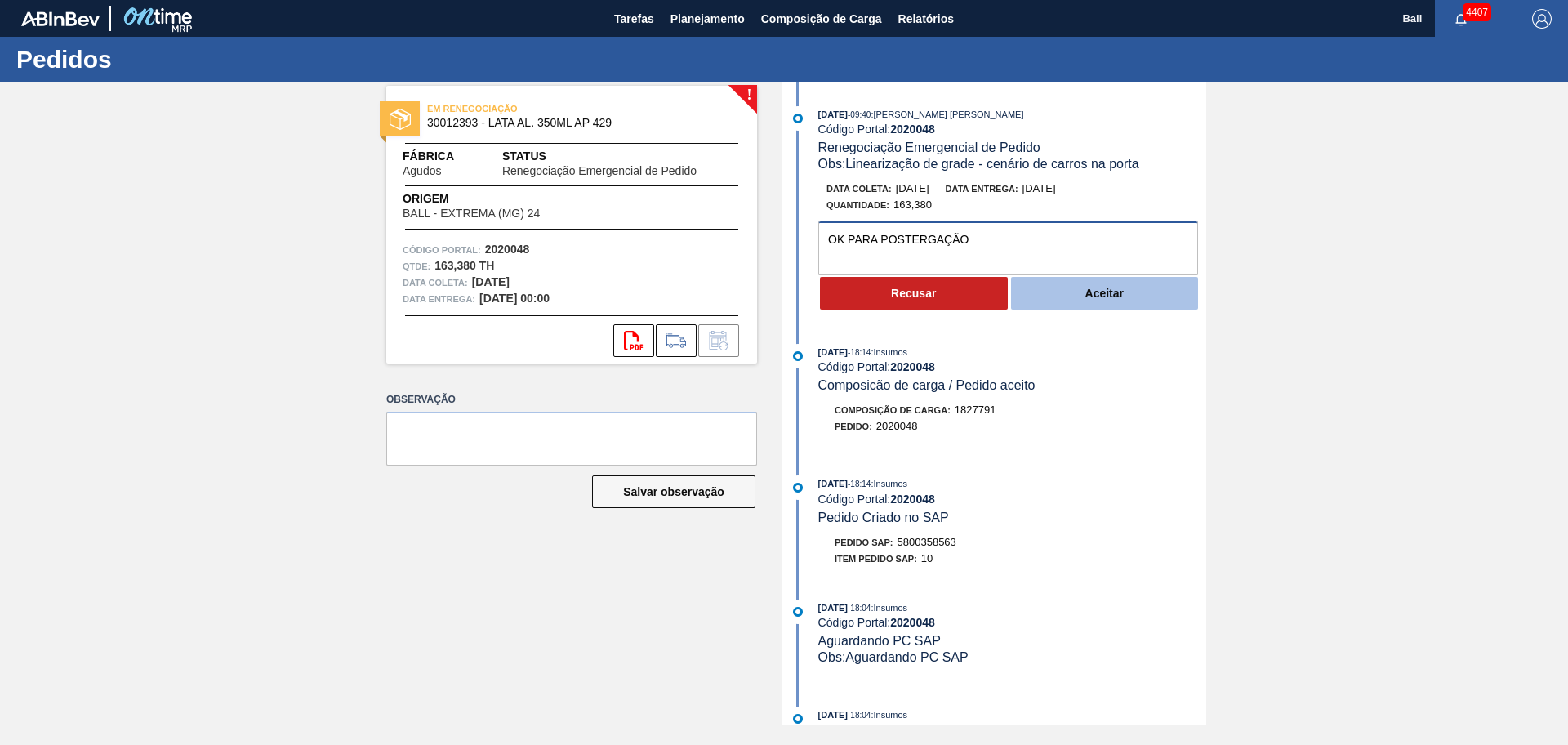
type textarea "OK PARA POSTERGAÇÃO"
click at [1069, 298] on button "Aceitar" at bounding box center [1105, 293] width 187 height 32
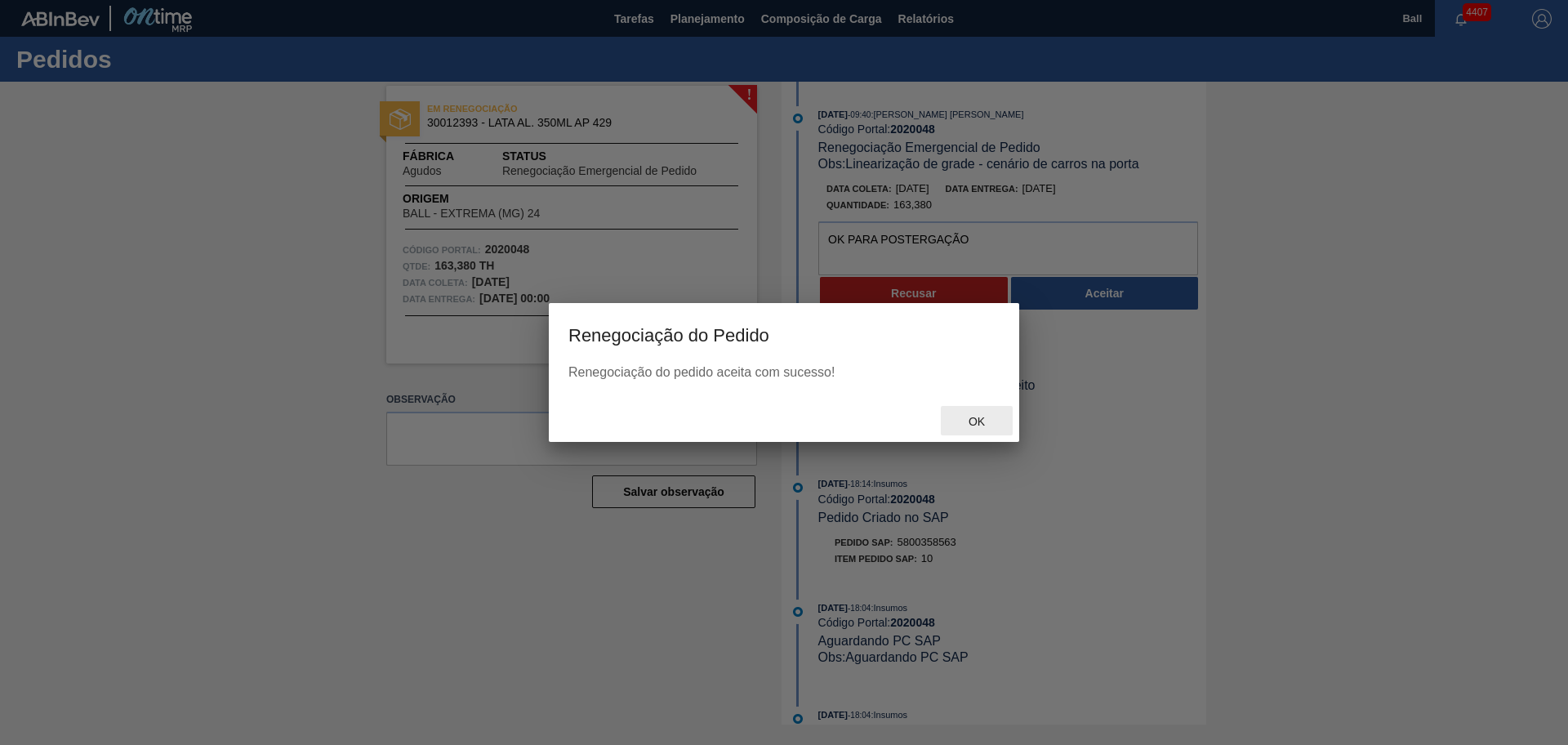
click at [980, 426] on span "Ok" at bounding box center [977, 421] width 42 height 14
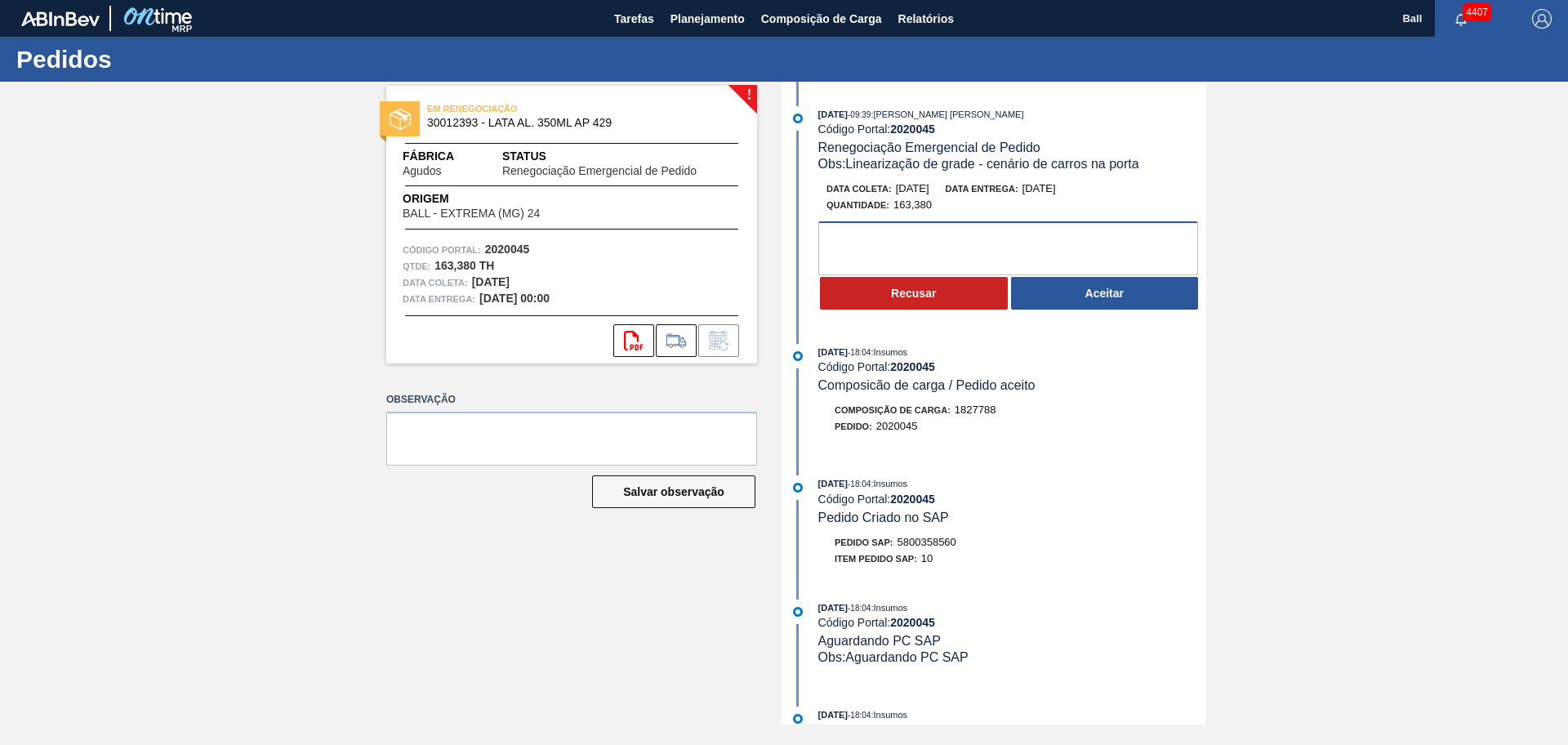
click at [886, 235] on textarea at bounding box center [1007, 249] width 379 height 54
click at [944, 240] on textarea "OK PARA POSTERAGÇÃO" at bounding box center [1007, 249] width 379 height 54
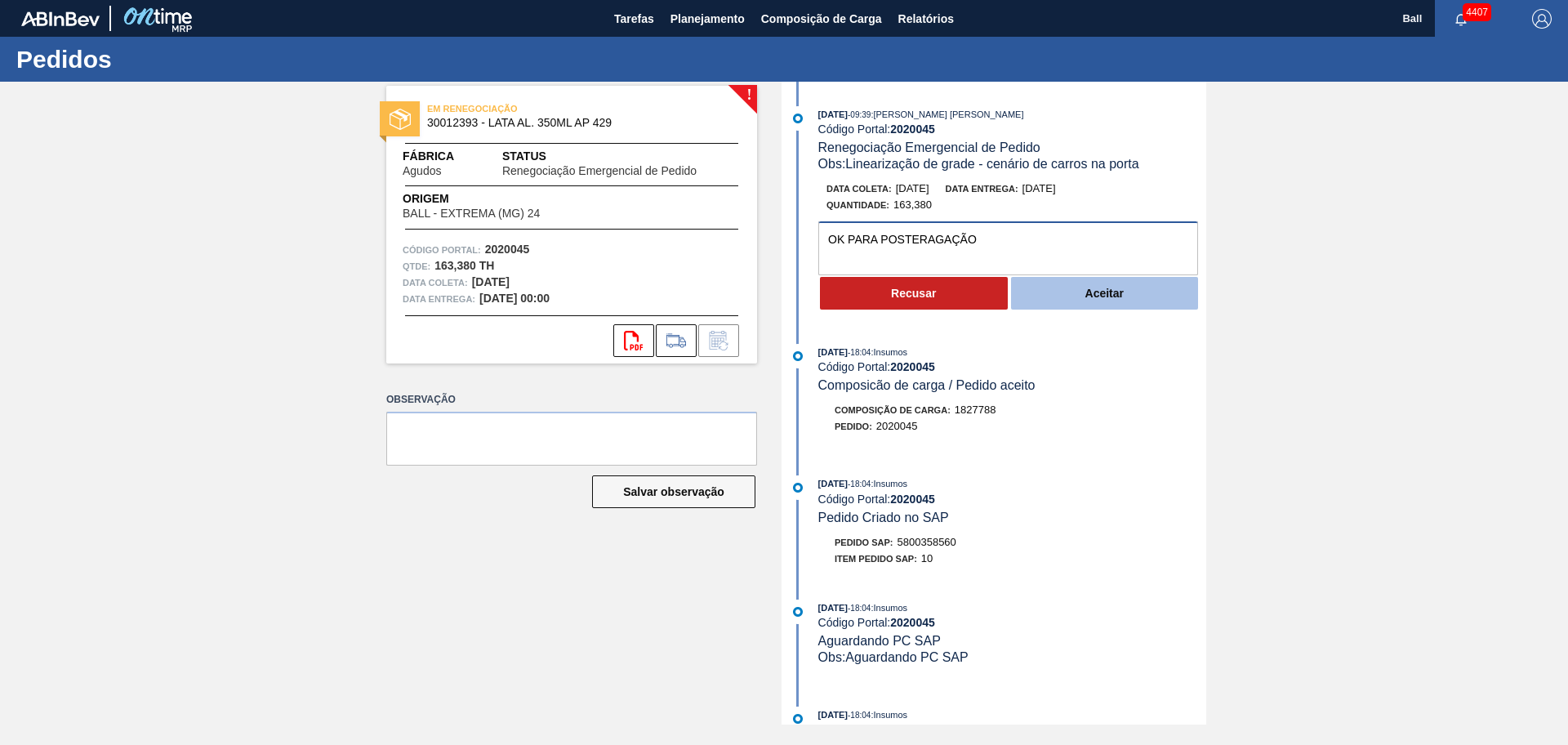
type textarea "OK PARA POSTERAGAÇÃO"
click at [1041, 293] on button "Aceitar" at bounding box center [1105, 293] width 187 height 32
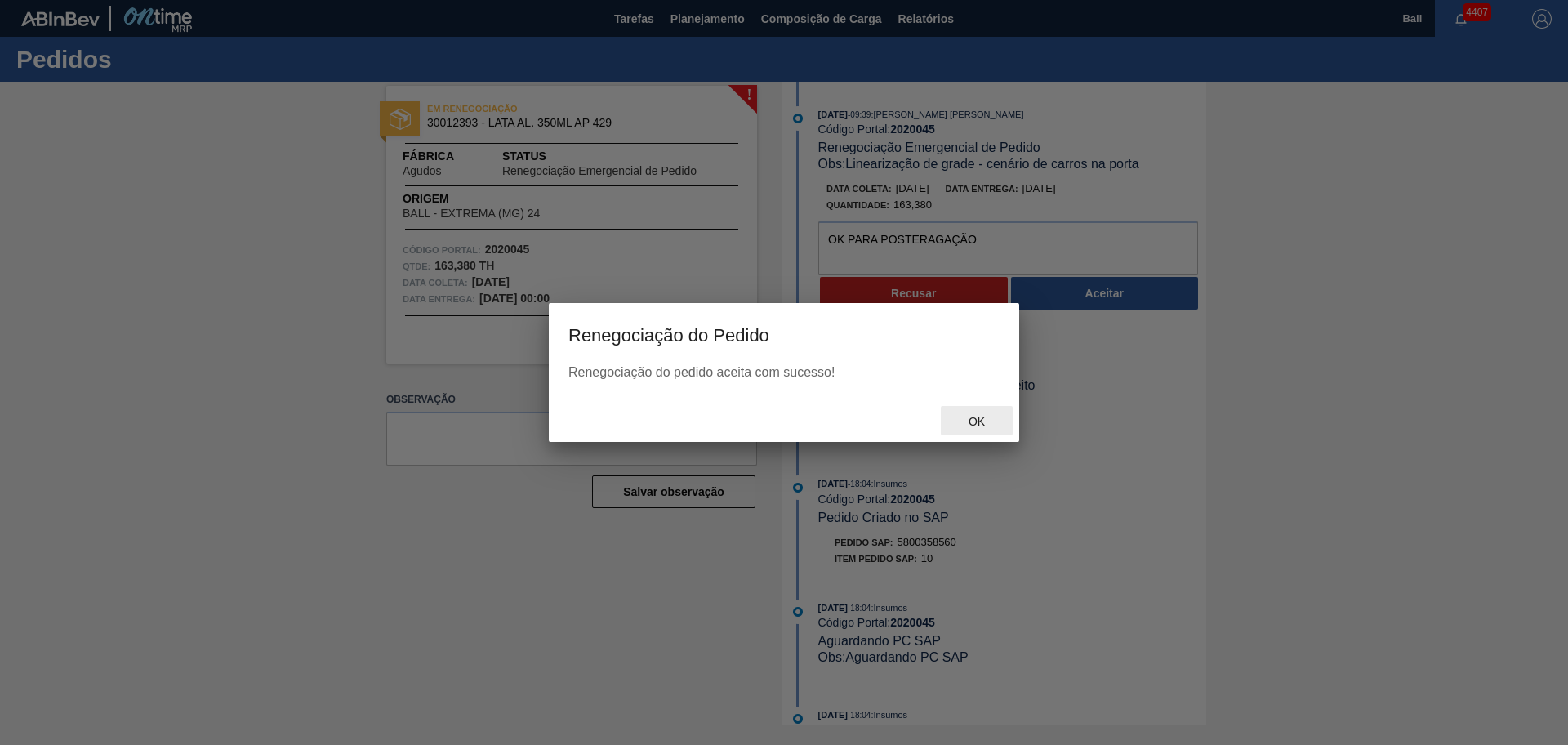
click at [971, 416] on span "Ok" at bounding box center [977, 421] width 42 height 14
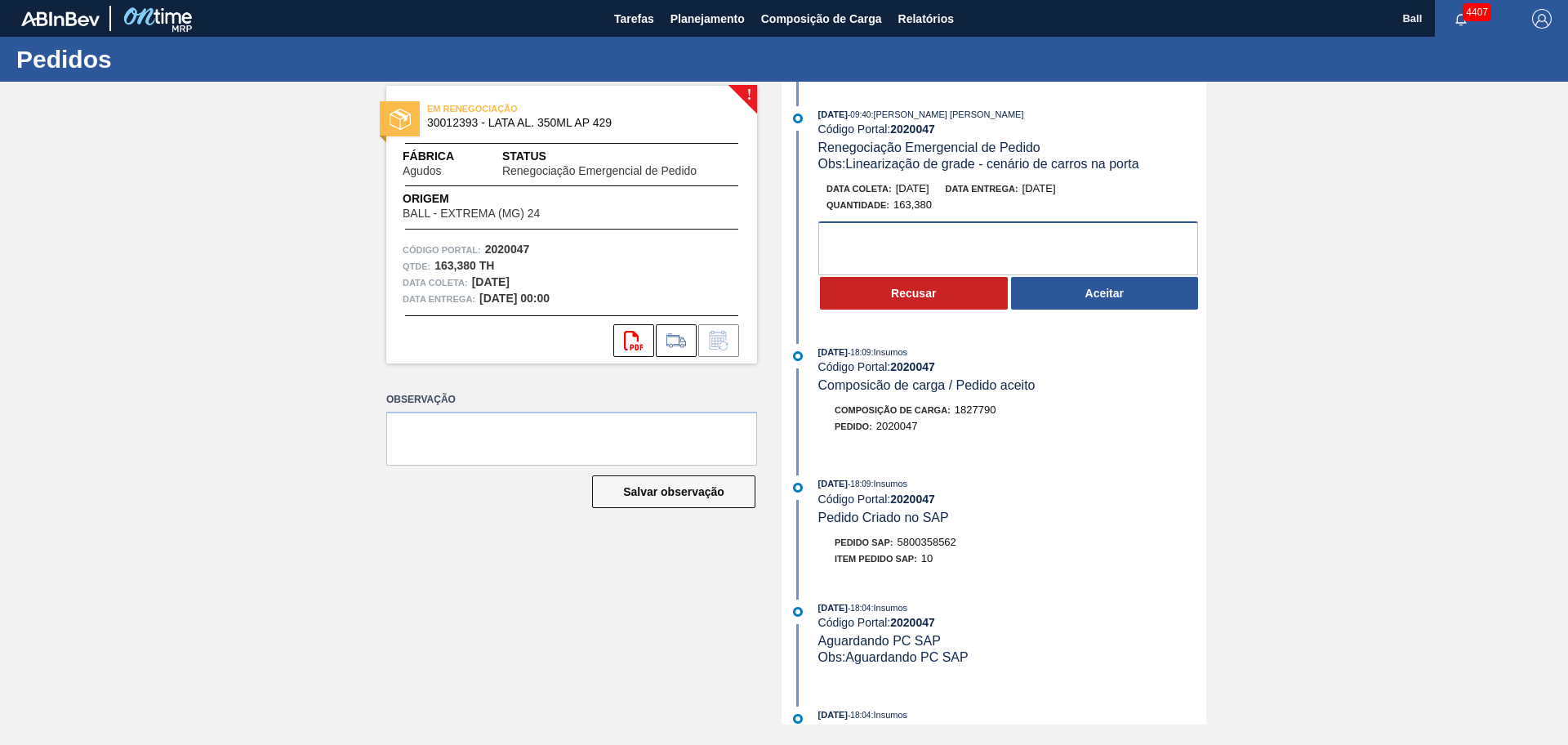
click at [872, 240] on textarea at bounding box center [1007, 249] width 379 height 54
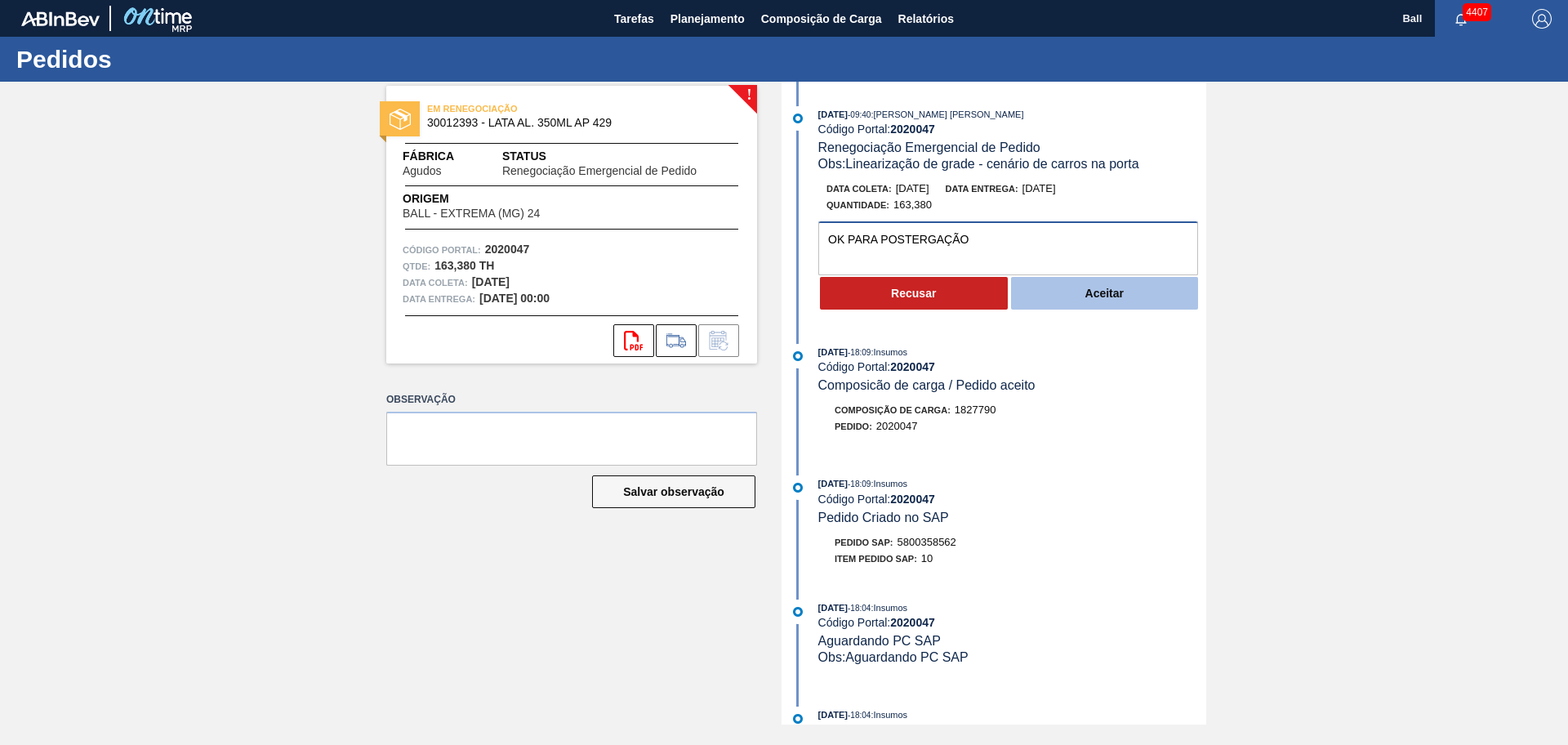
type textarea "OK PARA POSTERGAÇÃO"
click at [1108, 296] on button "Aceitar" at bounding box center [1105, 293] width 187 height 32
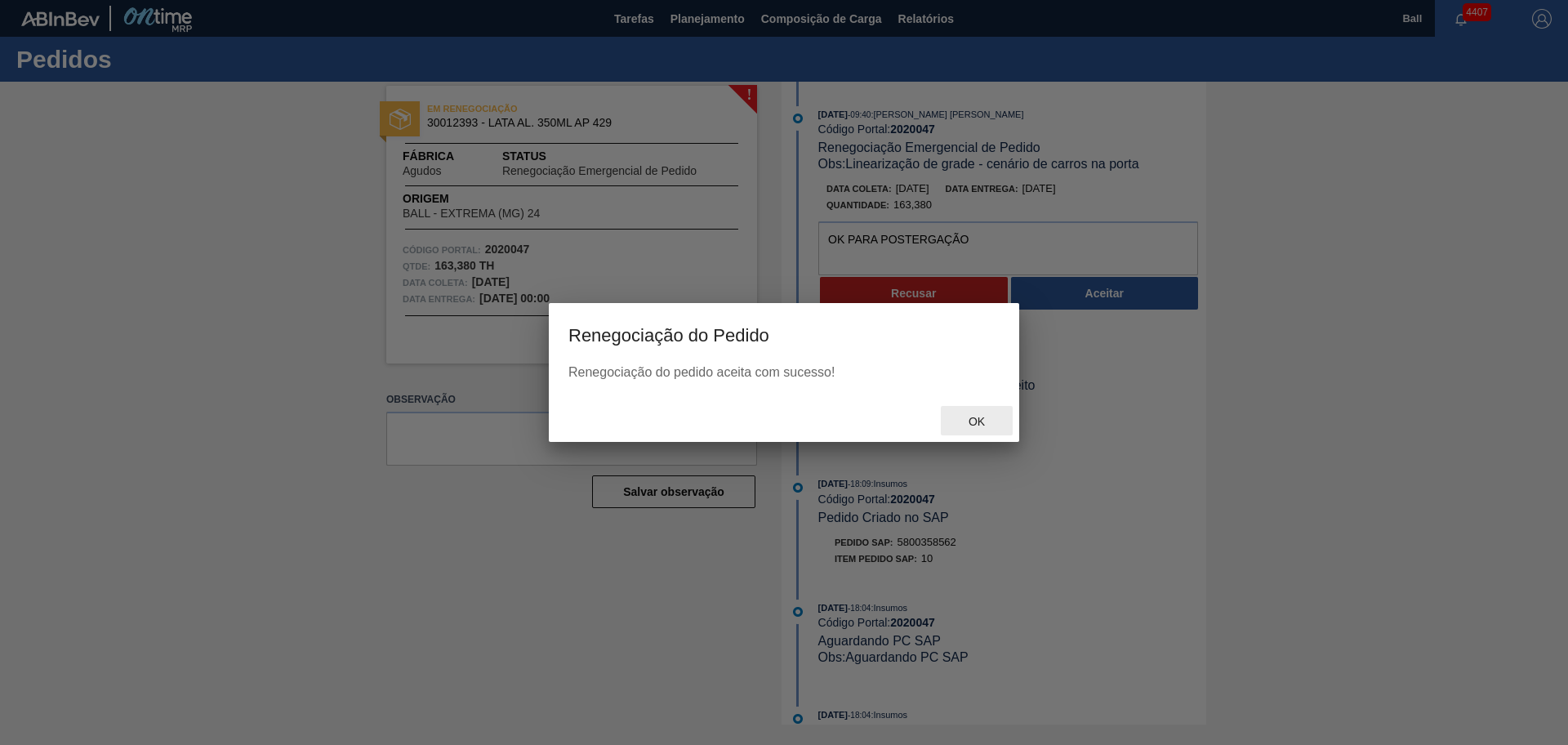
click at [969, 426] on span "Ok" at bounding box center [977, 421] width 42 height 14
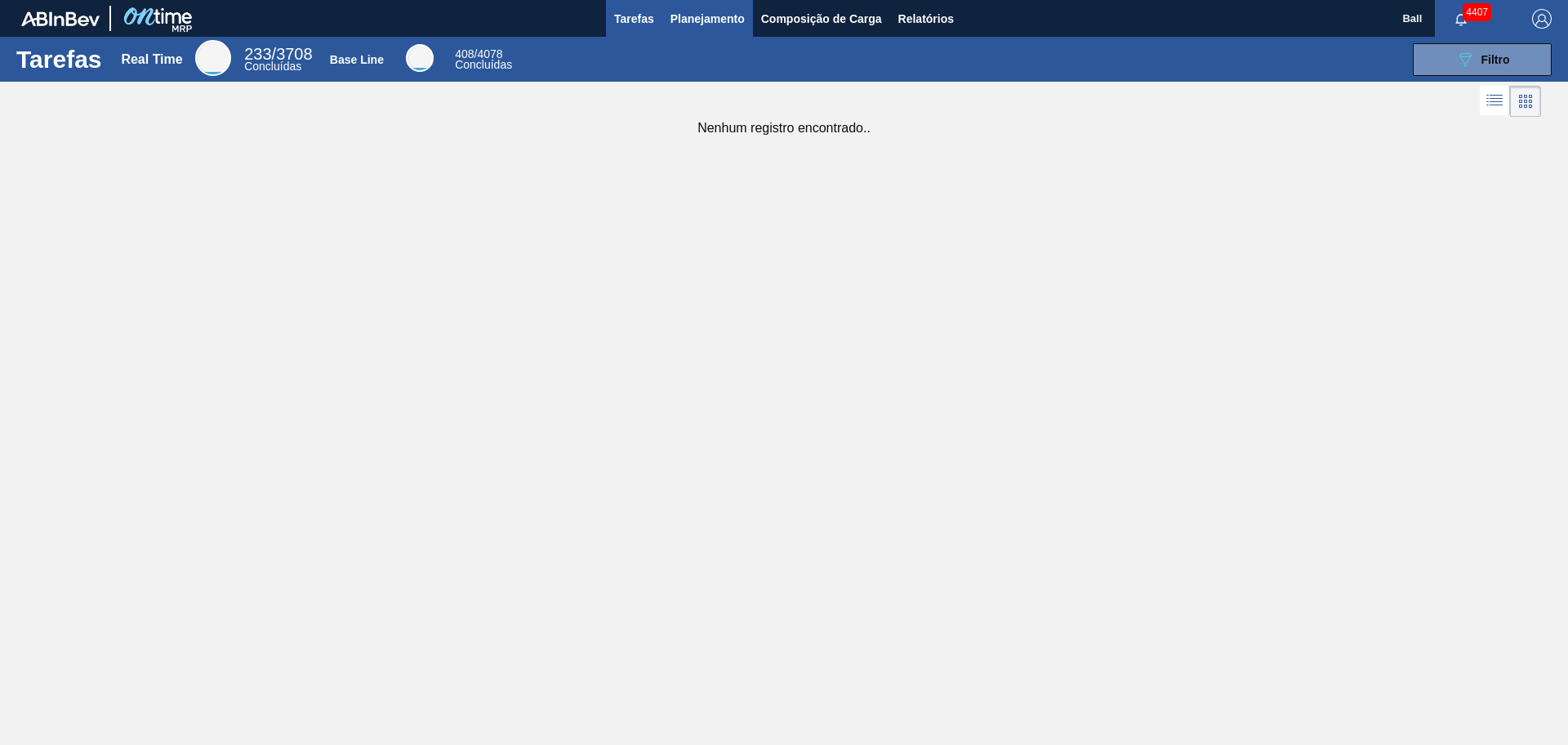
click at [725, 14] on span "Planejamento" at bounding box center [707, 19] width 74 height 20
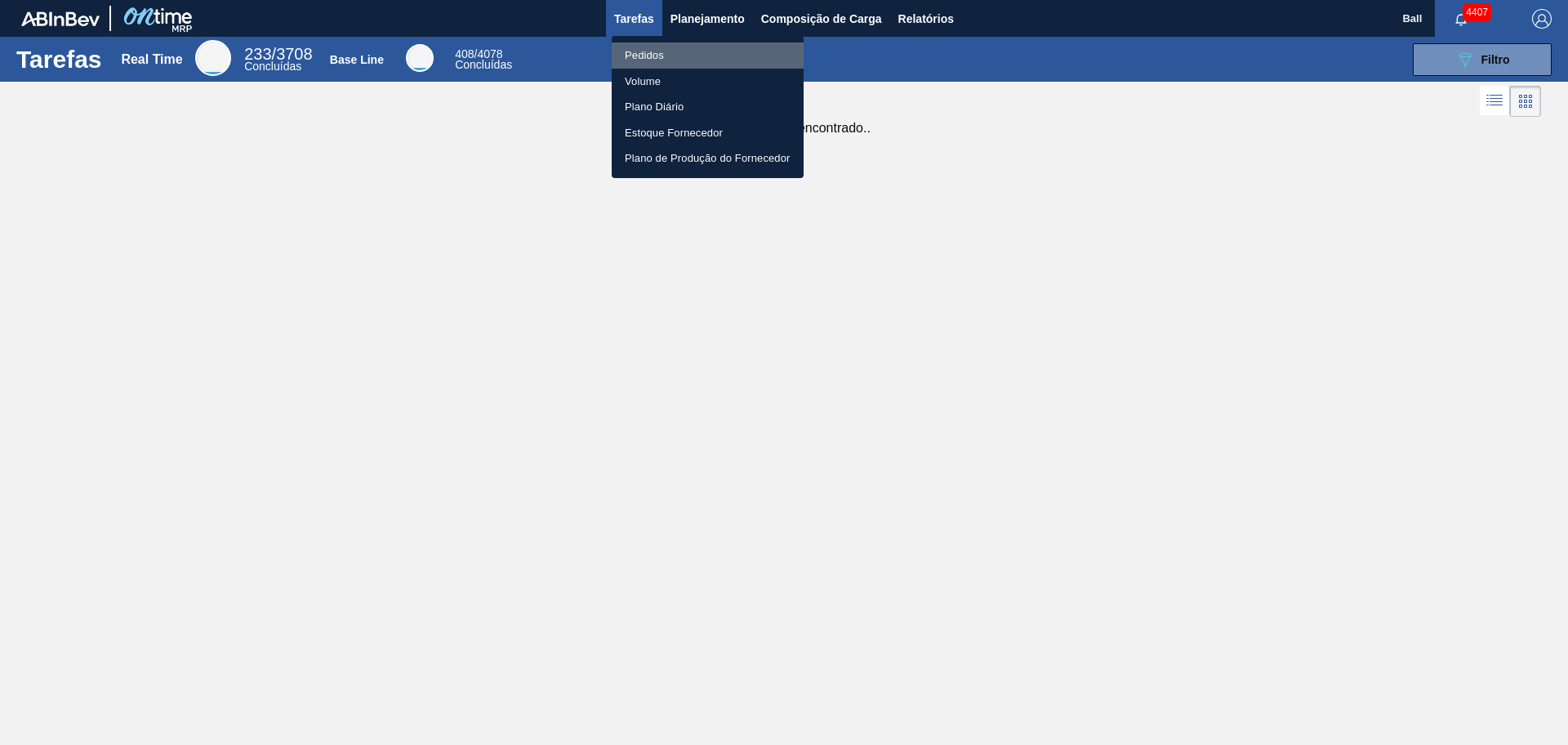
click at [651, 50] on li "Pedidos" at bounding box center [707, 55] width 192 height 26
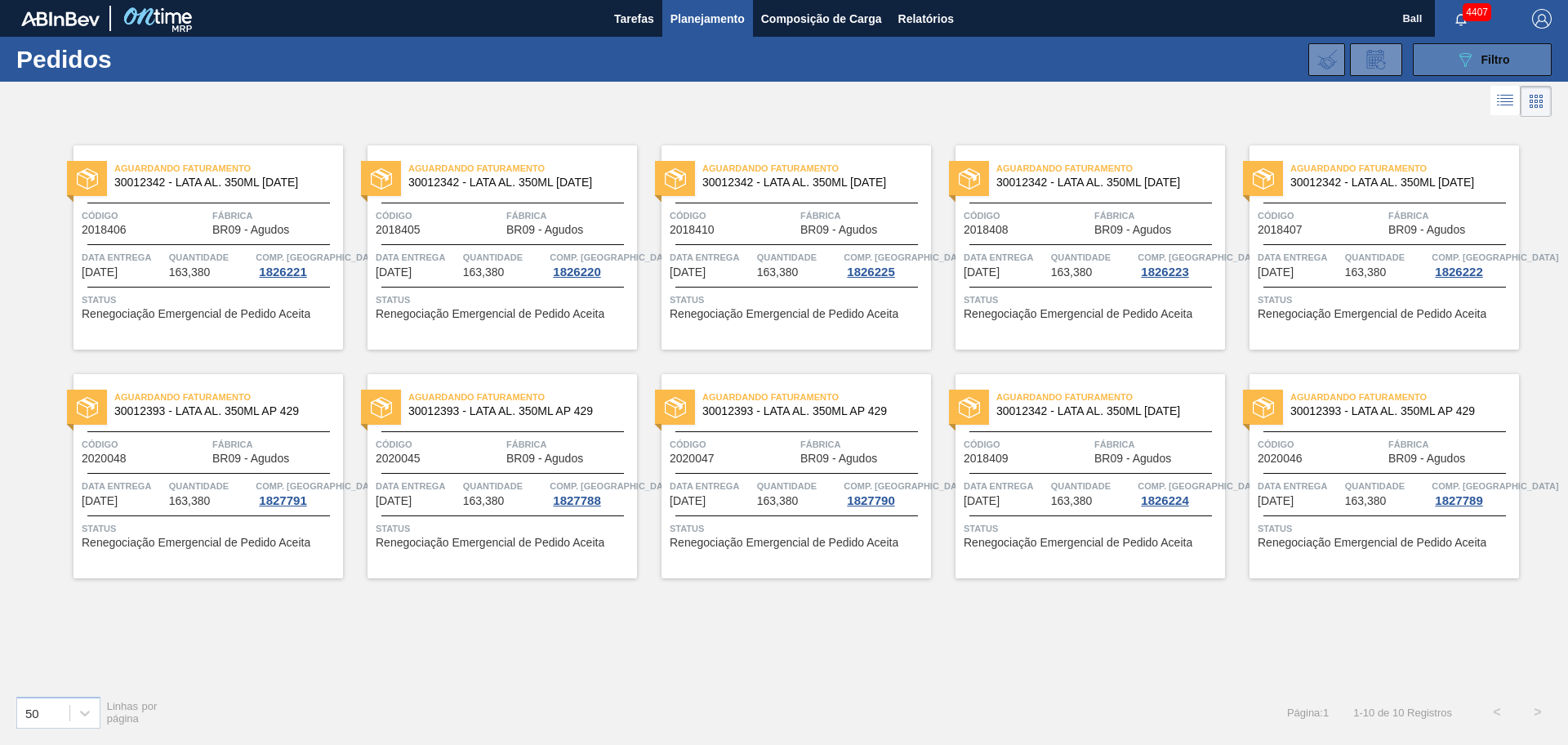
click at [1505, 54] on span "Filtro" at bounding box center [1496, 59] width 29 height 14
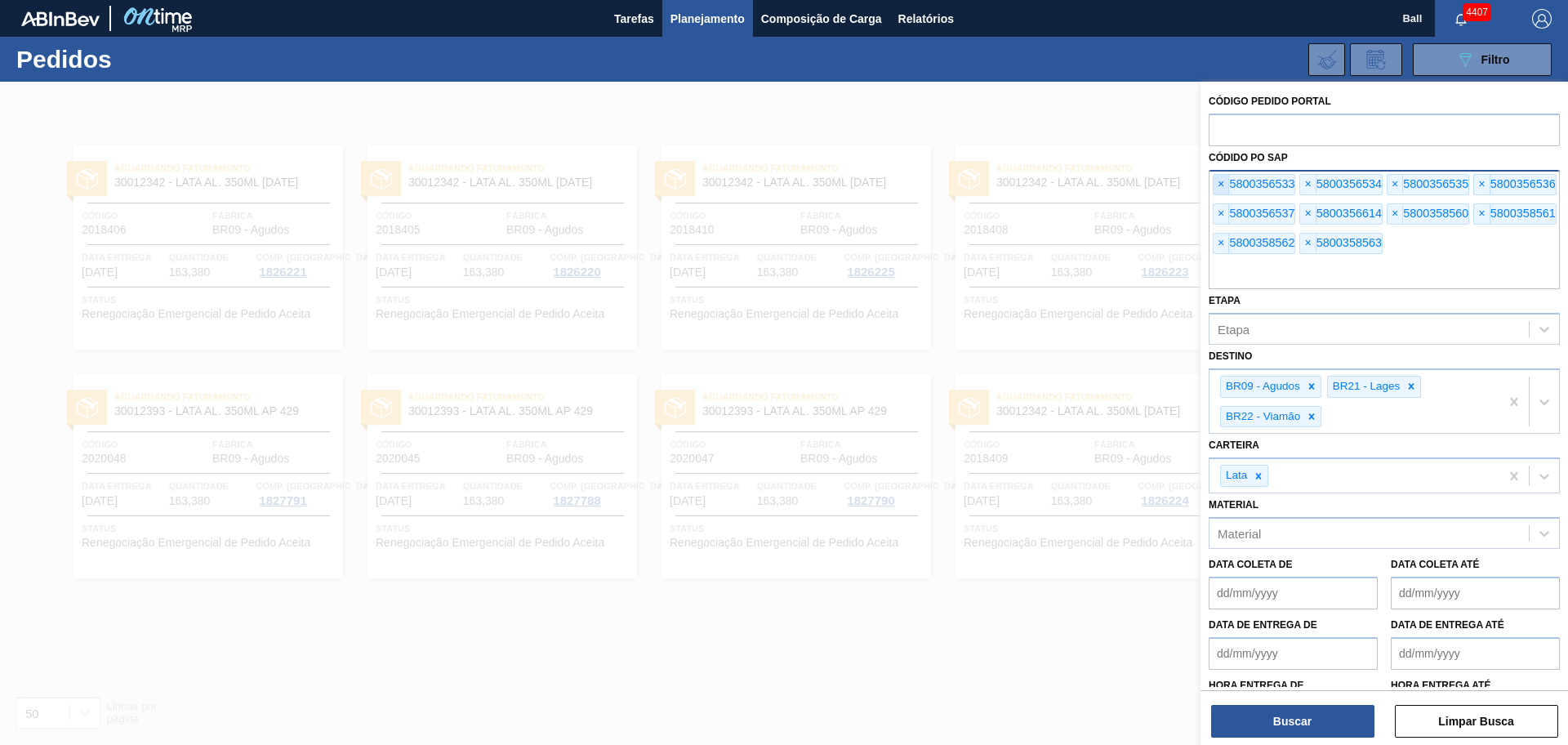
click at [1225, 183] on span "×" at bounding box center [1221, 185] width 15 height 20
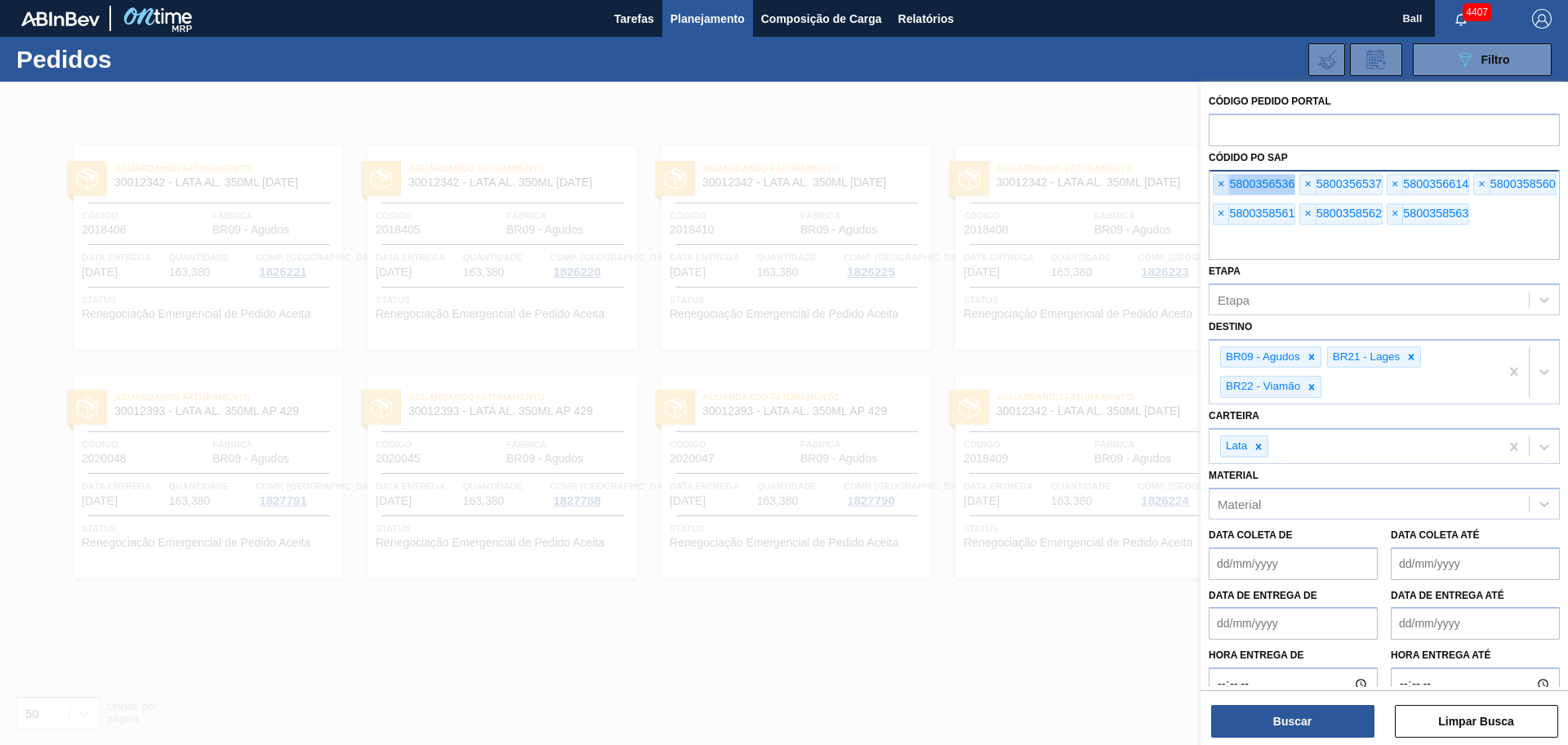
click at [1225, 183] on span "×" at bounding box center [1221, 185] width 15 height 20
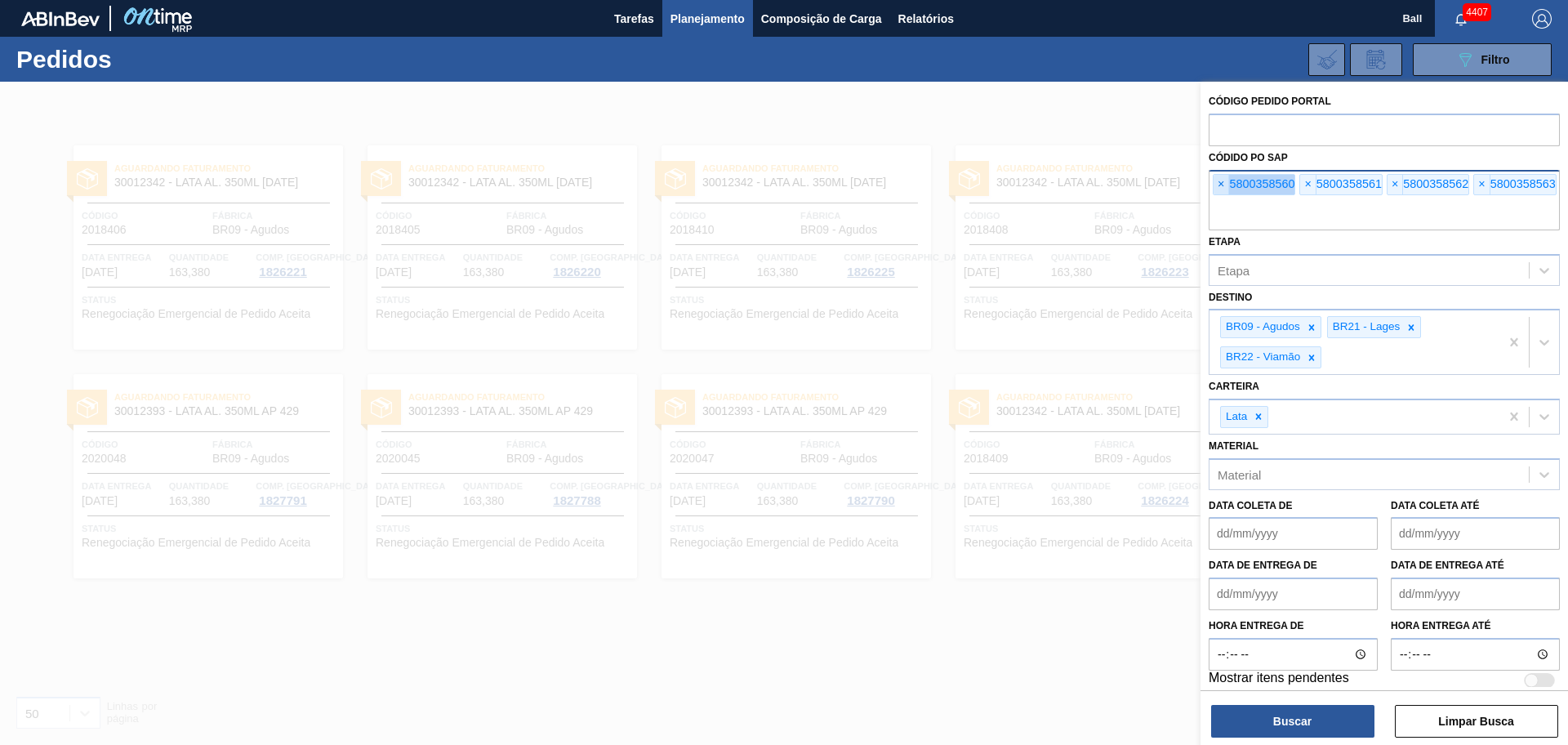
click at [1225, 183] on span "×" at bounding box center [1221, 185] width 15 height 20
click at [1225, 199] on input "text" at bounding box center [1384, 214] width 351 height 31
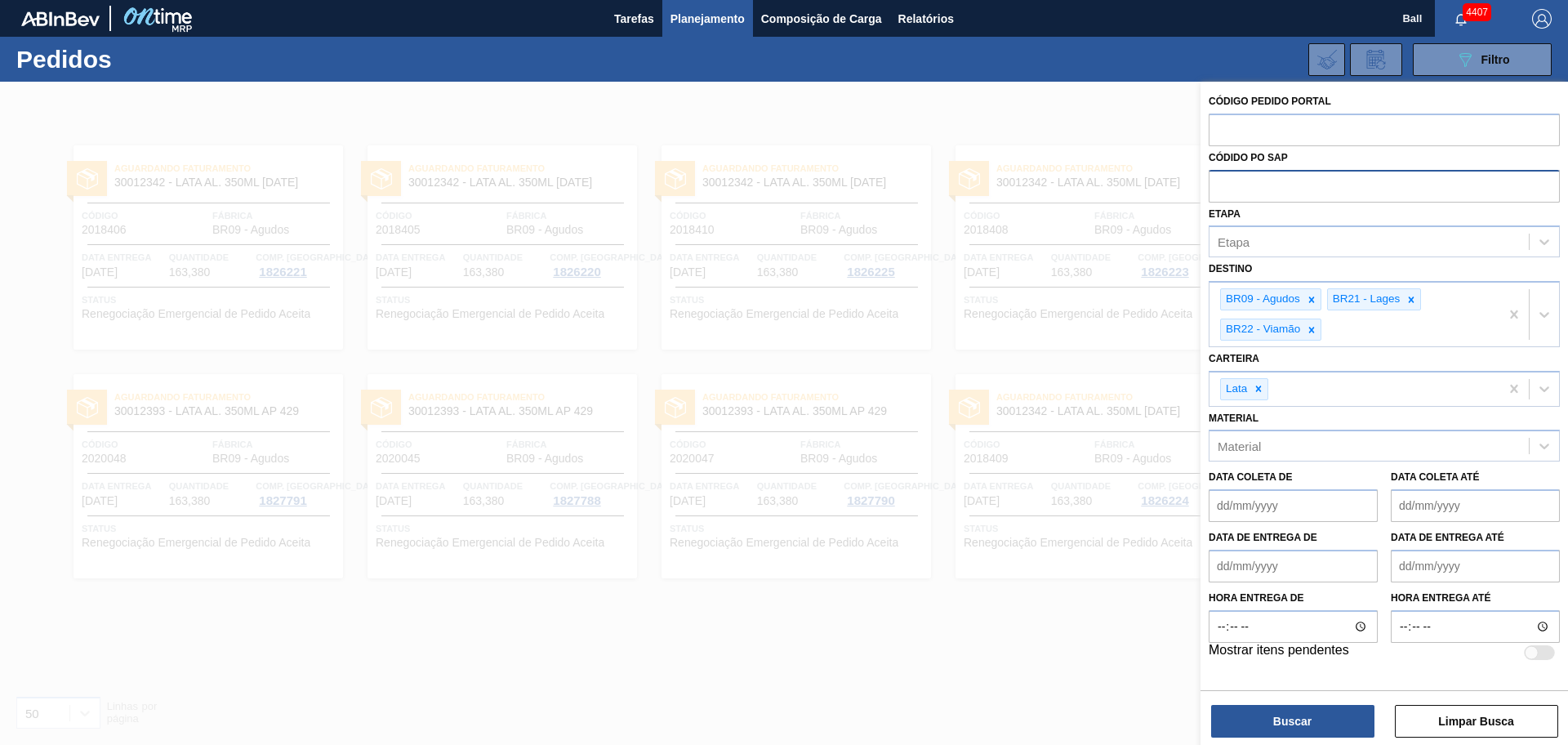
click at [1225, 183] on input "text" at bounding box center [1384, 186] width 351 height 31
paste input "text"
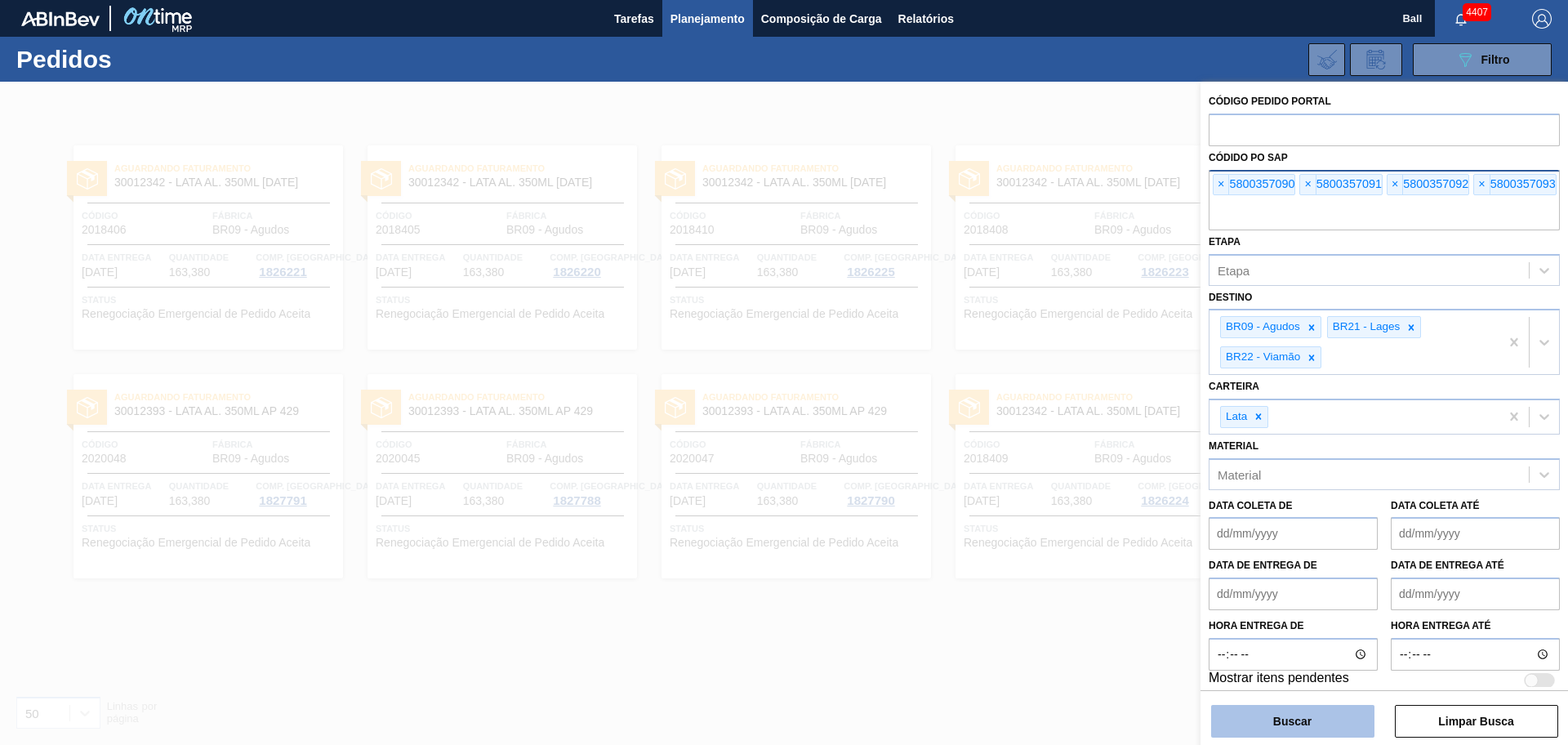
click at [1296, 707] on button "Buscar" at bounding box center [1292, 721] width 163 height 32
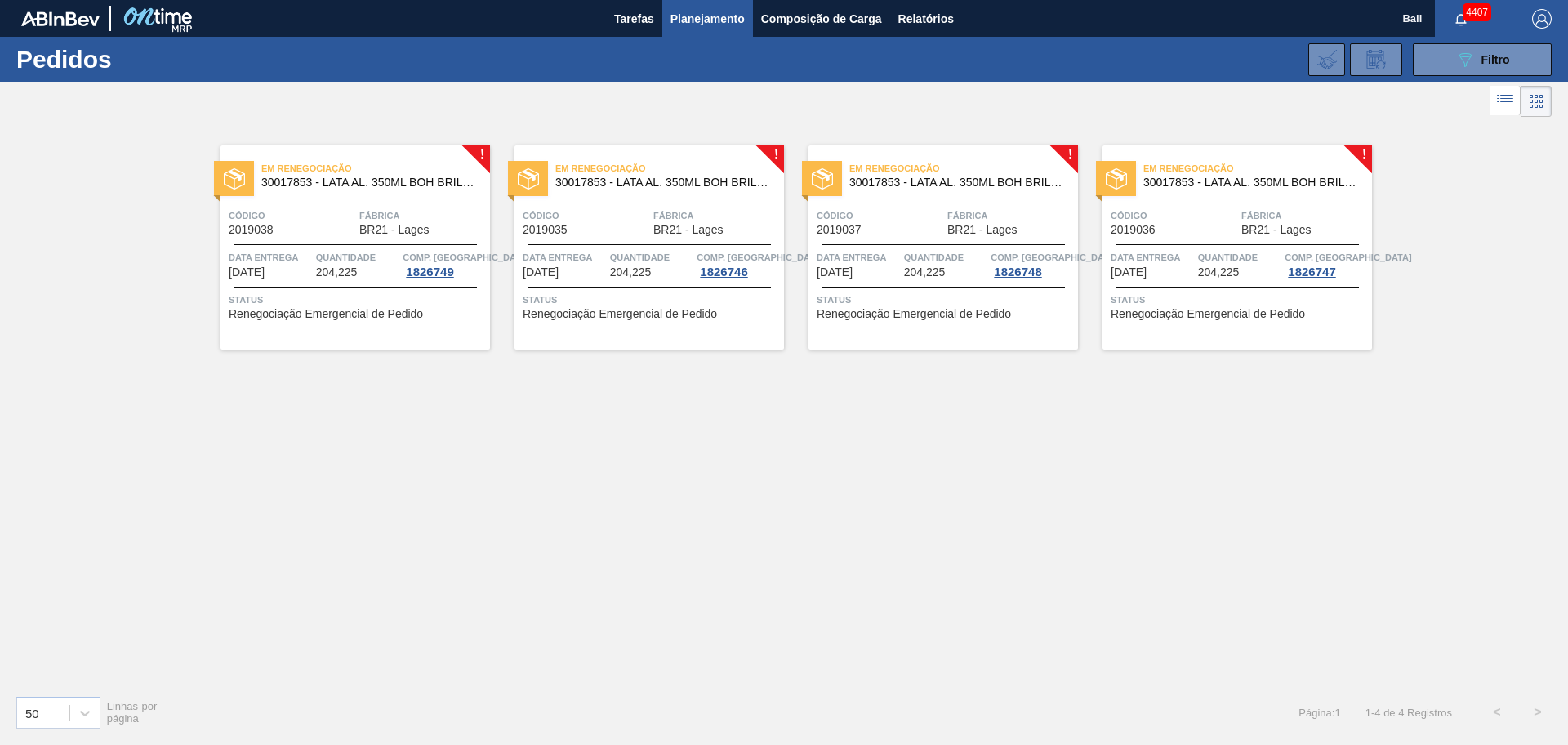
drag, startPoint x: 355, startPoint y: 271, endPoint x: 383, endPoint y: 271, distance: 28.0
click at [355, 271] on span "204,225" at bounding box center [337, 272] width 41 height 13
click at [579, 224] on div "Código 2019035" at bounding box center [586, 222] width 126 height 29
click at [914, 249] on span "Quantidade" at bounding box center [945, 257] width 83 height 16
click at [1264, 259] on span "Quantidade" at bounding box center [1240, 257] width 83 height 16
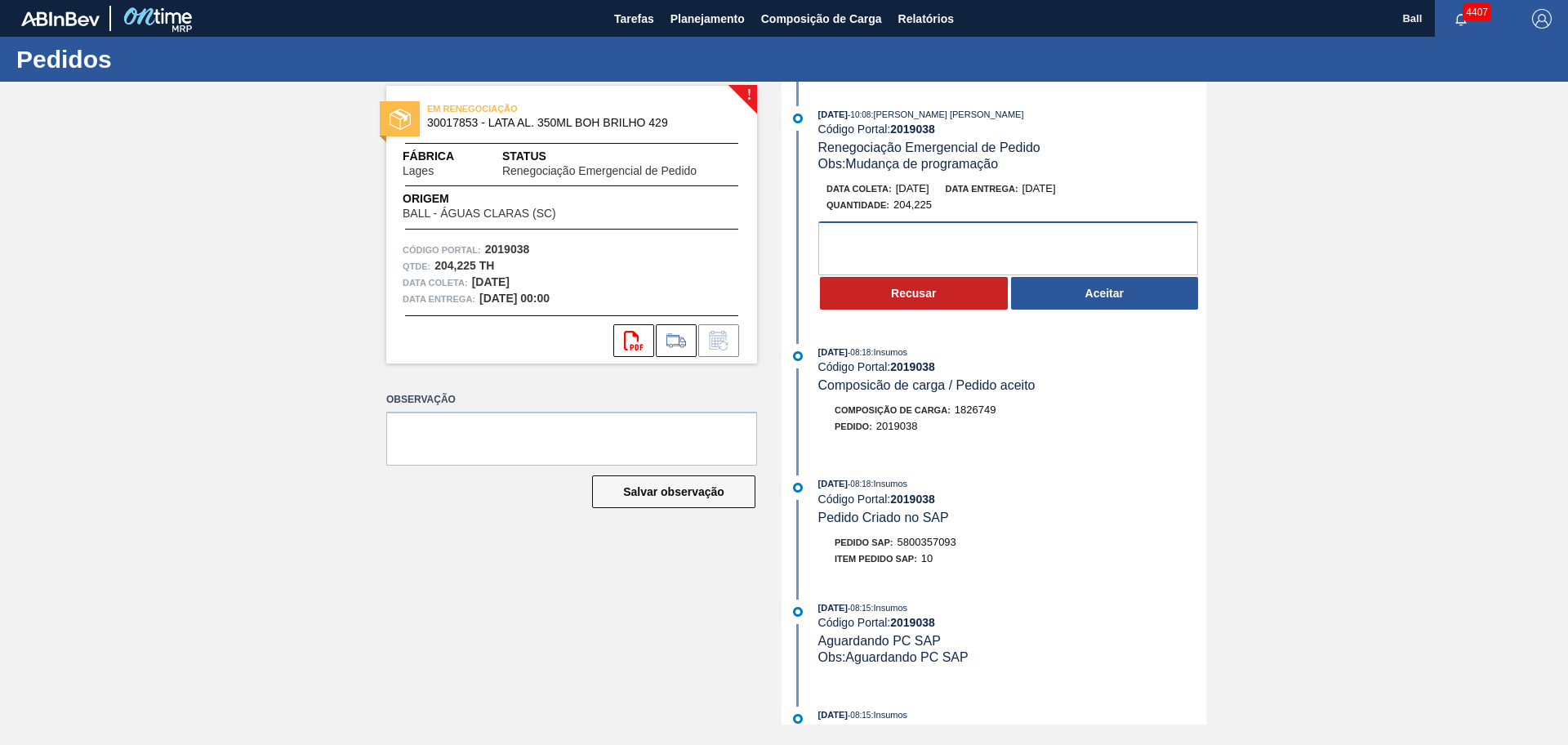
click at [1076, 232] on textarea at bounding box center [1007, 249] width 379 height 54
type textarea "OK PARA POSTERGAÇÃO"
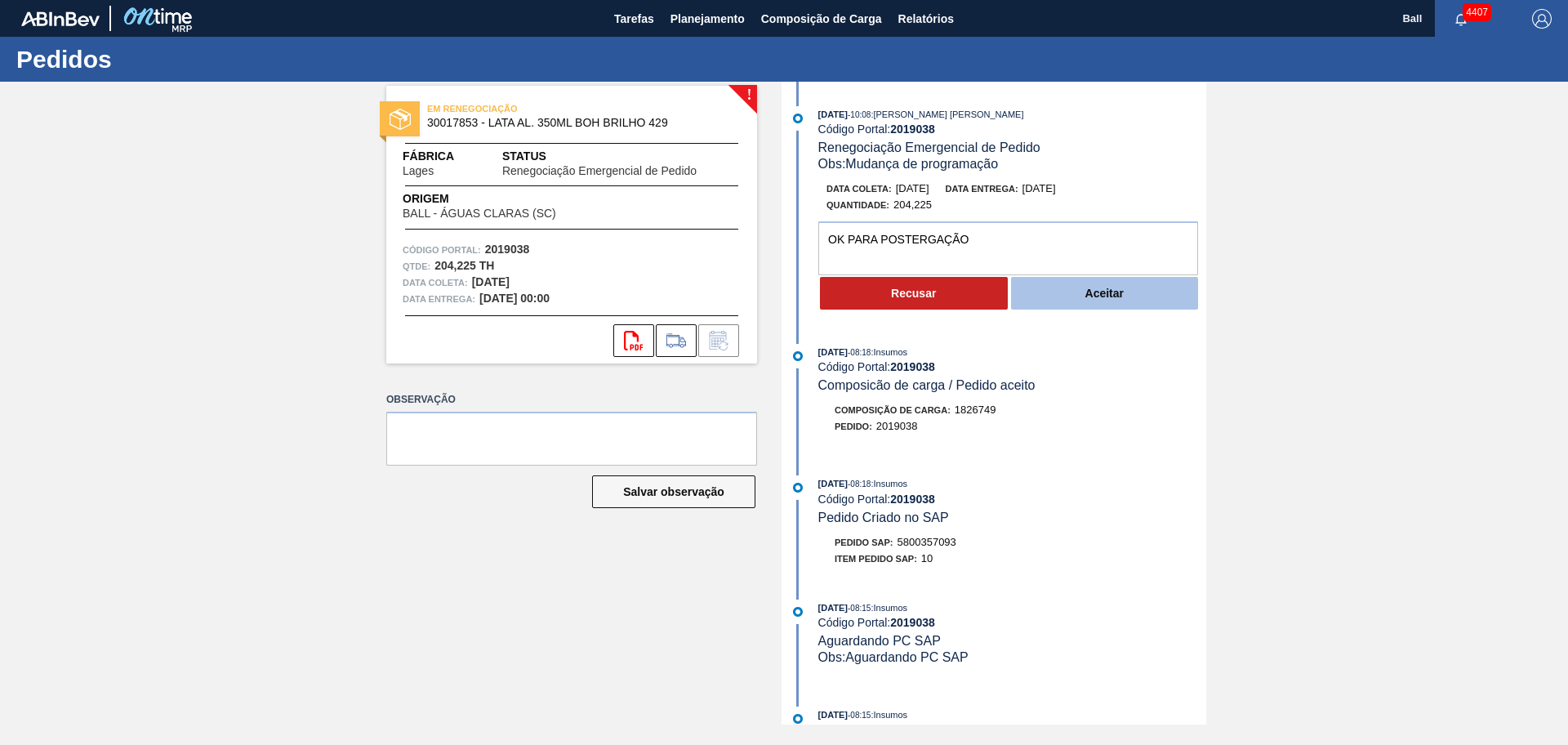
click at [1082, 307] on button "Aceitar" at bounding box center [1105, 293] width 187 height 32
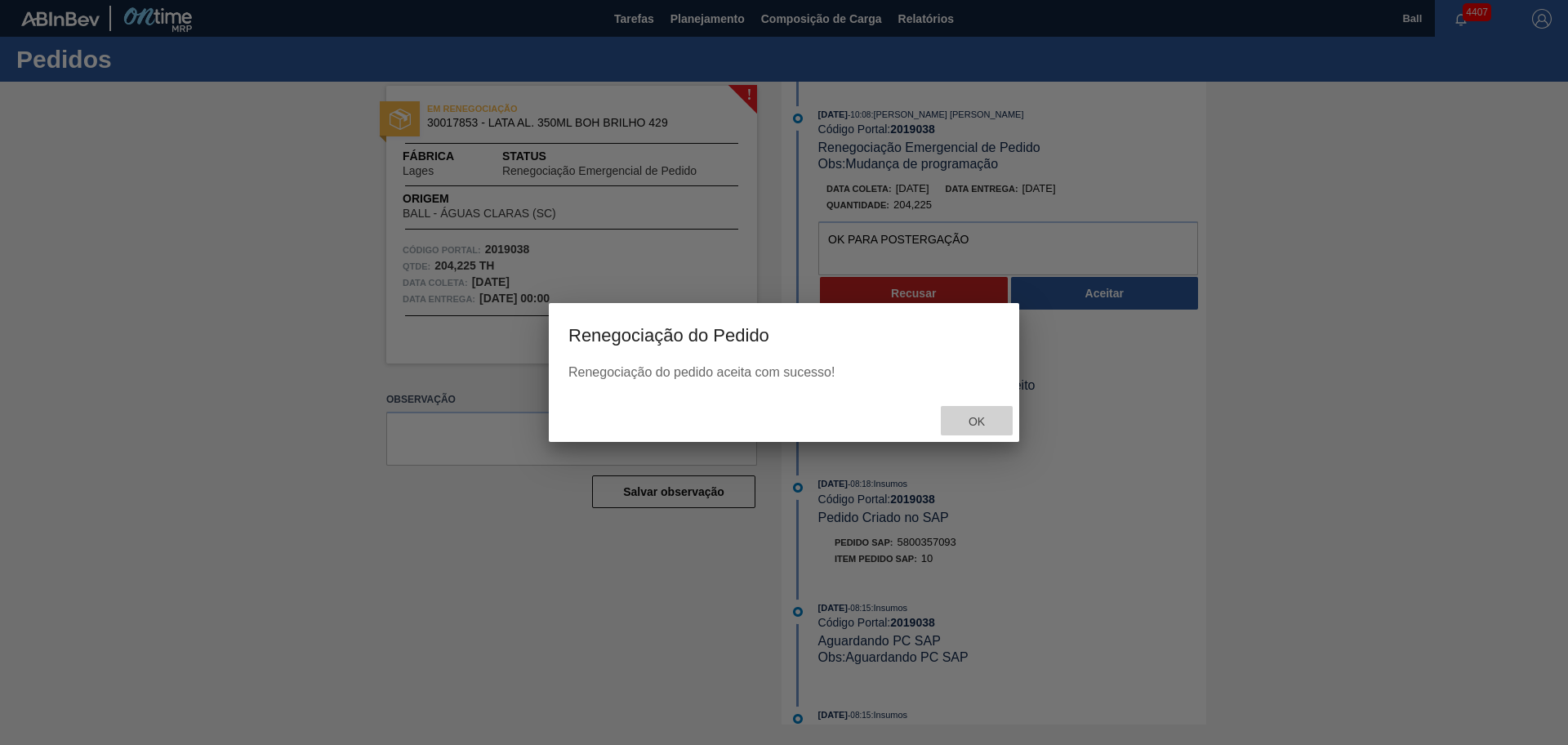
click at [970, 419] on span "Ok" at bounding box center [977, 421] width 42 height 14
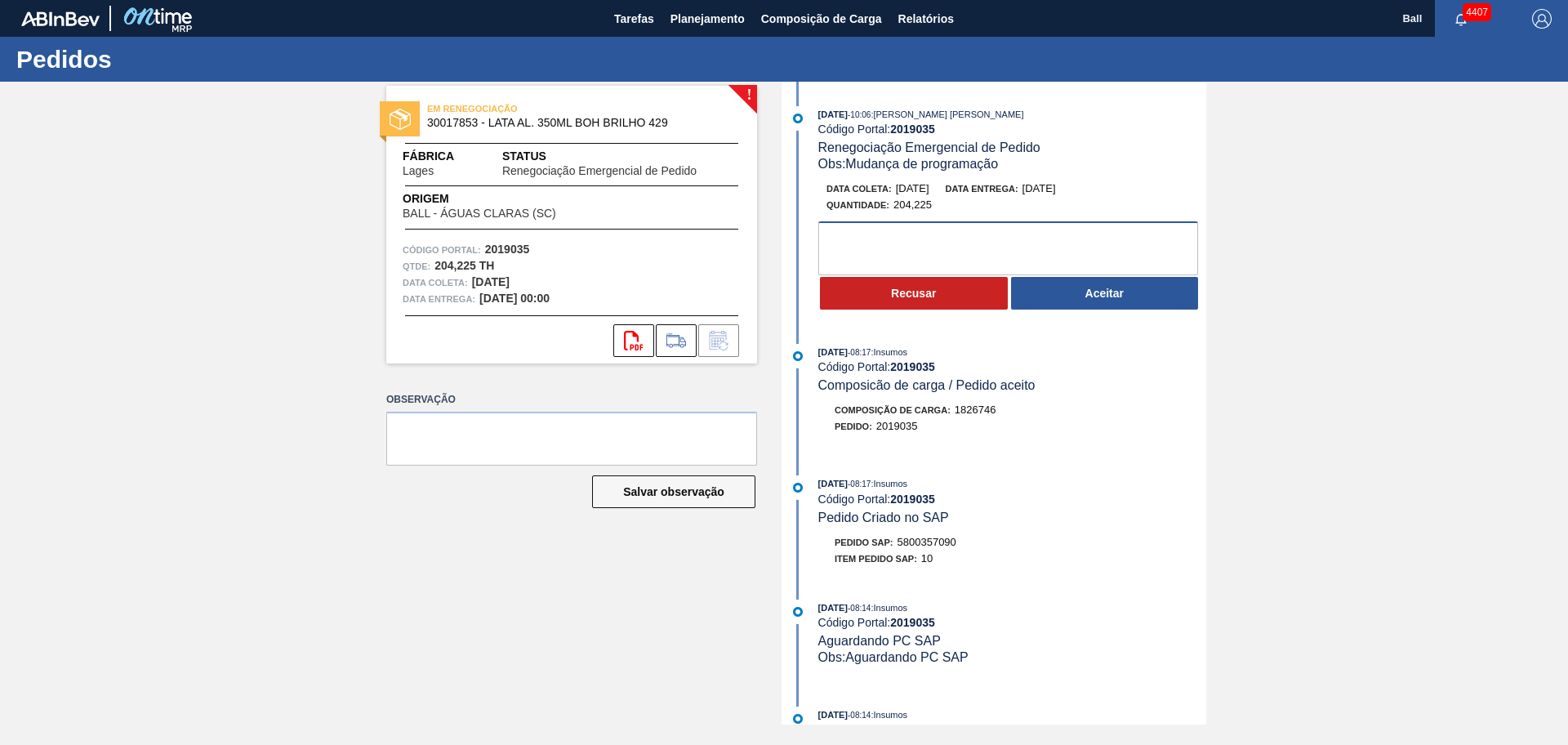
click at [1001, 251] on textarea at bounding box center [1007, 249] width 379 height 54
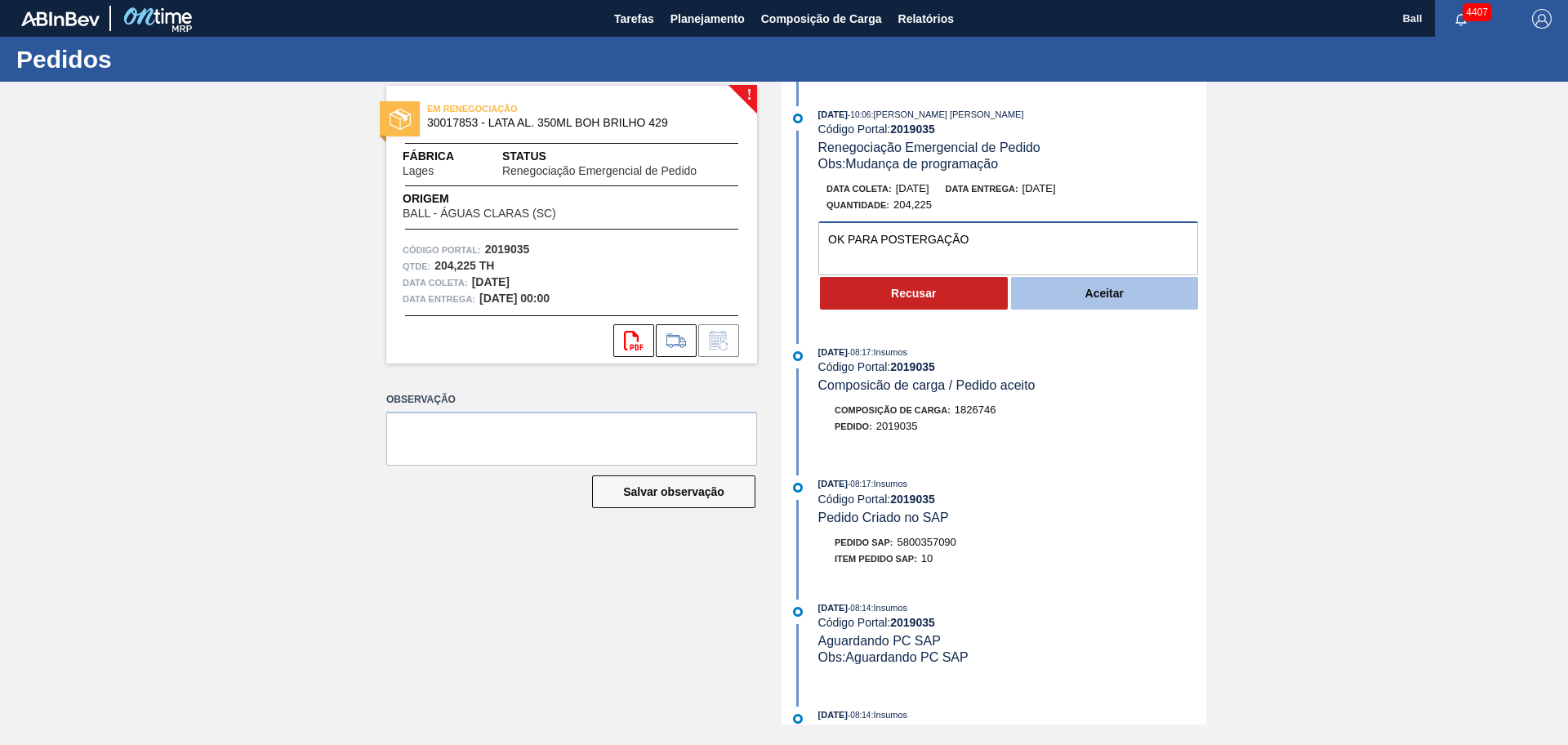
type textarea "OK PARA POSTERGAÇÃO"
click at [1052, 291] on button "Aceitar" at bounding box center [1105, 293] width 187 height 32
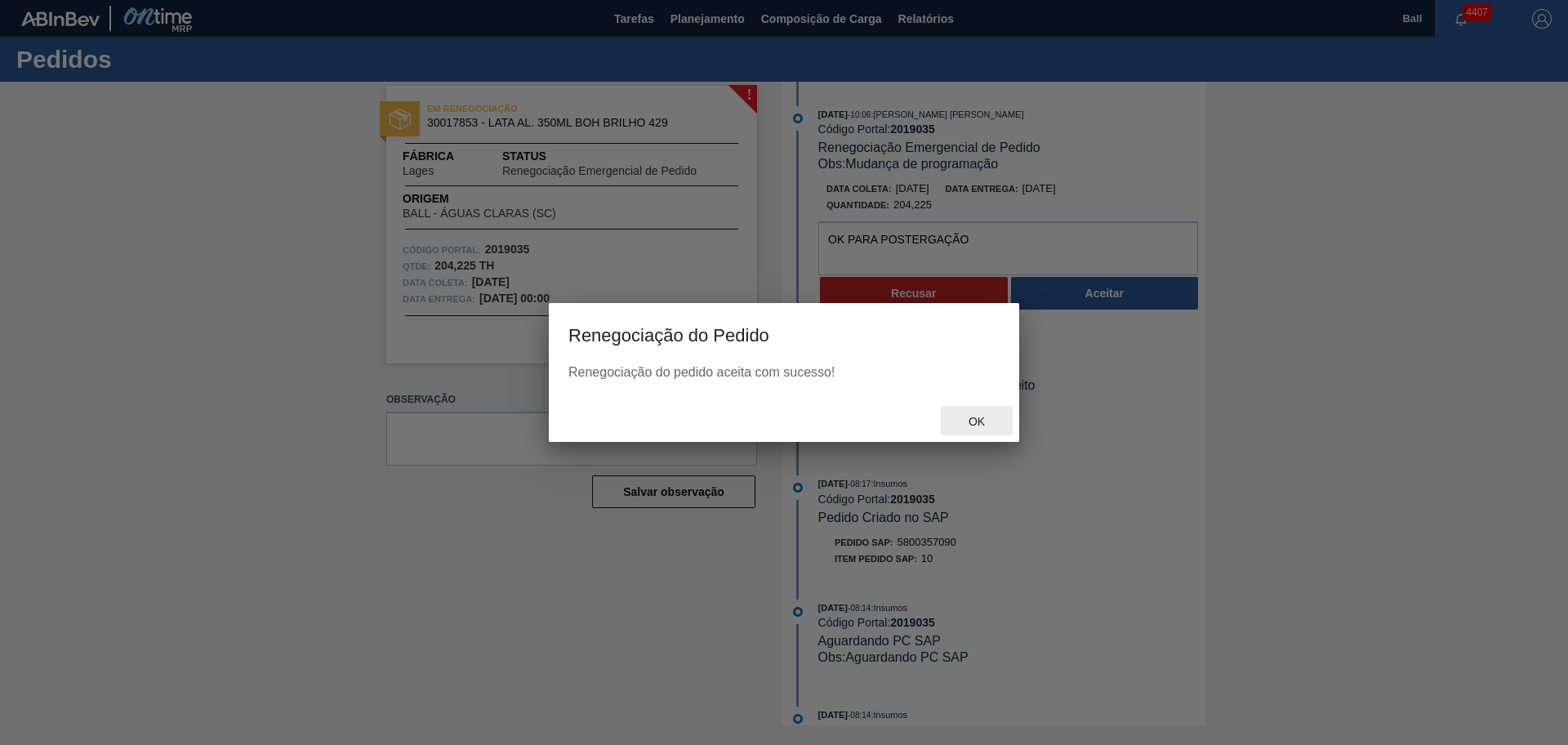
click at [975, 414] on span "Ok" at bounding box center [977, 421] width 42 height 14
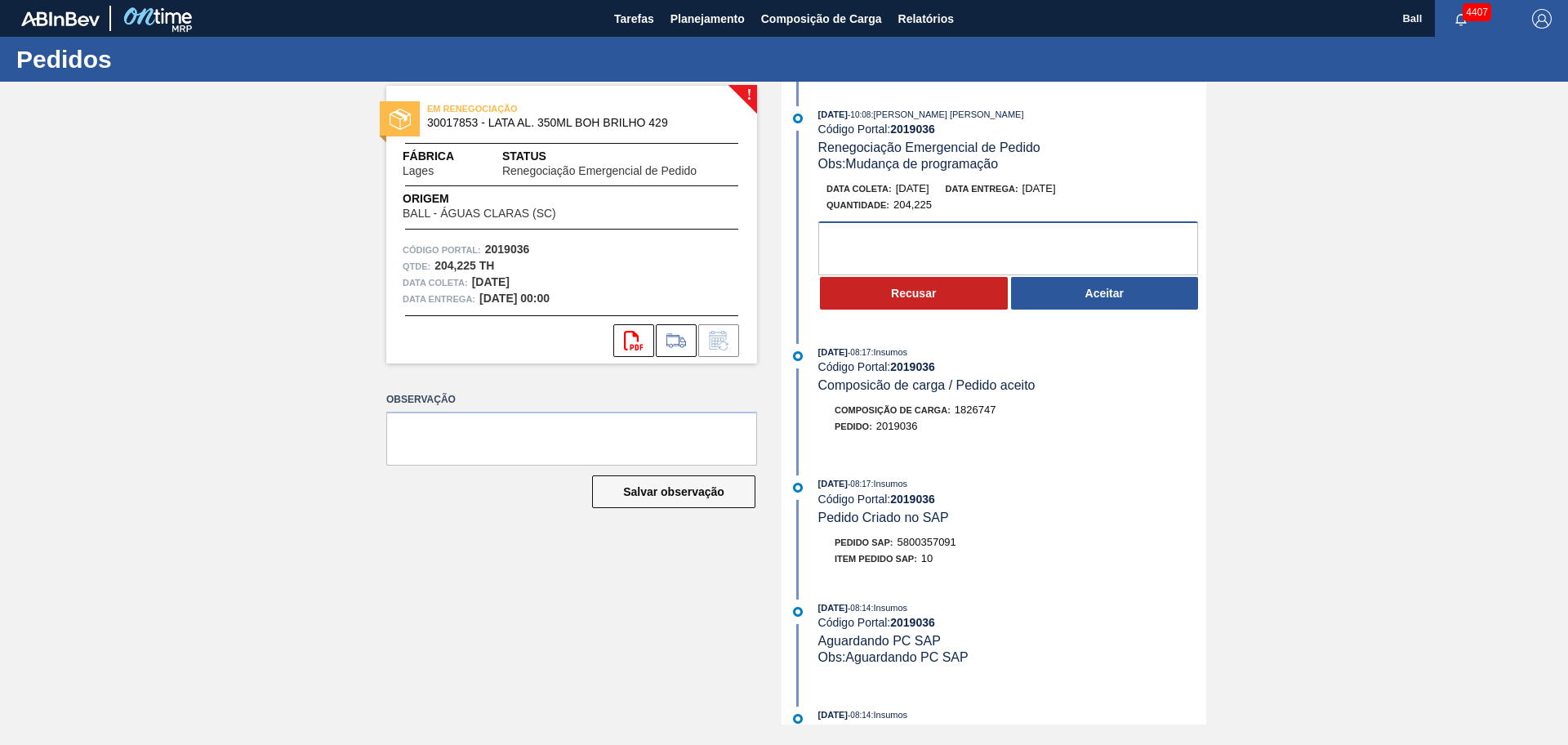
click at [1056, 238] on textarea at bounding box center [1007, 249] width 379 height 54
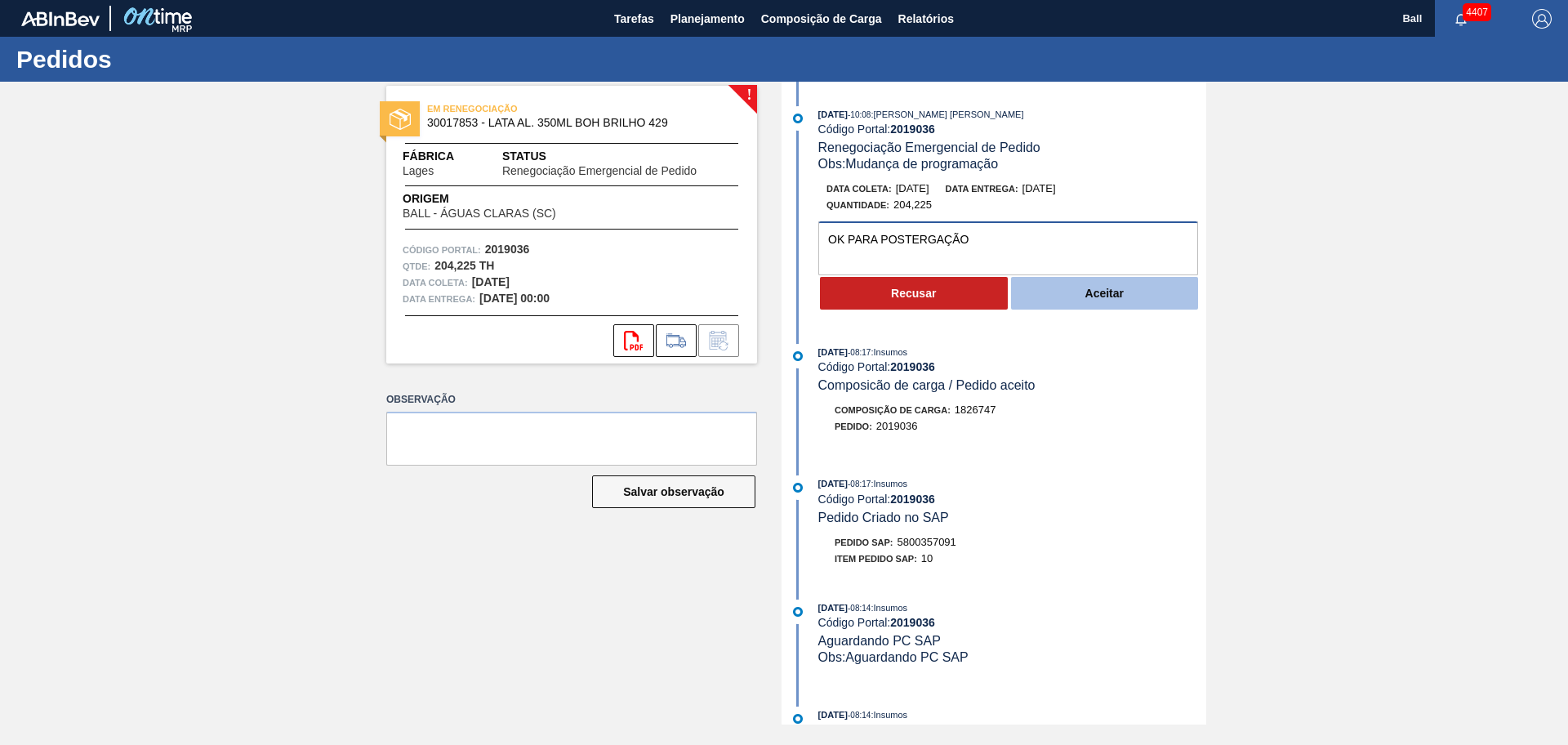
type textarea "OK PARA POSTERGAÇÃO"
click at [1098, 292] on button "Aceitar" at bounding box center [1105, 293] width 187 height 32
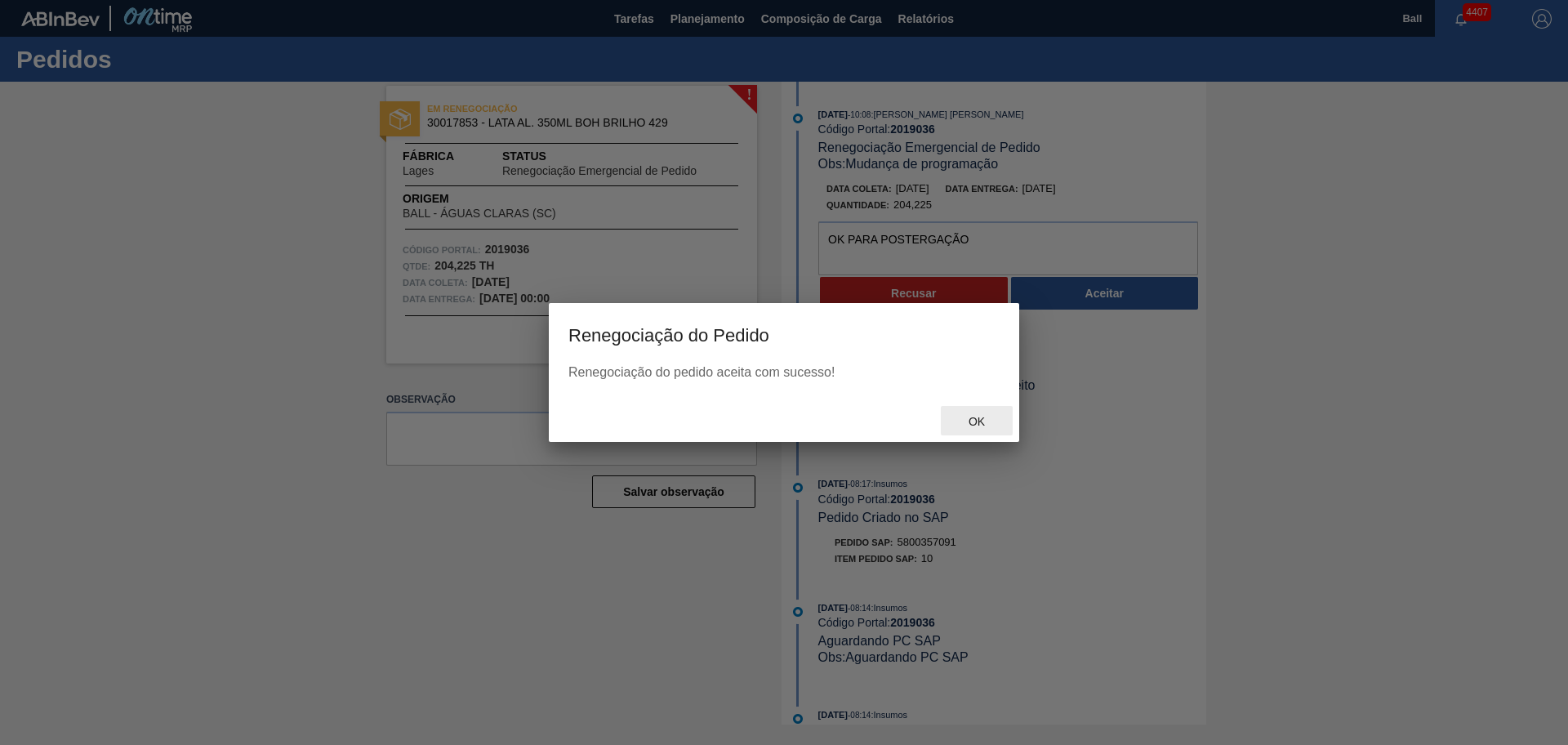
click at [969, 417] on span "Ok" at bounding box center [977, 421] width 42 height 14
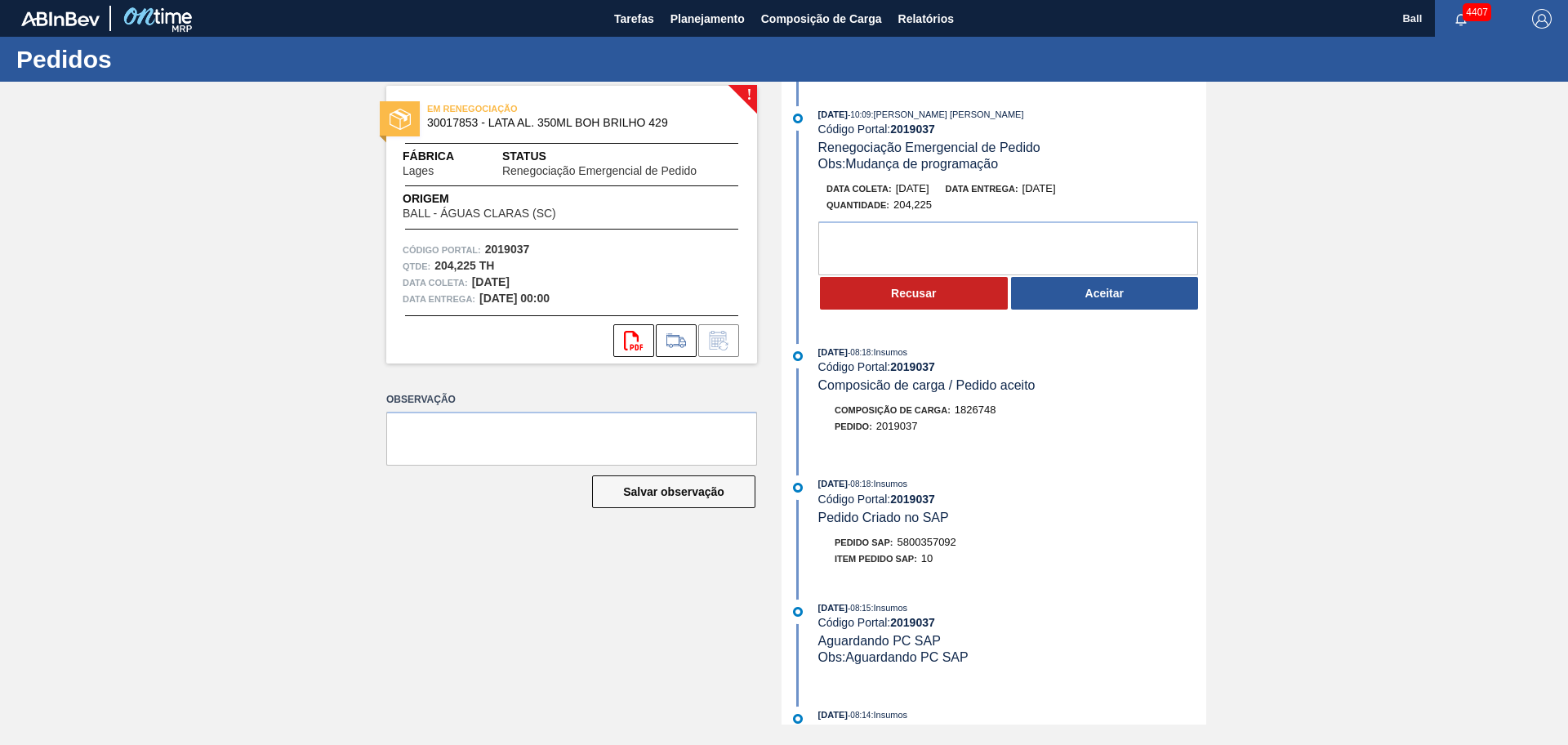
drag, startPoint x: 1178, startPoint y: 537, endPoint x: 1166, endPoint y: 509, distance: 30.5
click at [1178, 537] on div "Pedido SAP: 5800357092" at bounding box center [1012, 542] width 388 height 16
click at [1026, 241] on textarea at bounding box center [1007, 249] width 379 height 54
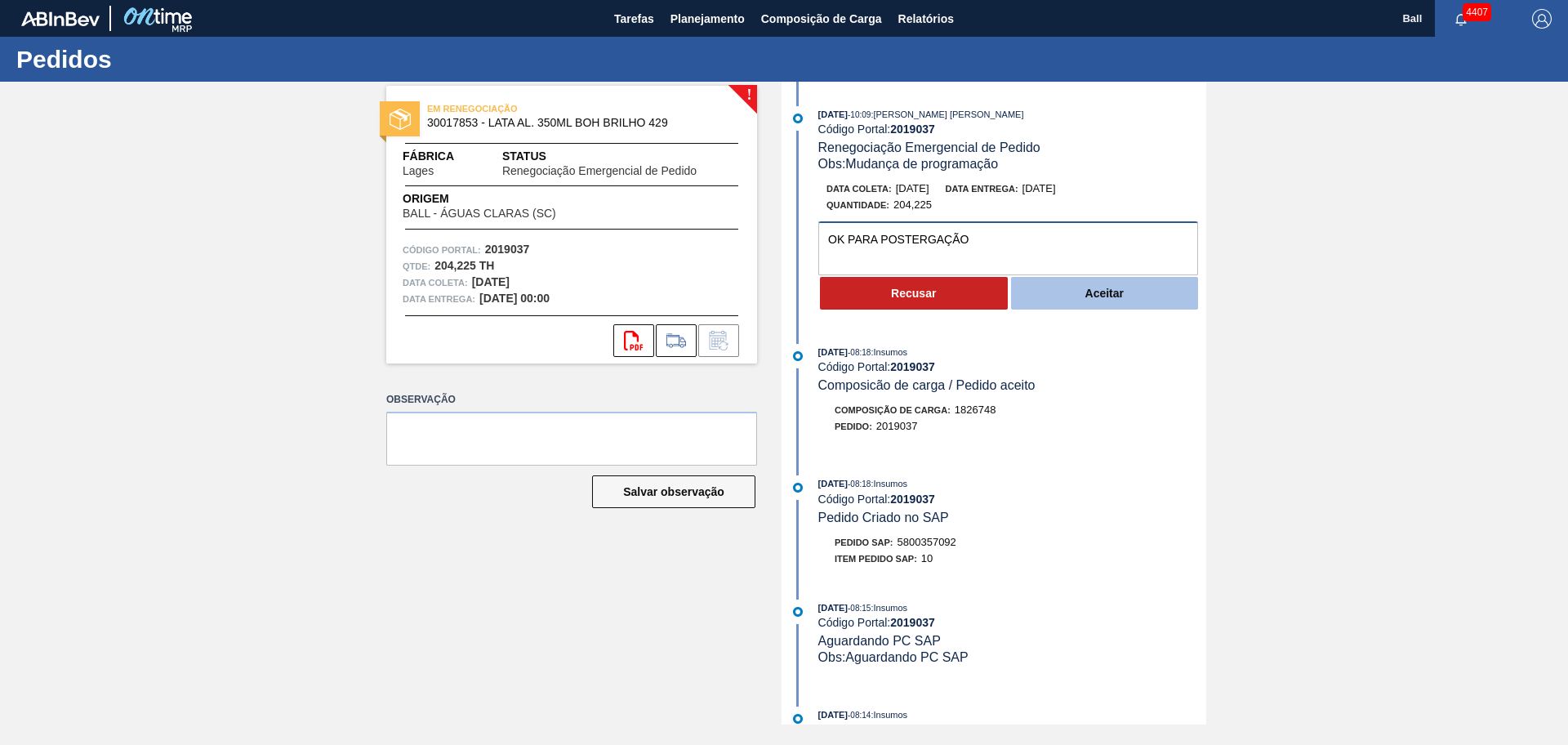
type textarea "OK PARA POSTERGAÇÃO"
click at [1073, 292] on button "Aceitar" at bounding box center [1105, 293] width 187 height 32
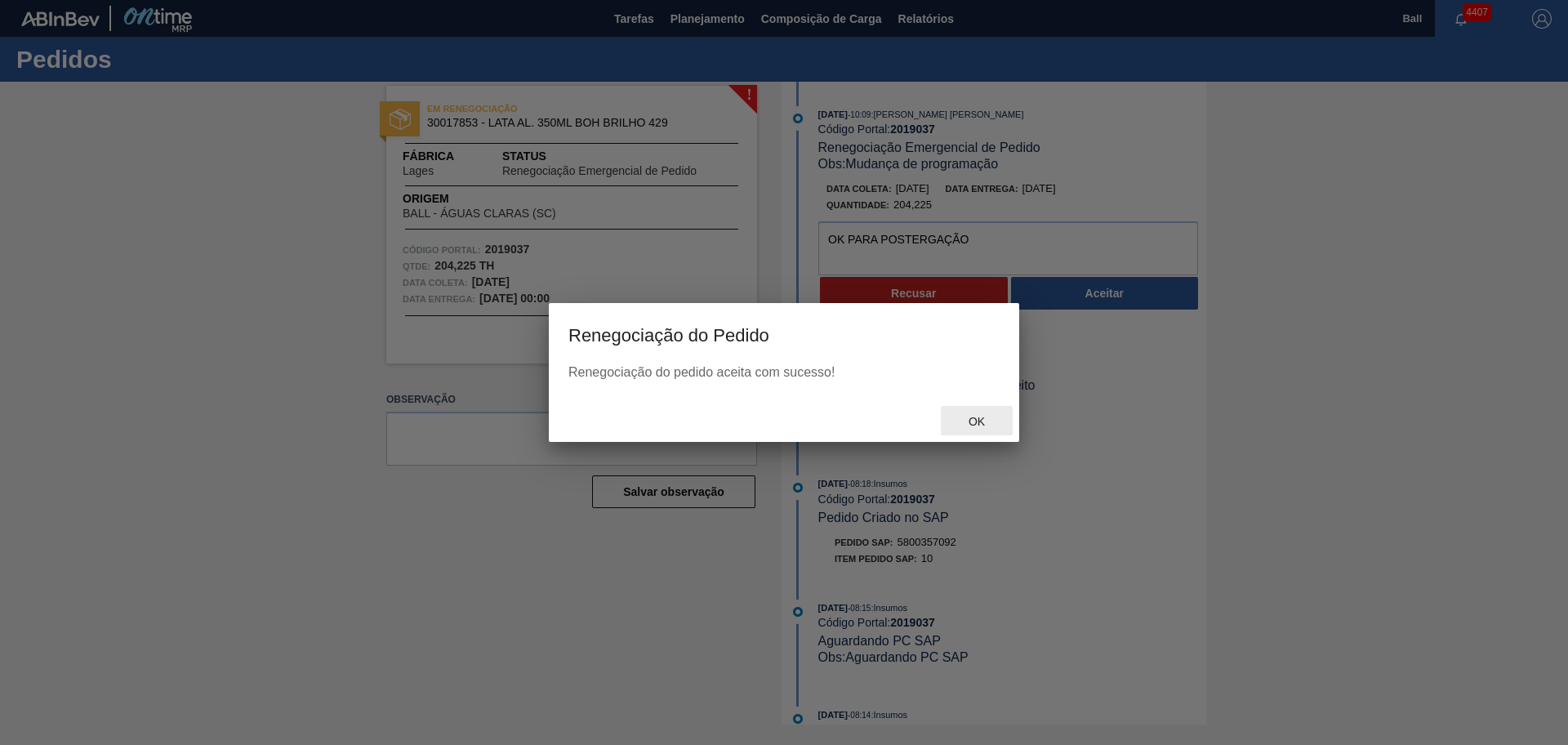
click at [972, 422] on span "Ok" at bounding box center [977, 421] width 42 height 14
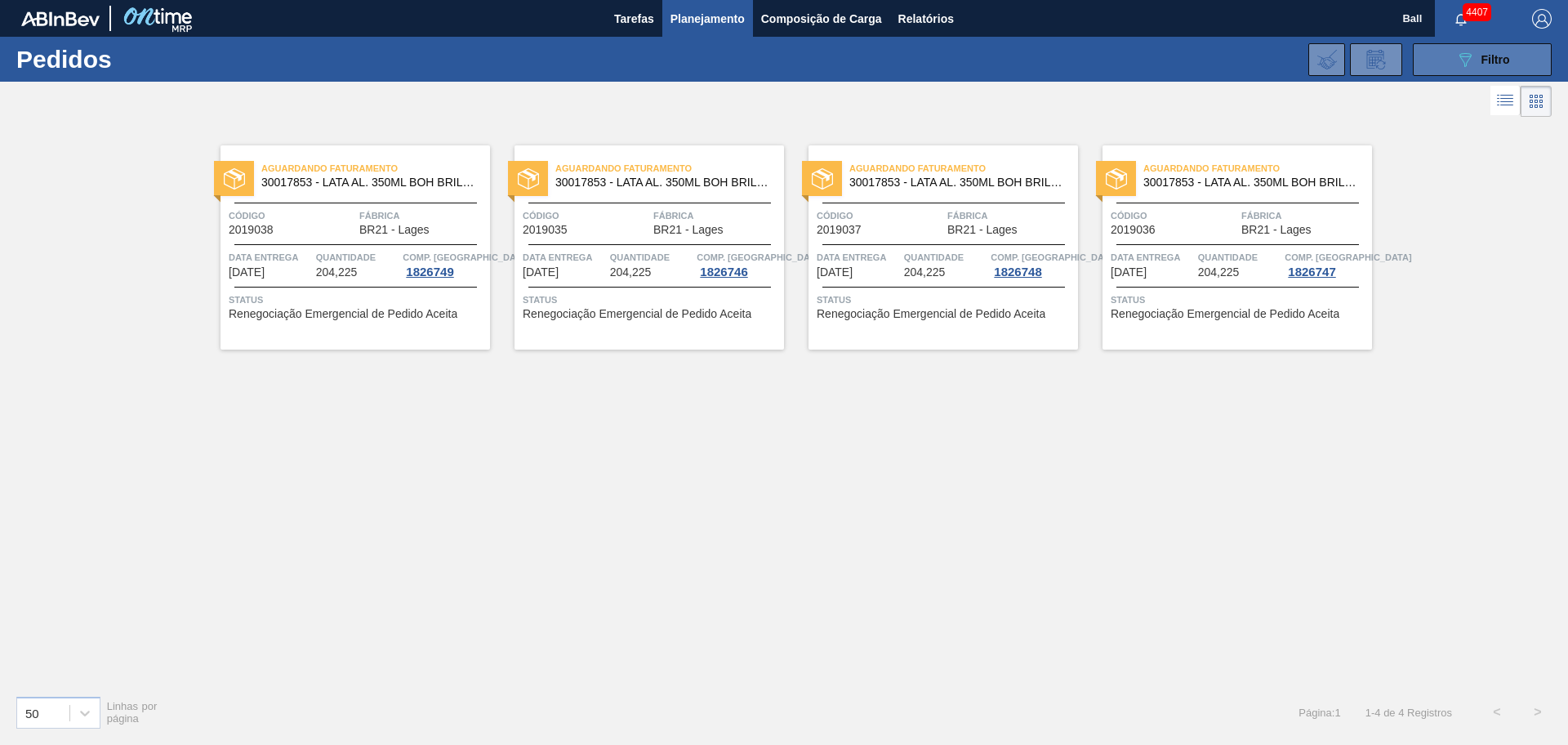
click at [1450, 57] on button "089F7B8B-B2A5-4AFE-B5C0-19BA573D28AC Filtro" at bounding box center [1482, 59] width 139 height 32
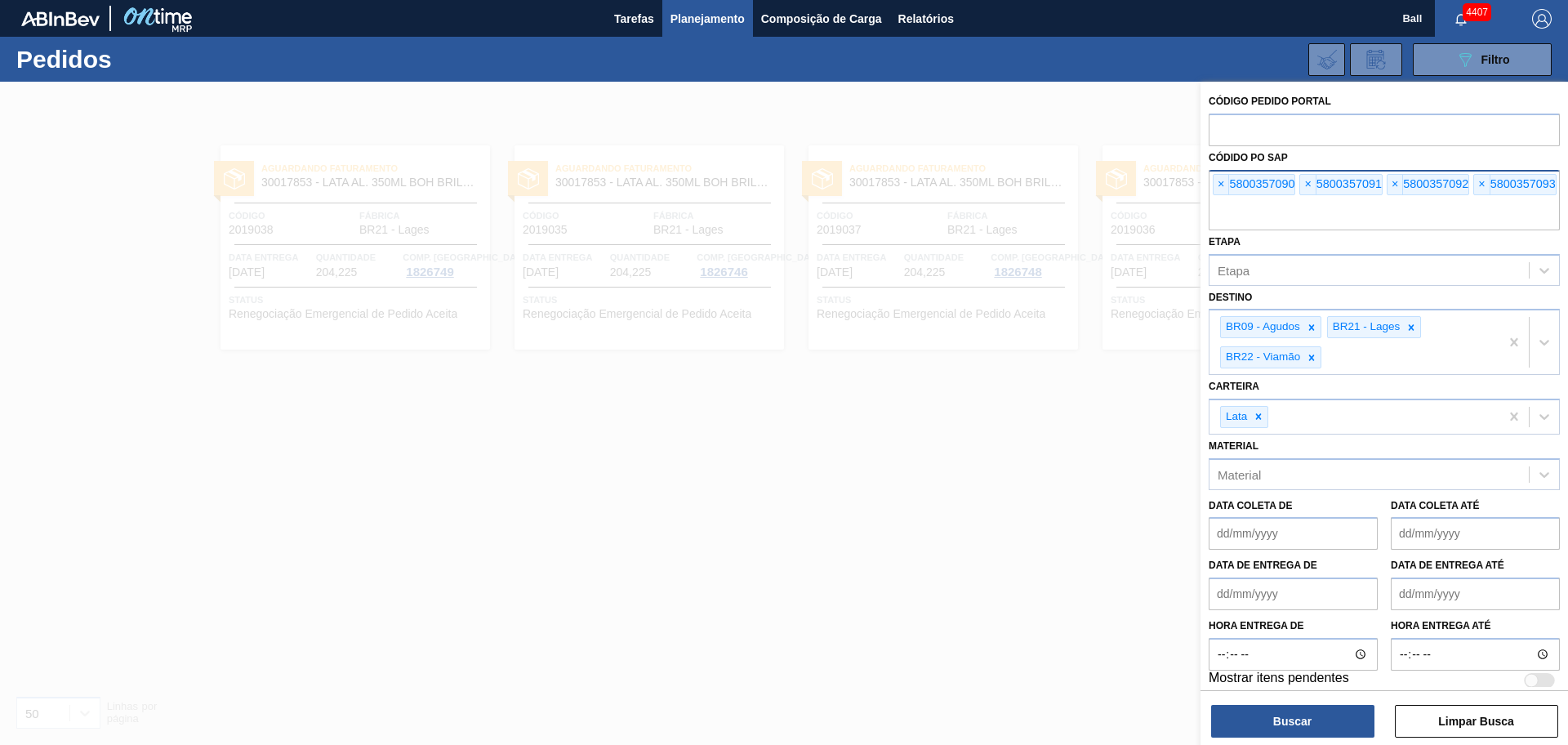
click at [1219, 196] on div "× 5800357090 × 5800357091 × 5800357092 × 5800357093" at bounding box center [1384, 200] width 351 height 60
click at [1219, 188] on span "×" at bounding box center [1221, 185] width 15 height 20
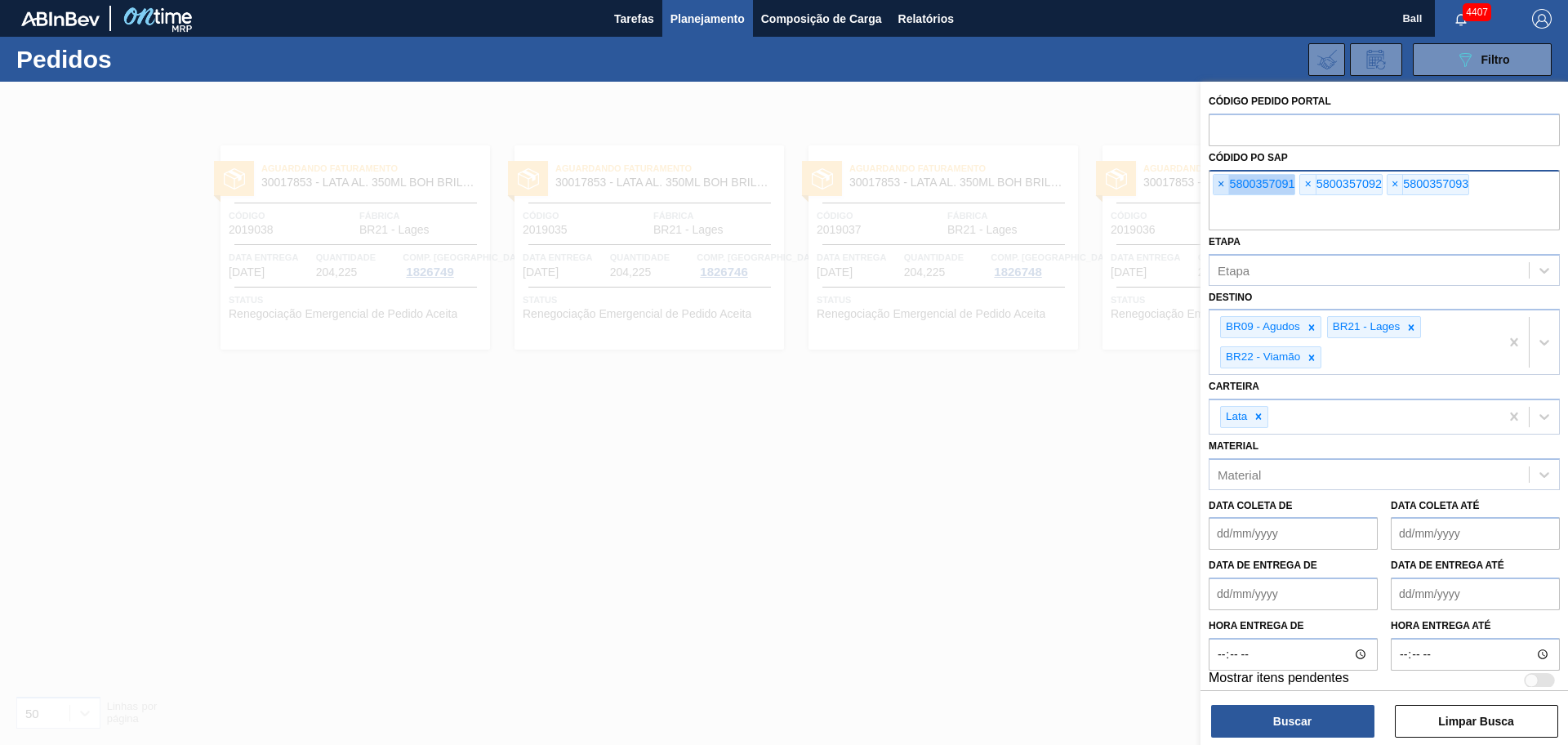
click at [1219, 188] on span "×" at bounding box center [1221, 185] width 15 height 20
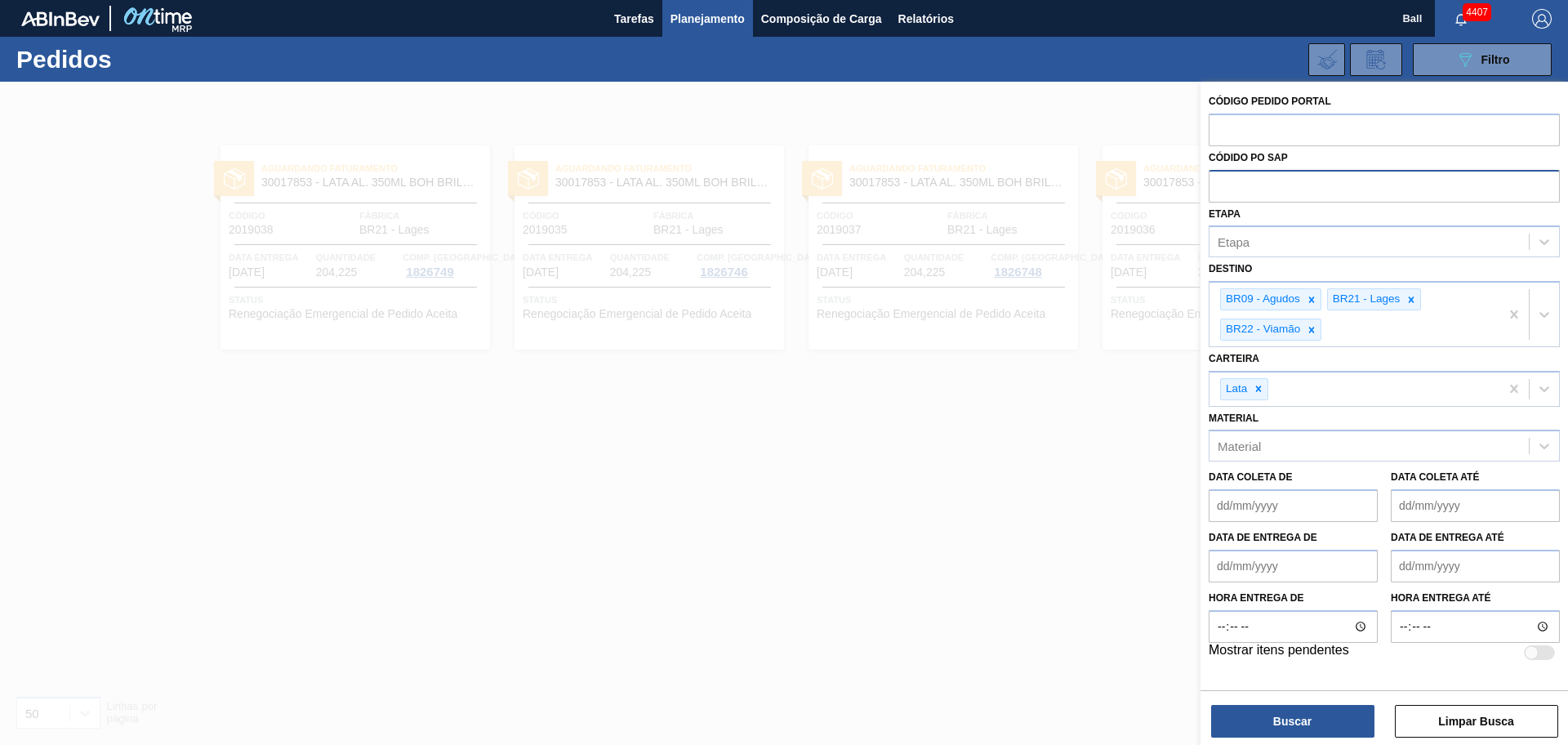
click at [1263, 183] on input "text" at bounding box center [1384, 186] width 351 height 31
click at [1270, 192] on input "text" at bounding box center [1384, 186] width 351 height 31
click at [1270, 190] on input "text" at bounding box center [1384, 186] width 351 height 31
click at [1270, 189] on input "text" at bounding box center [1384, 186] width 351 height 31
click at [1277, 185] on input "text" at bounding box center [1384, 186] width 351 height 31
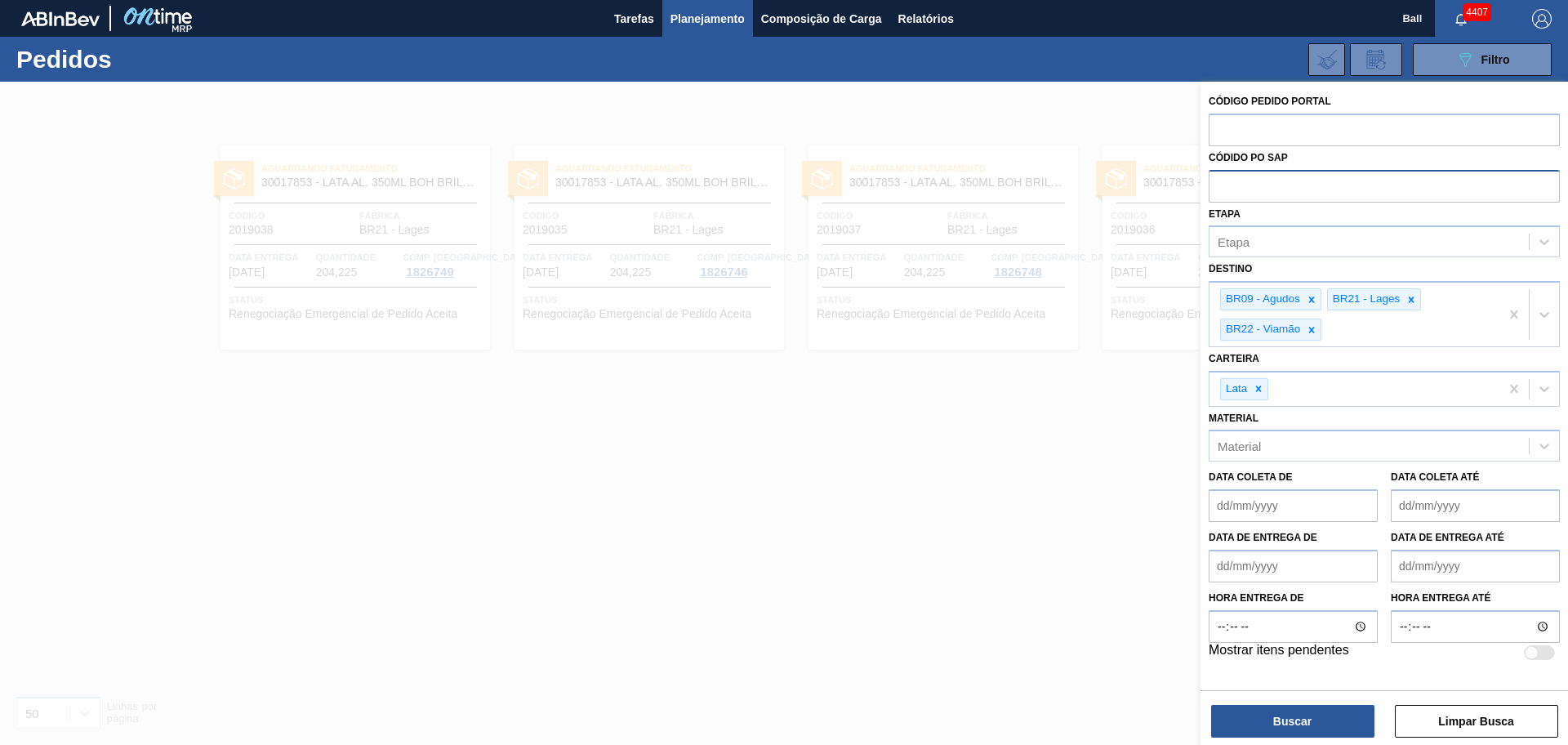
paste input "text"
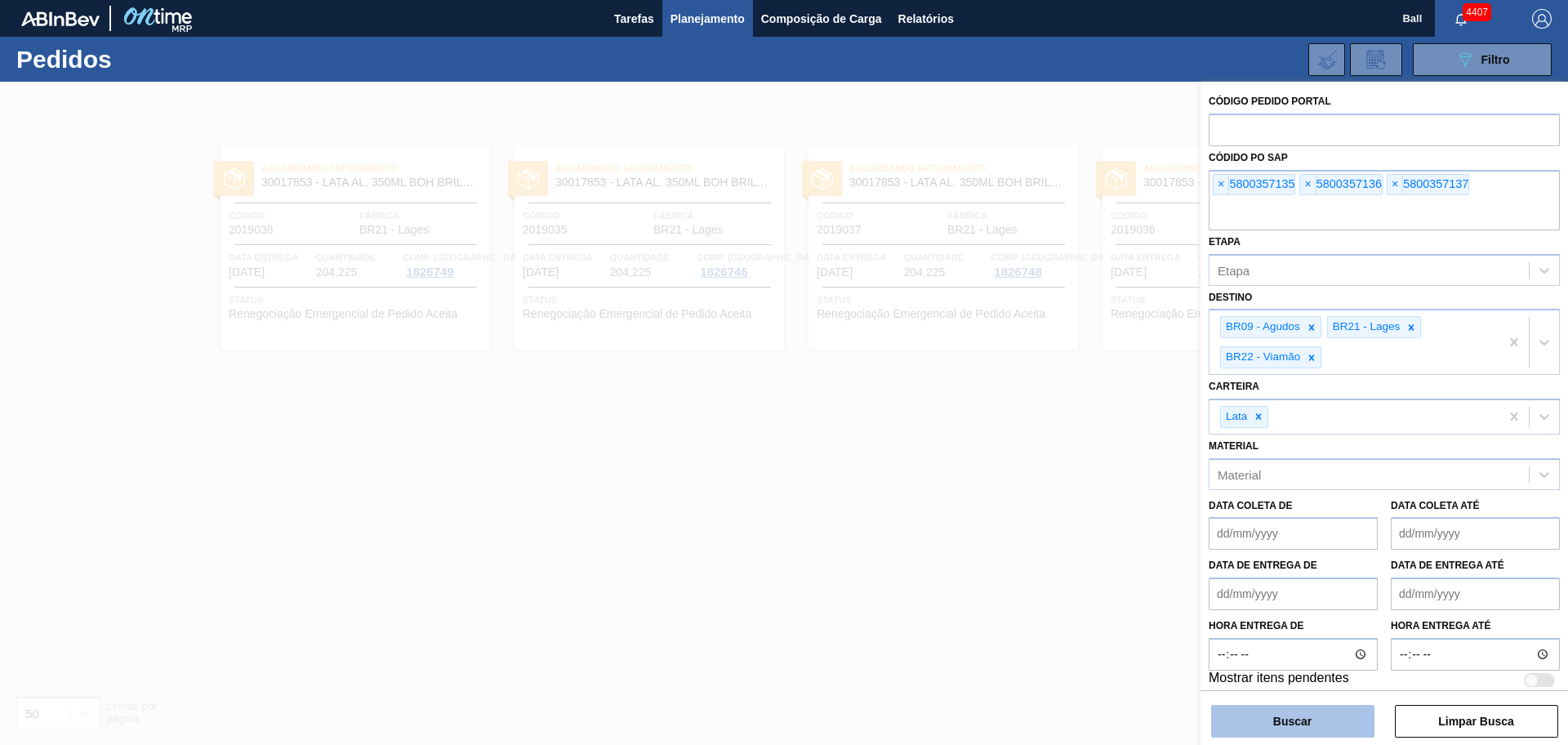
click at [1290, 711] on button "Buscar" at bounding box center [1292, 721] width 163 height 32
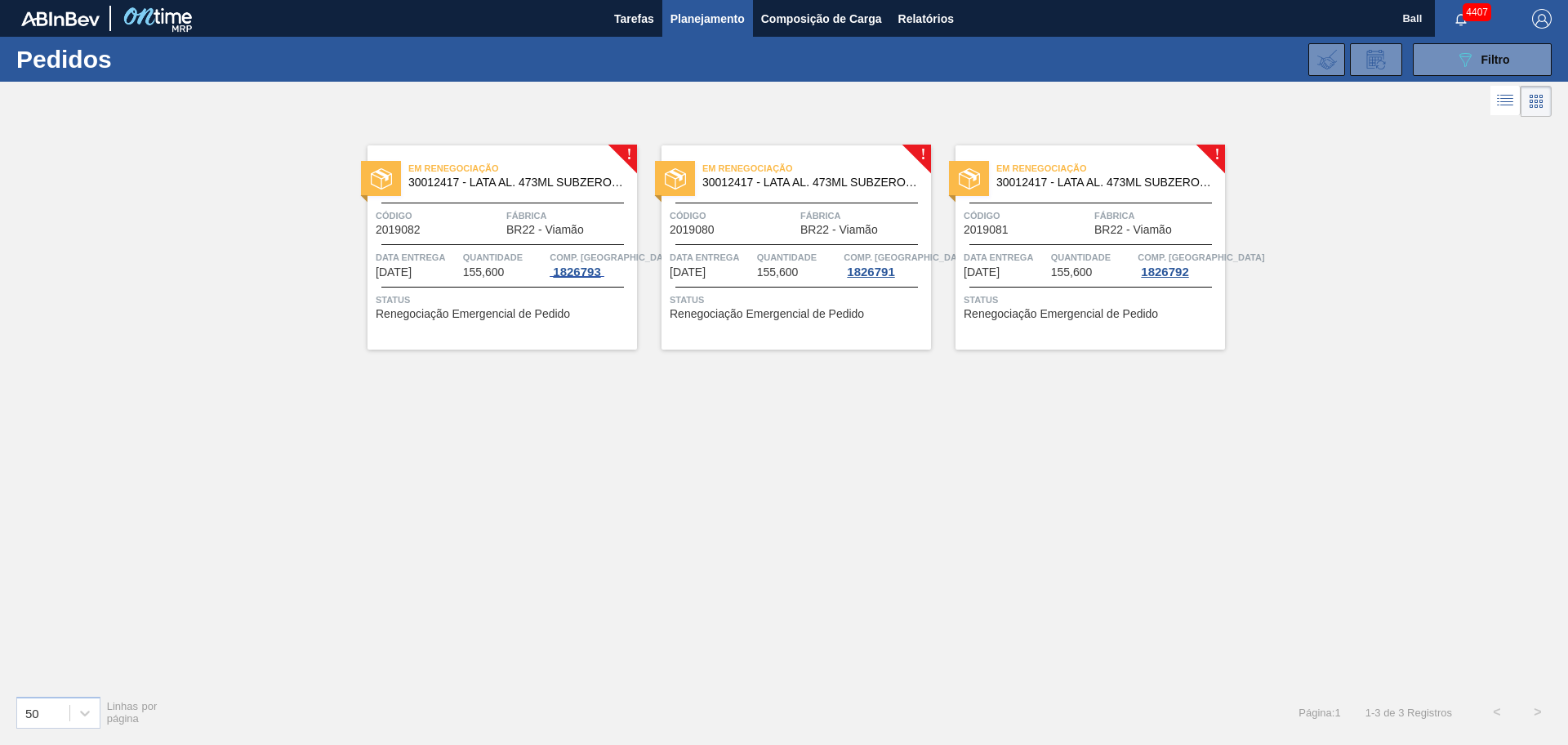
click at [564, 266] on div "1826793" at bounding box center [577, 272] width 54 height 14
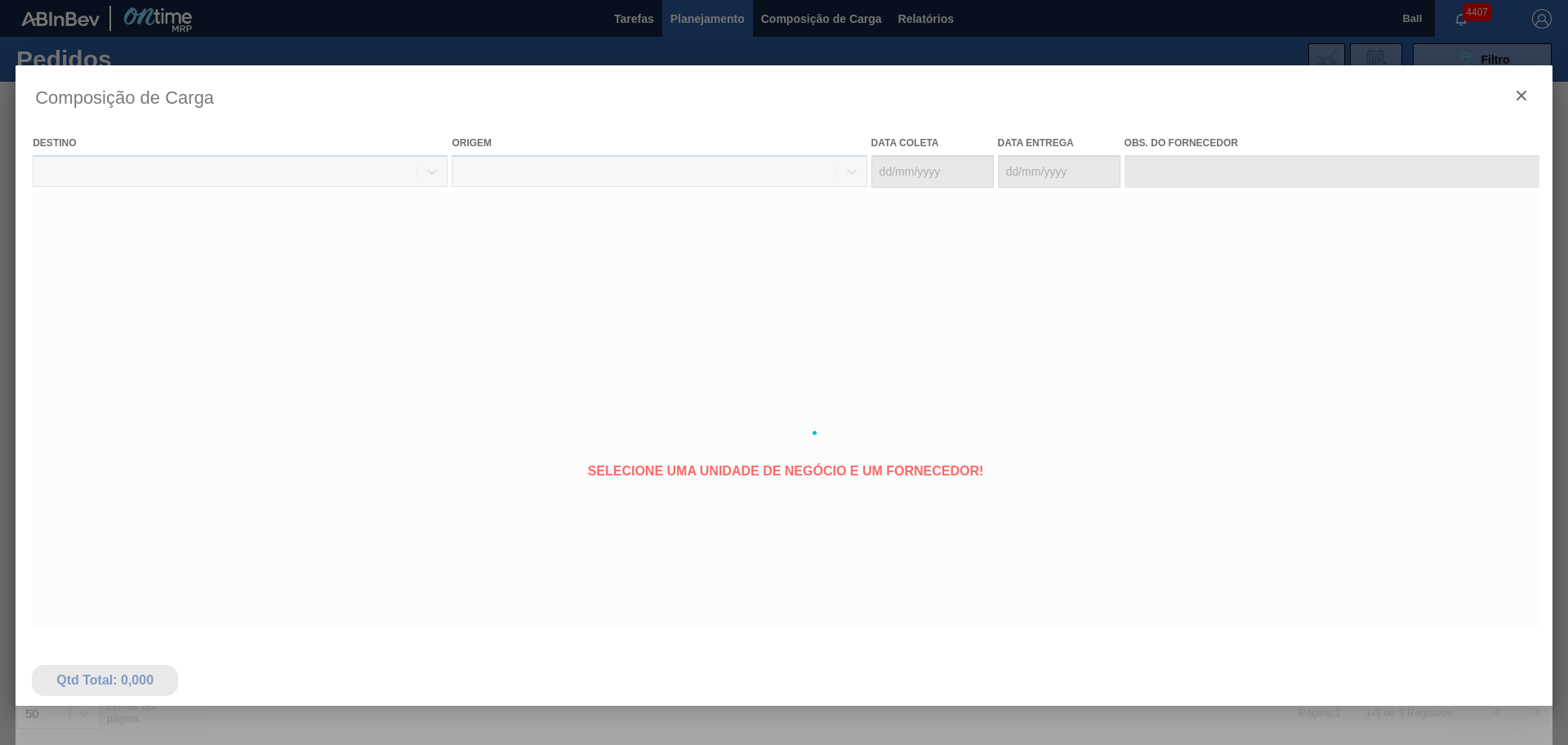
click at [793, 218] on div at bounding box center [784, 433] width 1537 height 735
click at [1519, 98] on div at bounding box center [784, 433] width 1537 height 735
click at [1517, 91] on div at bounding box center [784, 433] width 1537 height 735
type coleta "[DATE]"
type entrega "[DATE]"
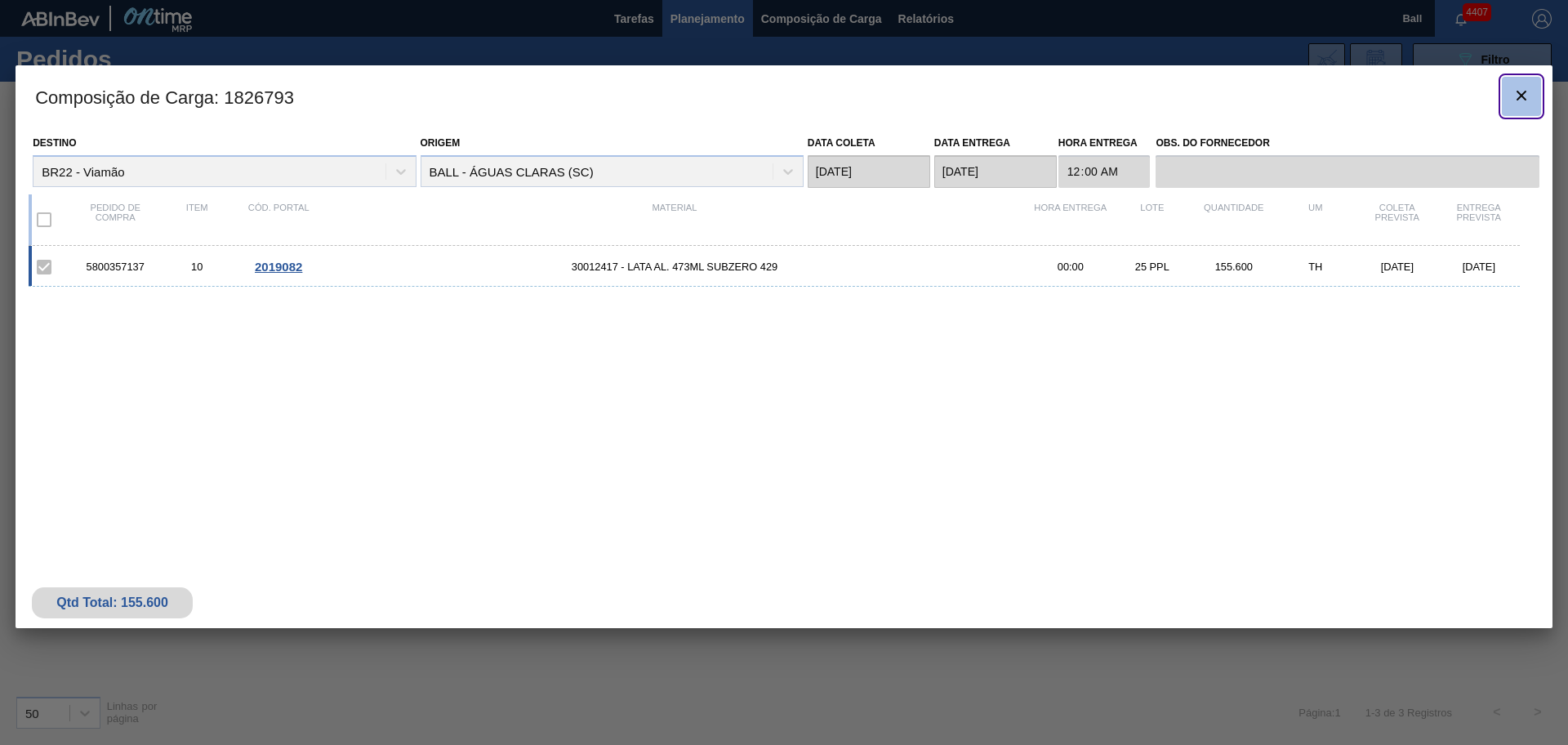
click at [1524, 98] on icon "botão de ícone" at bounding box center [1521, 95] width 10 height 10
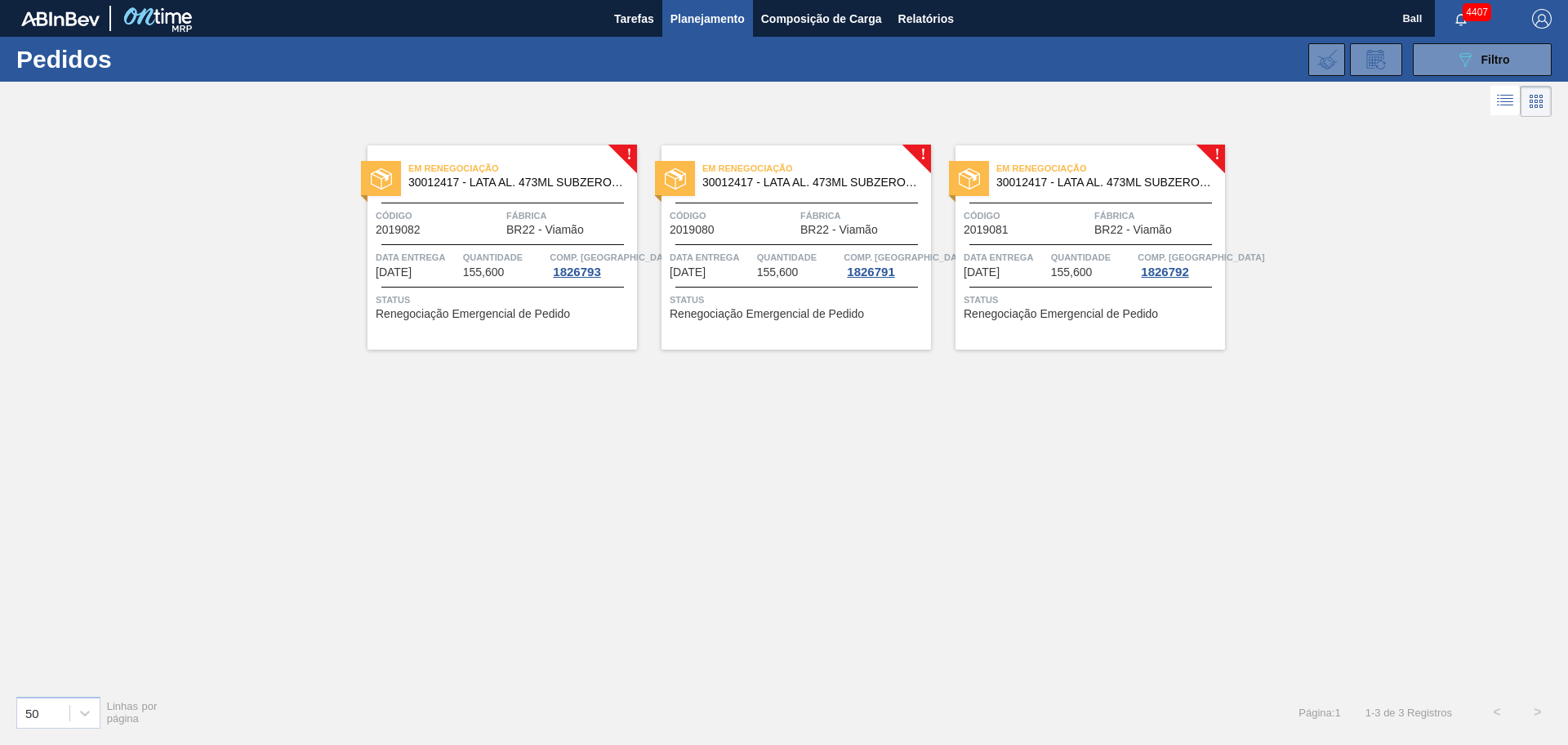
drag, startPoint x: 522, startPoint y: 236, endPoint x: 549, endPoint y: 236, distance: 27.0
click at [522, 236] on div "Em renegociação 30012417 - LATA AL. 473ML SUBZERO 429 Código 2019082 Fábrica BR…" at bounding box center [502, 247] width 269 height 204
click at [772, 229] on div "Código 2019080" at bounding box center [733, 222] width 126 height 29
click at [1047, 240] on div "Em renegociação 30012417 - LATA AL. 473ML SUBZERO 429 Código 2019081 Fábrica BR…" at bounding box center [1090, 247] width 269 height 204
click at [1204, 450] on div "! Em renegociação 30012417 - LATA AL. 473ML SUBZERO 429 Código 2019082 Fábrica …" at bounding box center [784, 401] width 1568 height 561
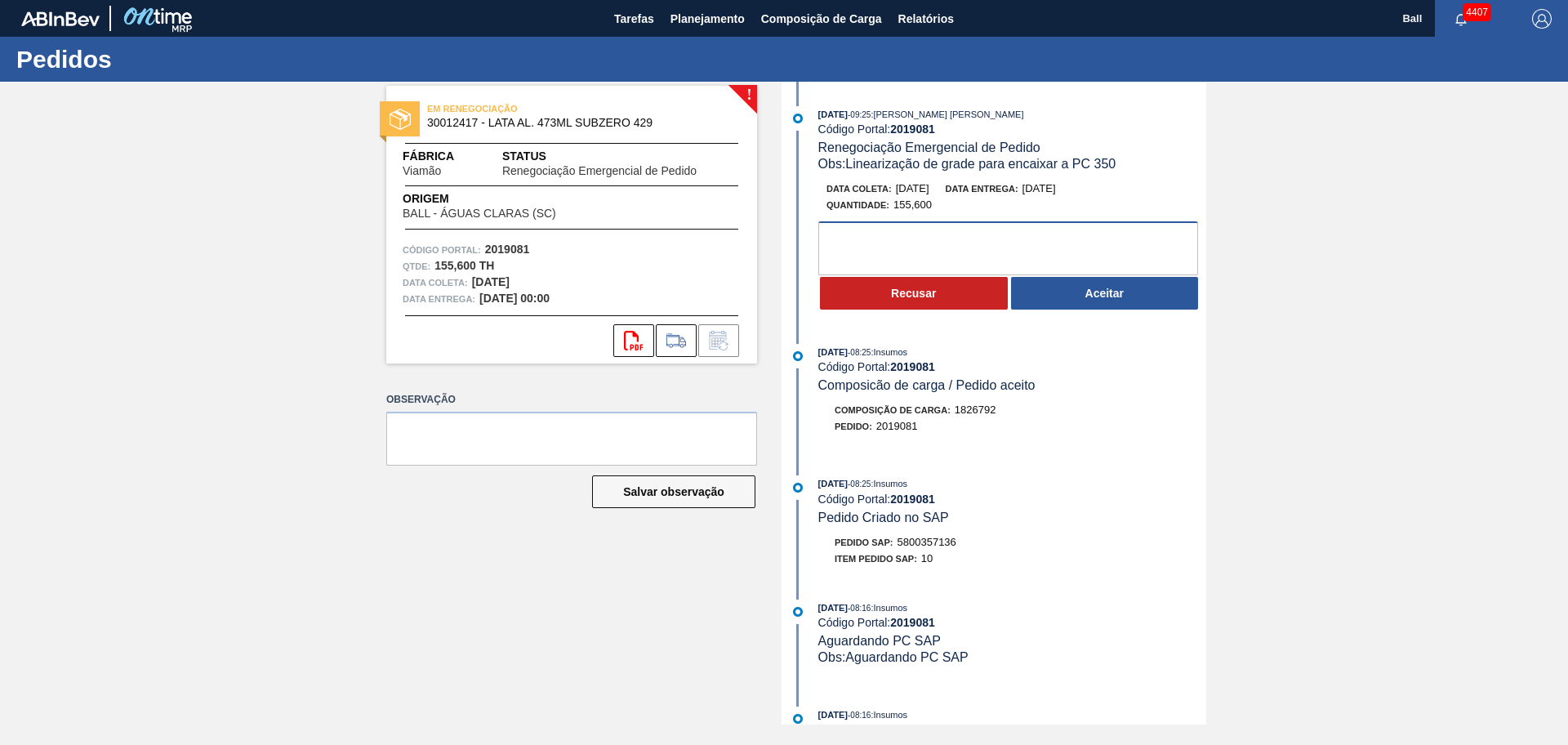
click at [1065, 248] on textarea at bounding box center [1007, 249] width 379 height 54
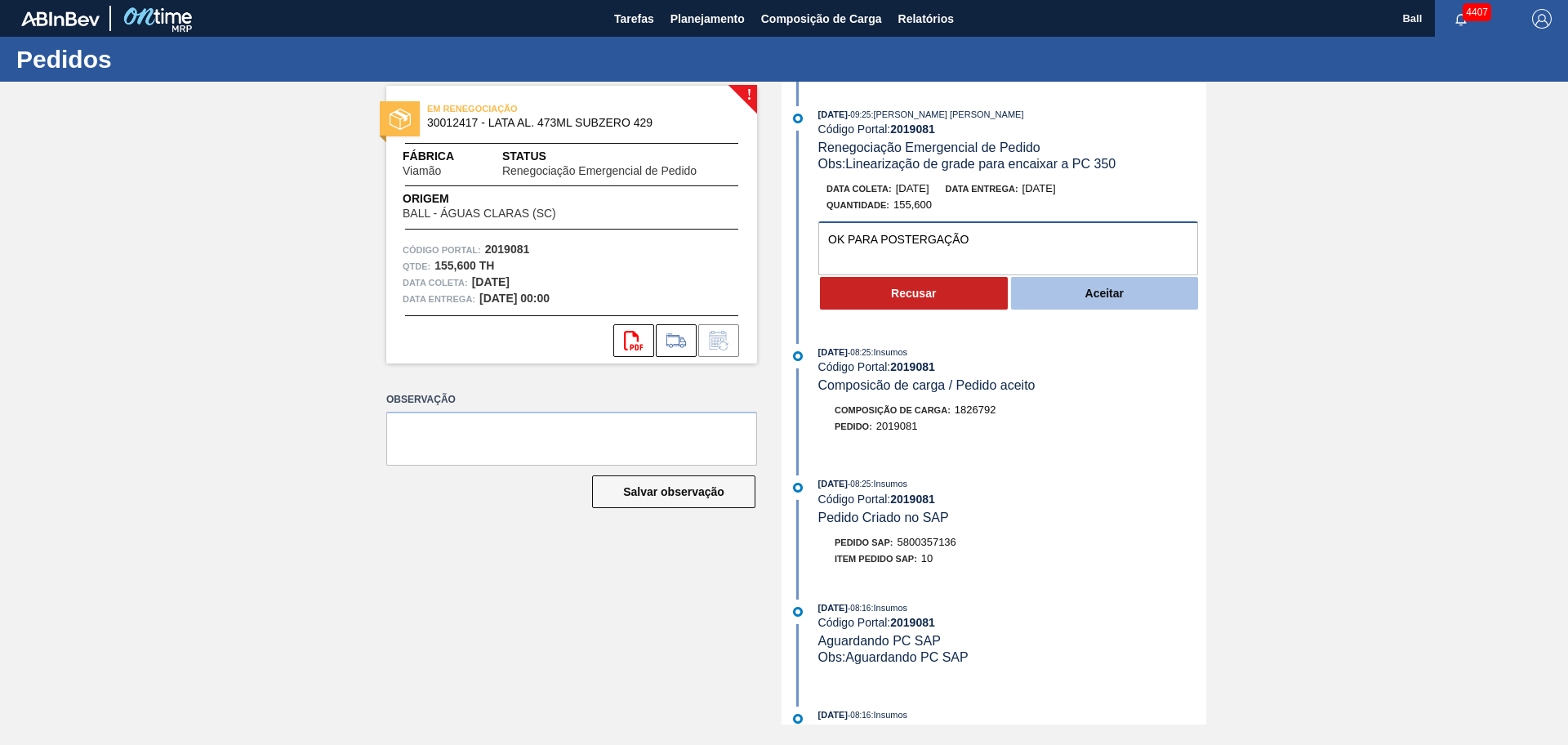
type textarea "OK PARA POSTERGAÇÃO"
click at [1065, 294] on button "Aceitar" at bounding box center [1105, 293] width 187 height 32
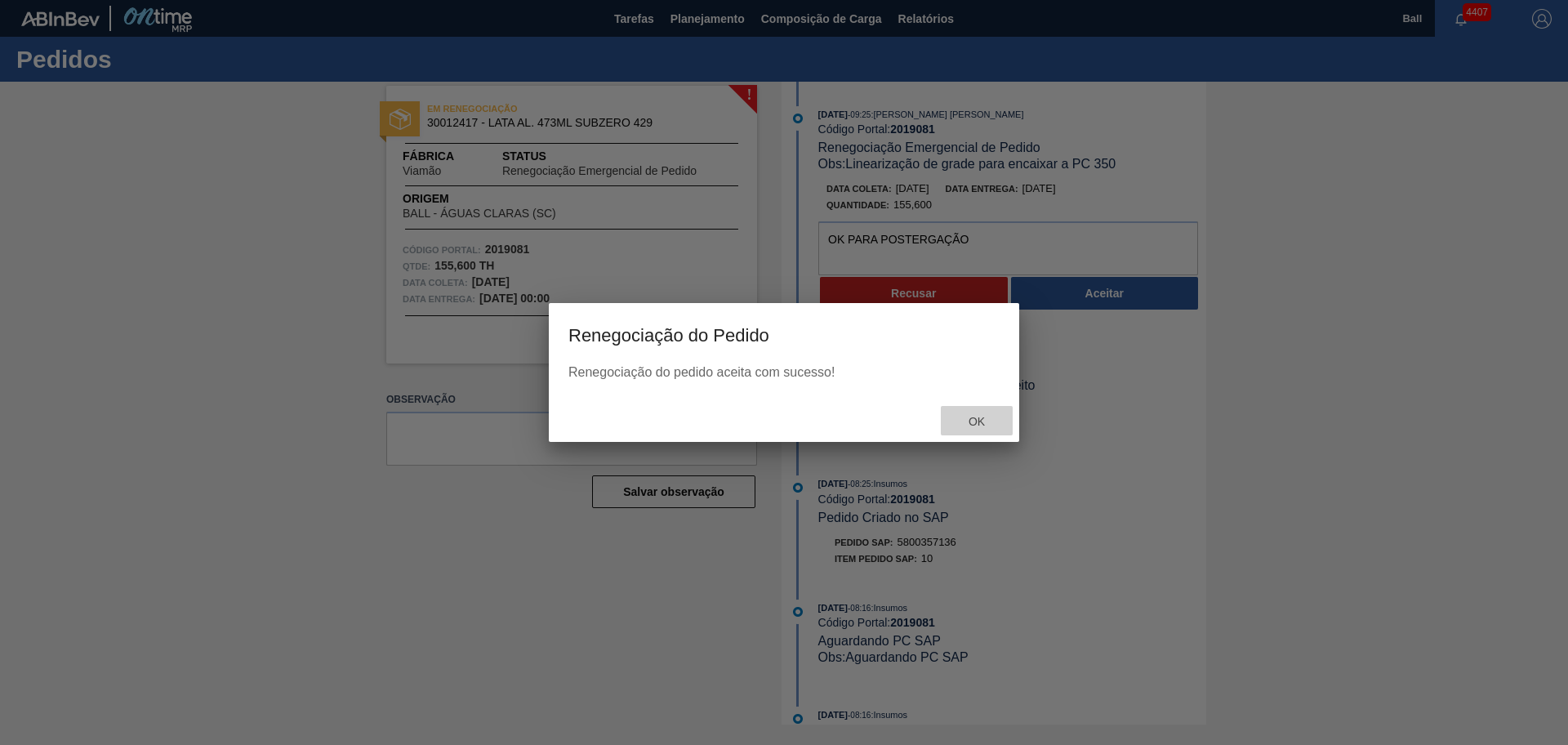
click at [974, 410] on div "Ok" at bounding box center [977, 421] width 72 height 31
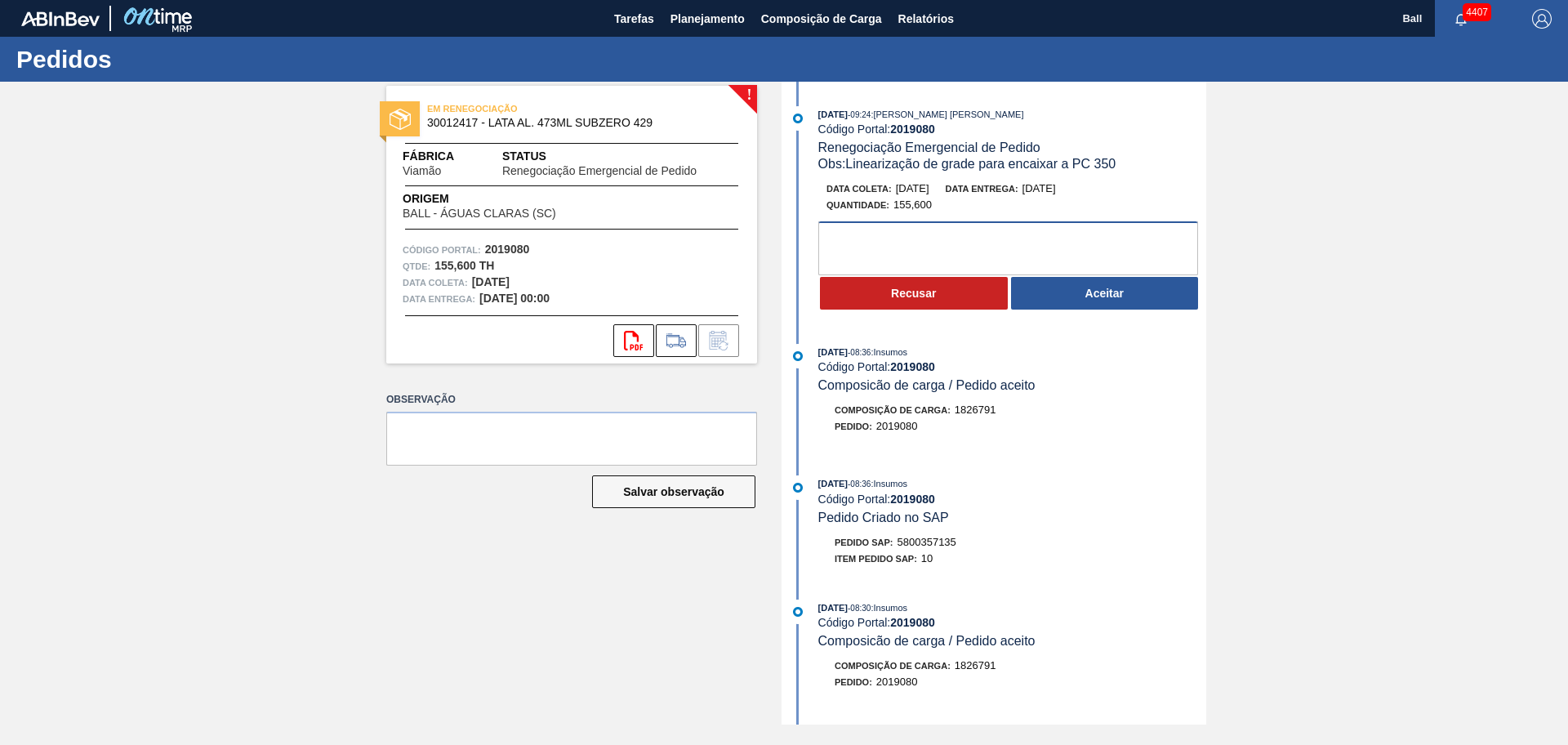
click at [1101, 237] on textarea at bounding box center [1007, 249] width 379 height 54
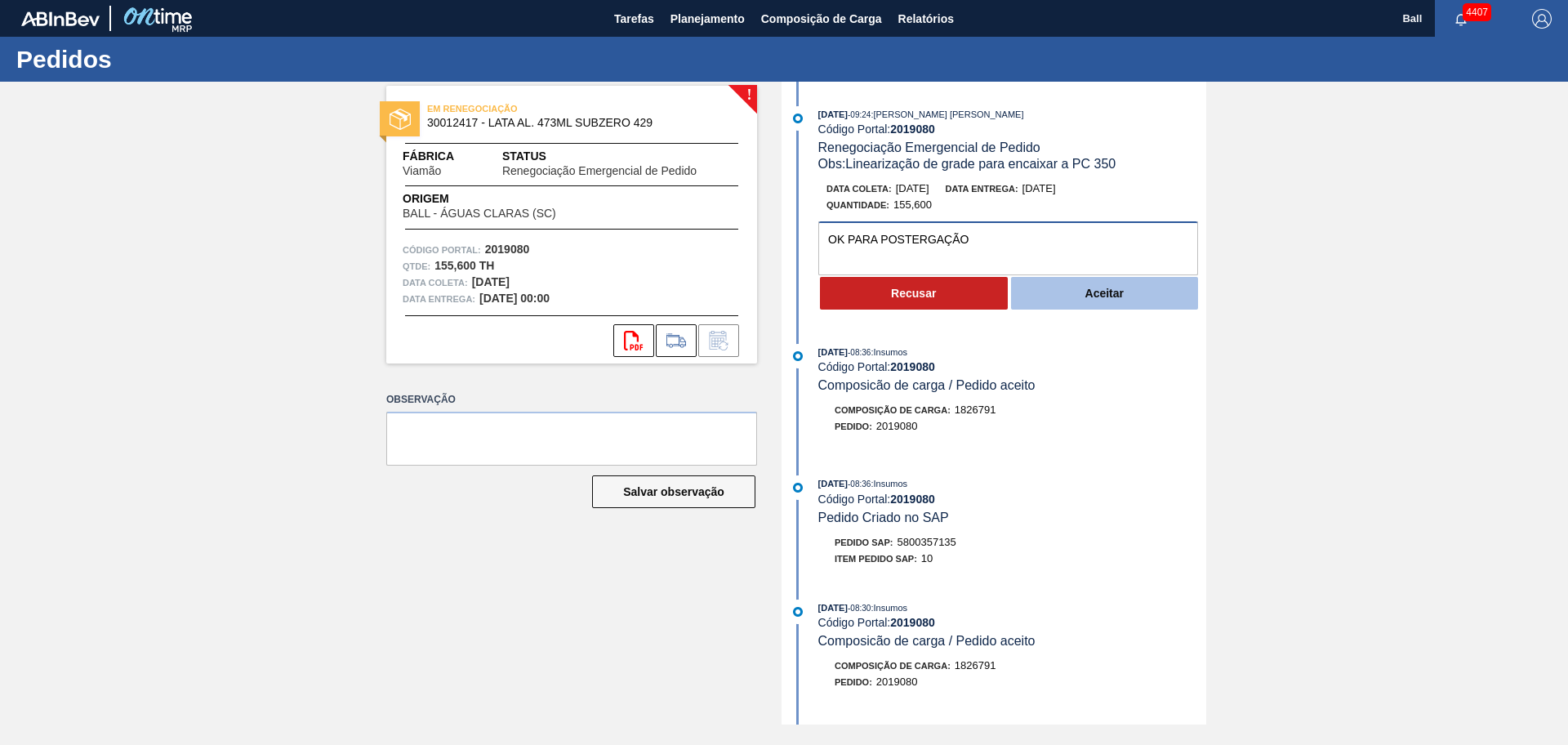
type textarea "OK PARA POSTERGAÇÃO"
click at [1097, 287] on button "Aceitar" at bounding box center [1105, 293] width 187 height 32
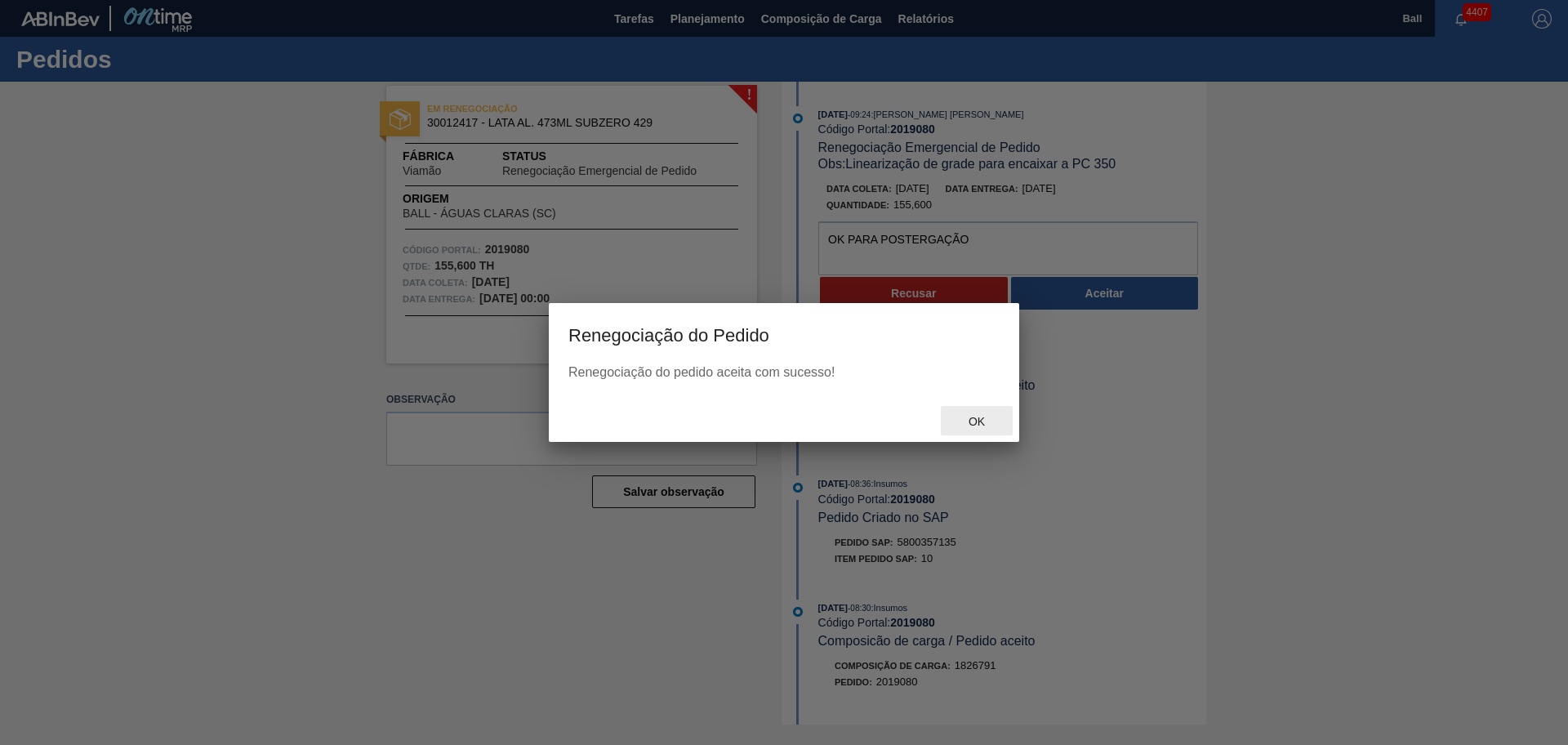
click at [966, 427] on span "Ok" at bounding box center [977, 421] width 42 height 14
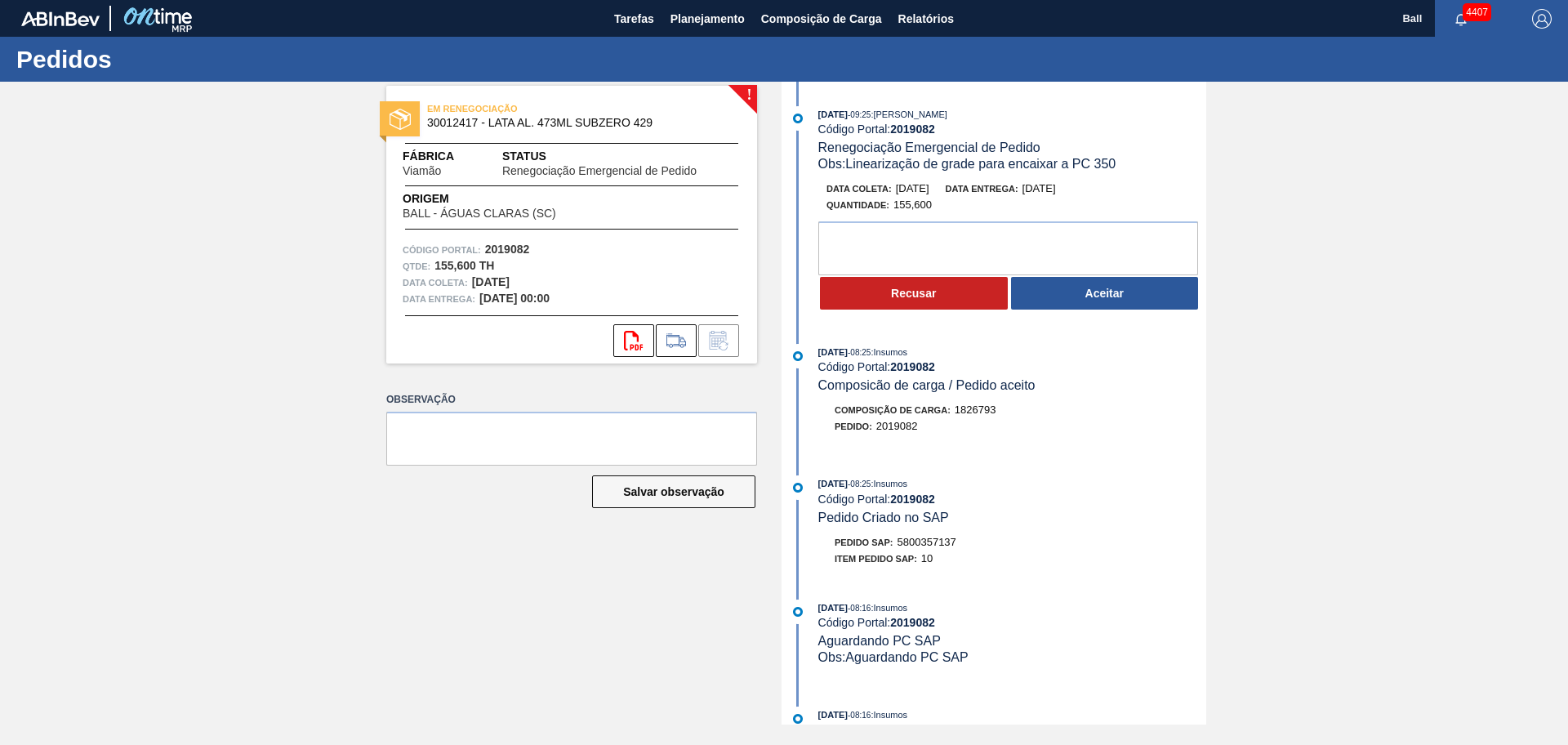
click at [1016, 530] on div "28/08/2025 - 08:25 : Insumos Código Portal: 2019082 Pedido Criado no SAP Pedido…" at bounding box center [996, 525] width 421 height 99
click at [1061, 245] on textarea at bounding box center [1007, 249] width 379 height 54
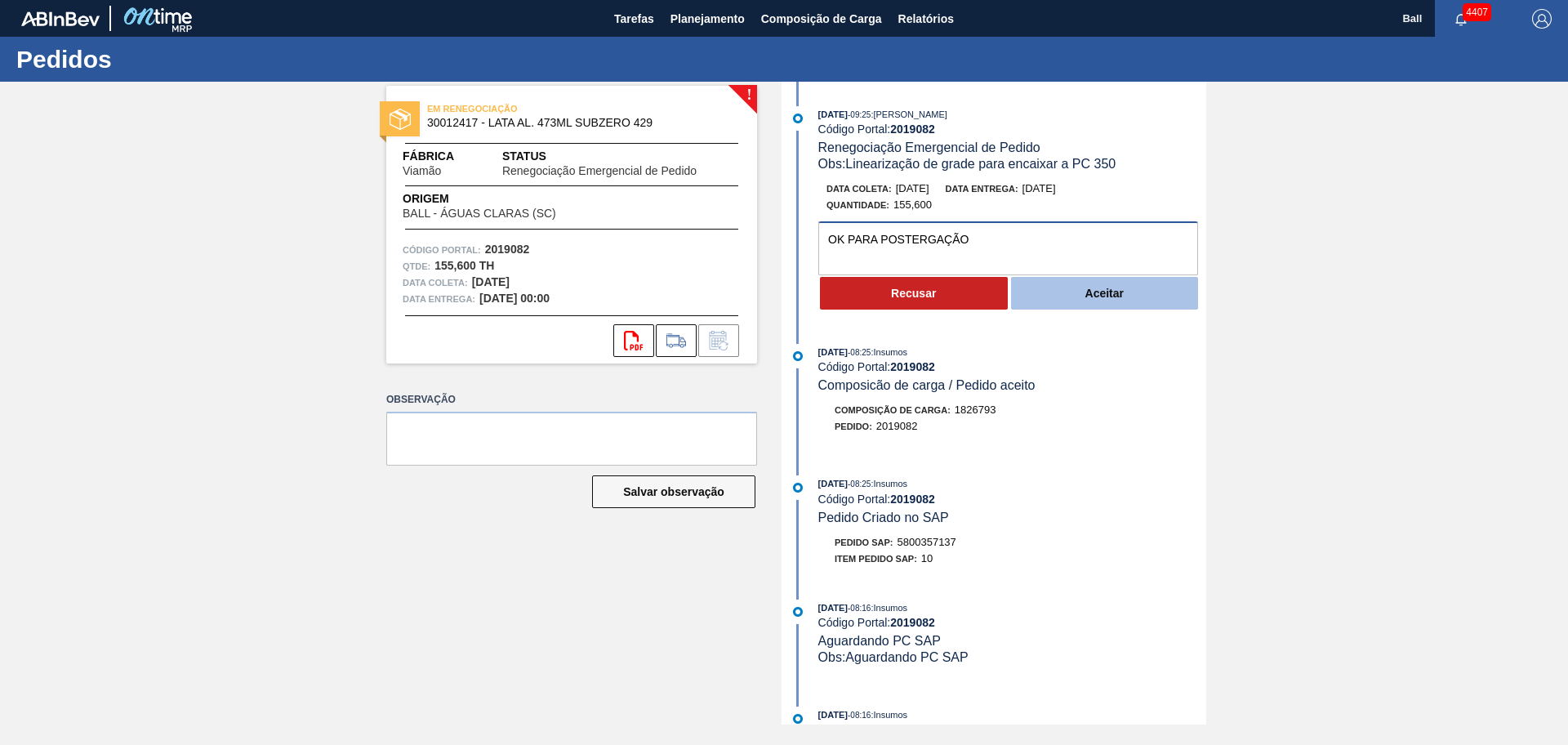
type textarea "OK PARA POSTERGAÇÃO"
click at [1065, 298] on button "Aceitar" at bounding box center [1105, 293] width 187 height 32
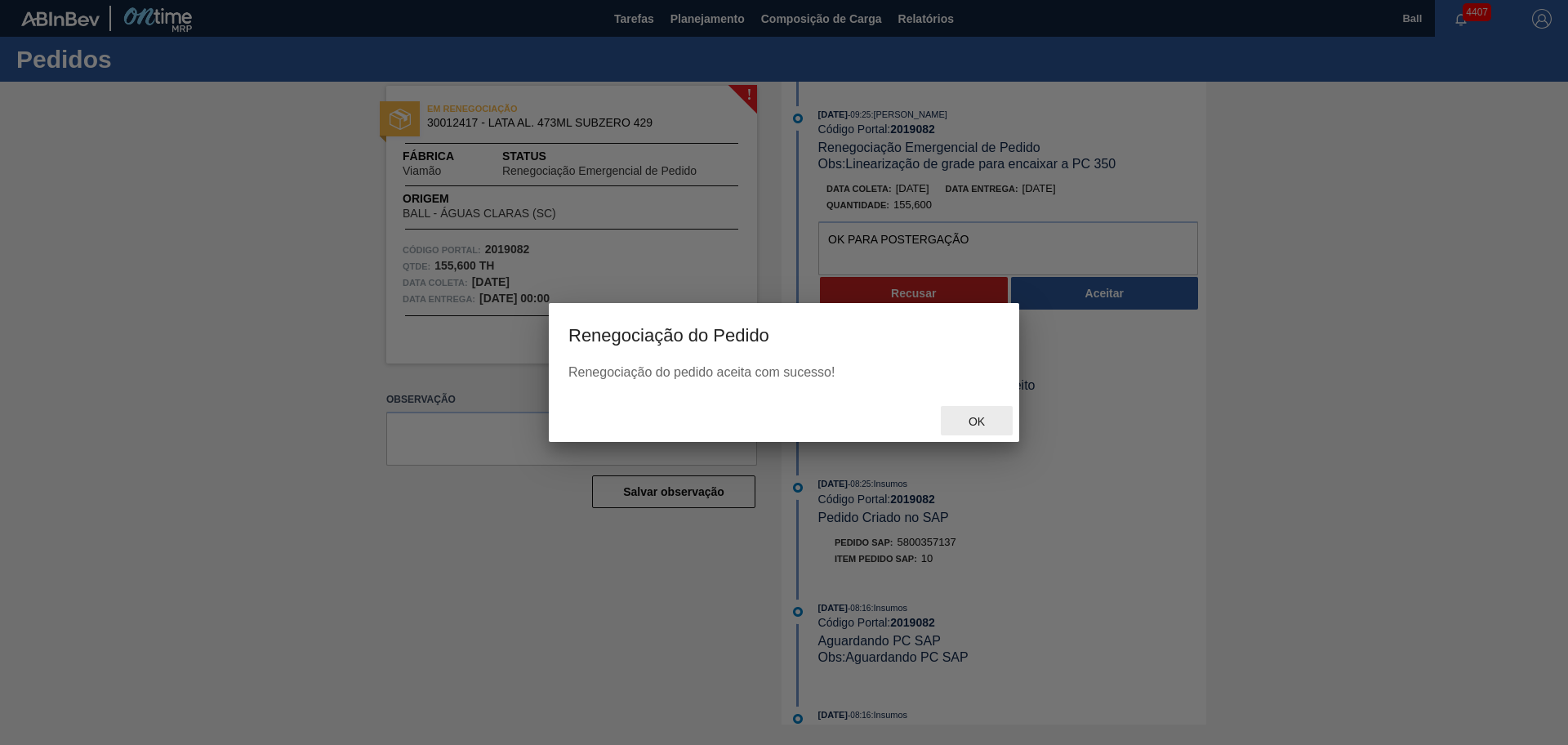
click at [975, 418] on span "Ok" at bounding box center [977, 421] width 42 height 14
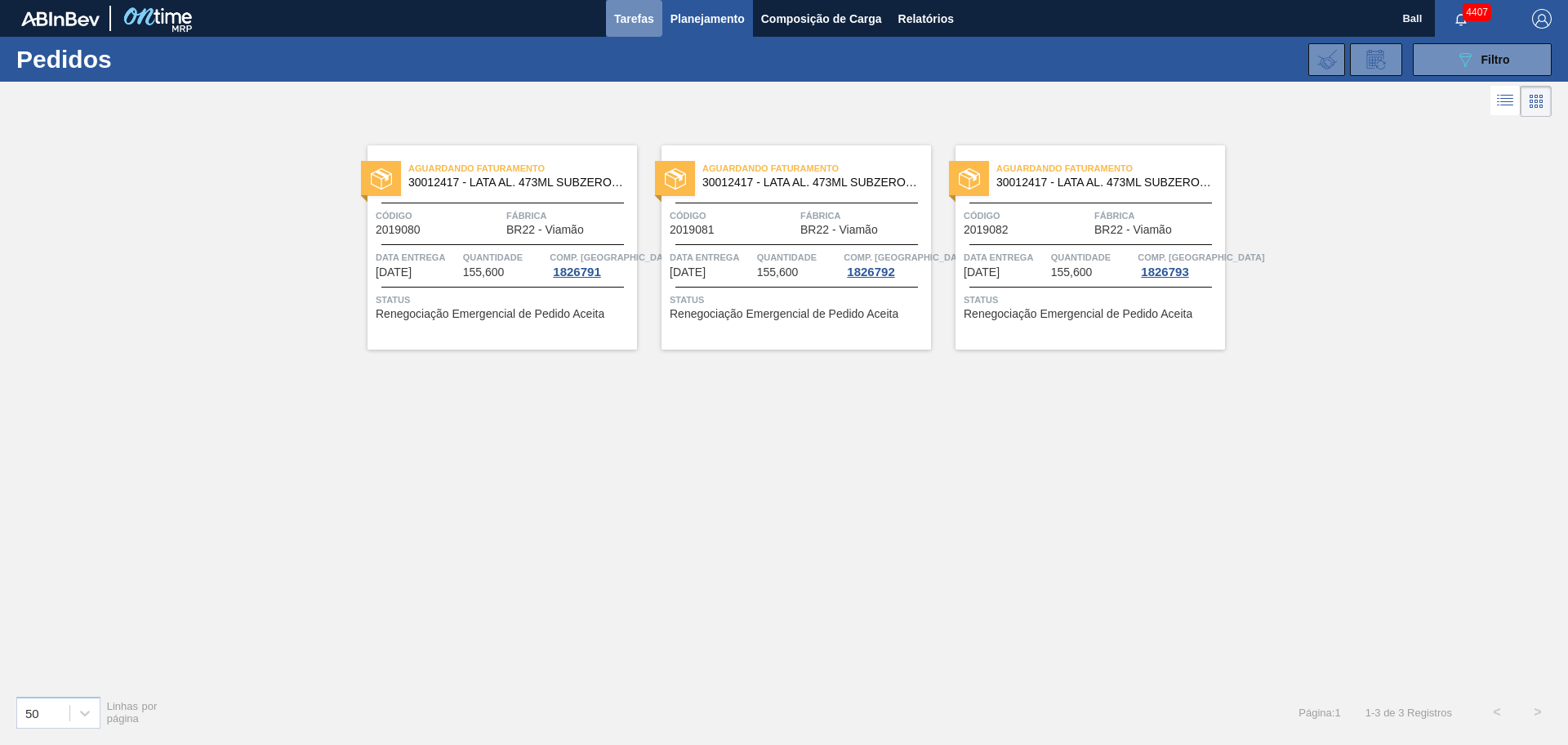
click at [633, 25] on span "Tarefas" at bounding box center [634, 19] width 40 height 20
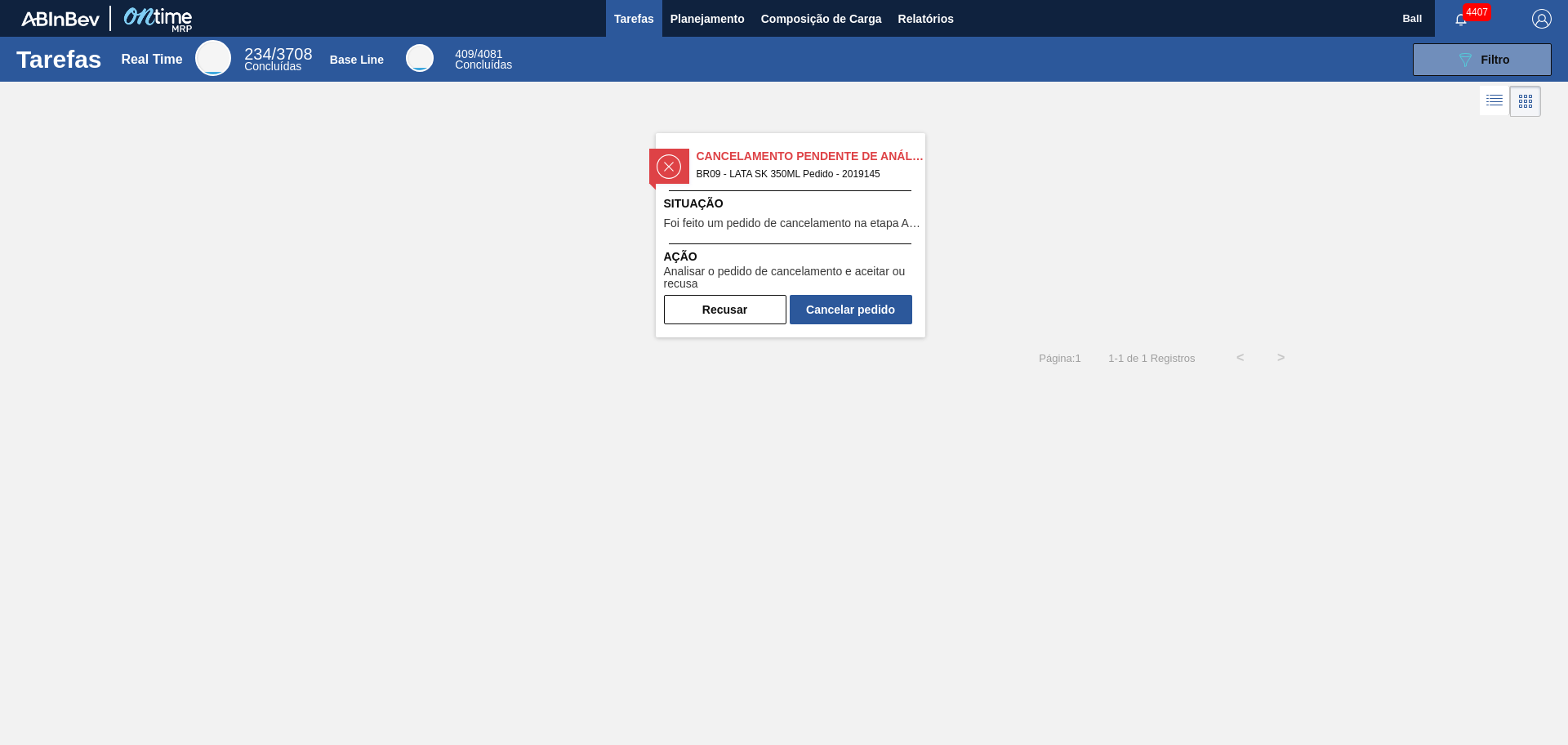
click at [851, 210] on span "Situação" at bounding box center [793, 204] width 258 height 17
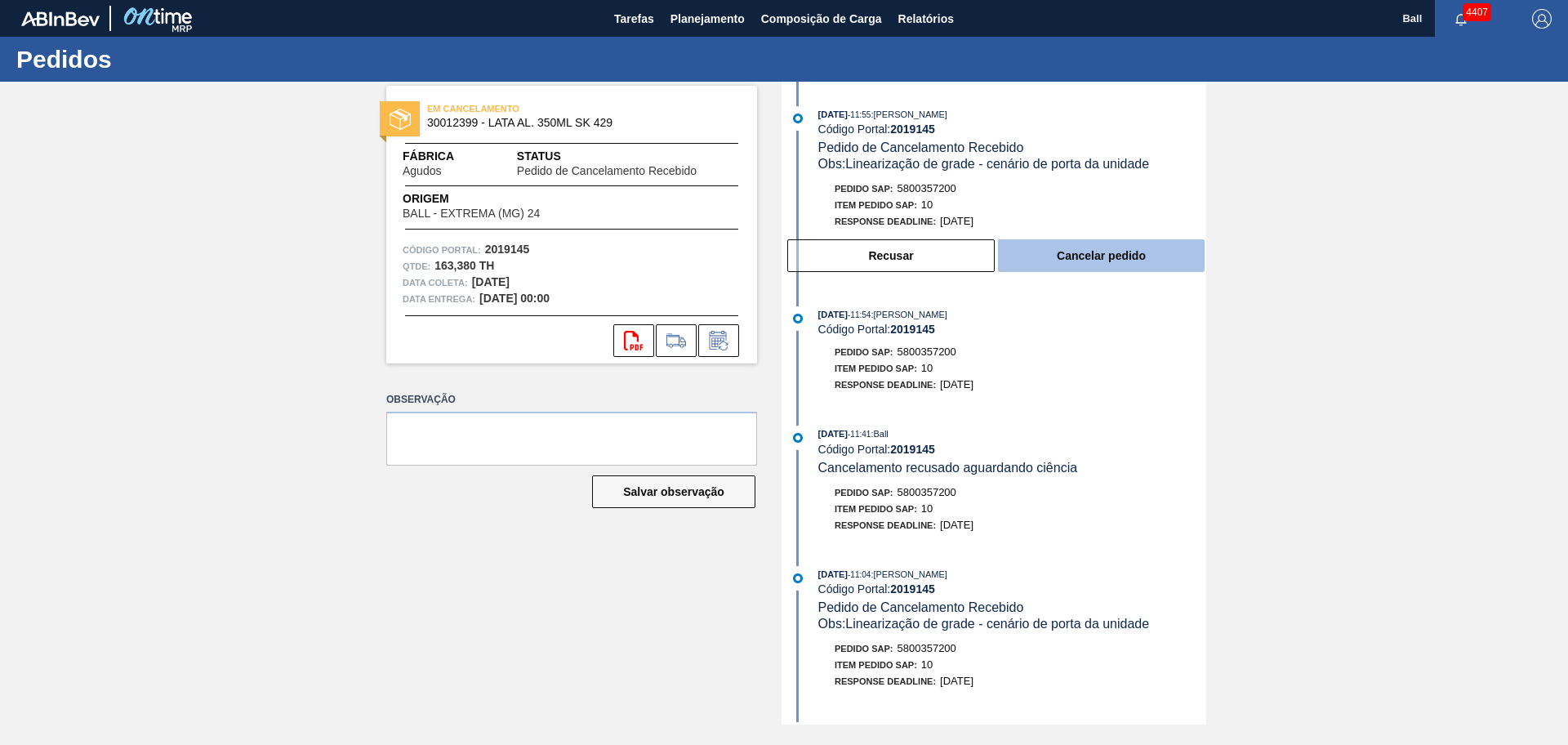
click at [1068, 263] on button "Cancelar pedido" at bounding box center [1101, 256] width 206 height 32
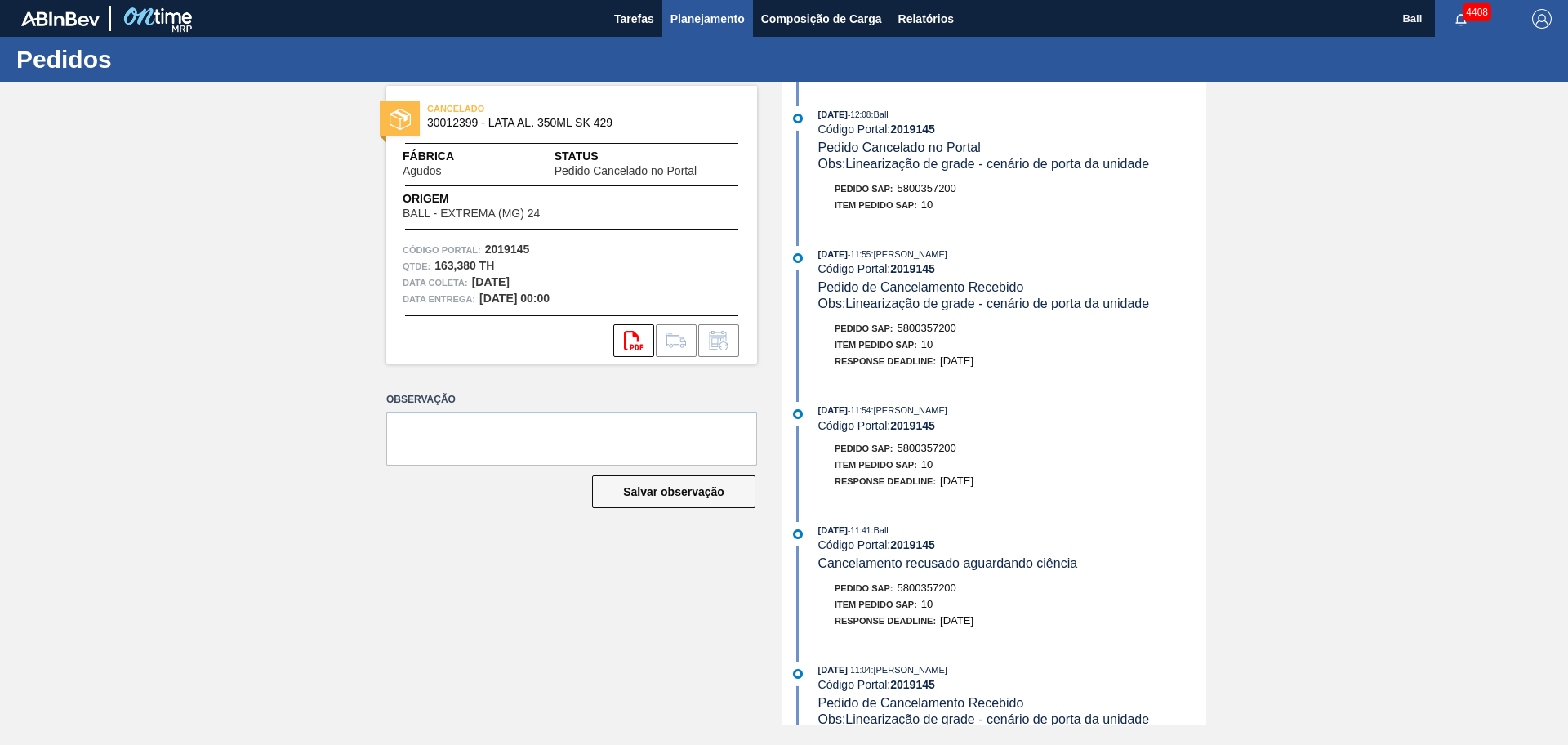
click at [725, 23] on span "Planejamento" at bounding box center [707, 19] width 74 height 20
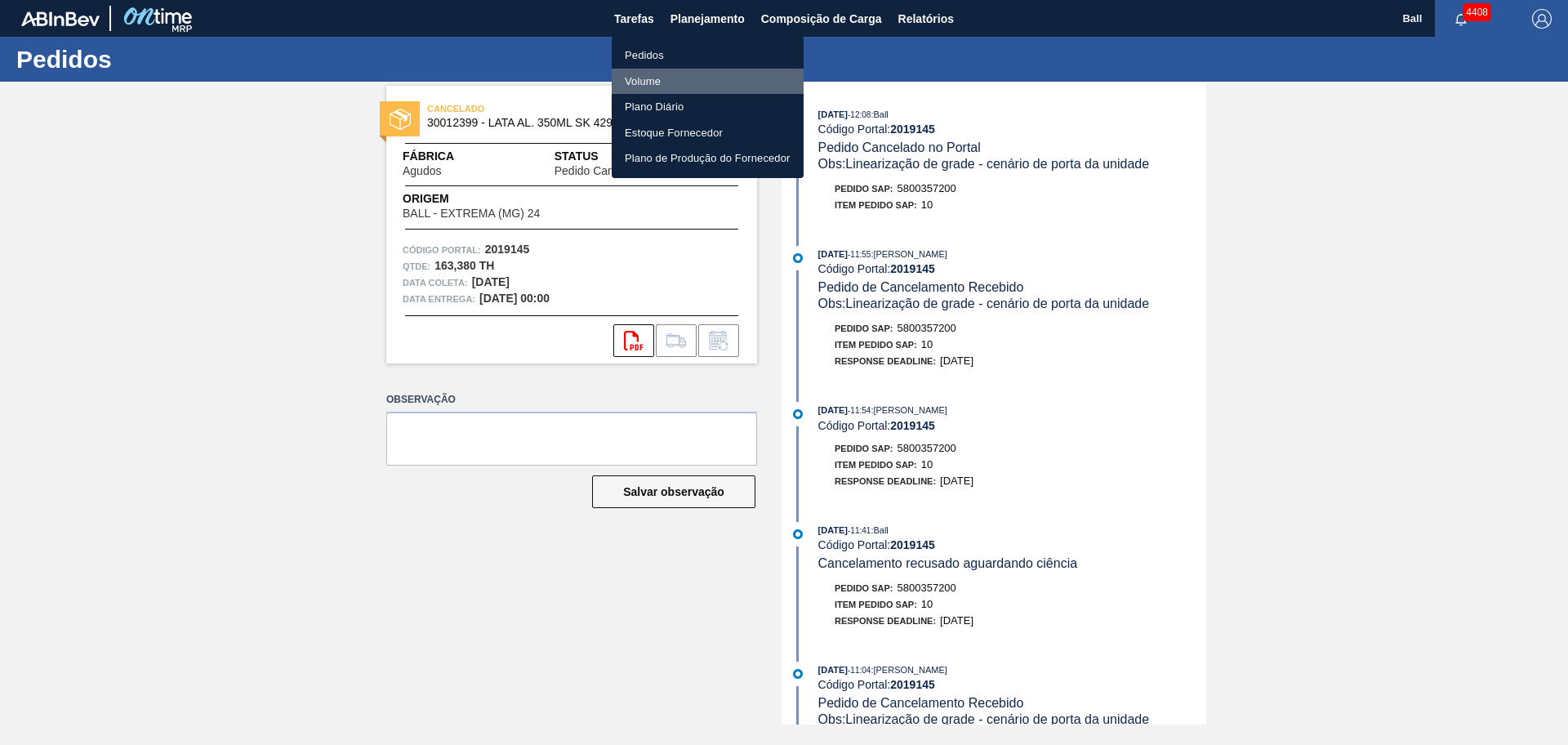
click at [683, 74] on li "Volume" at bounding box center [707, 81] width 192 height 26
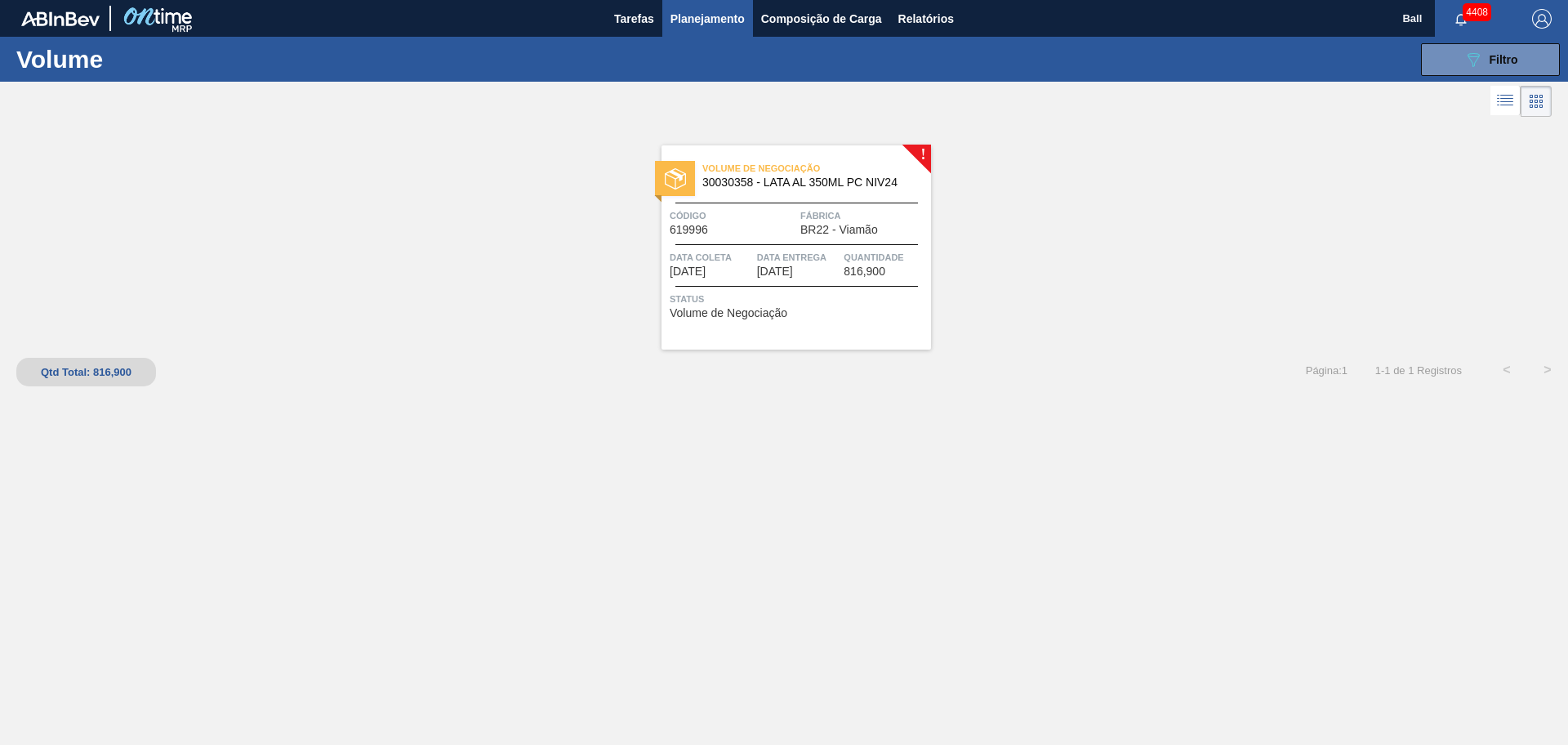
click at [817, 244] on div at bounding box center [797, 244] width 242 height 1
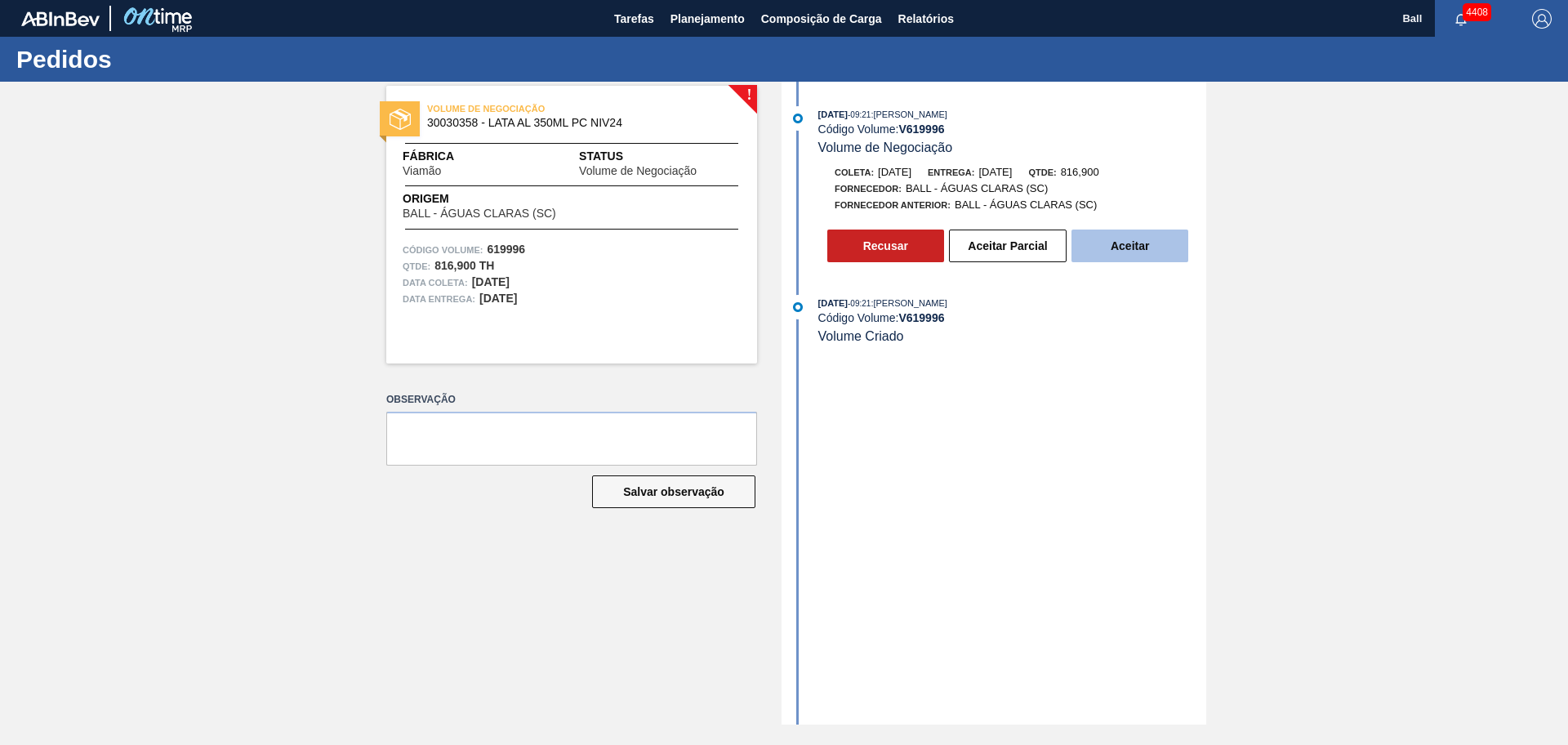
click at [1127, 246] on button "Aceitar" at bounding box center [1130, 246] width 117 height 32
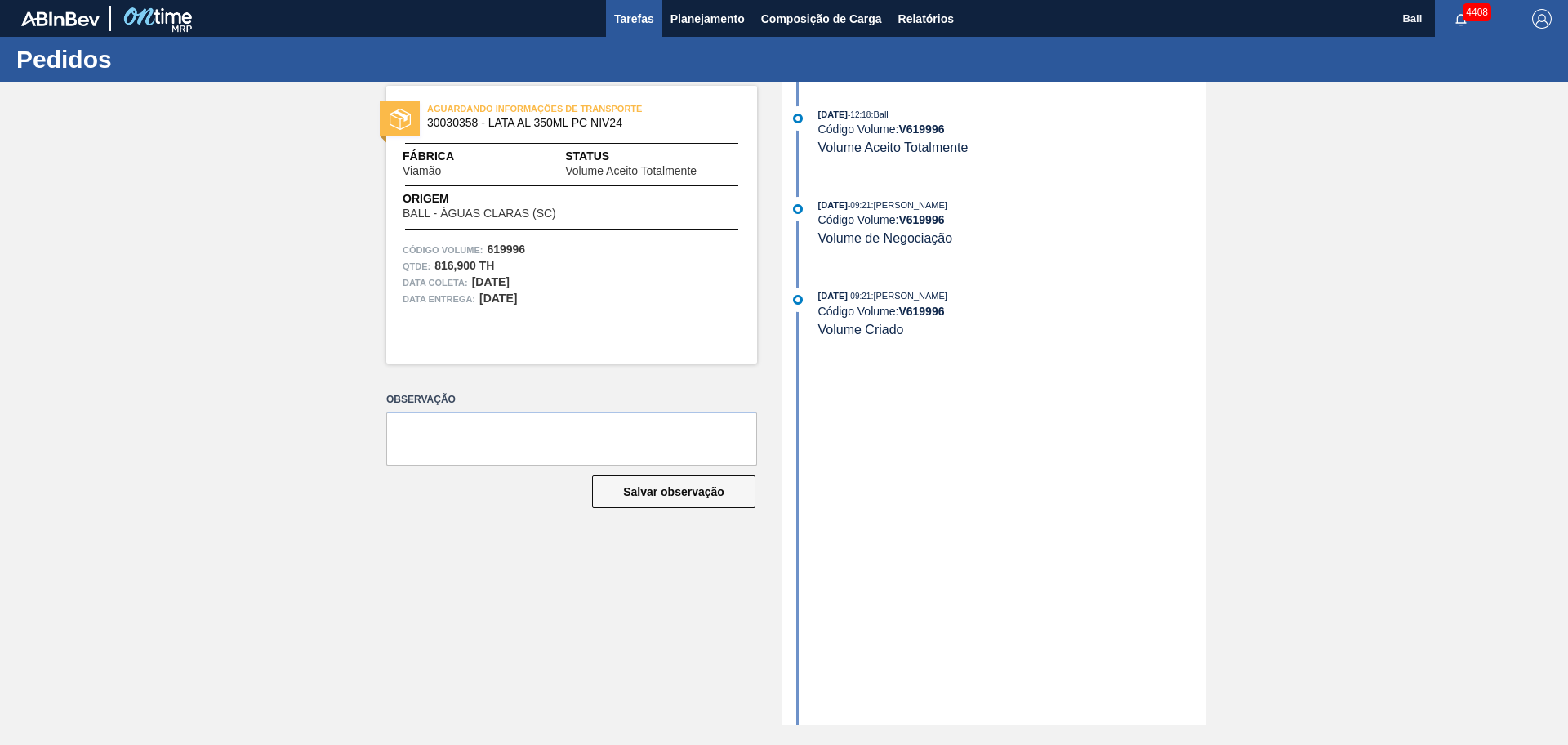
click at [655, 25] on button "Tarefas" at bounding box center [634, 18] width 57 height 37
